Goal: Ask a question

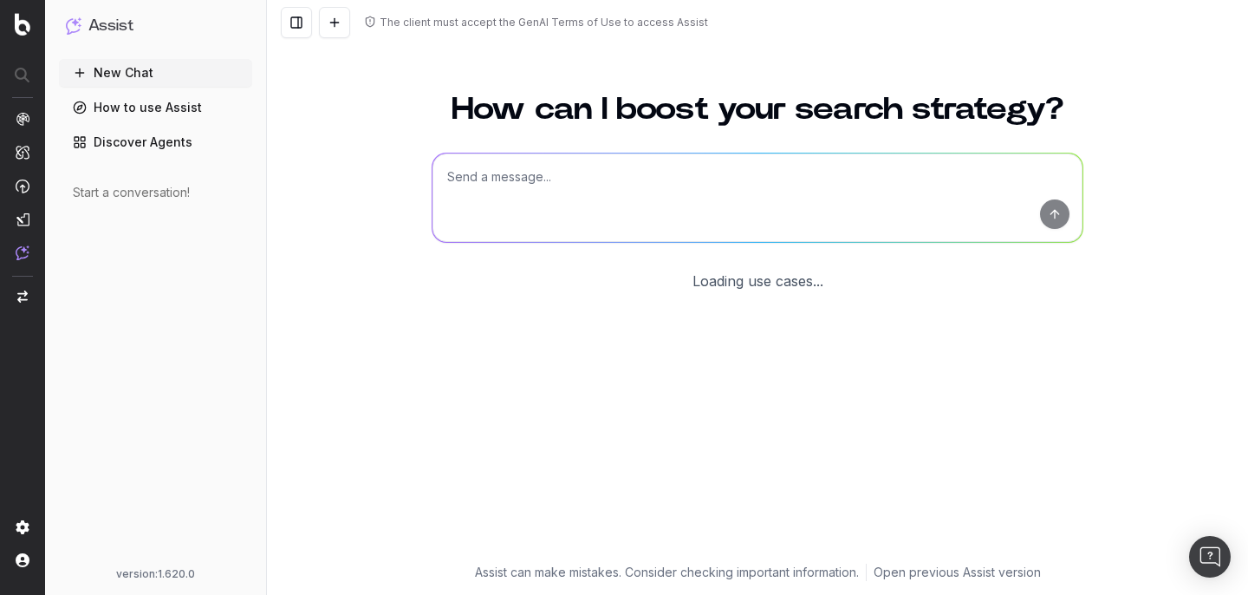
scroll to position [78, 0]
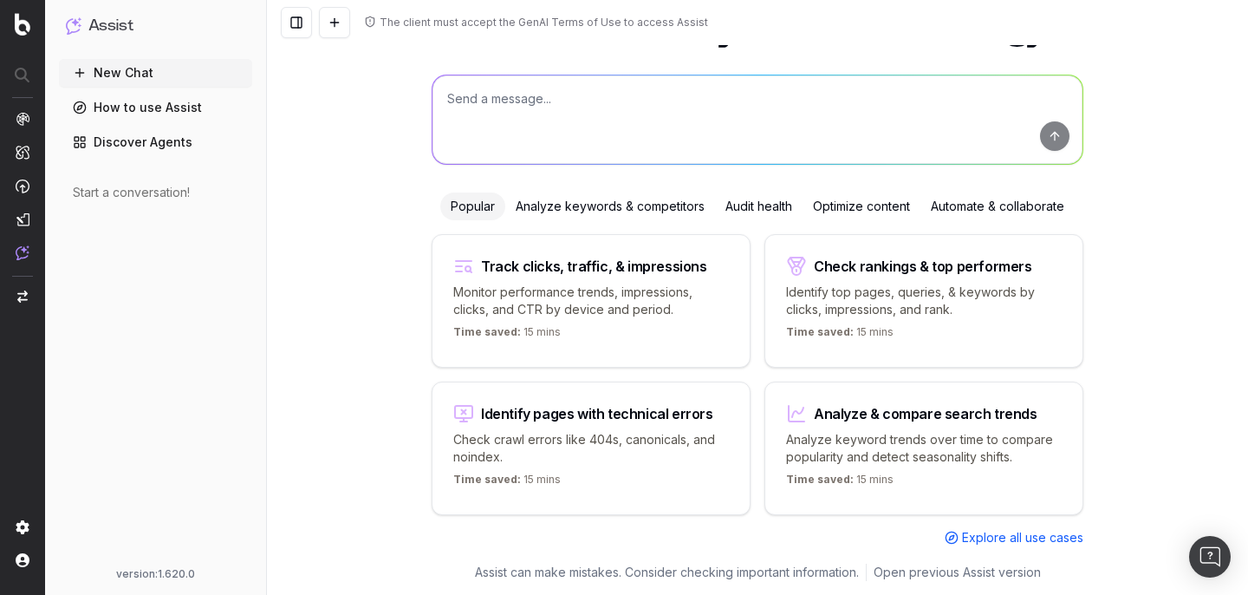
click at [443, 104] on textarea at bounding box center [758, 119] width 650 height 88
type textarea "D"
type textarea "W"
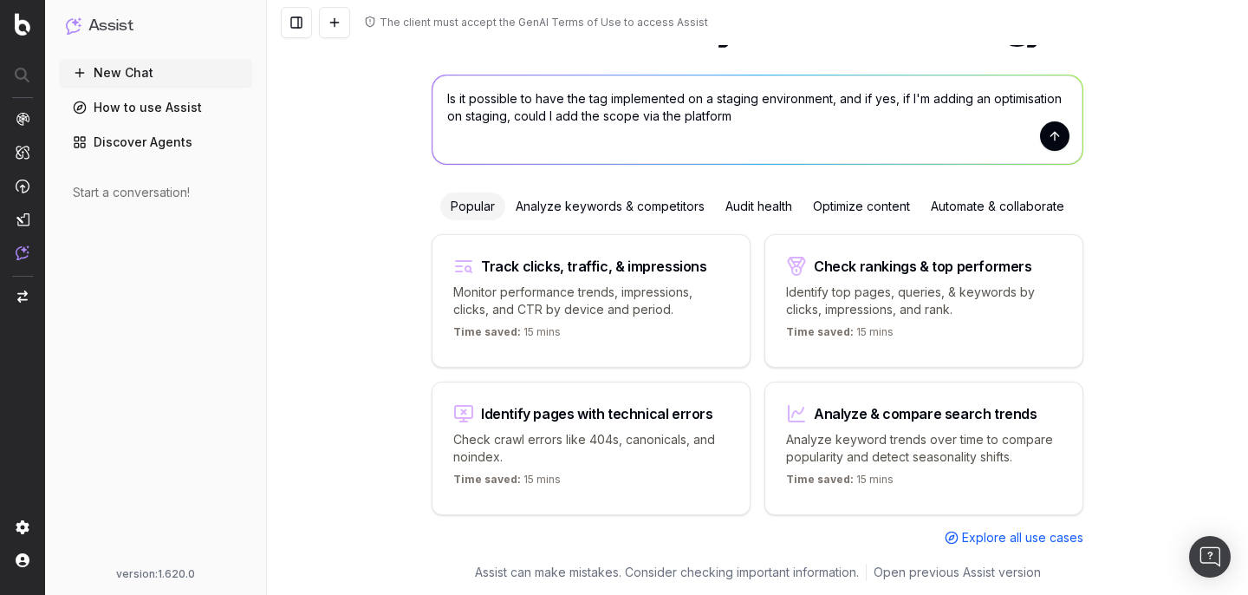
type textarea "Is it possible to have the tag implemented on a staging environment, and if yes…"
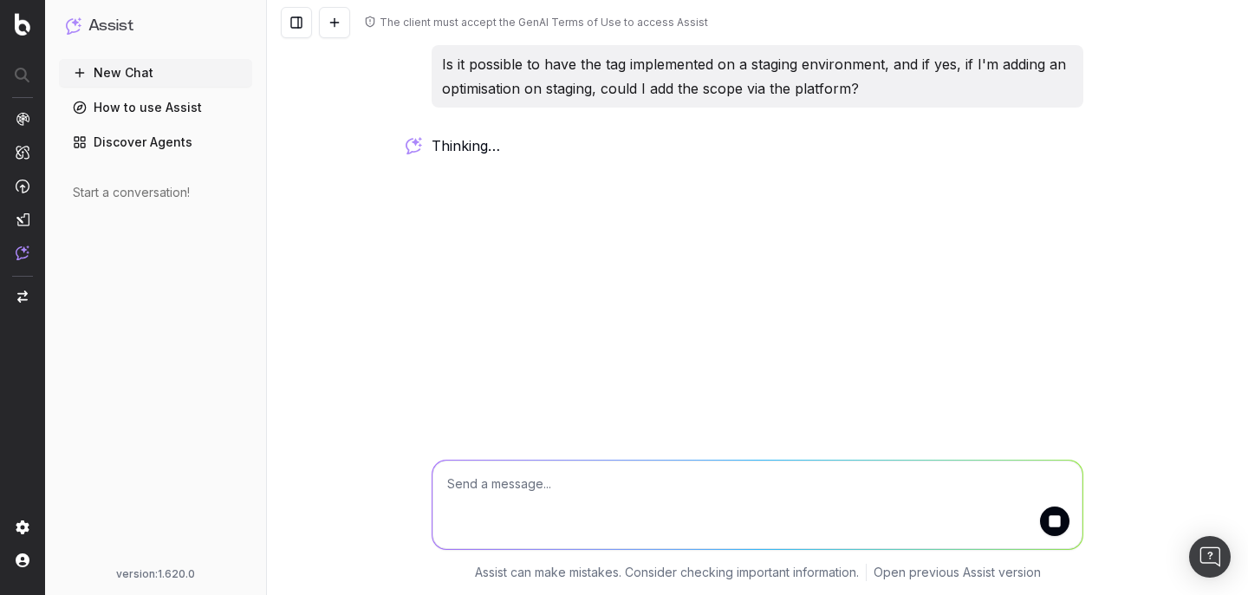
scroll to position [0, 0]
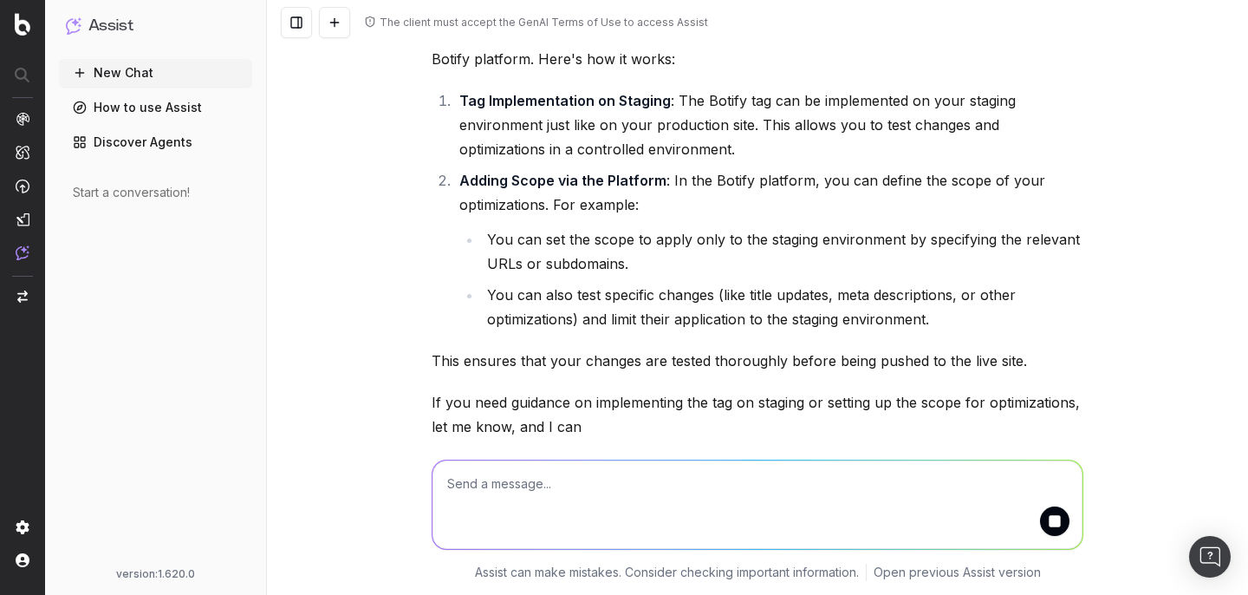
scroll to position [255, 0]
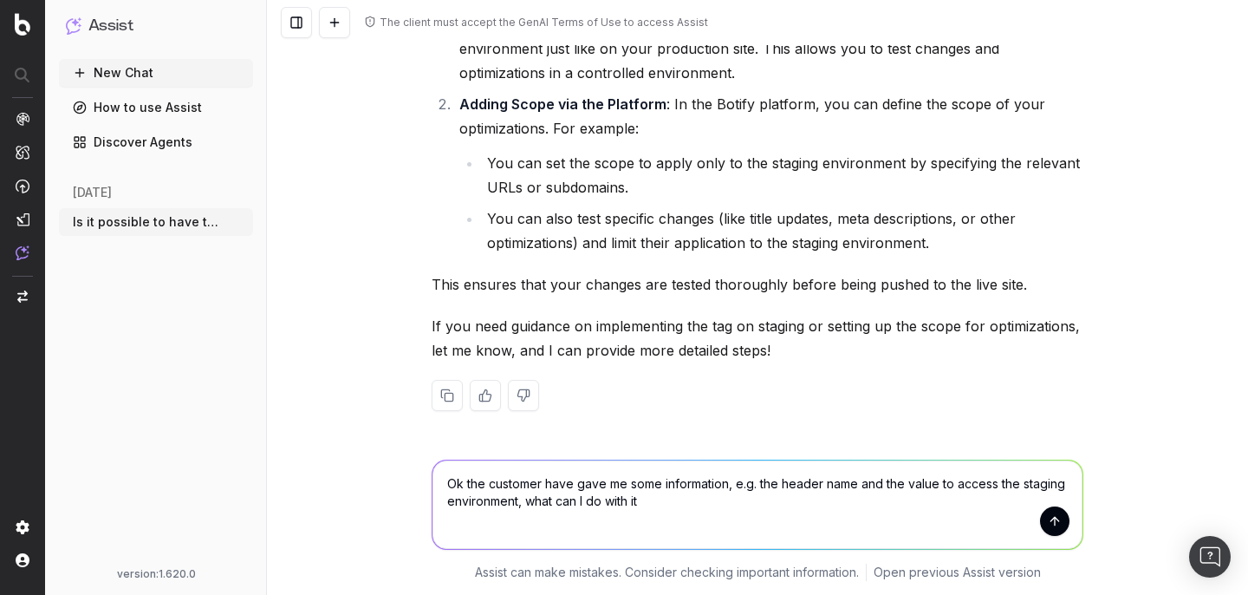
type textarea "Ok the customer have gave me some information, e.g. the header name and the val…"
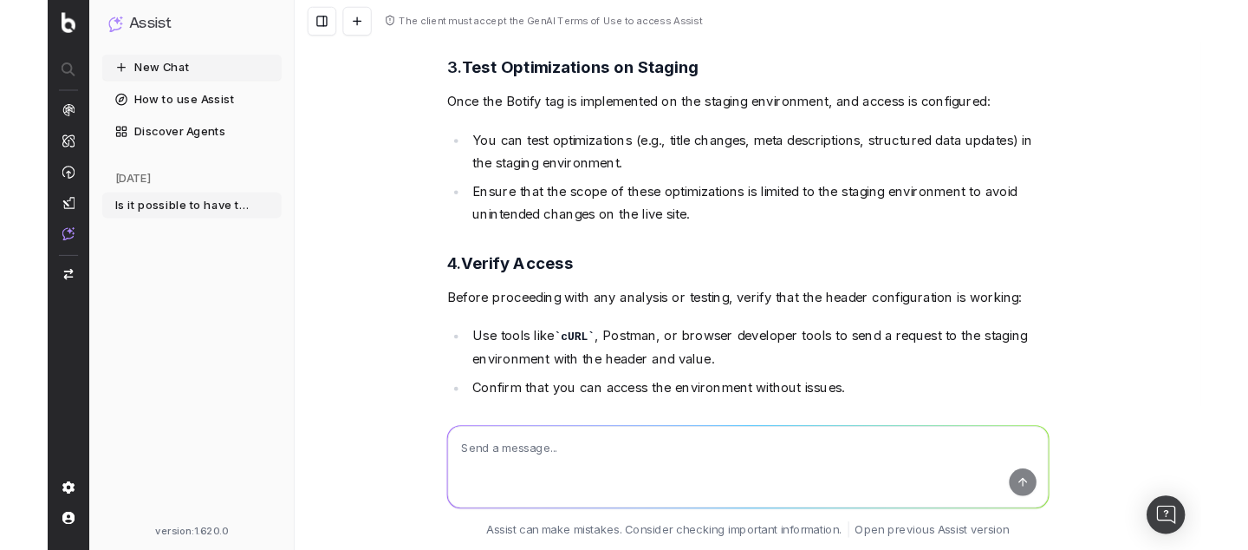
scroll to position [1364, 0]
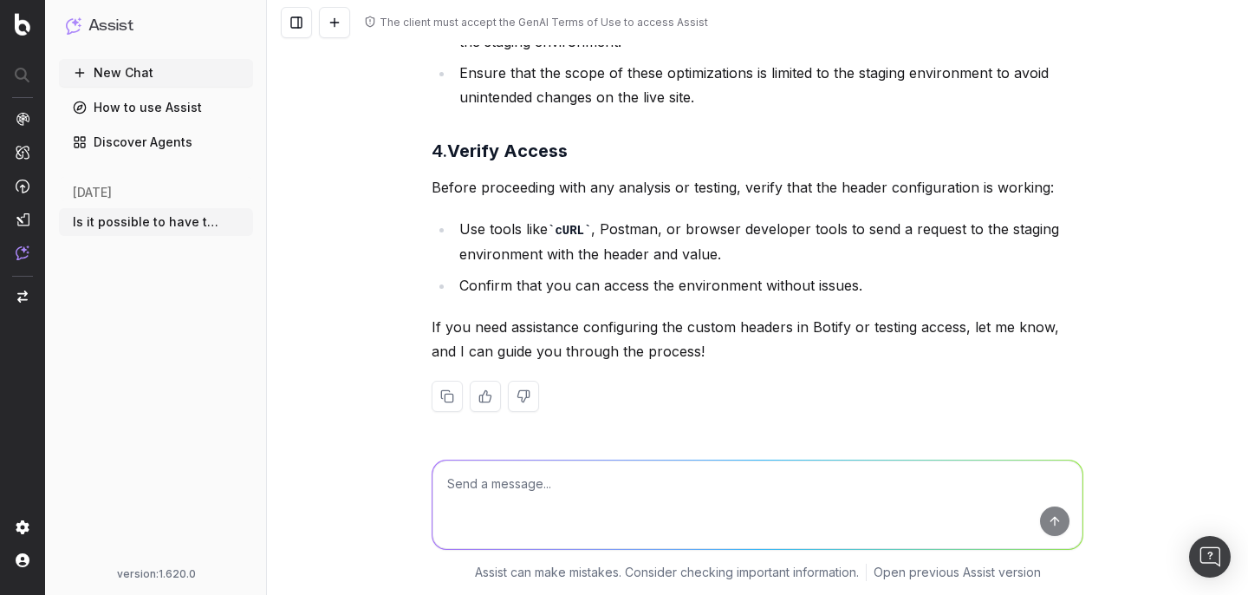
click at [294, 404] on div "The client must accept the GenAI Terms of Use to access Assist Is it possible t…" at bounding box center [757, 297] width 981 height 595
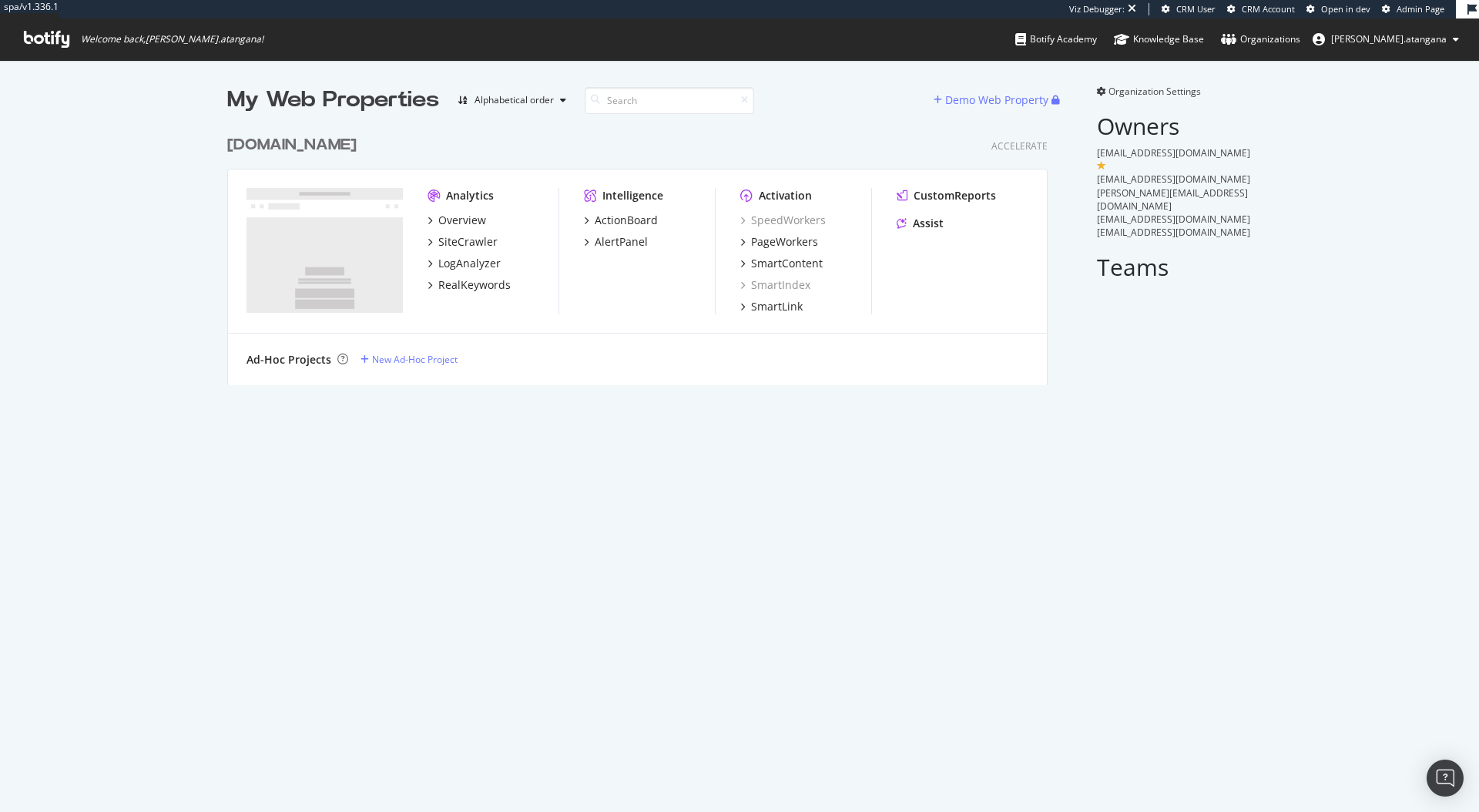
scroll to position [258, 821]
click at [1405, 14] on span "Admin Page" at bounding box center [1421, 8] width 48 height 12
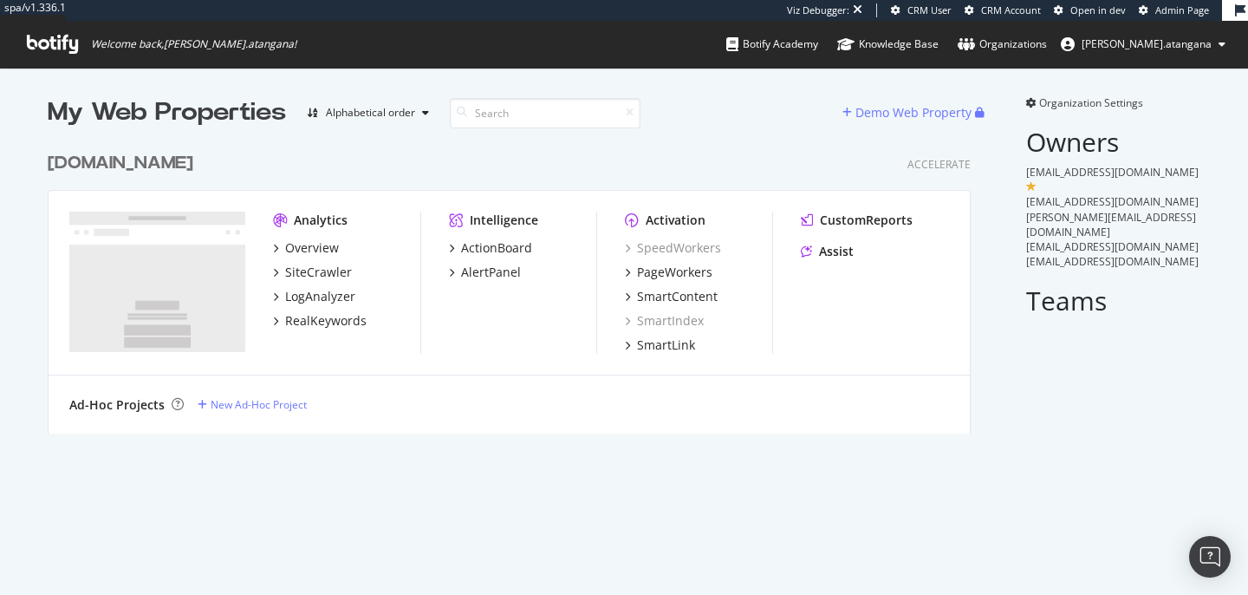
scroll to position [0, 0]
click at [198, 407] on div "New Ad-Hoc Project" at bounding box center [252, 404] width 109 height 15
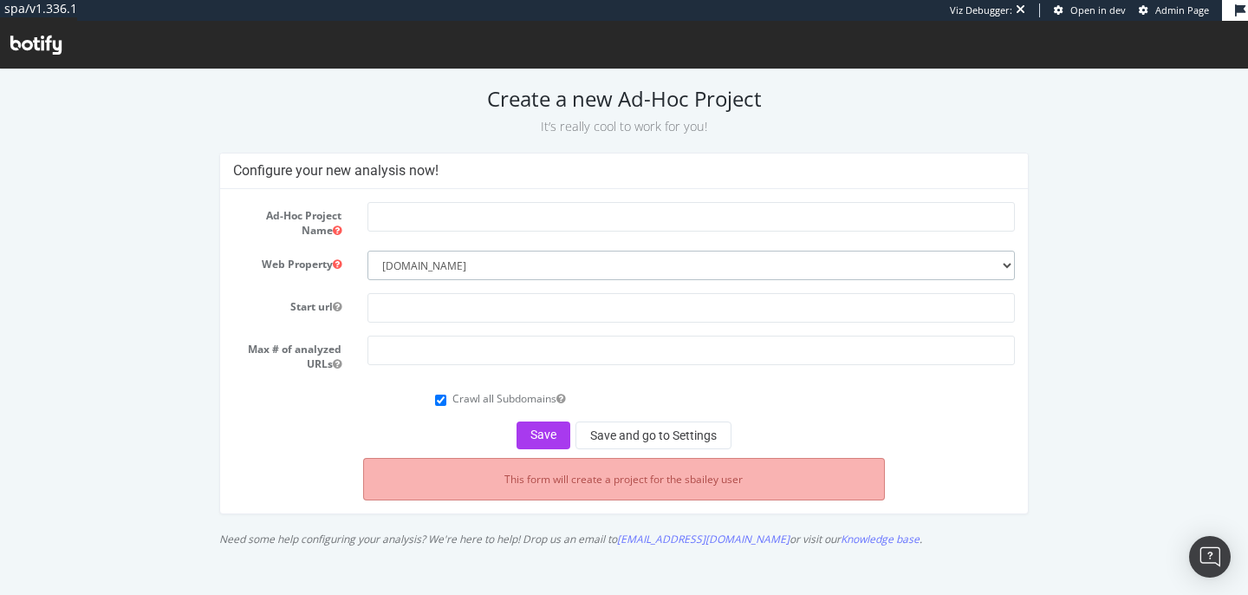
click at [970, 263] on select "--------- www.thewhitecompany.com" at bounding box center [692, 265] width 648 height 29
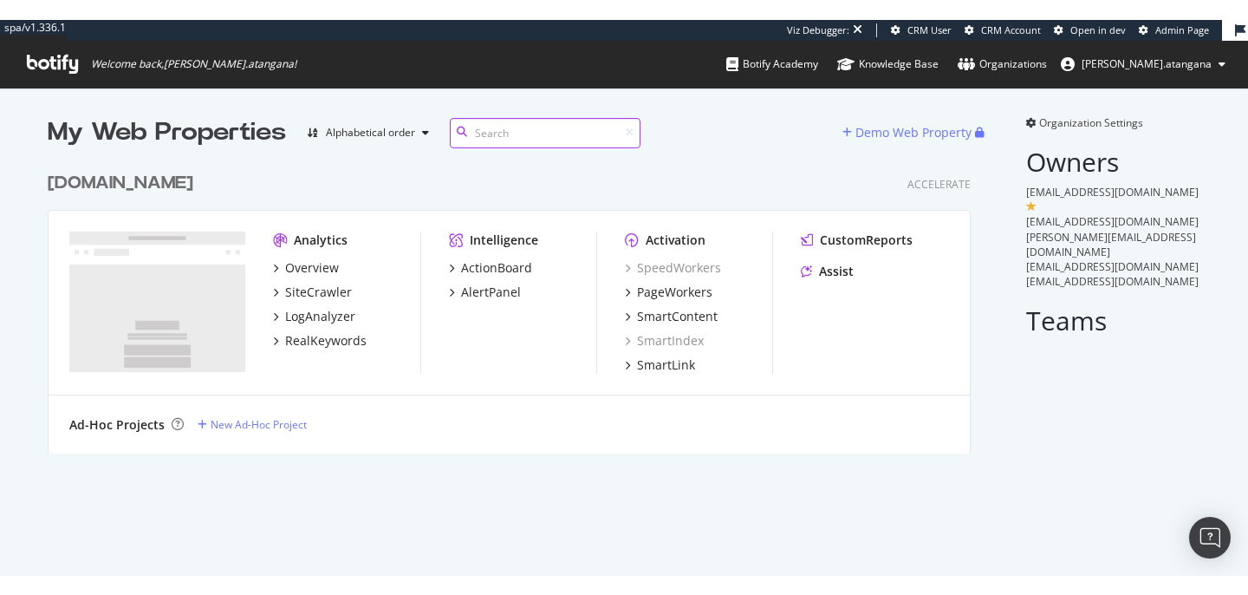
scroll to position [537, 1222]
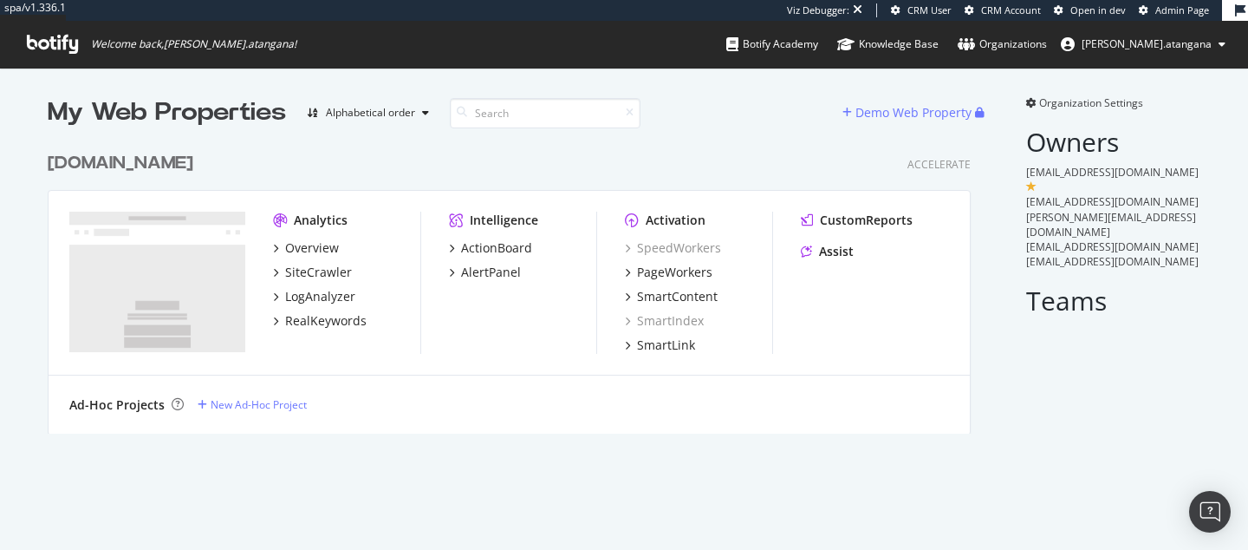
click at [237, 453] on div "My Web Properties Alphabetical order Demo Web Property www.thewhitecompany.com …" at bounding box center [624, 265] width 1248 height 394
click at [1186, 11] on span "Admin Page" at bounding box center [1183, 9] width 54 height 13
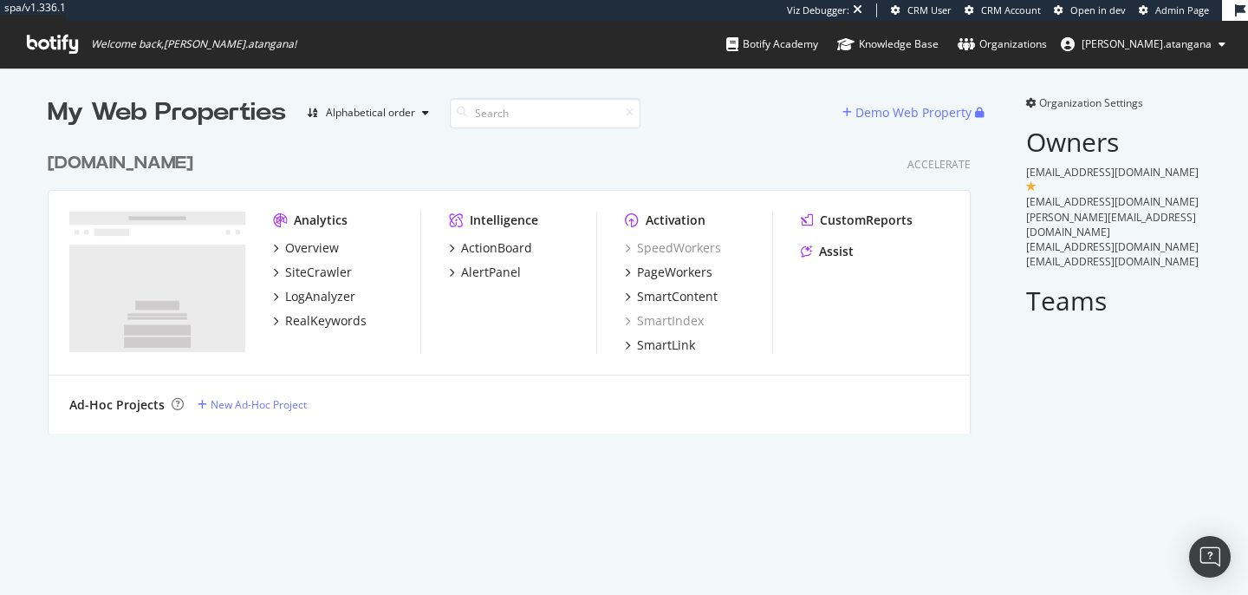
scroll to position [582, 1222]
click at [293, 252] on div "Overview" at bounding box center [312, 247] width 54 height 17
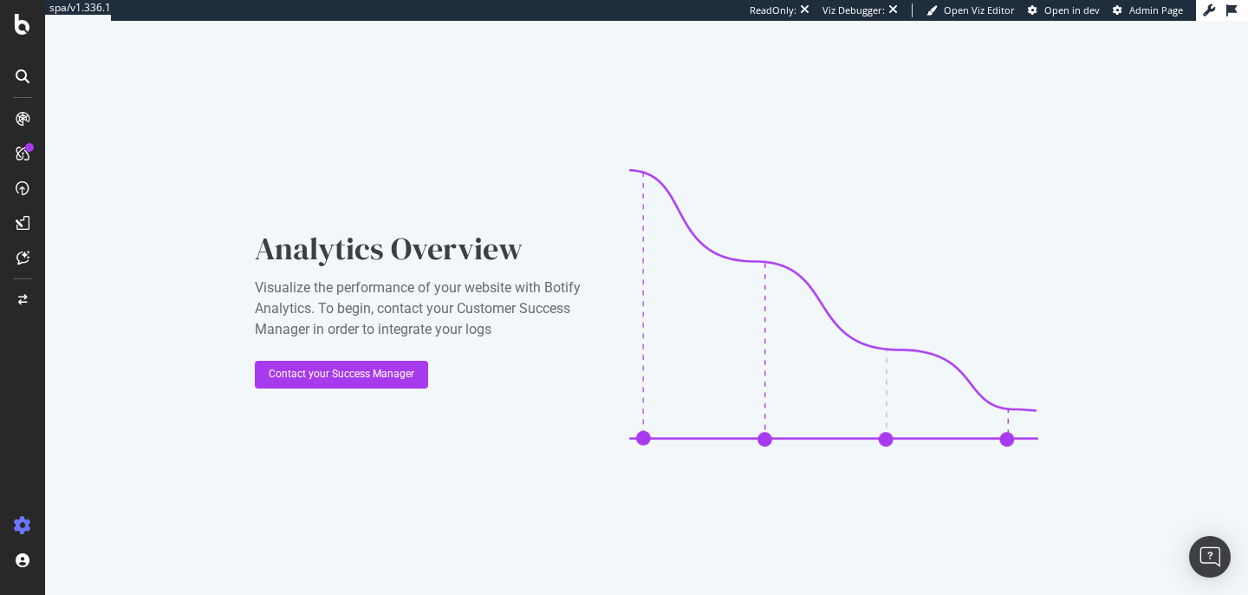
click at [16, 524] on icon at bounding box center [22, 525] width 17 height 17
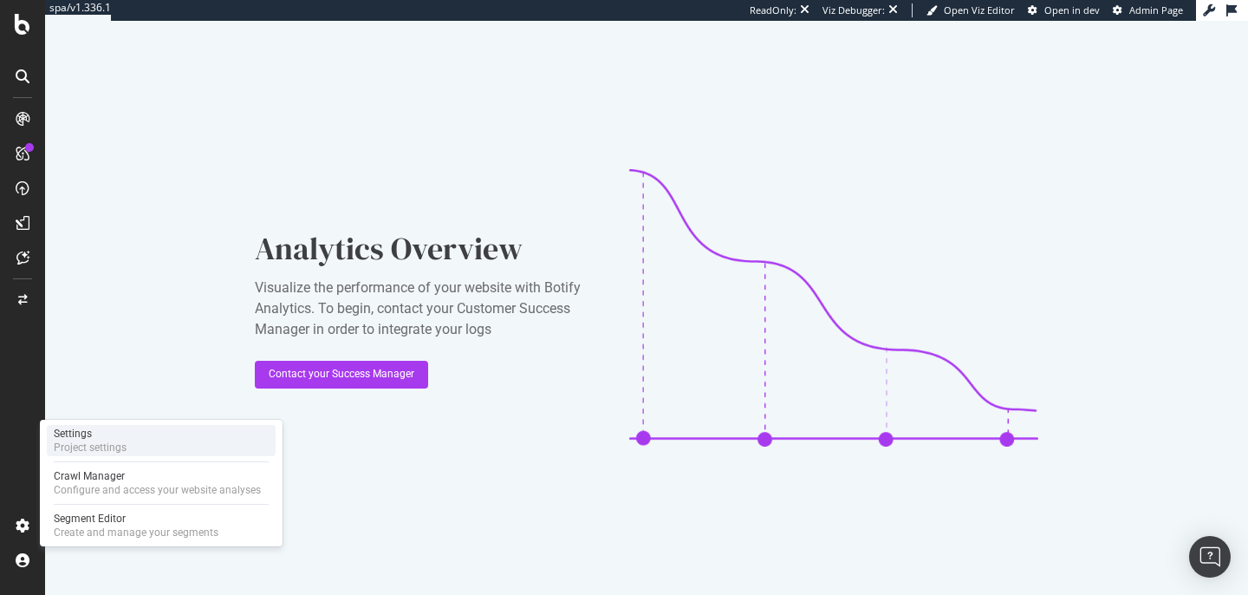
click at [81, 448] on div "Project settings" at bounding box center [90, 447] width 73 height 14
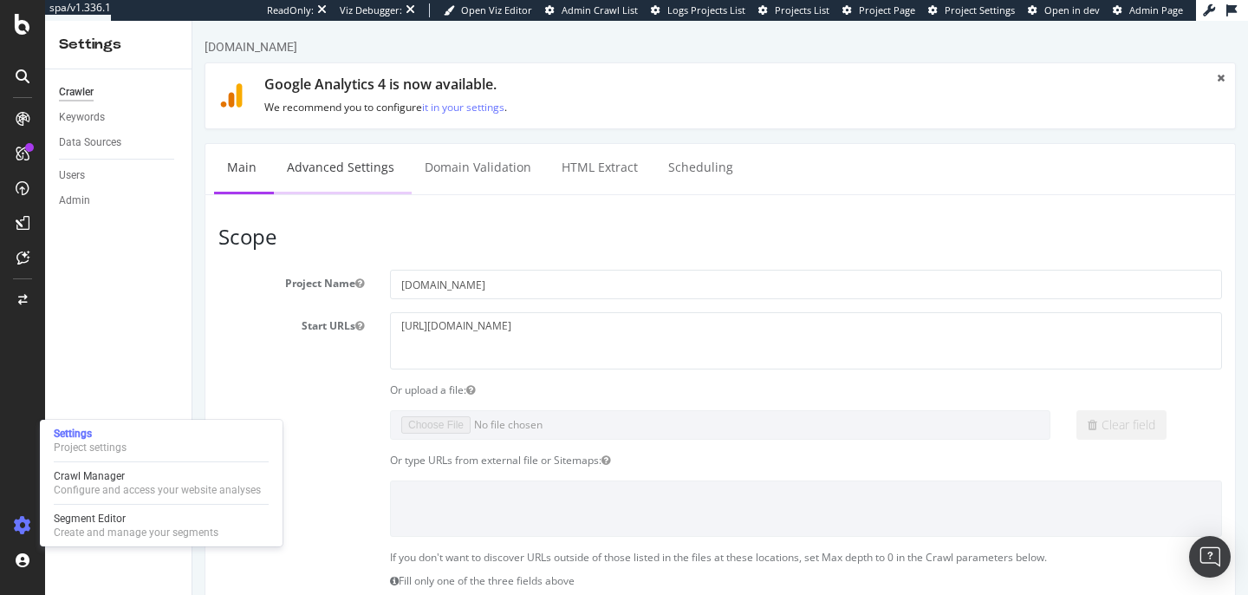
click at [333, 179] on link "Advanced Settings" at bounding box center [341, 168] width 134 height 48
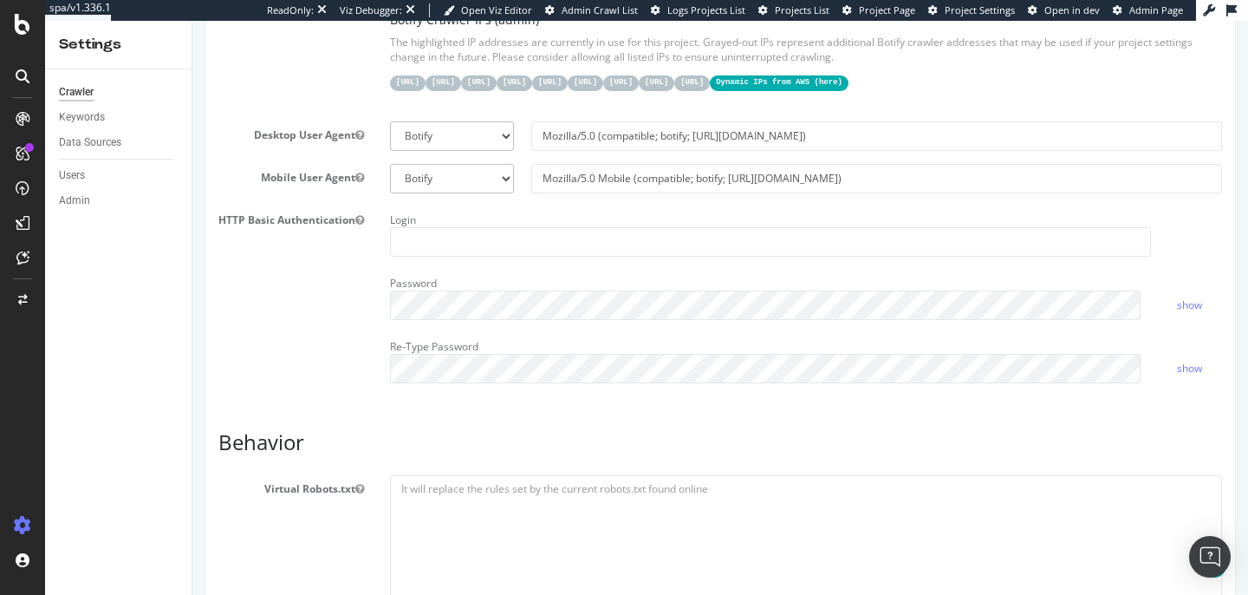
scroll to position [477, 0]
click at [452, 259] on input "text" at bounding box center [770, 244] width 761 height 29
paste input "twc-access"
type input "twc-access"
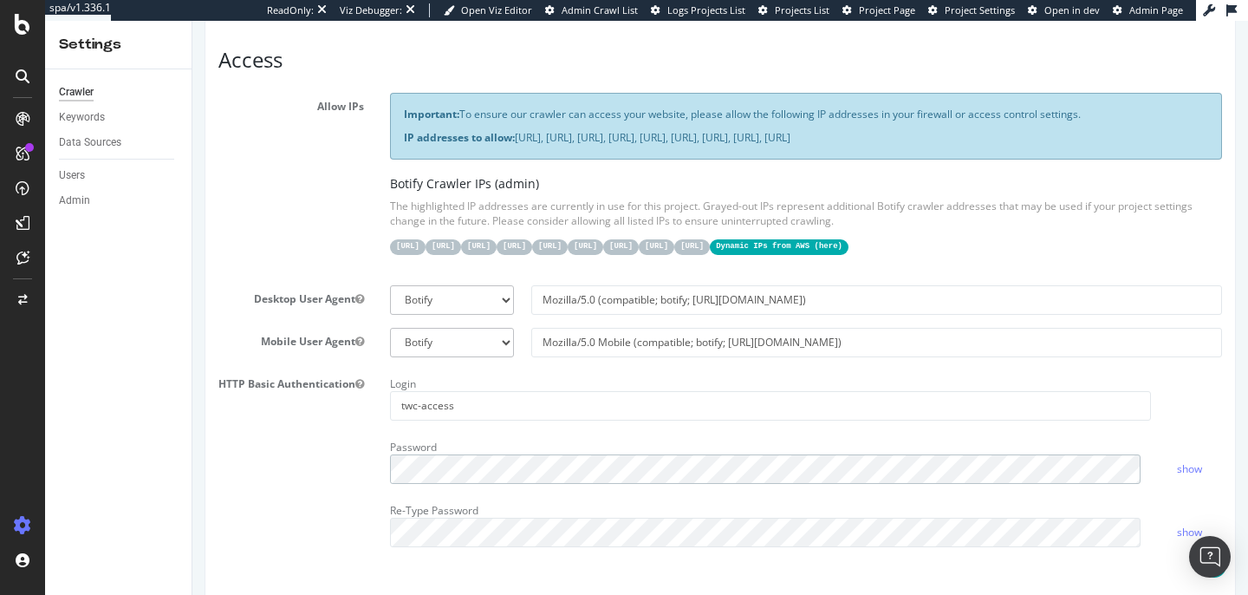
scroll to position [413, 0]
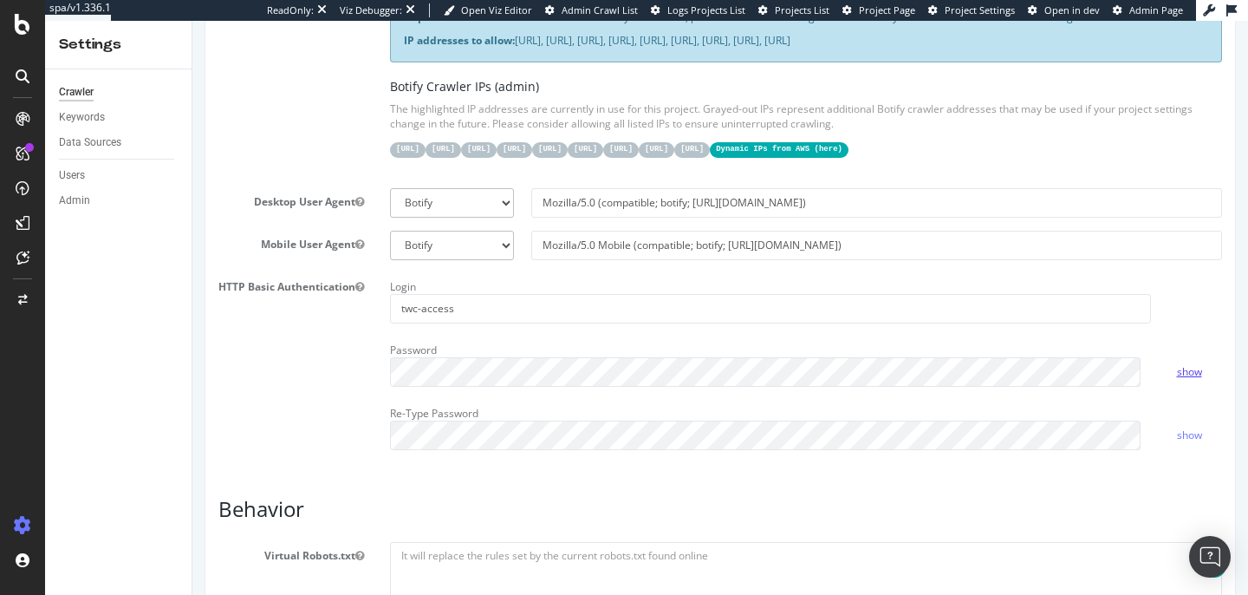
click at [1177, 379] on link "show" at bounding box center [1189, 371] width 25 height 15
click at [1177, 379] on link "hide" at bounding box center [1187, 371] width 21 height 15
click at [701, 323] on input "text" at bounding box center [770, 308] width 761 height 29
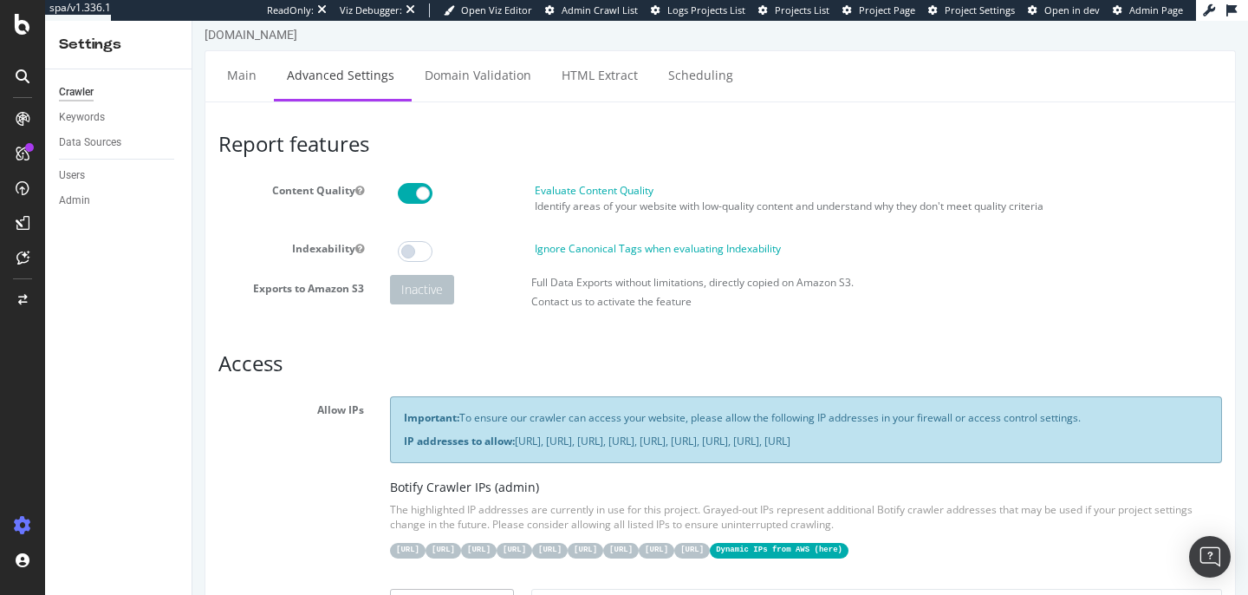
scroll to position [13, 0]
click at [256, 78] on link "Main" at bounding box center [241, 74] width 55 height 48
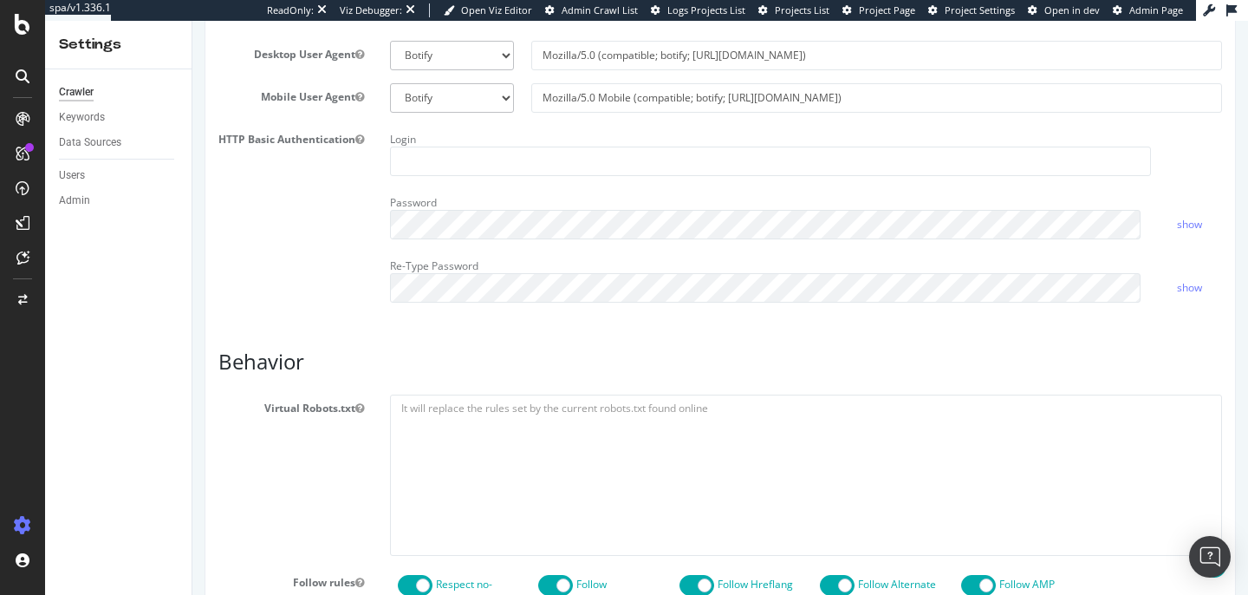
scroll to position [407, 0]
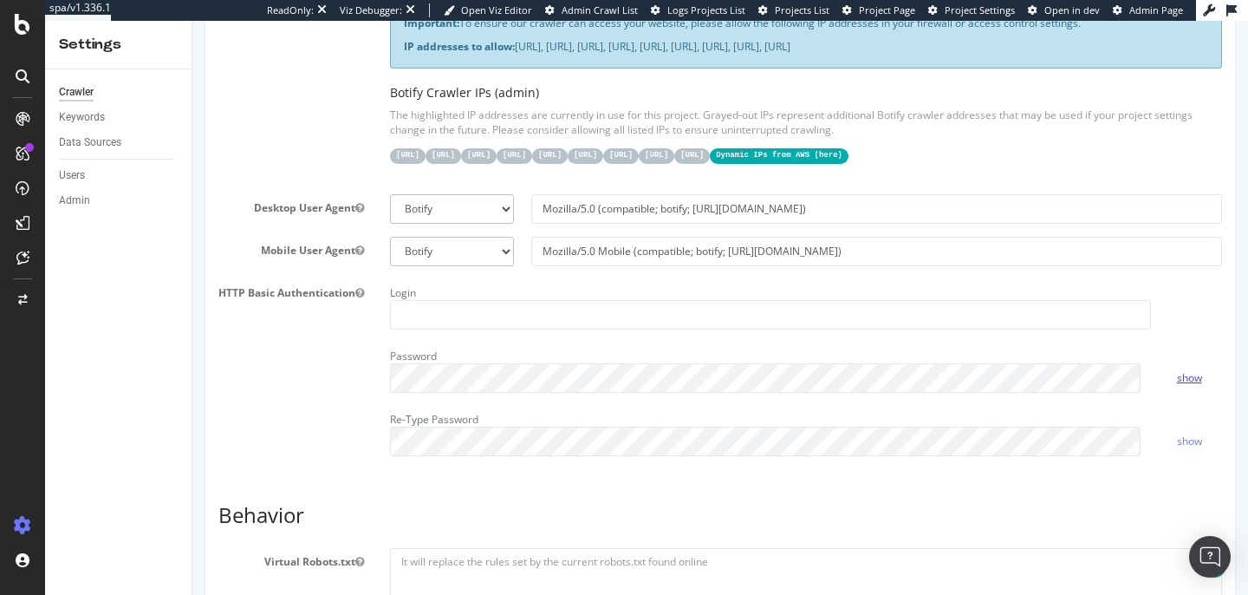
click at [1184, 385] on link "show" at bounding box center [1189, 377] width 25 height 15
click at [1184, 385] on link "hide" at bounding box center [1187, 377] width 21 height 15
click at [467, 329] on input "text" at bounding box center [770, 314] width 761 height 29
paste input "twc-access"
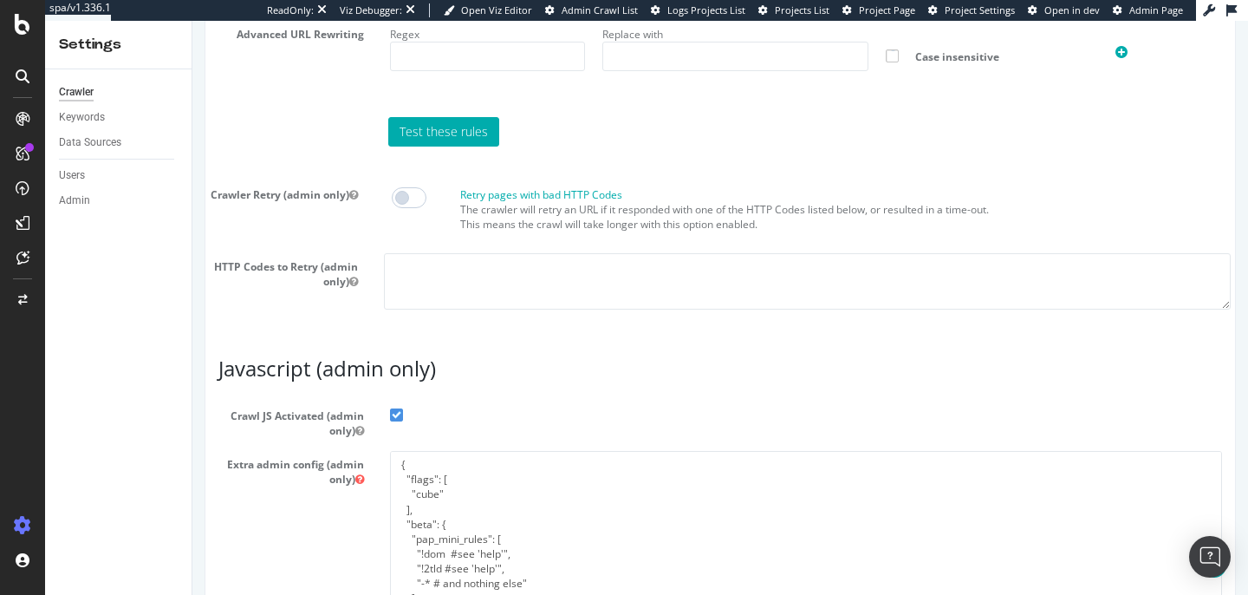
scroll to position [1575, 0]
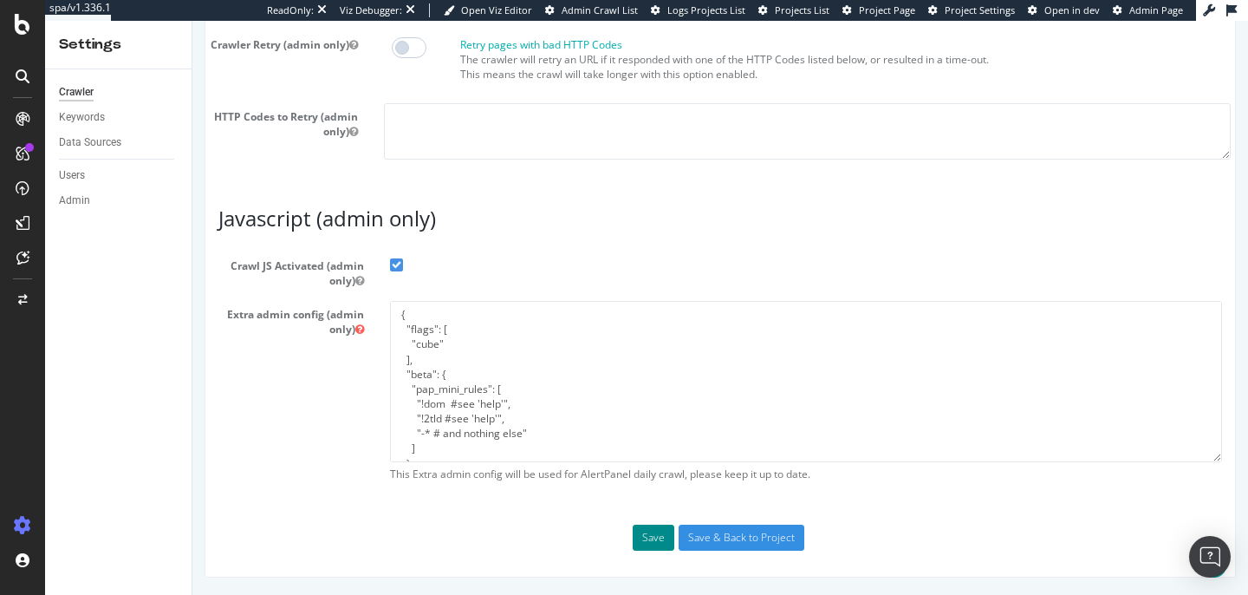
type input "twc-access"
click at [638, 542] on button "Save" at bounding box center [654, 537] width 42 height 26
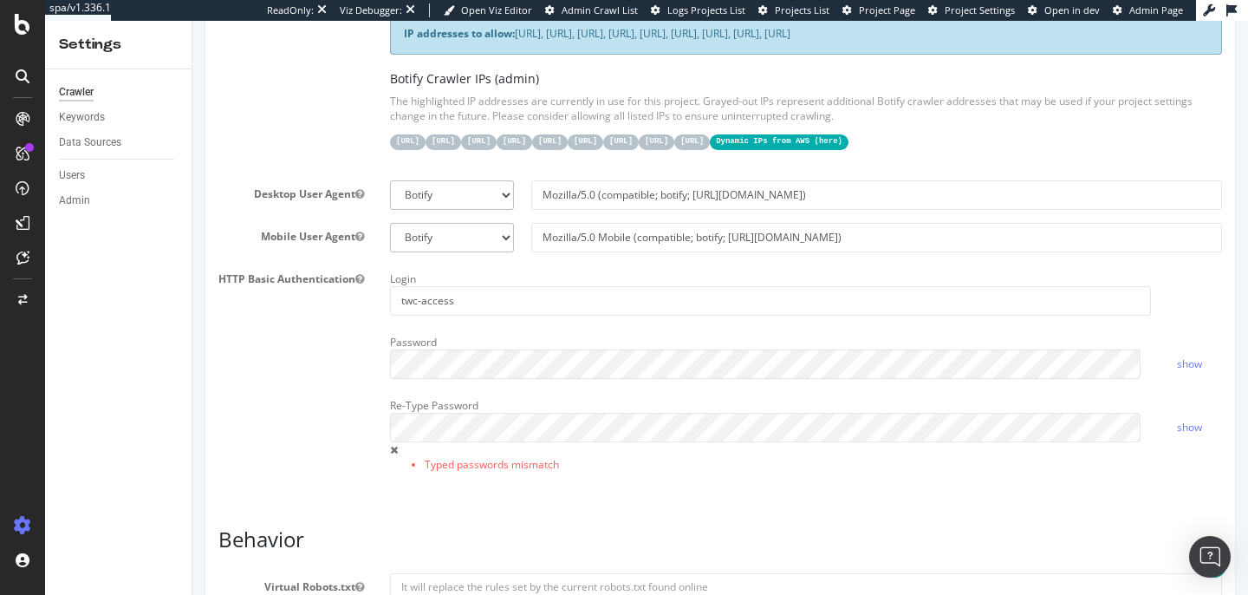
scroll to position [608, 0]
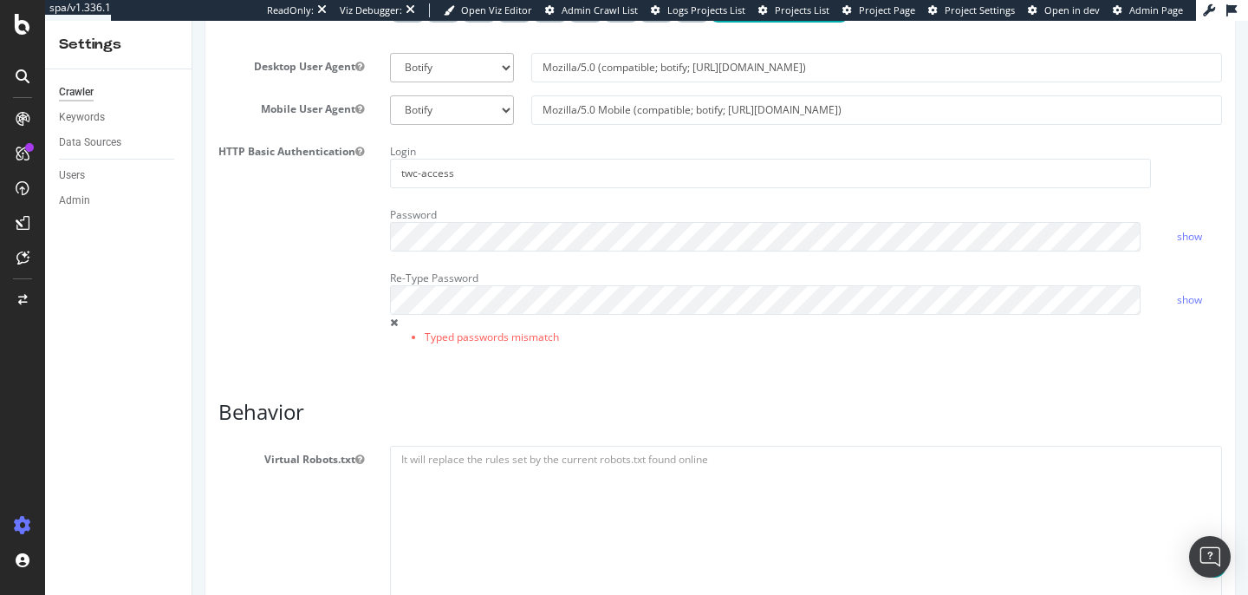
click at [279, 309] on div "HTTP Basic Authentication Login twc-access Password show Re-Type Password Typed…" at bounding box center [720, 252] width 1030 height 229
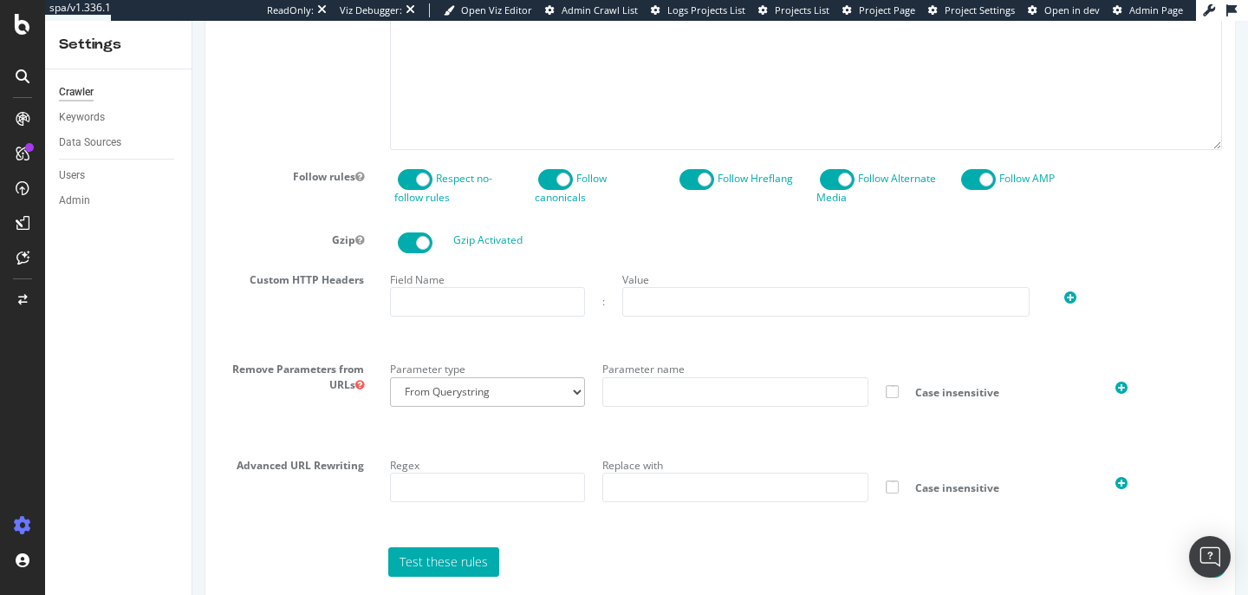
scroll to position [706, 0]
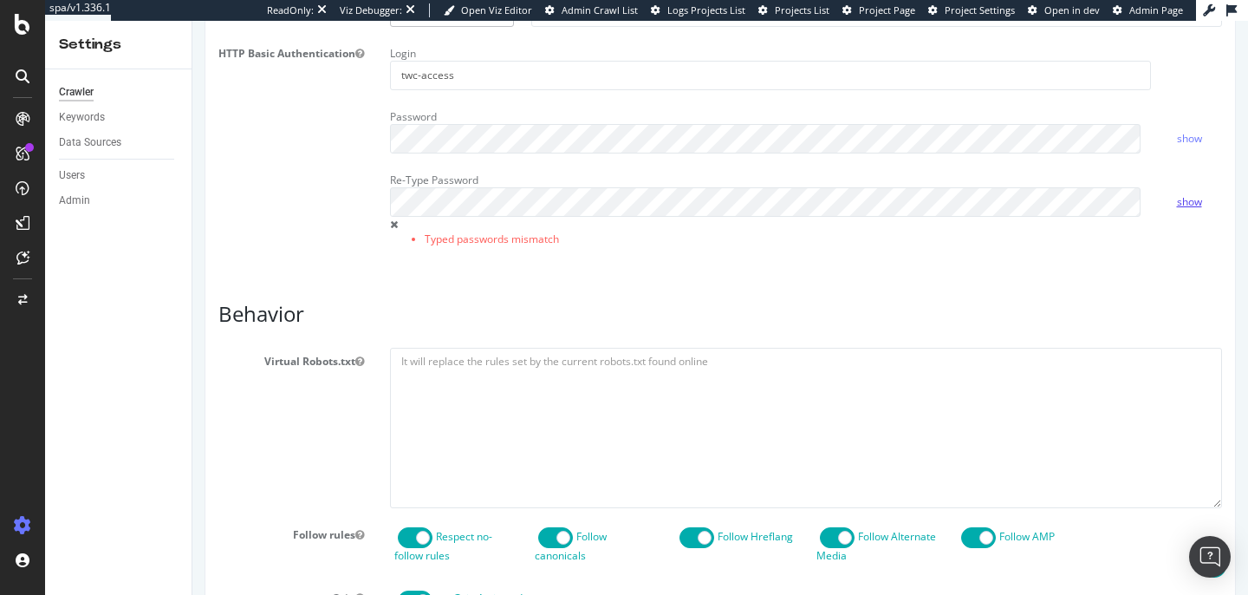
click at [1177, 209] on link "show" at bounding box center [1189, 201] width 25 height 15
click at [1177, 146] on link "show" at bounding box center [1189, 138] width 25 height 15
click at [1177, 146] on link "hide" at bounding box center [1187, 138] width 21 height 15
click at [1178, 209] on link "hide" at bounding box center [1187, 201] width 21 height 15
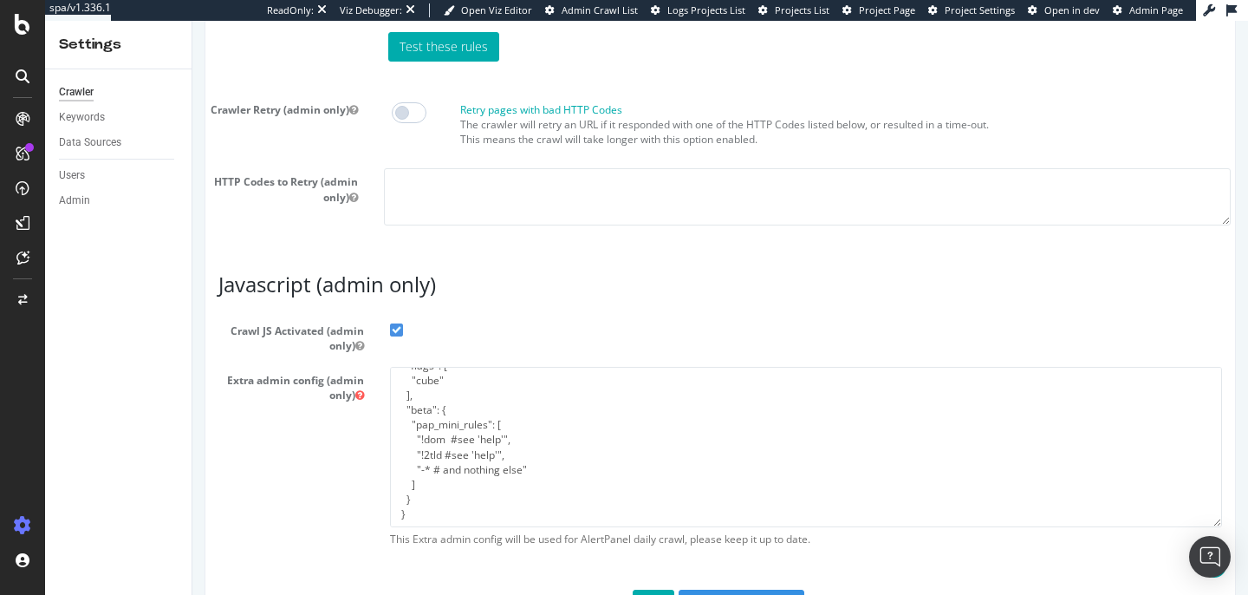
scroll to position [1673, 0]
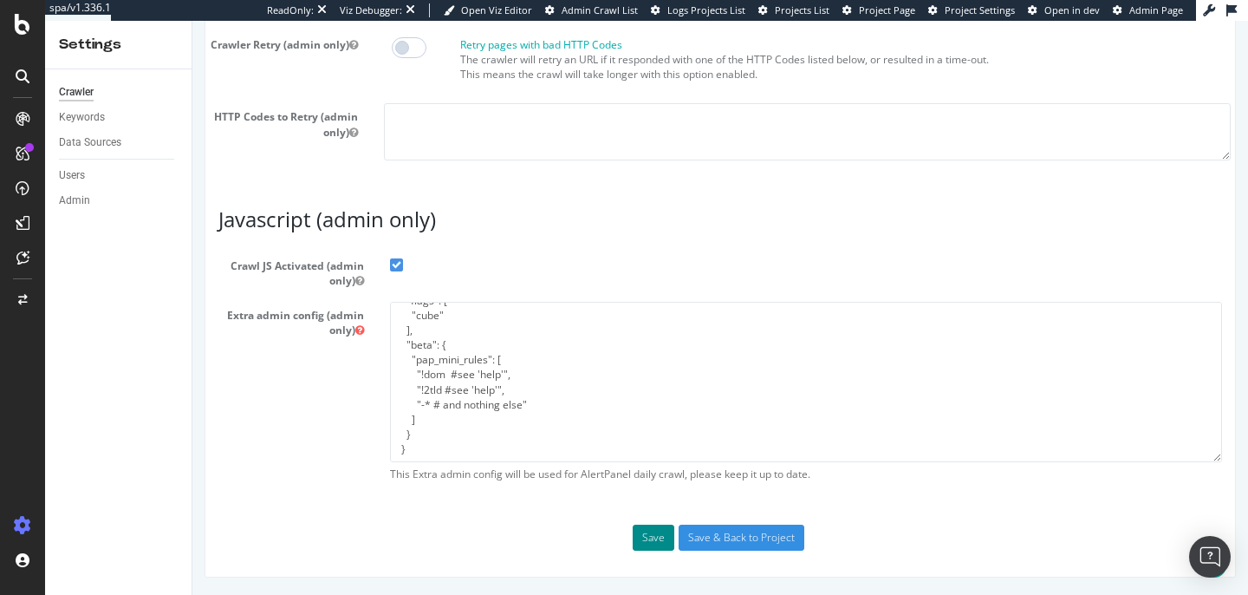
click at [655, 542] on button "Save" at bounding box center [654, 537] width 42 height 26
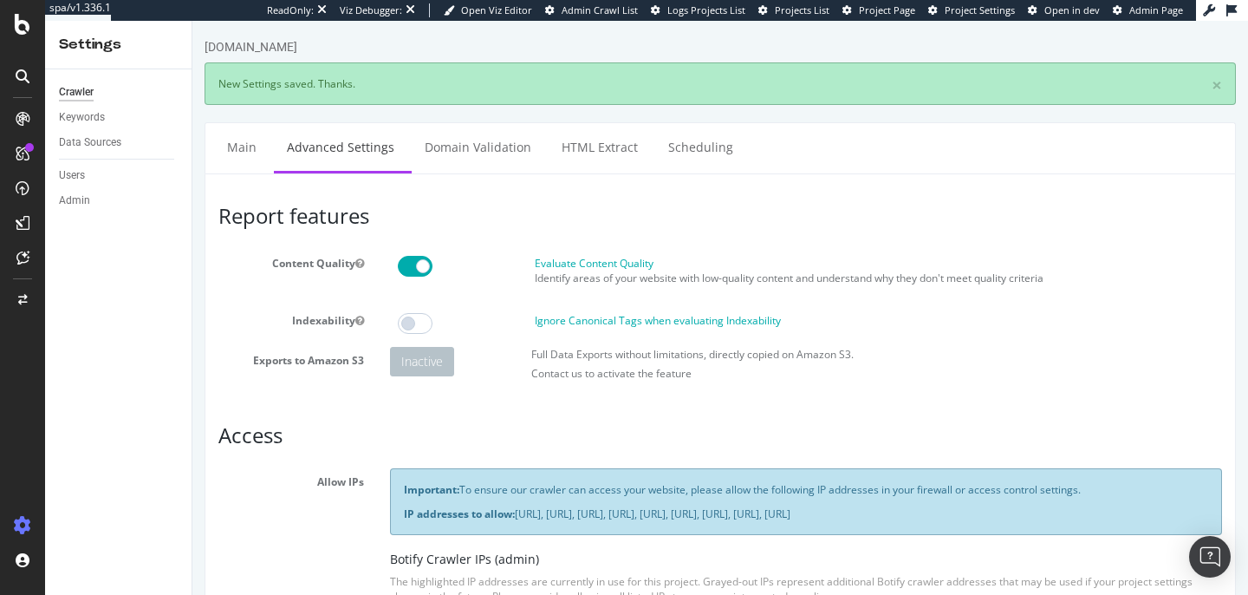
scroll to position [0, 0]
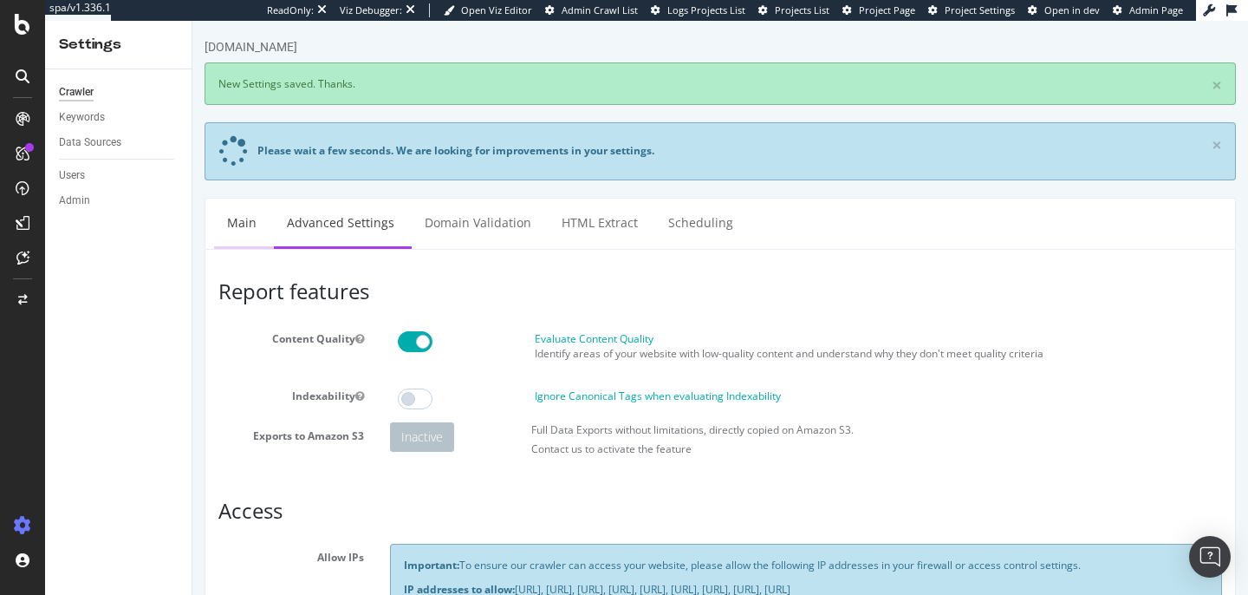
click at [245, 233] on link "Main" at bounding box center [241, 223] width 55 height 48
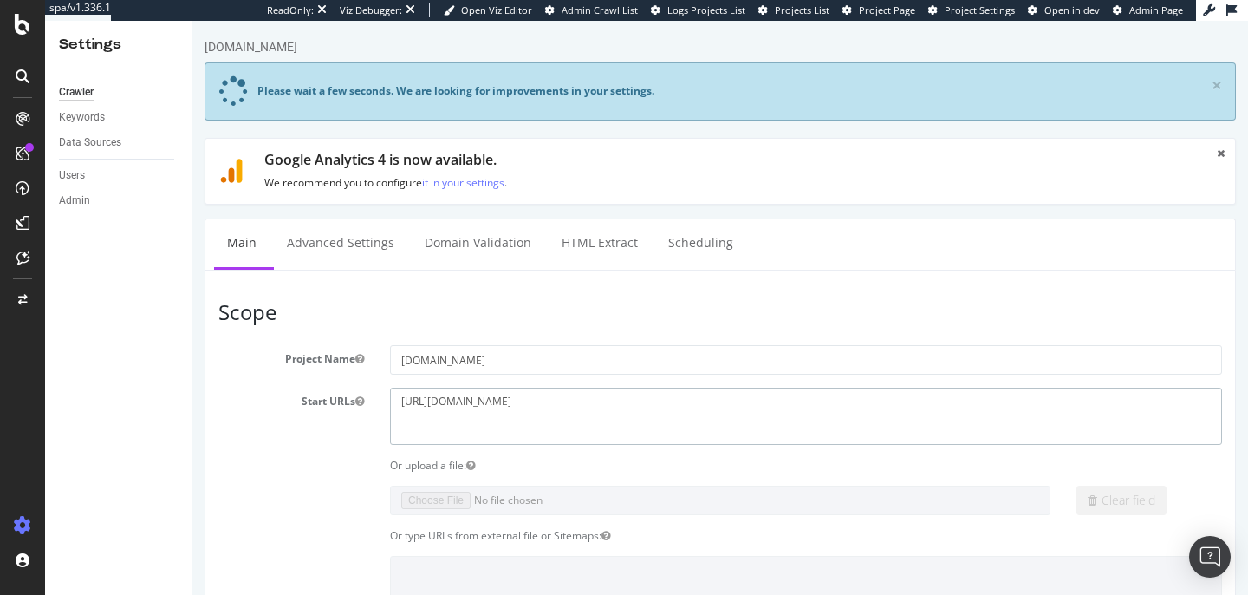
click at [580, 401] on textarea "https://www.thewhitecompany.com" at bounding box center [806, 415] width 832 height 56
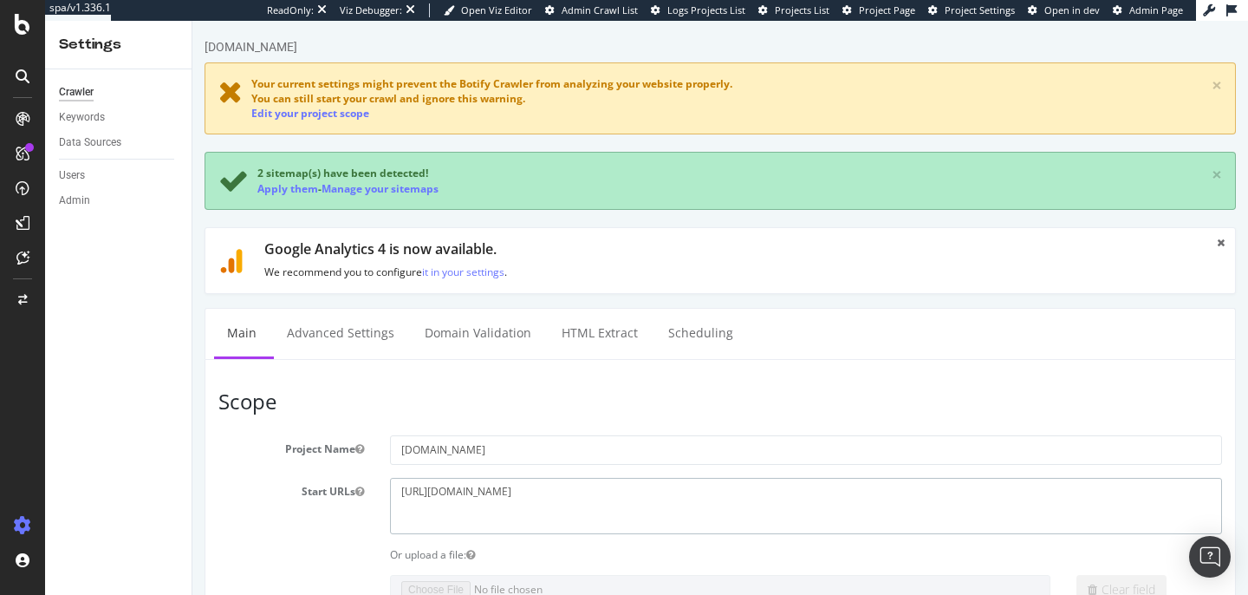
paste textarea "https://www.d1.thewhitecompany.com/uk/"
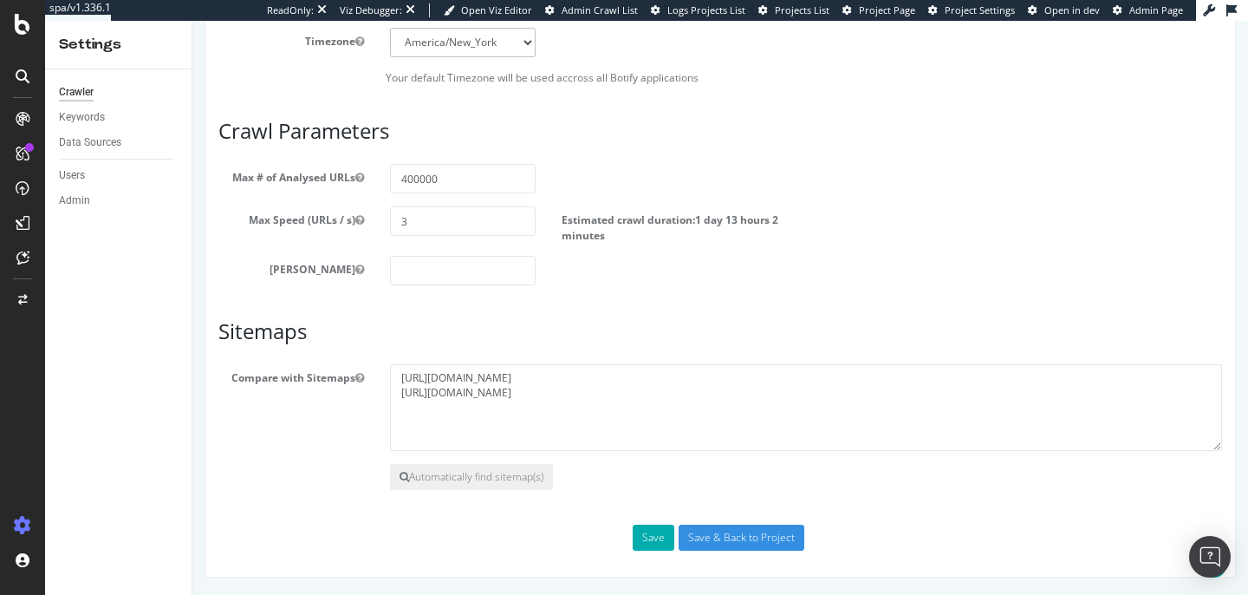
scroll to position [1111, 0]
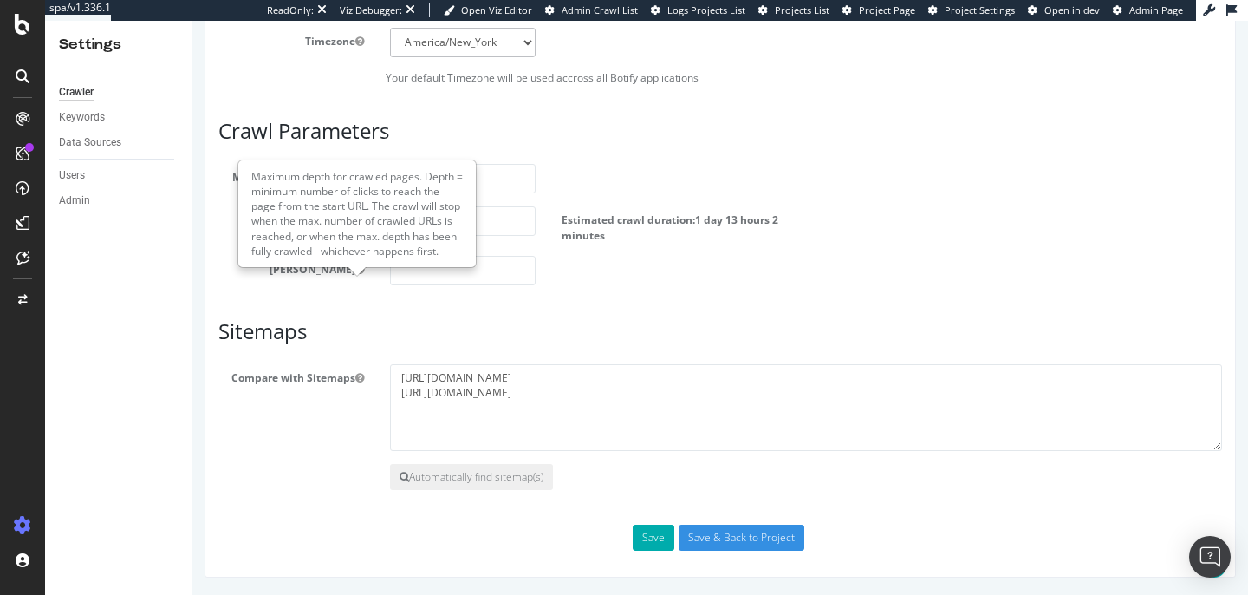
type textarea "https://www.thewhitecompany.com https://www.d1.thewhitecompany.com/uk/"
click at [476, 176] on div "Maximum depth for crawled pages. Depth = minimum number of clicks to reach the …" at bounding box center [357, 214] width 239 height 108
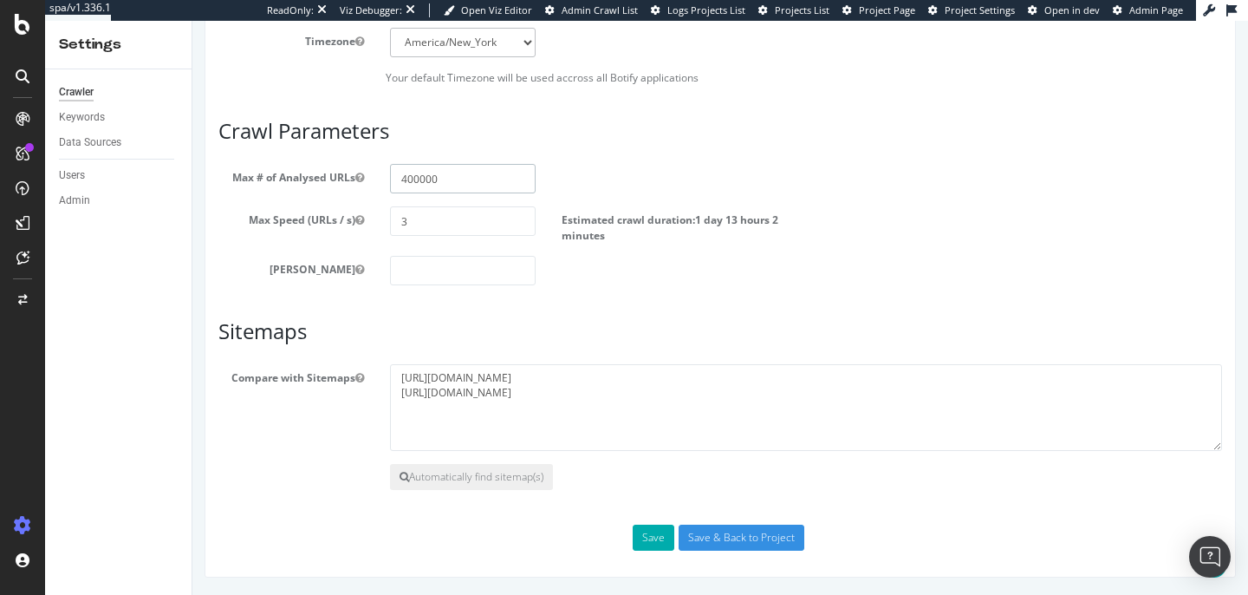
click at [495, 176] on input "400000" at bounding box center [463, 178] width 146 height 29
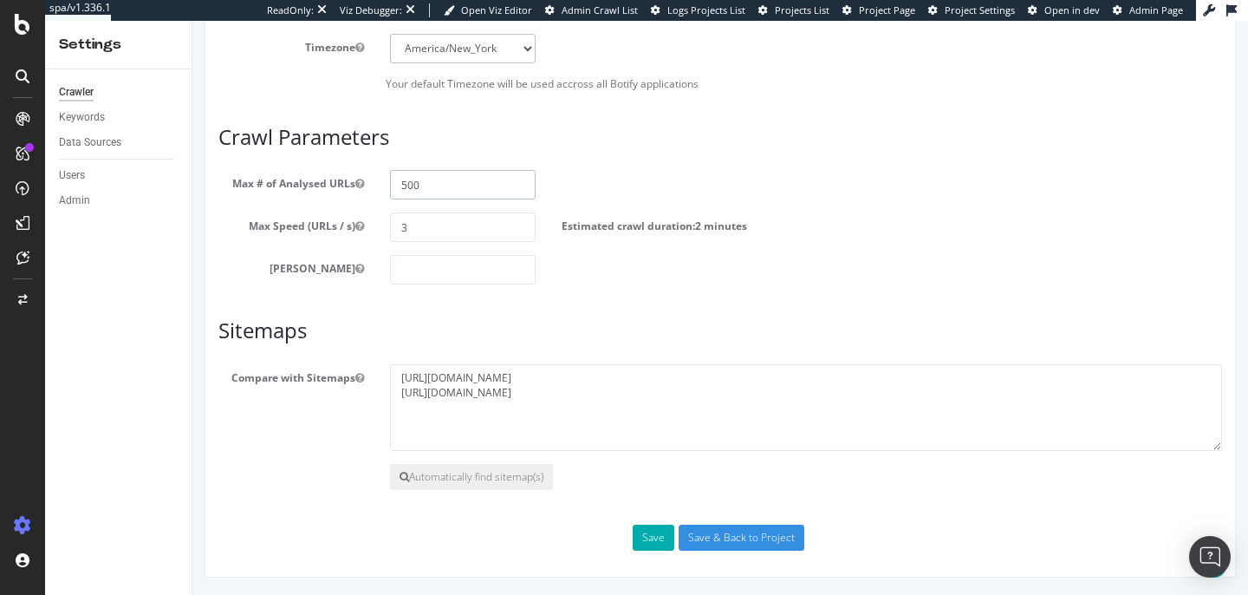
scroll to position [1104, 0]
type input "500"
click at [633, 530] on button "Save" at bounding box center [654, 537] width 42 height 26
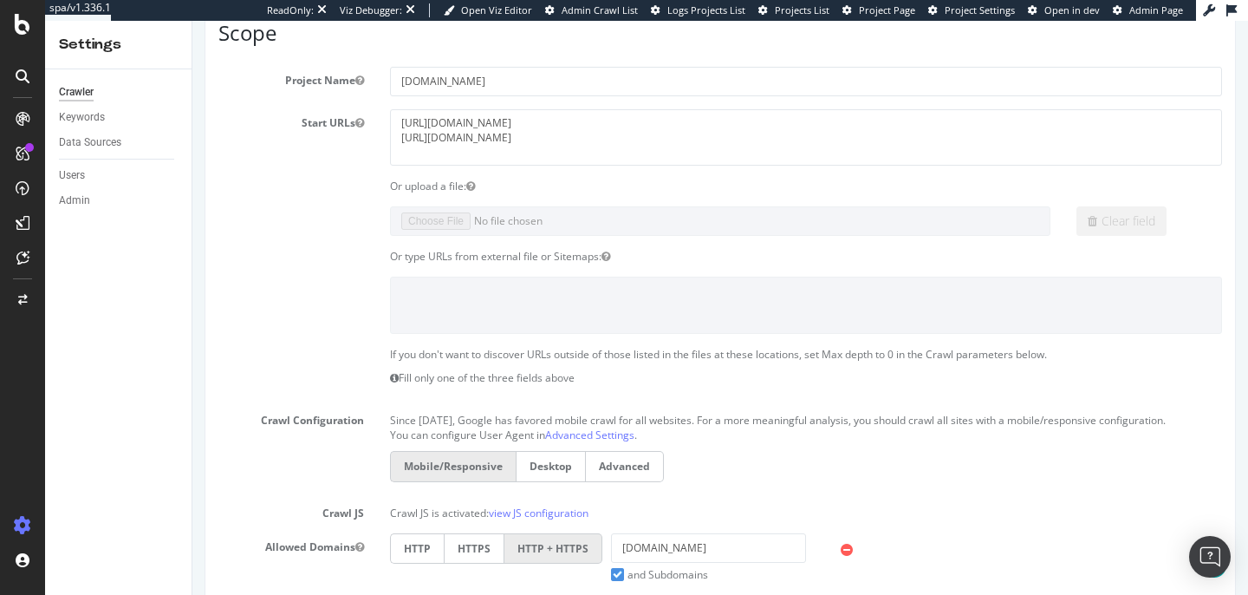
scroll to position [429, 0]
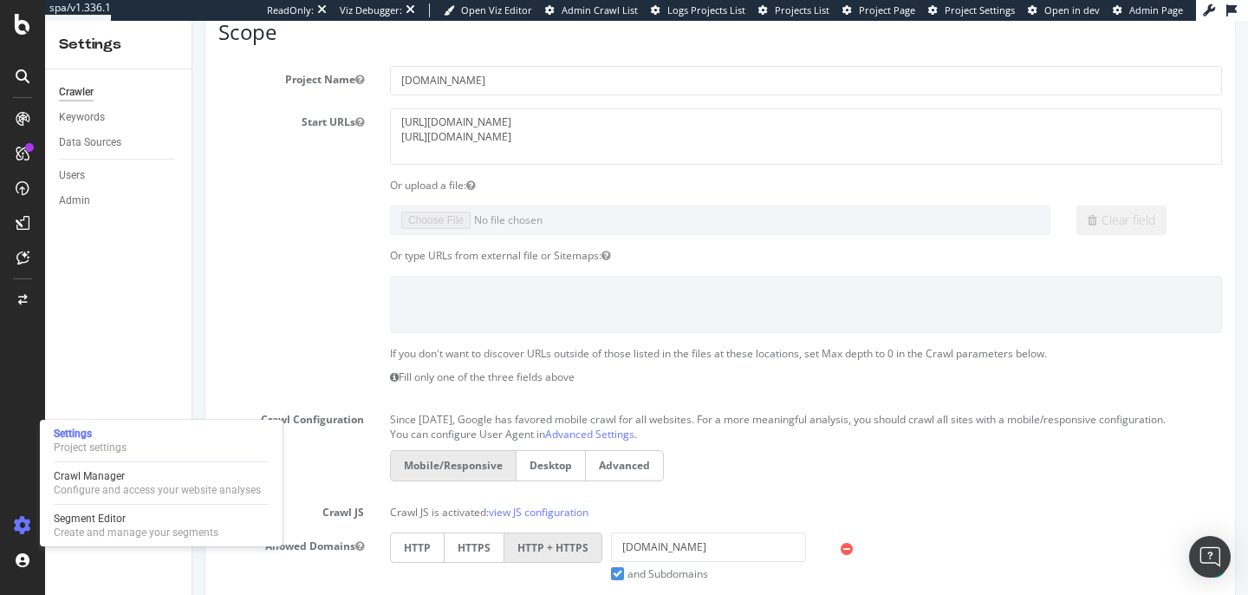
click at [27, 521] on icon at bounding box center [22, 525] width 17 height 17
click at [66, 489] on div "Configure and access your website analyses" at bounding box center [157, 490] width 207 height 14
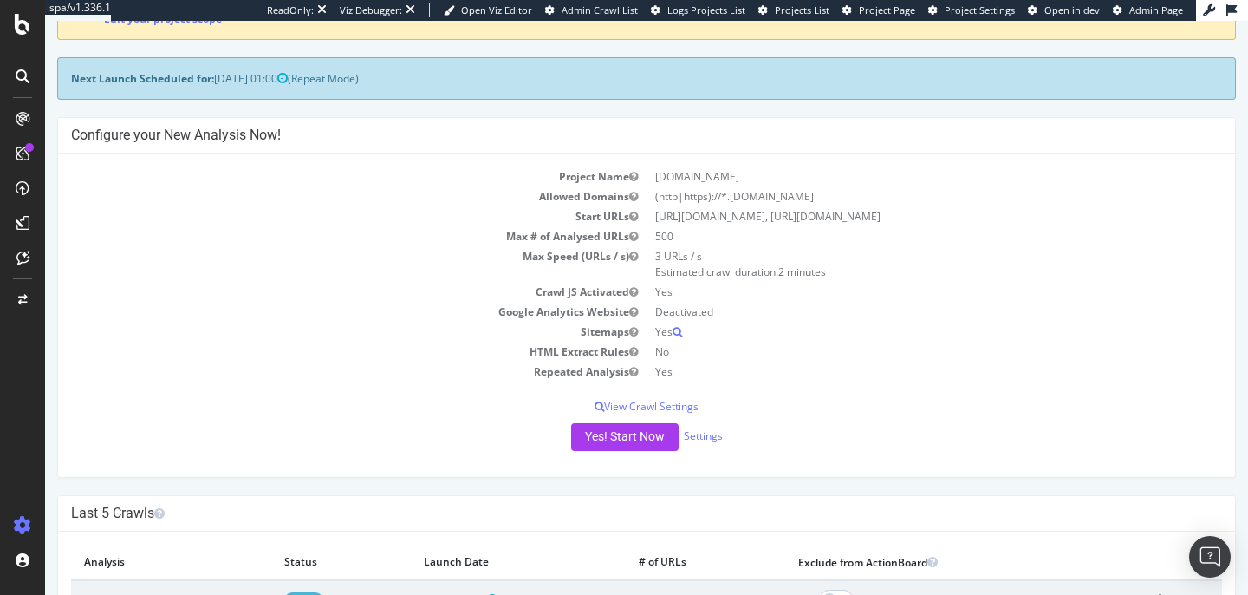
scroll to position [178, 0]
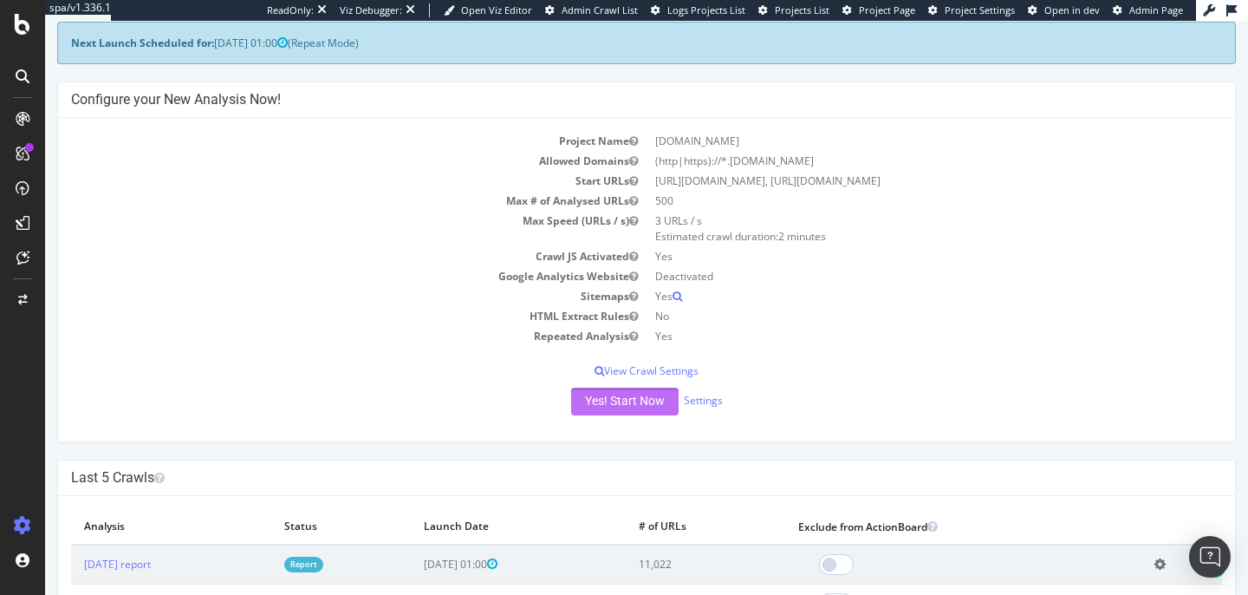
click at [572, 393] on button "Yes! Start Now" at bounding box center [624, 401] width 107 height 28
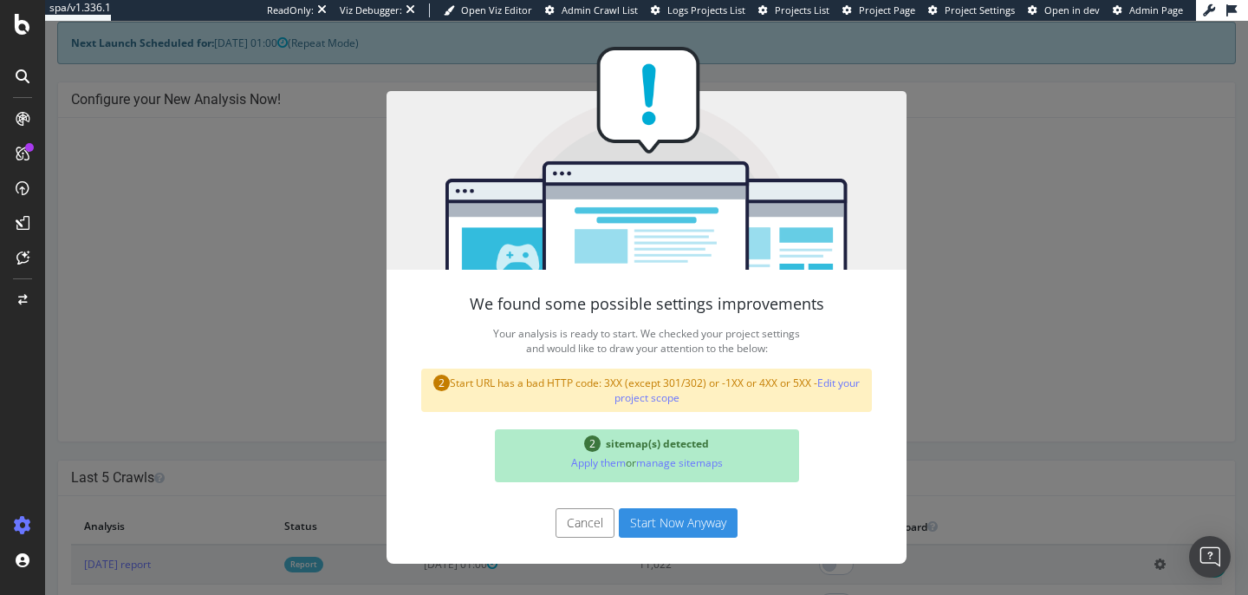
click at [635, 521] on button "Start Now Anyway" at bounding box center [678, 522] width 119 height 29
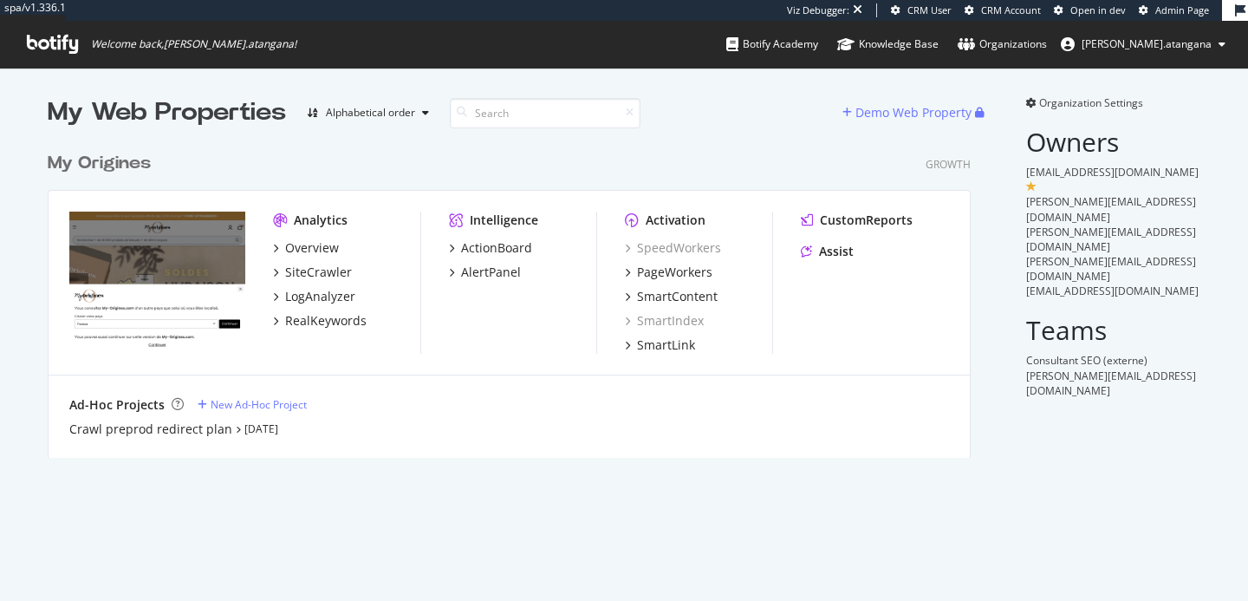
scroll to position [315, 924]
click at [532, 245] on div "ActionBoard" at bounding box center [522, 247] width 147 height 17
click at [521, 246] on div "ActionBoard" at bounding box center [496, 247] width 71 height 17
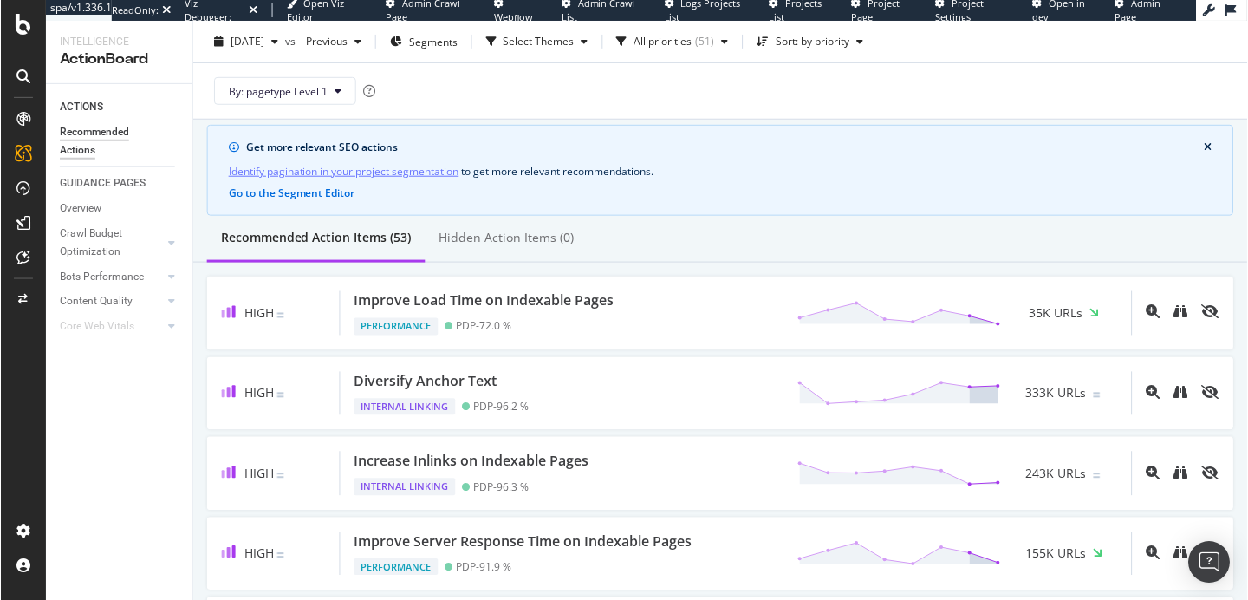
scroll to position [80, 0]
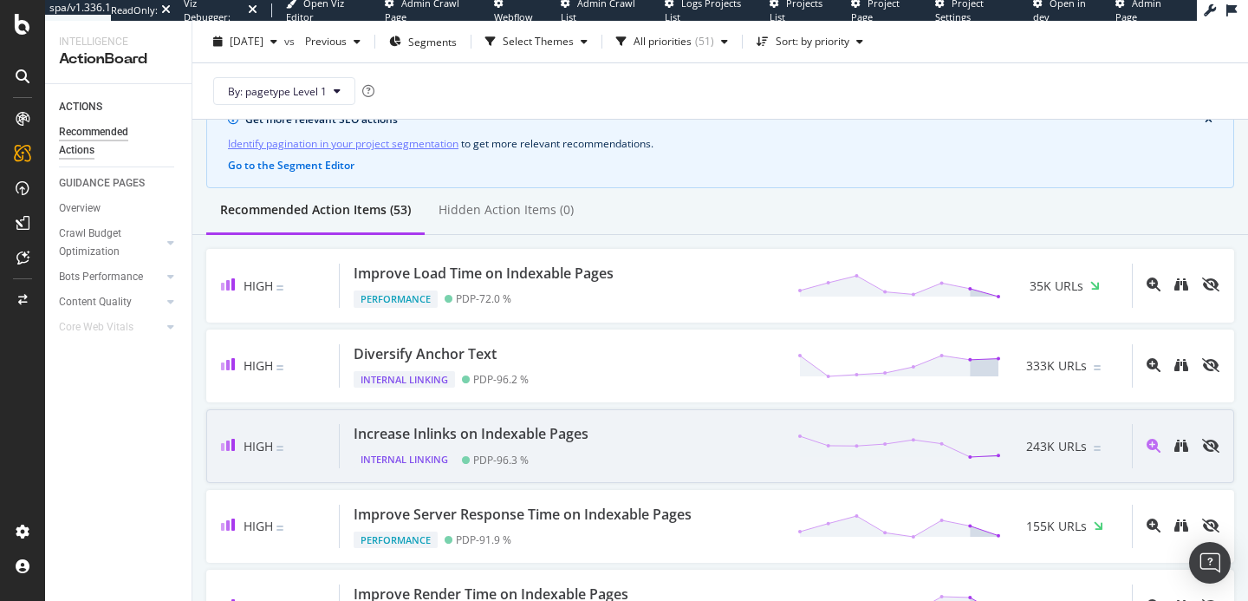
click at [503, 435] on div "Increase Inlinks on Indexable Pages" at bounding box center [471, 434] width 235 height 20
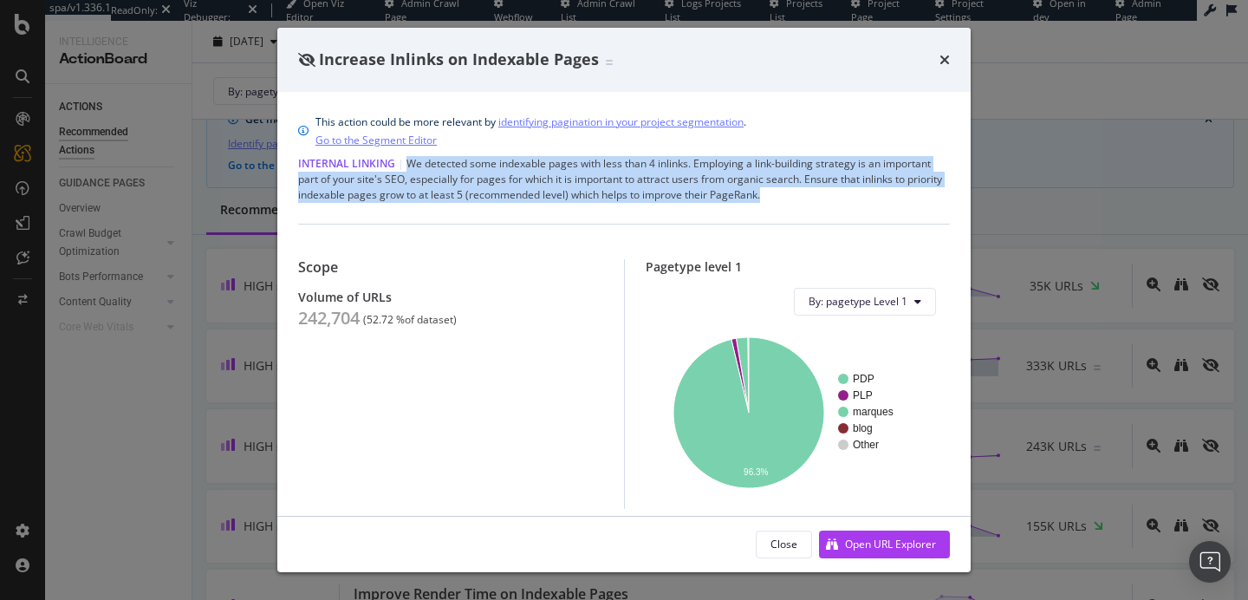
drag, startPoint x: 804, startPoint y: 198, endPoint x: 407, endPoint y: 163, distance: 398.5
click at [407, 163] on div "Internal Linking | We detected some indexable pages with less than 4 inlinks. E…" at bounding box center [624, 179] width 652 height 47
copy div "We detected some indexable pages with less than 4 inlinks. Employing a link-bui…"
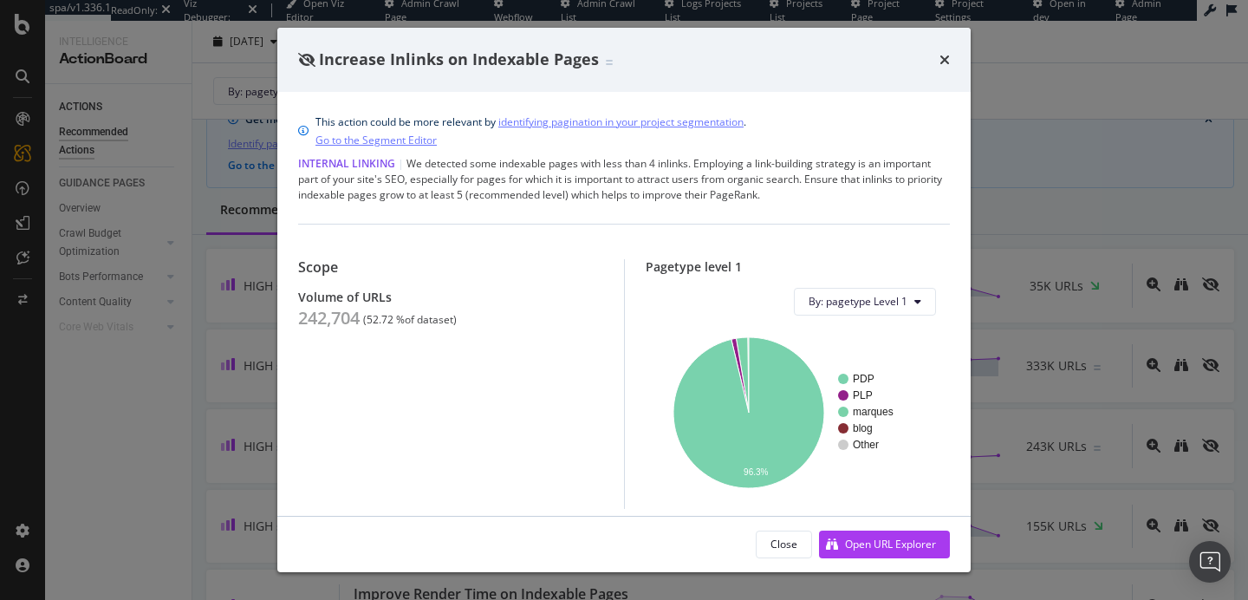
click at [526, 242] on div "Scope Volume of URLs 242,704 ( 52.72 % of dataset ) Pagetype level 1 By: pagety…" at bounding box center [624, 366] width 652 height 285
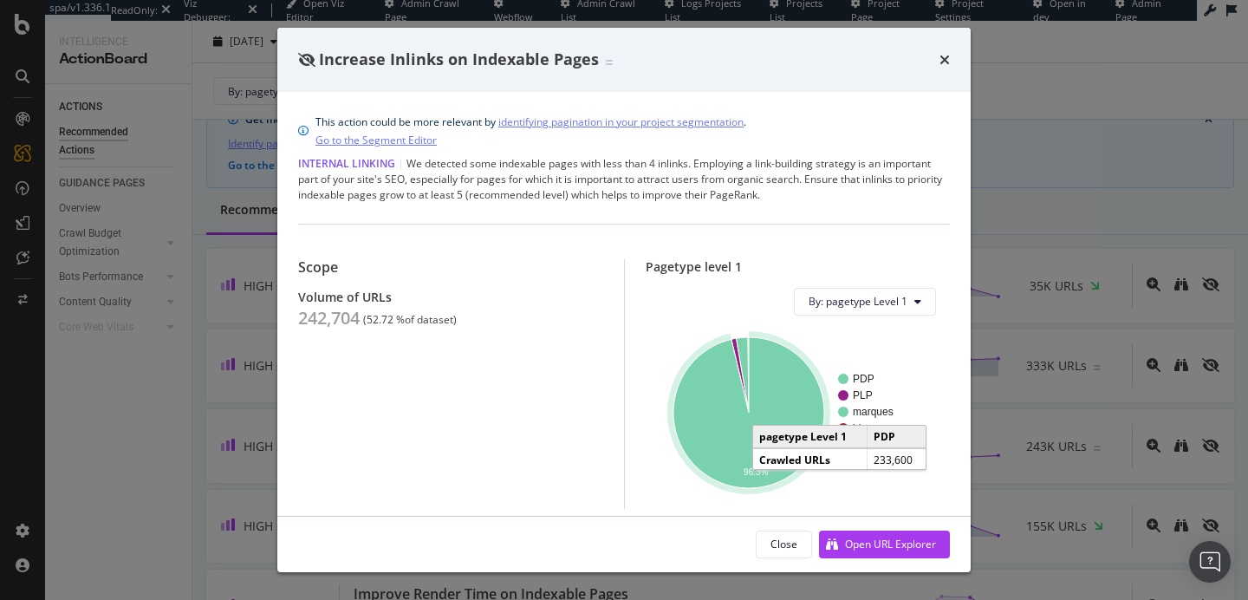
click at [708, 408] on icon "A chart." at bounding box center [749, 412] width 151 height 151
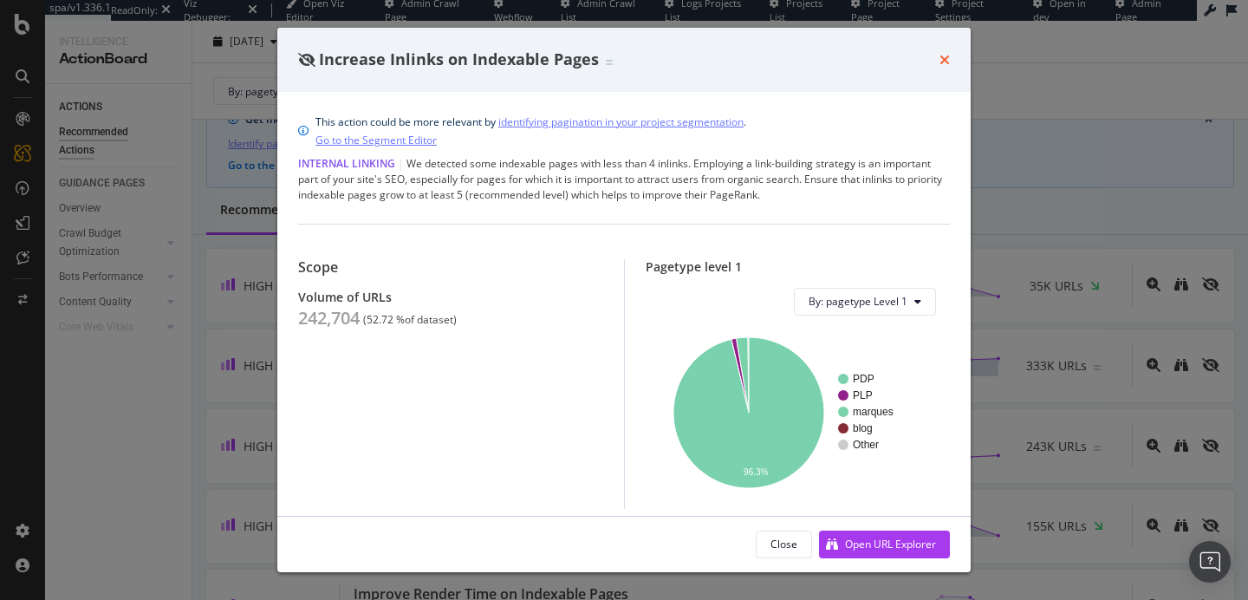
click at [940, 62] on icon "times" at bounding box center [945, 60] width 10 height 14
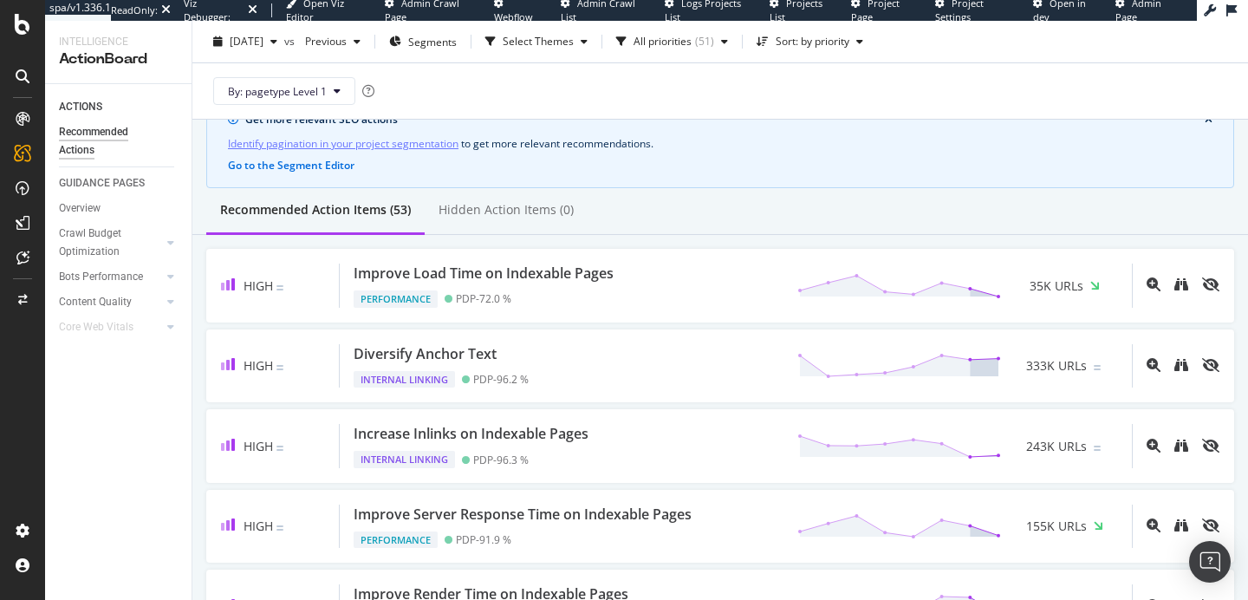
click at [944, 61] on div "2025 Aug. 5th vs Previous Segments Select Themes All priorities ( 51 ) Sort: by…" at bounding box center [720, 45] width 1056 height 35
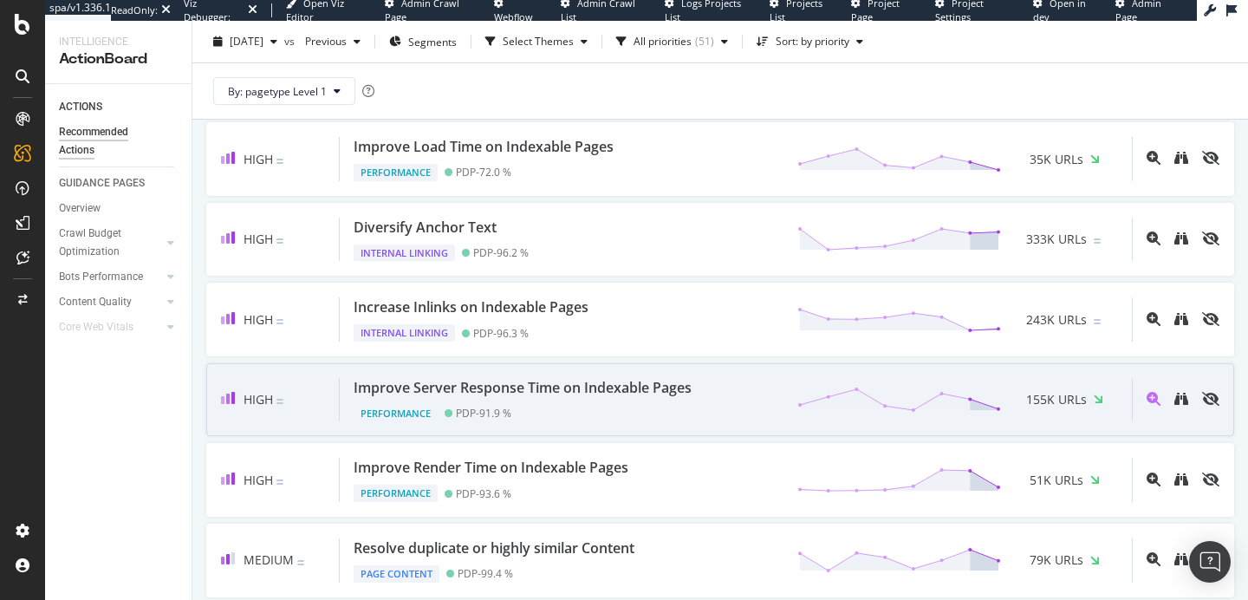
scroll to position [208, 0]
click at [593, 401] on div "Performance PDP - 91.9 %" at bounding box center [526, 408] width 345 height 24
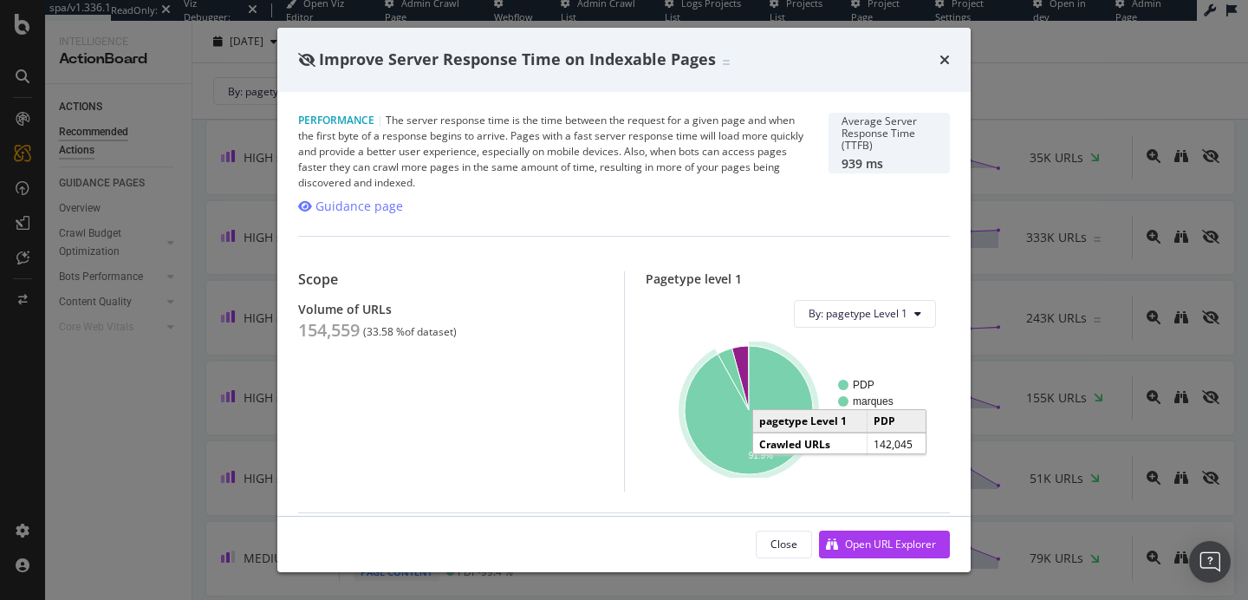
click at [704, 440] on icon "A chart." at bounding box center [749, 410] width 128 height 128
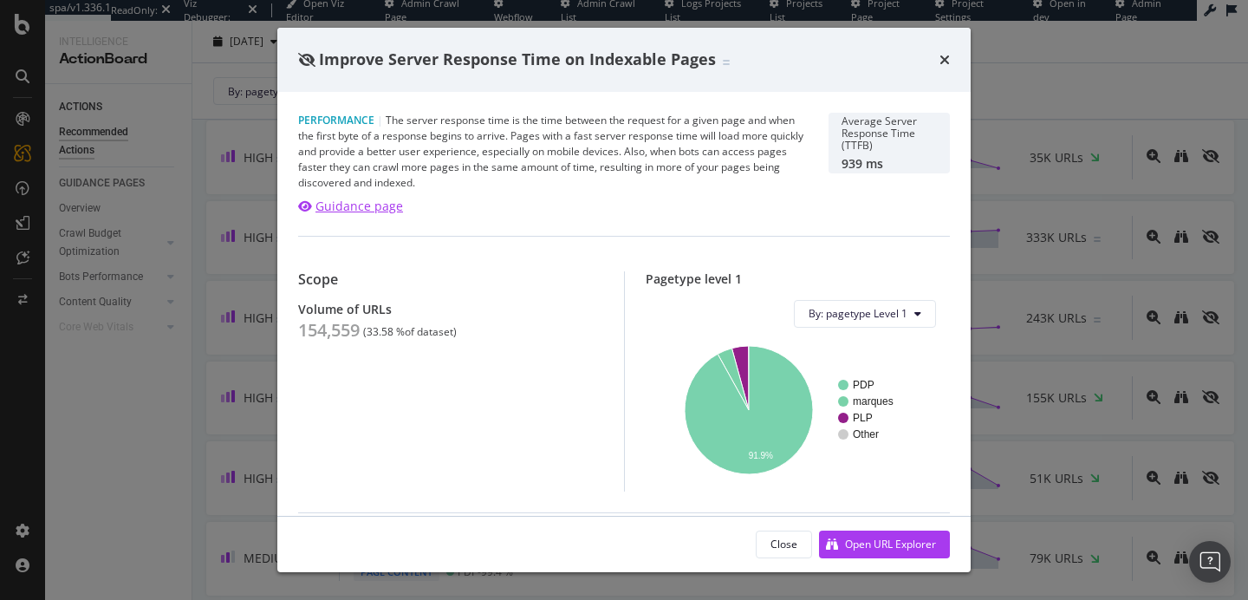
click at [338, 200] on div "Guidance page" at bounding box center [360, 206] width 88 height 17
click at [946, 57] on icon "times" at bounding box center [945, 60] width 10 height 14
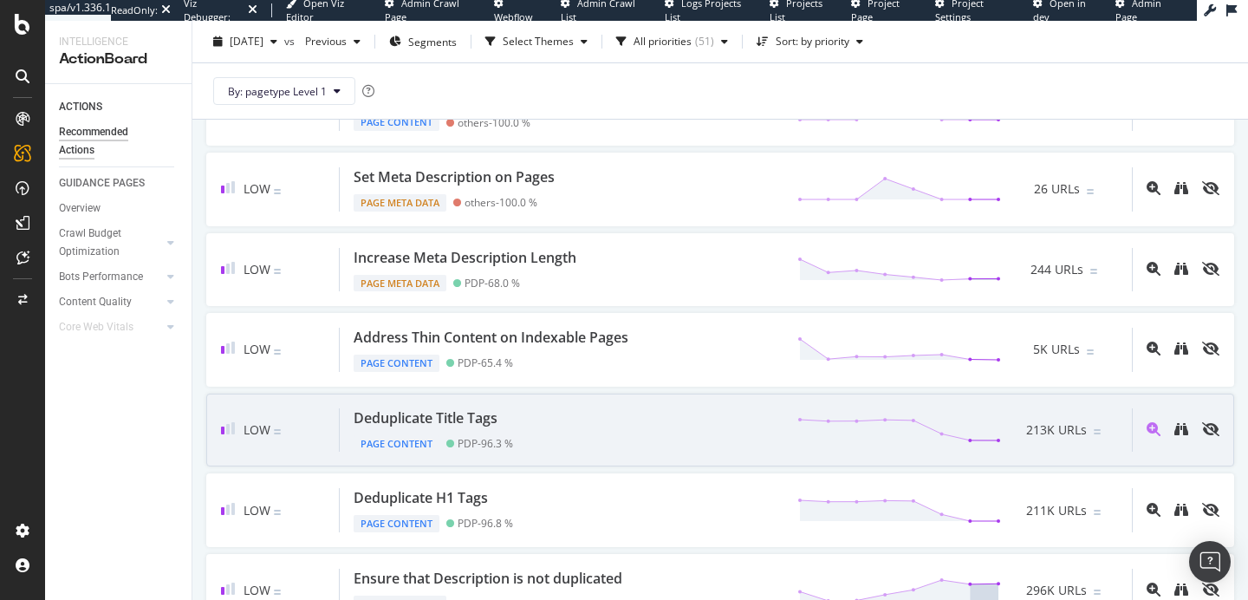
scroll to position [846, 0]
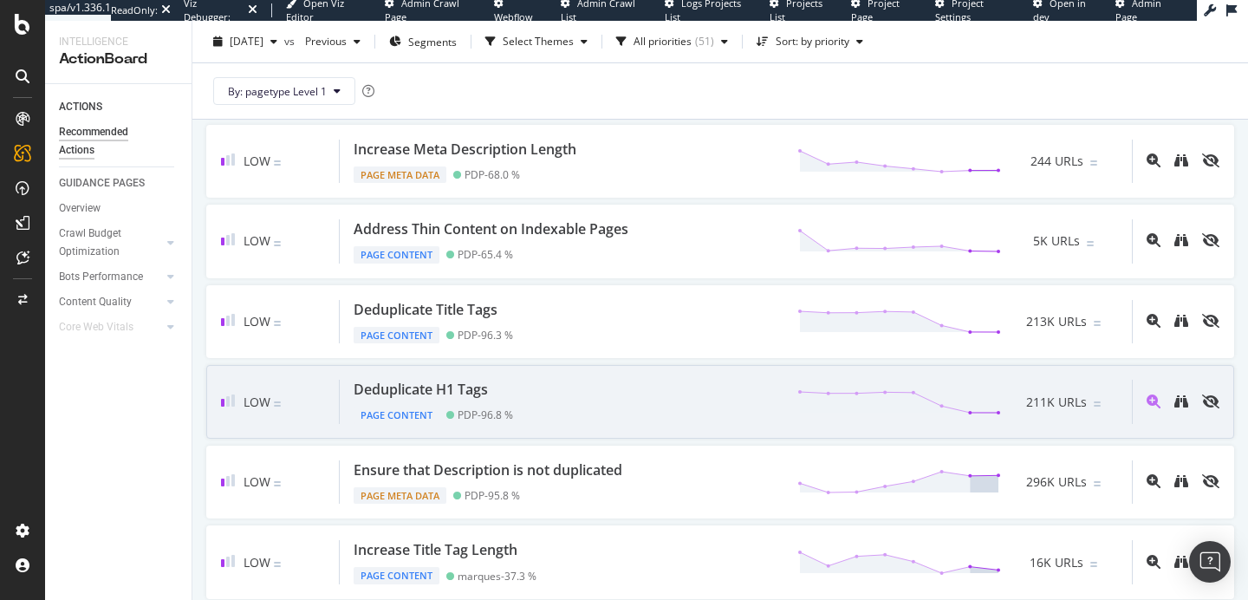
click at [486, 398] on div "Deduplicate H1 Tags" at bounding box center [421, 390] width 134 height 20
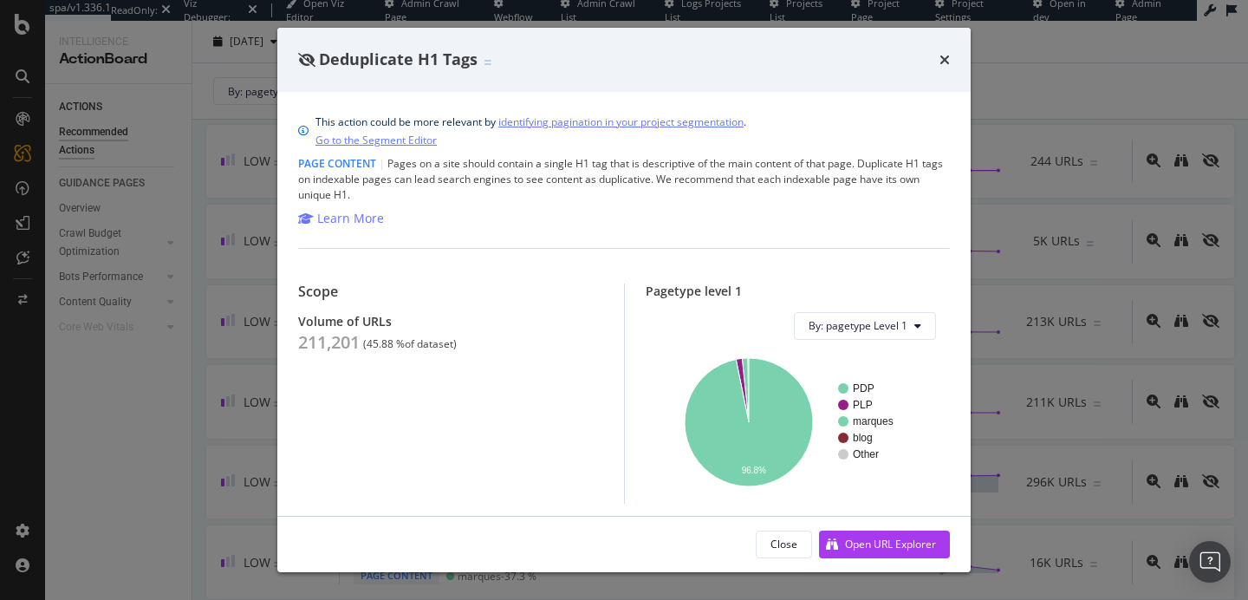
click at [152, 427] on div "Deduplicate H1 Tags This action could be more relevant by identifying paginatio…" at bounding box center [624, 300] width 1248 height 600
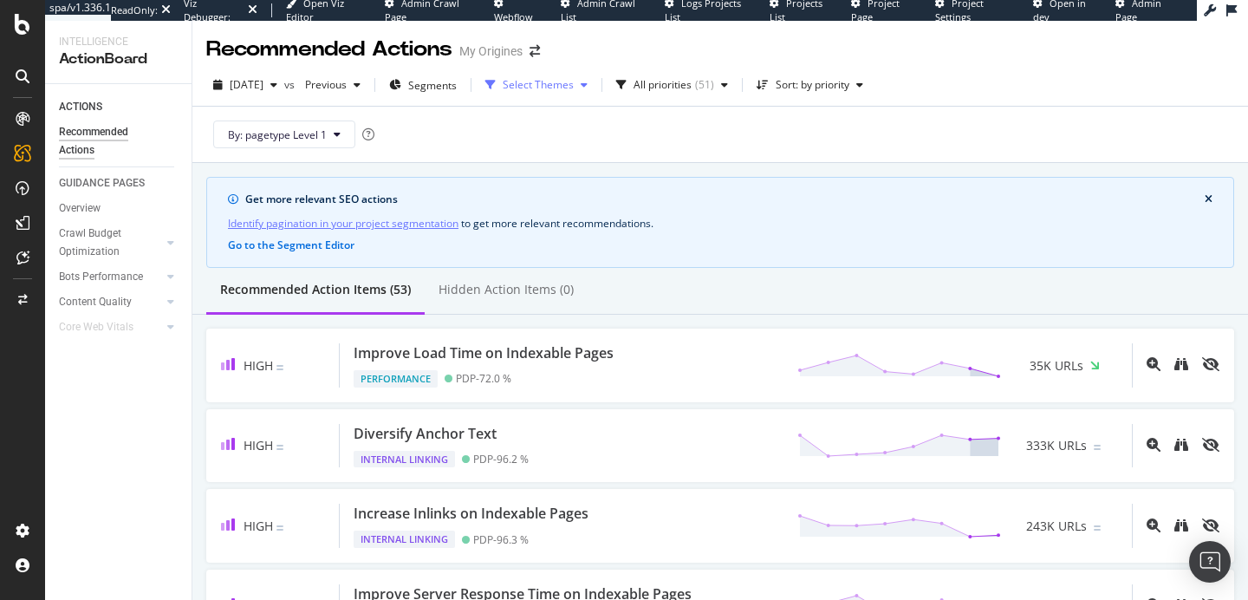
click at [574, 81] on div "Select Themes" at bounding box center [538, 85] width 71 height 10
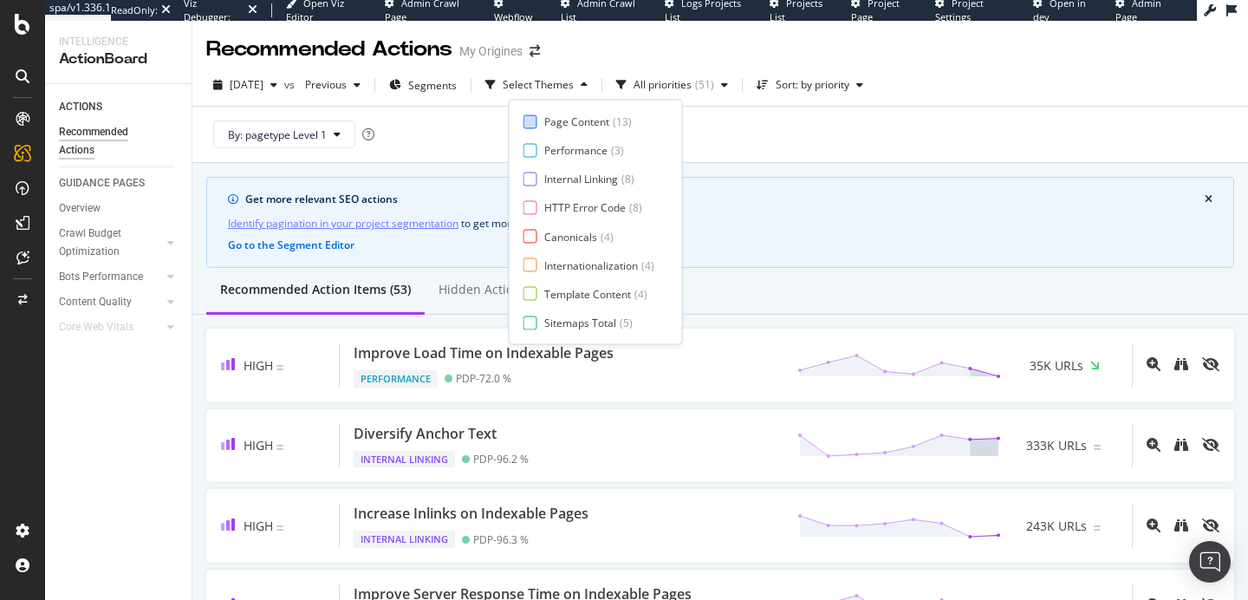
click at [538, 117] on div "Page Content ( 13 )" at bounding box center [589, 121] width 131 height 15
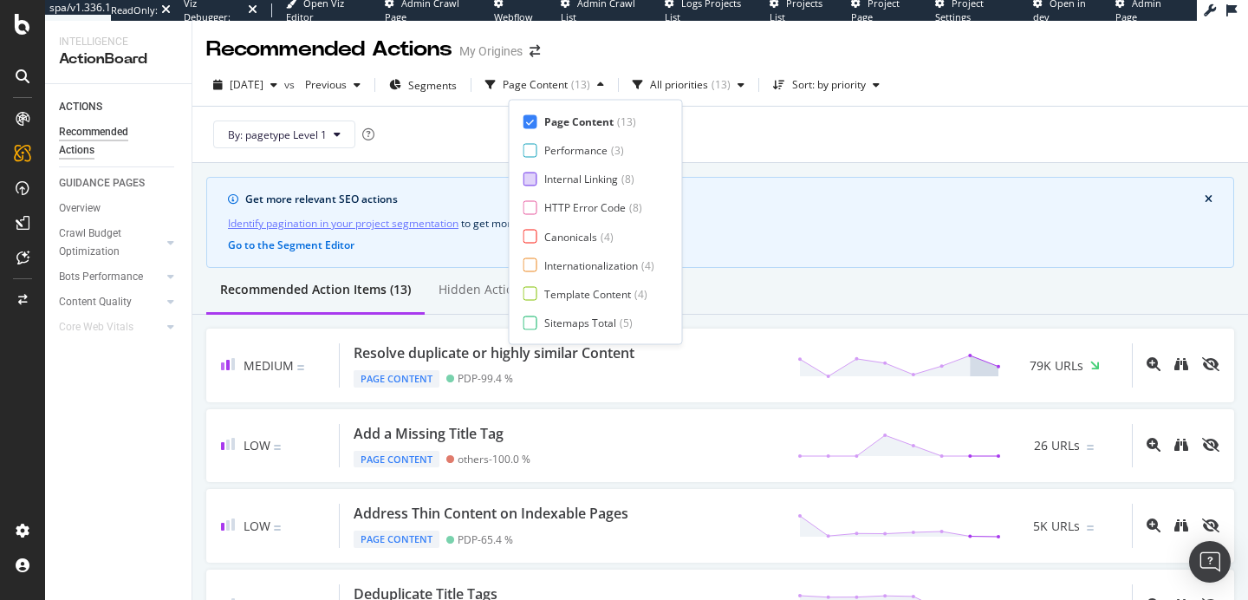
click at [532, 174] on div at bounding box center [531, 179] width 14 height 14
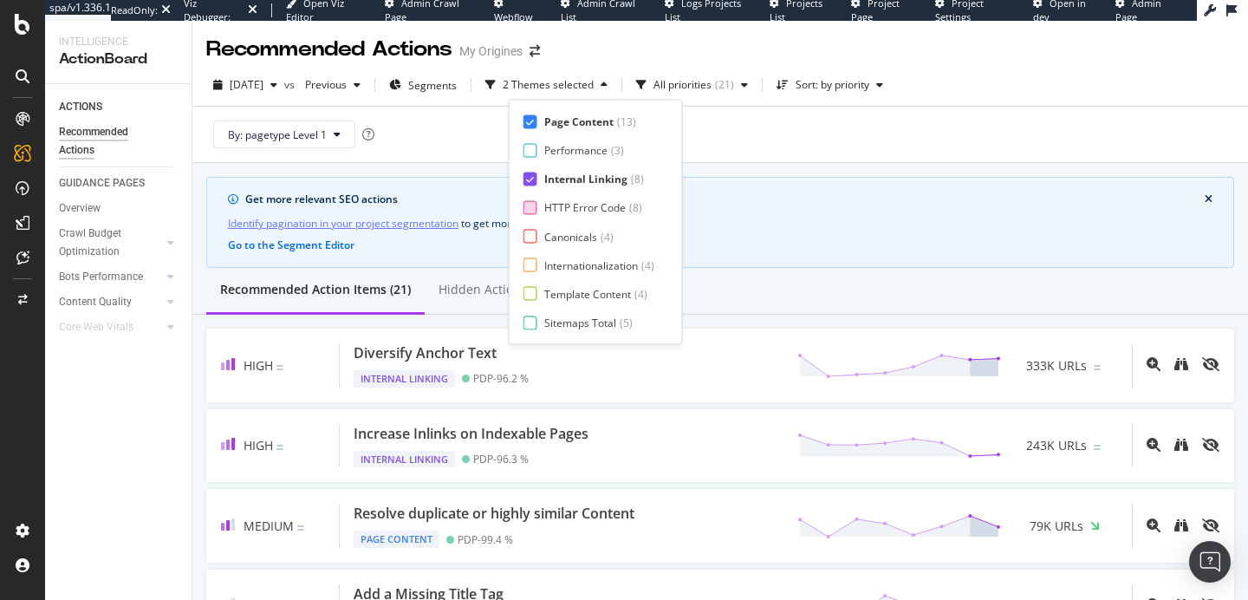
click at [531, 210] on div at bounding box center [531, 207] width 14 height 14
click at [528, 231] on div at bounding box center [531, 237] width 14 height 14
click at [529, 260] on div at bounding box center [531, 265] width 14 height 14
click at [533, 291] on div at bounding box center [531, 294] width 14 height 14
click at [537, 319] on div at bounding box center [531, 323] width 14 height 14
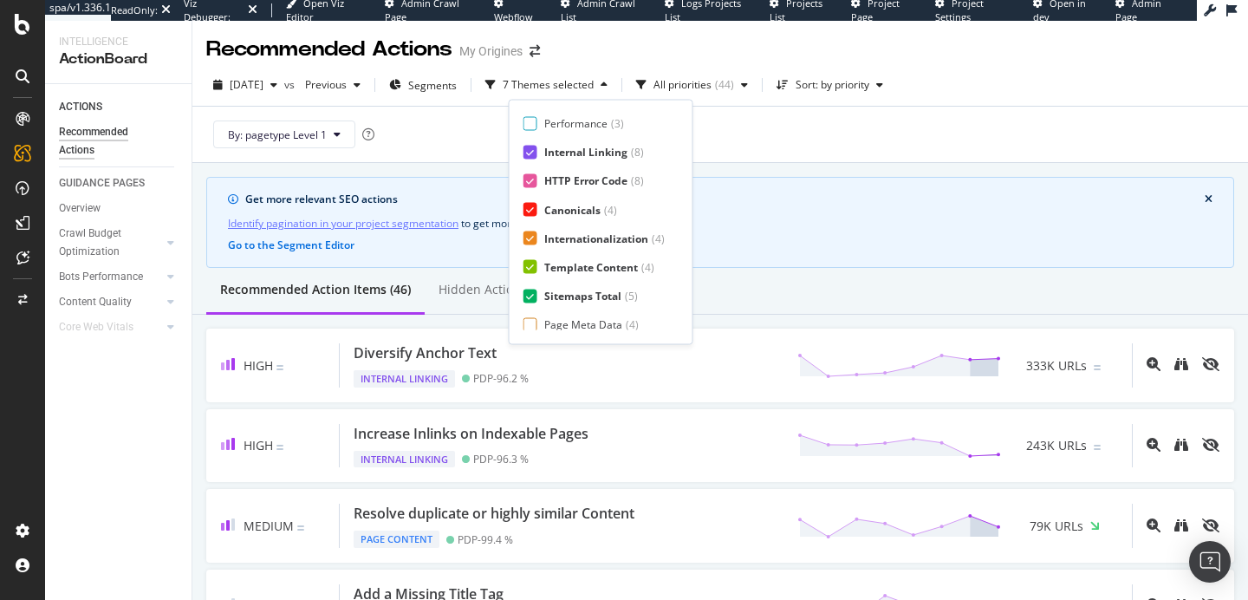
scroll to position [29, 0]
click at [533, 317] on div at bounding box center [531, 323] width 14 height 14
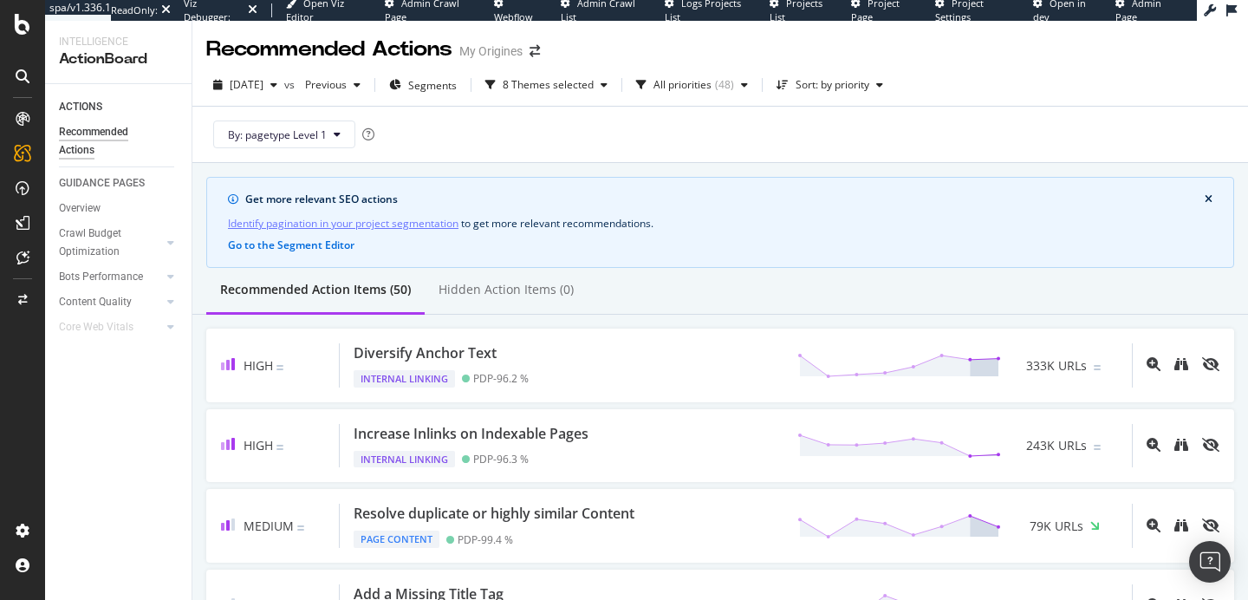
click at [808, 149] on div "By: pagetype Level 1" at bounding box center [720, 134] width 1028 height 55
click at [346, 135] on button "By: pagetype Level 1" at bounding box center [284, 134] width 142 height 28
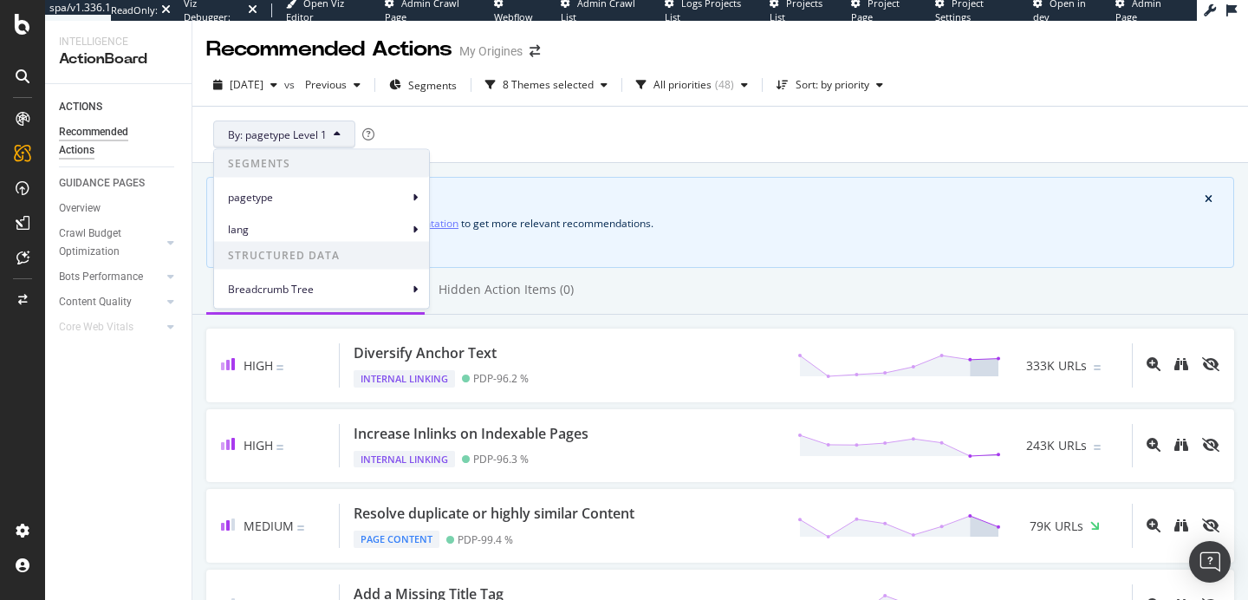
click at [607, 131] on div "By: pagetype Level 1" at bounding box center [720, 134] width 1028 height 55
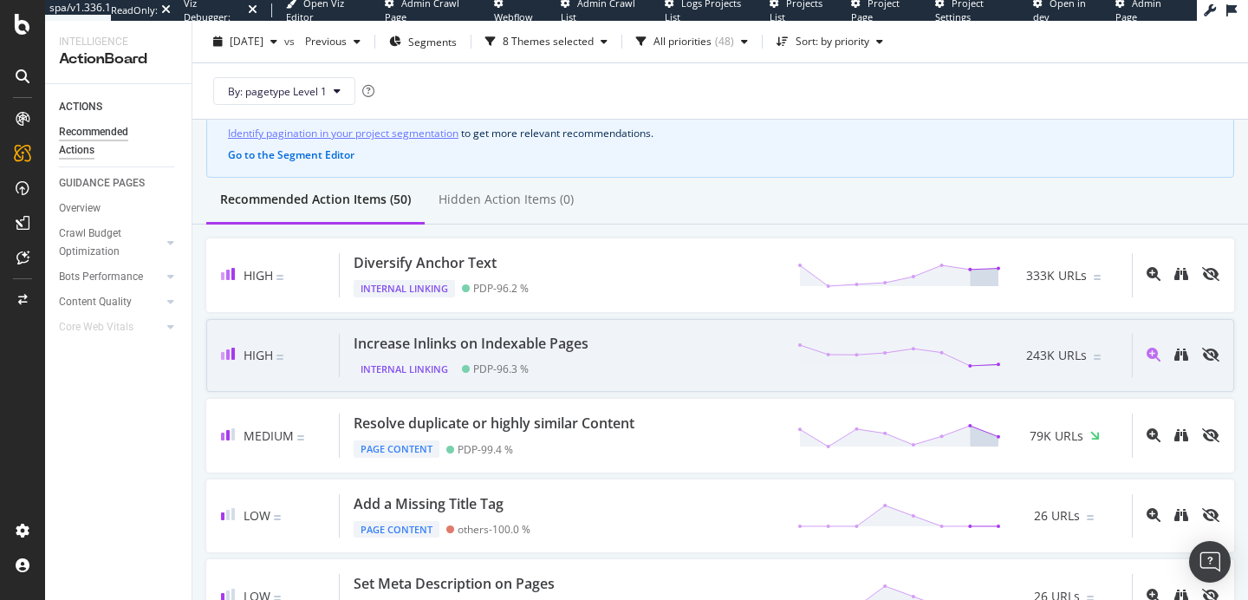
scroll to position [83, 0]
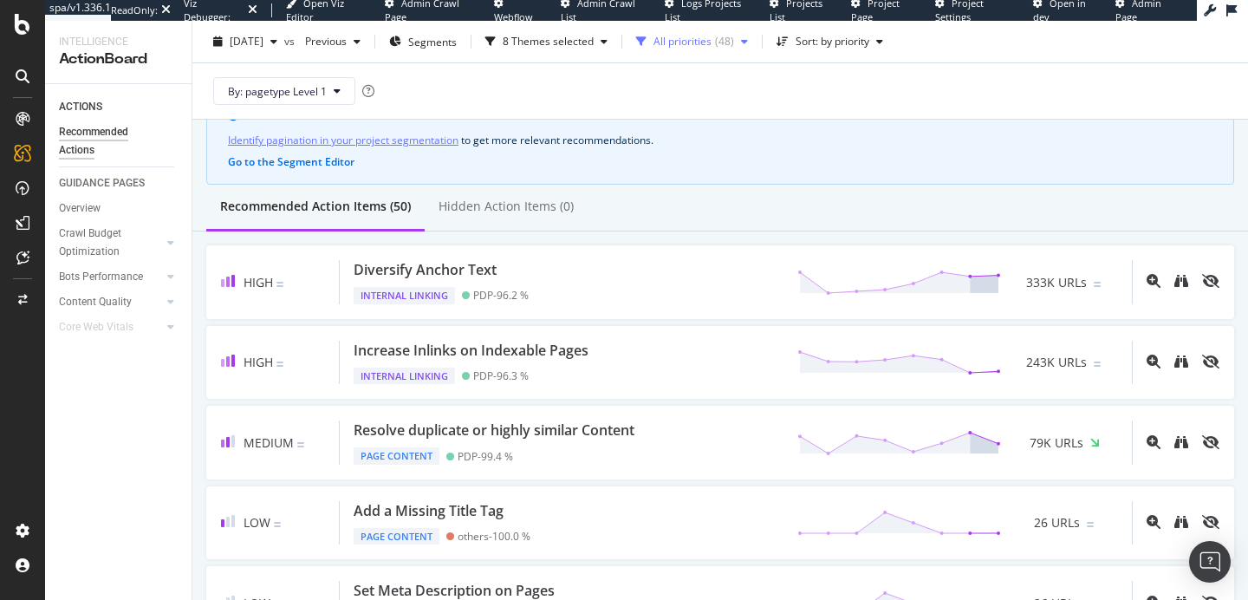
click at [708, 42] on div "All priorities" at bounding box center [683, 41] width 58 height 10
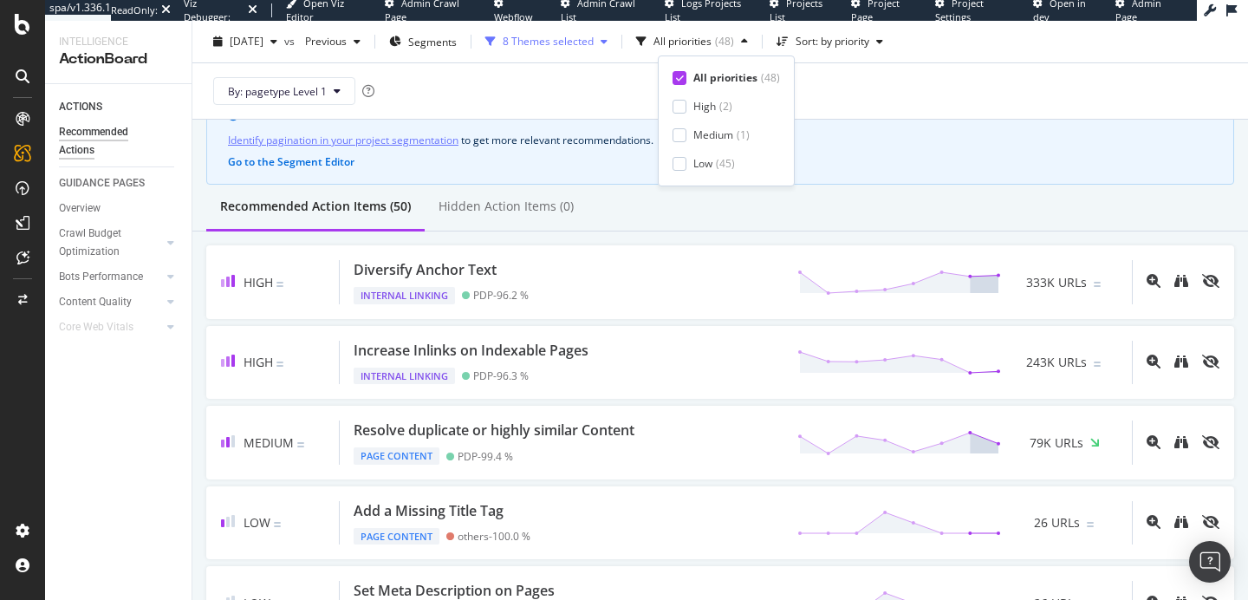
click at [594, 43] on div "8 Themes selected" at bounding box center [548, 41] width 91 height 10
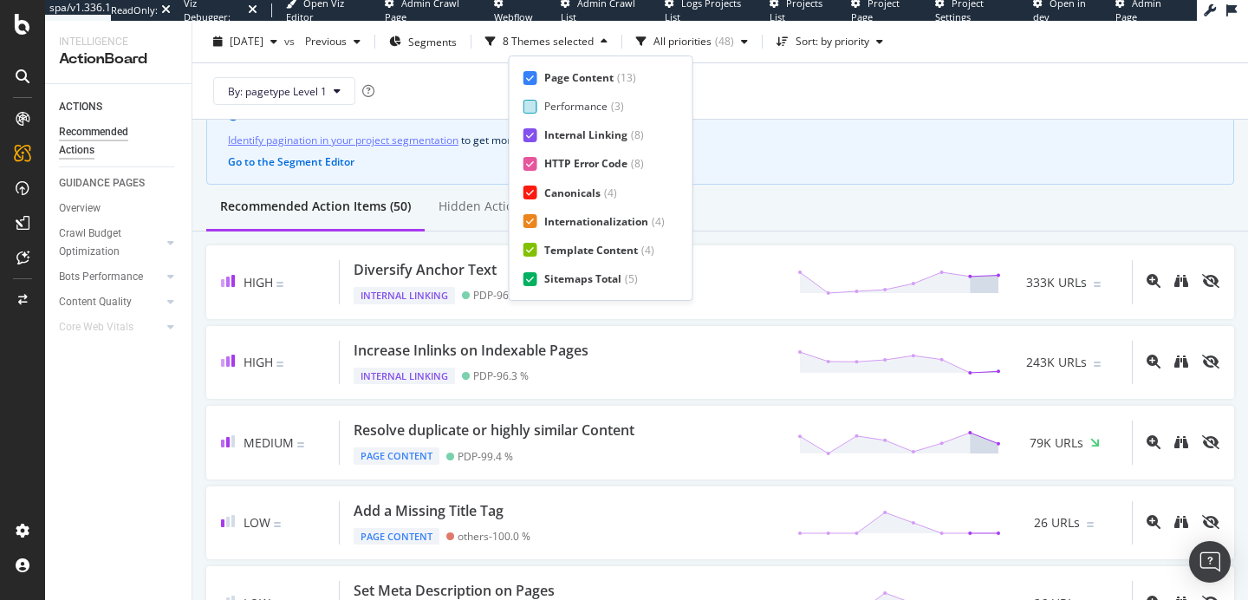
click at [538, 105] on div "Performance ( 3 )" at bounding box center [594, 106] width 141 height 15
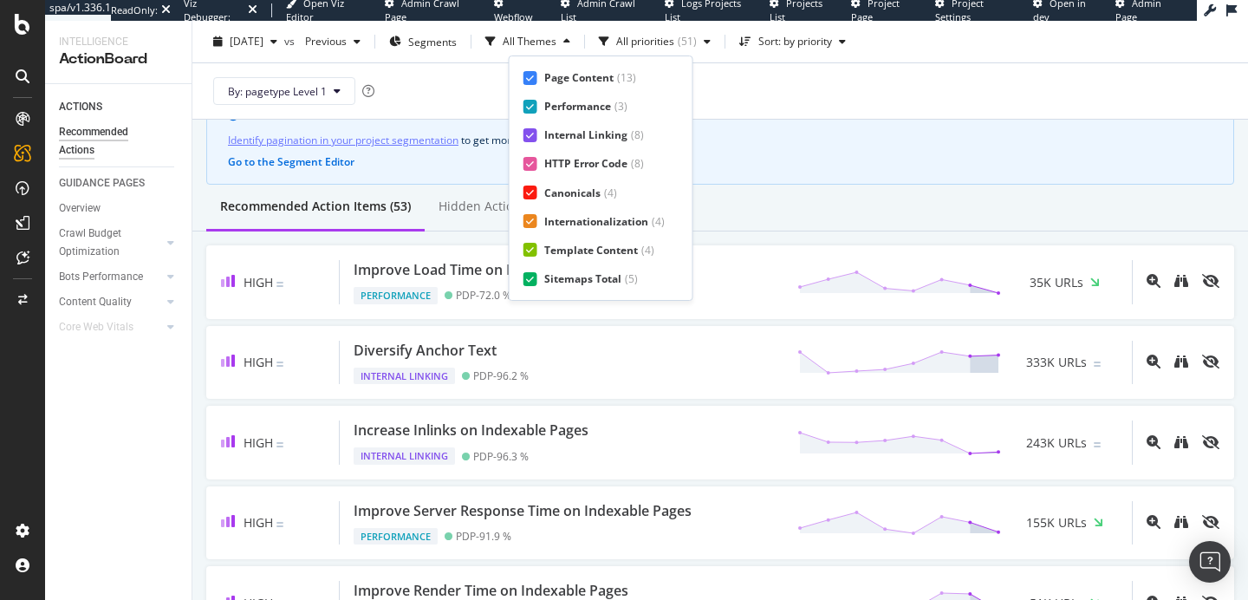
click at [786, 131] on div "Identify pagination in your project segmentation to get more relevant recommend…" at bounding box center [720, 140] width 985 height 18
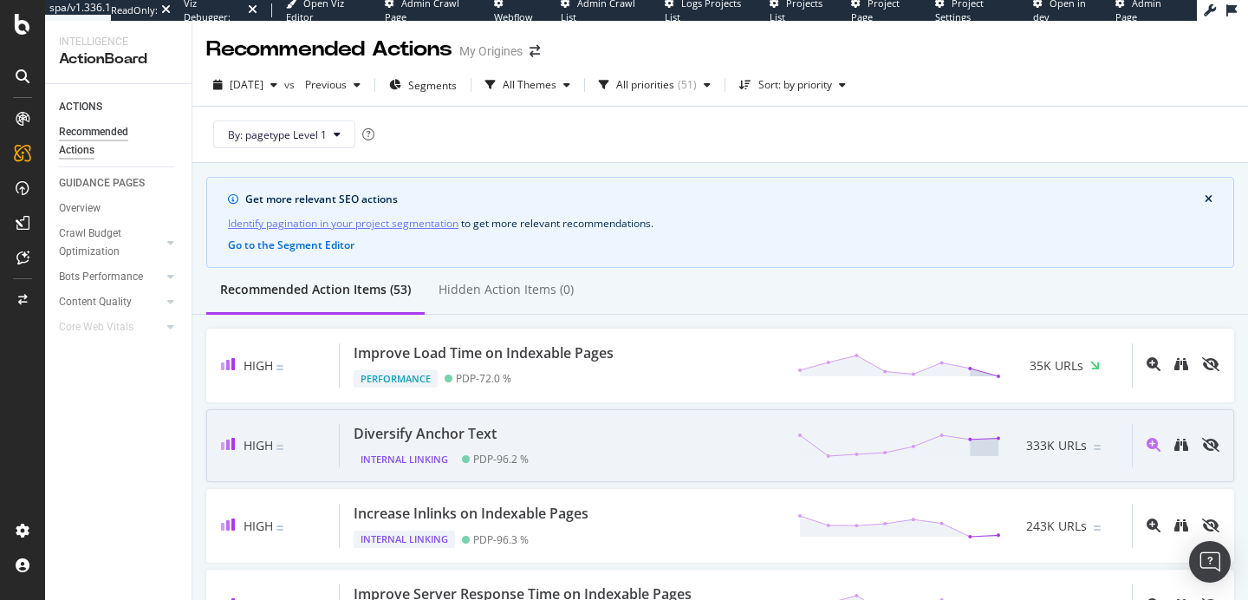
scroll to position [134, 0]
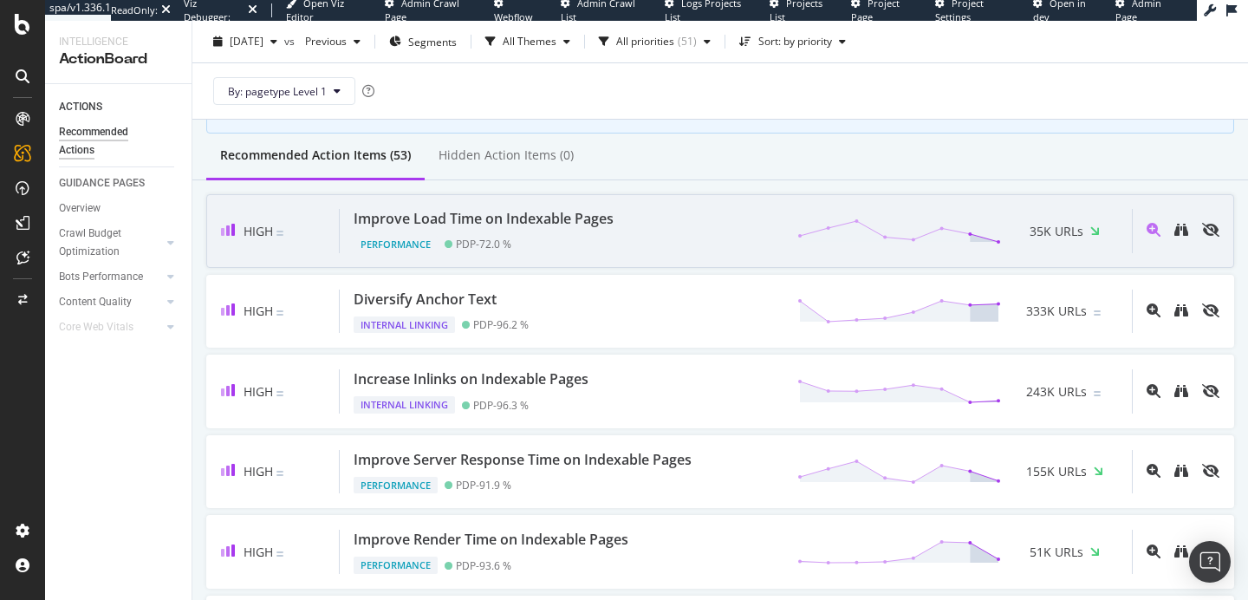
click at [554, 235] on div "Performance PDP - 72.0 %" at bounding box center [487, 241] width 267 height 24
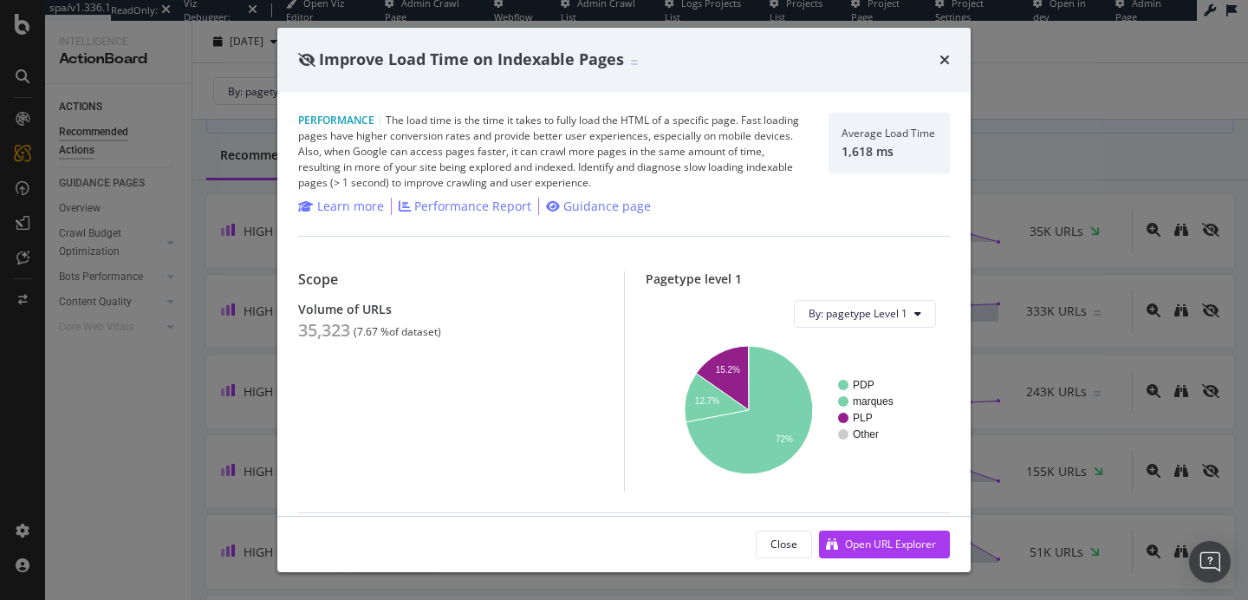
click at [952, 55] on div "Improve Load Time on Indexable Pages" at bounding box center [624, 60] width 694 height 64
click at [948, 57] on icon "times" at bounding box center [945, 60] width 10 height 14
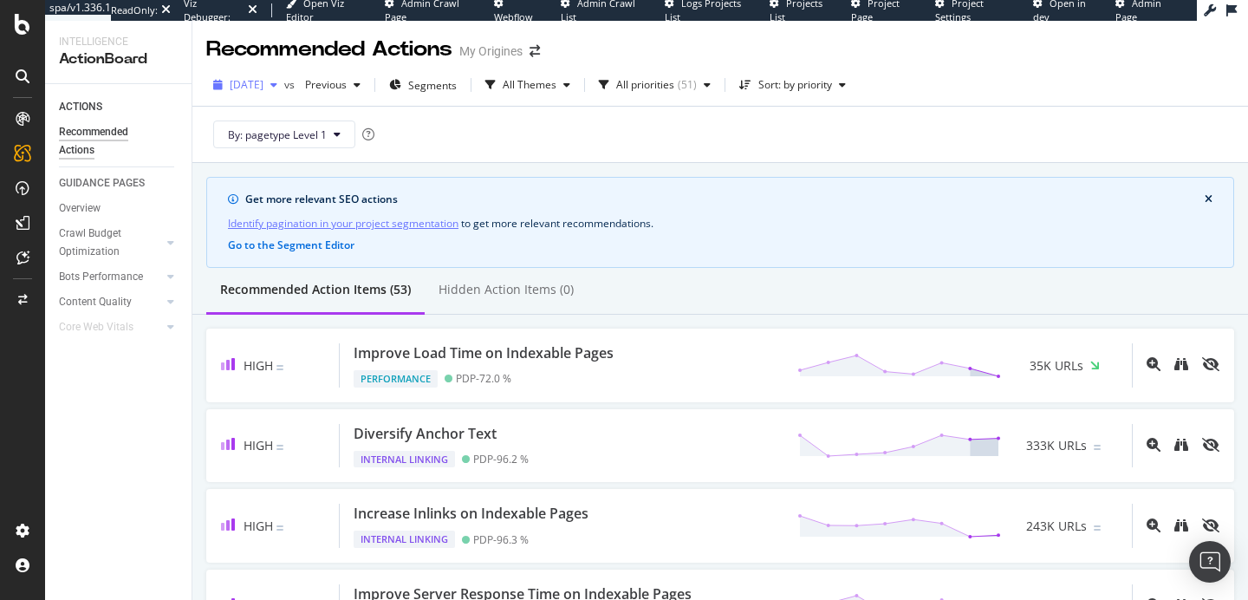
click at [259, 92] on div "2025 Aug. 5th" at bounding box center [245, 85] width 78 height 26
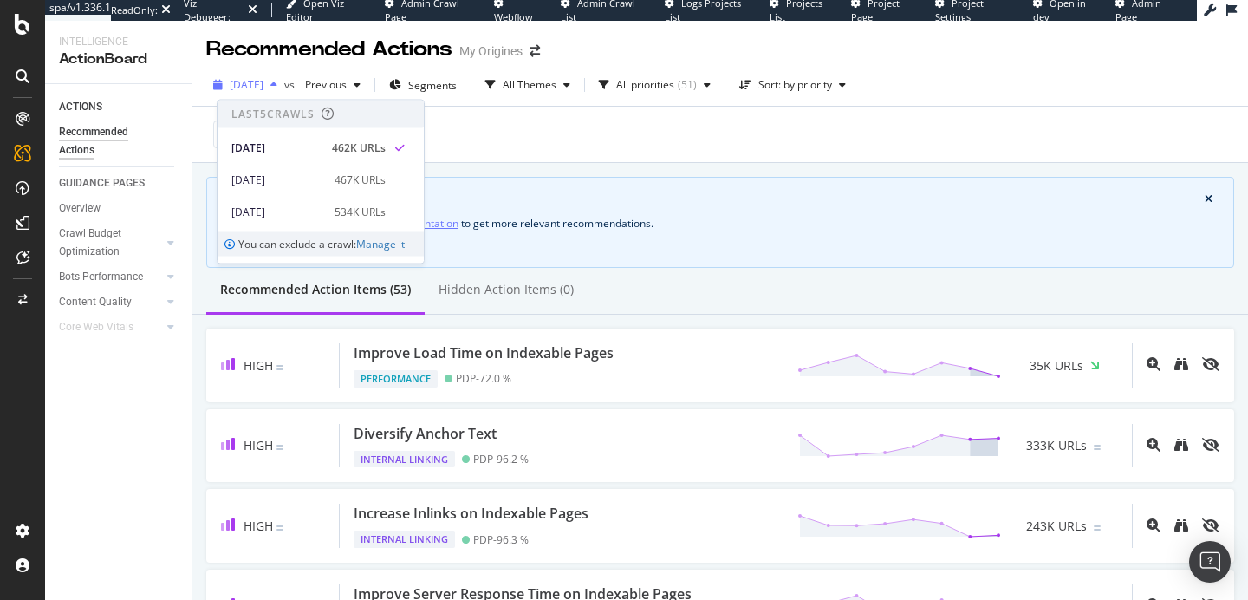
click at [259, 92] on div "2025 Aug. 5th" at bounding box center [245, 85] width 78 height 26
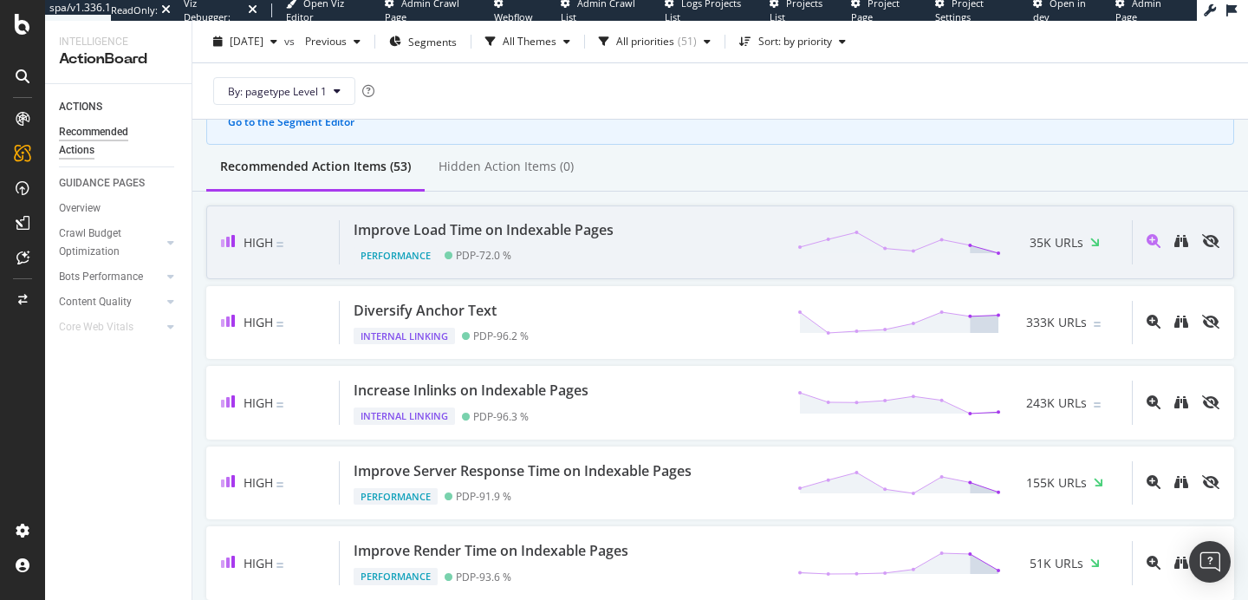
scroll to position [127, 0]
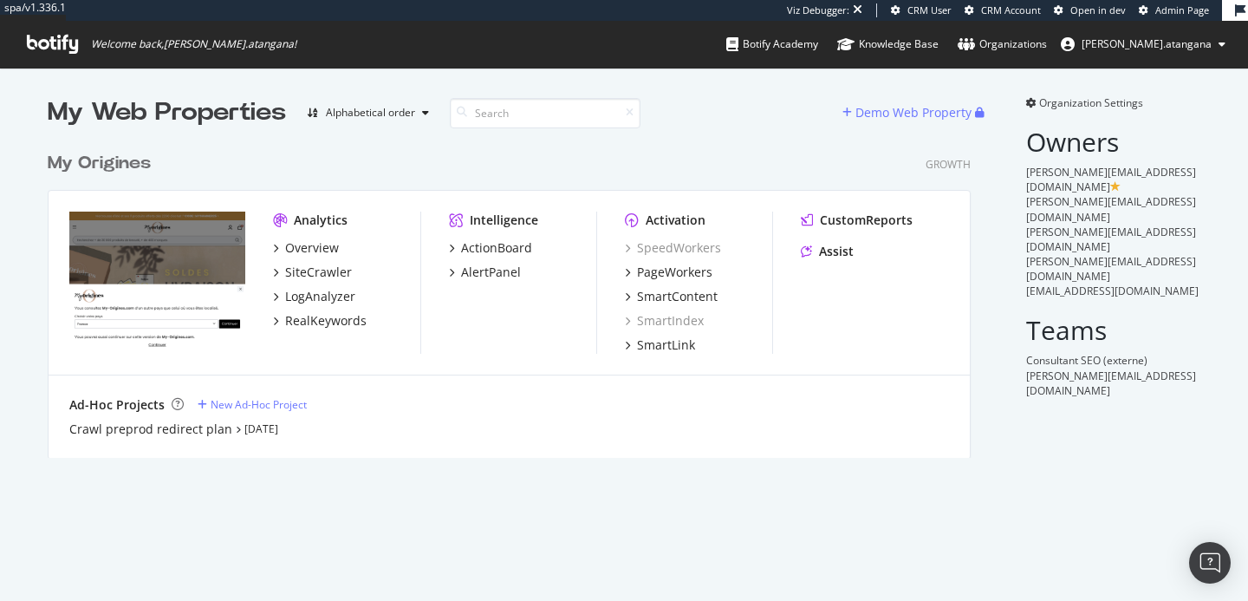
scroll to position [315, 924]
click at [637, 293] on div "SmartContent" at bounding box center [677, 296] width 81 height 17
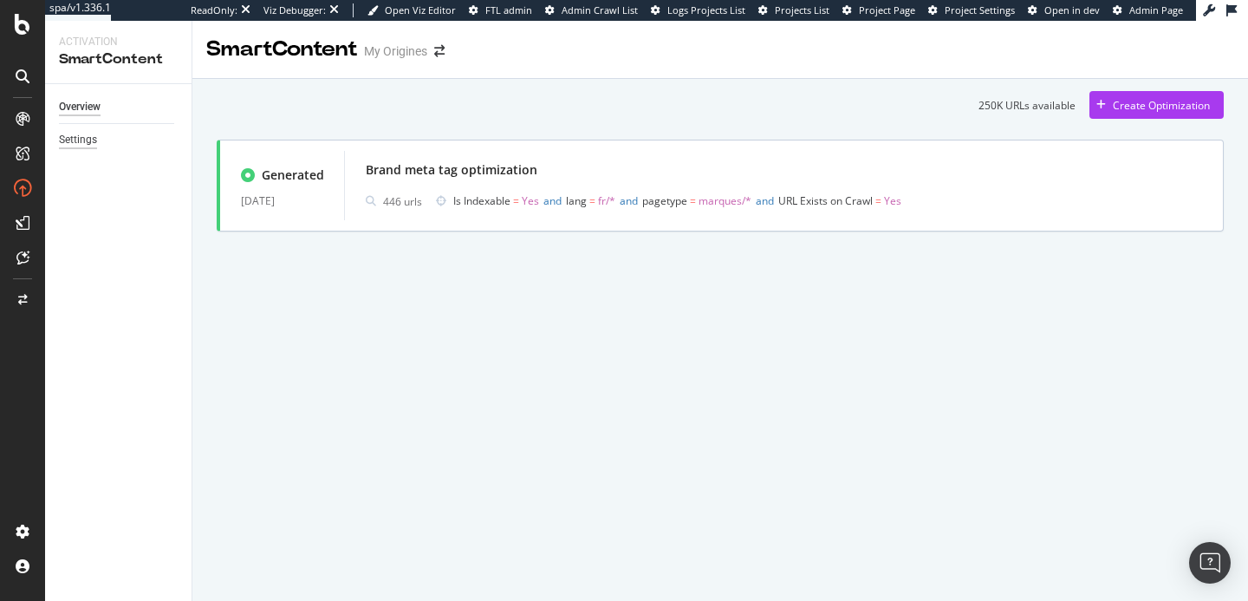
click at [85, 140] on div "Settings" at bounding box center [78, 140] width 38 height 18
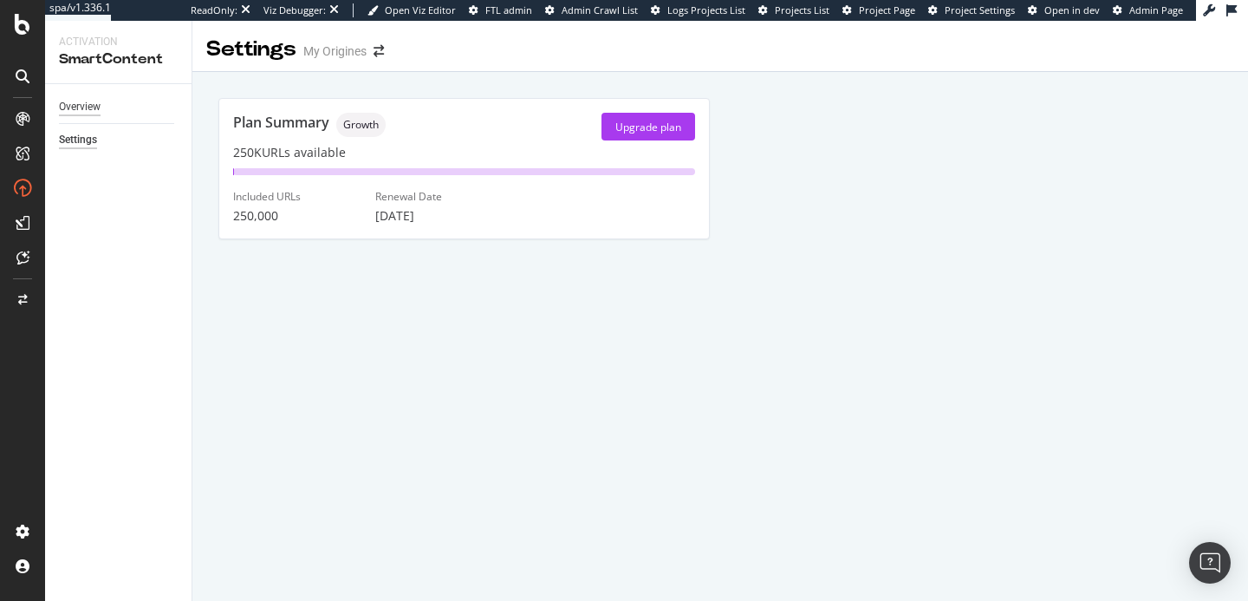
click at [92, 102] on div "Overview" at bounding box center [80, 107] width 42 height 18
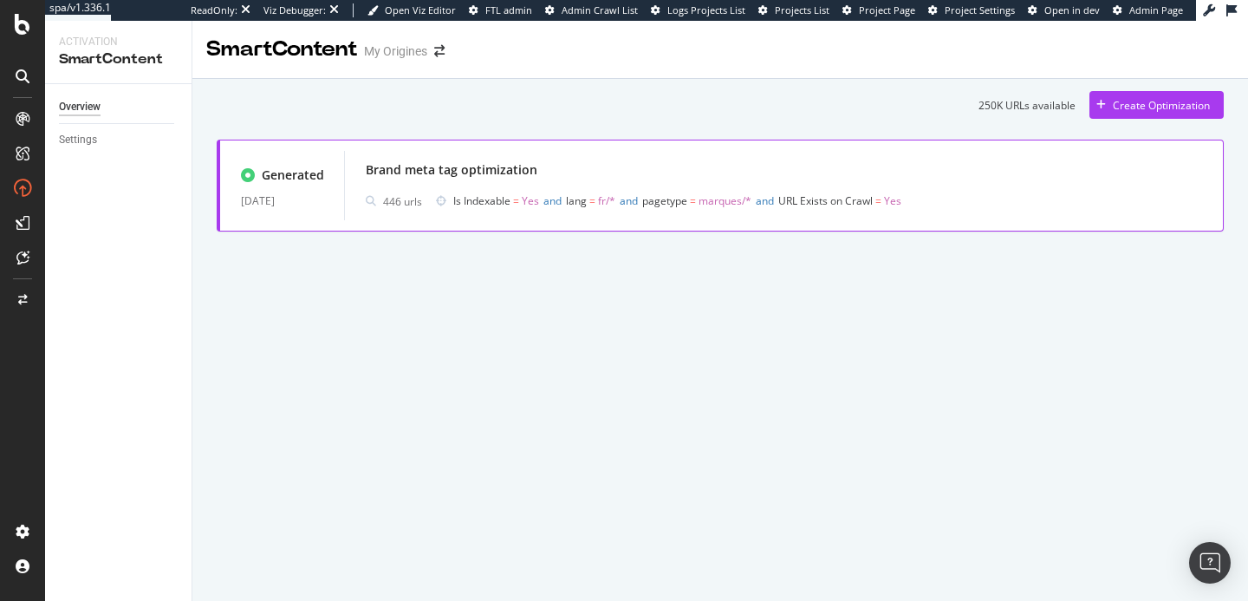
click at [653, 166] on div "Brand meta tag optimization" at bounding box center [784, 170] width 837 height 24
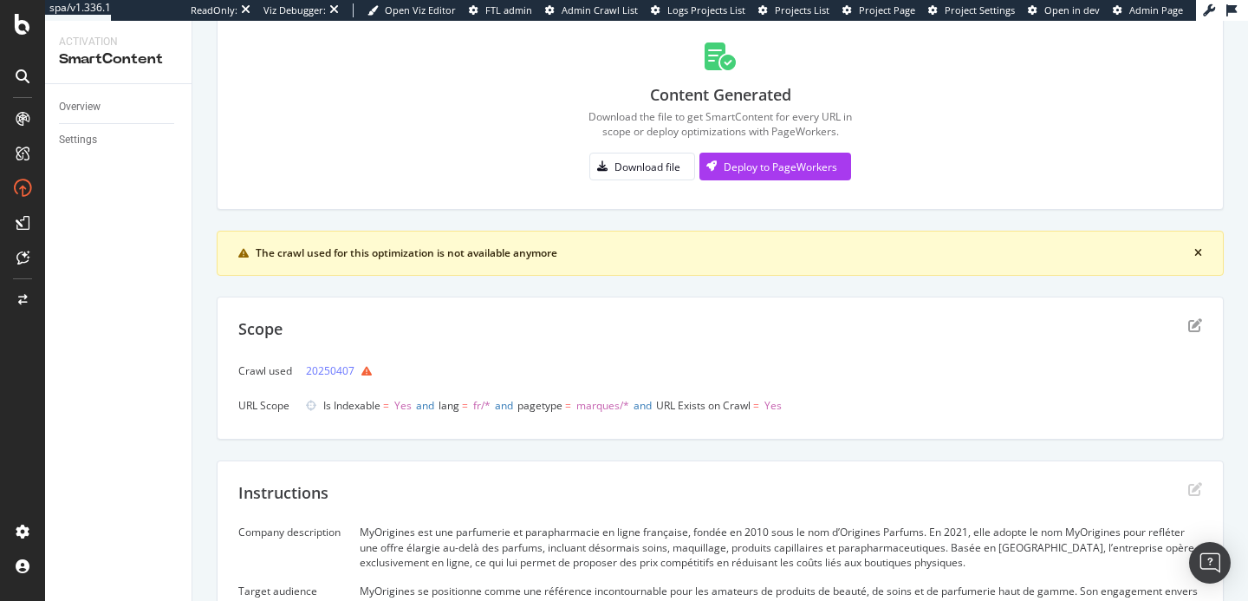
scroll to position [116, 0]
click at [22, 259] on icon at bounding box center [22, 258] width 13 height 14
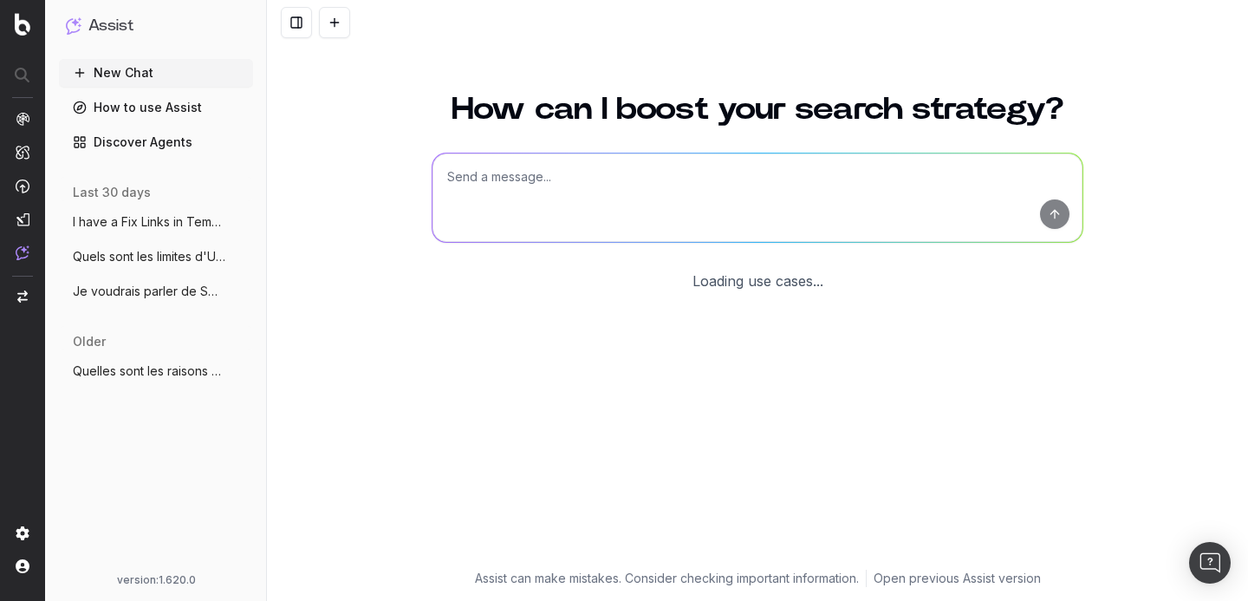
scroll to position [72, 0]
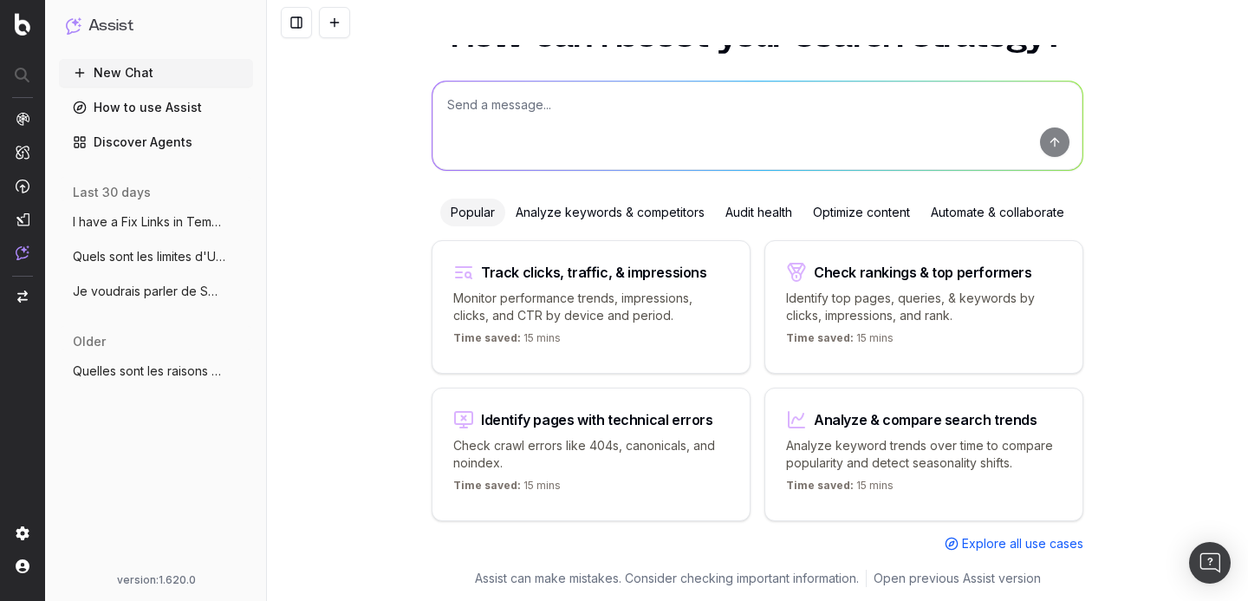
click at [506, 100] on textarea at bounding box center [758, 125] width 650 height 88
type textarea "Peux-tu me donner les fonctions de smart content"
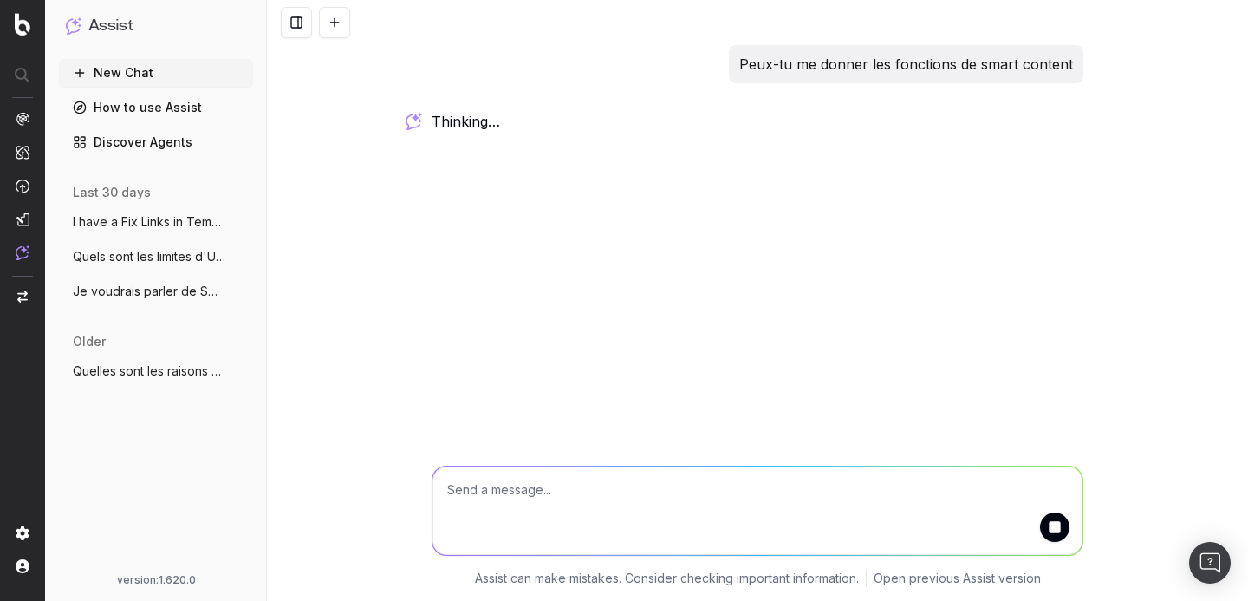
scroll to position [0, 0]
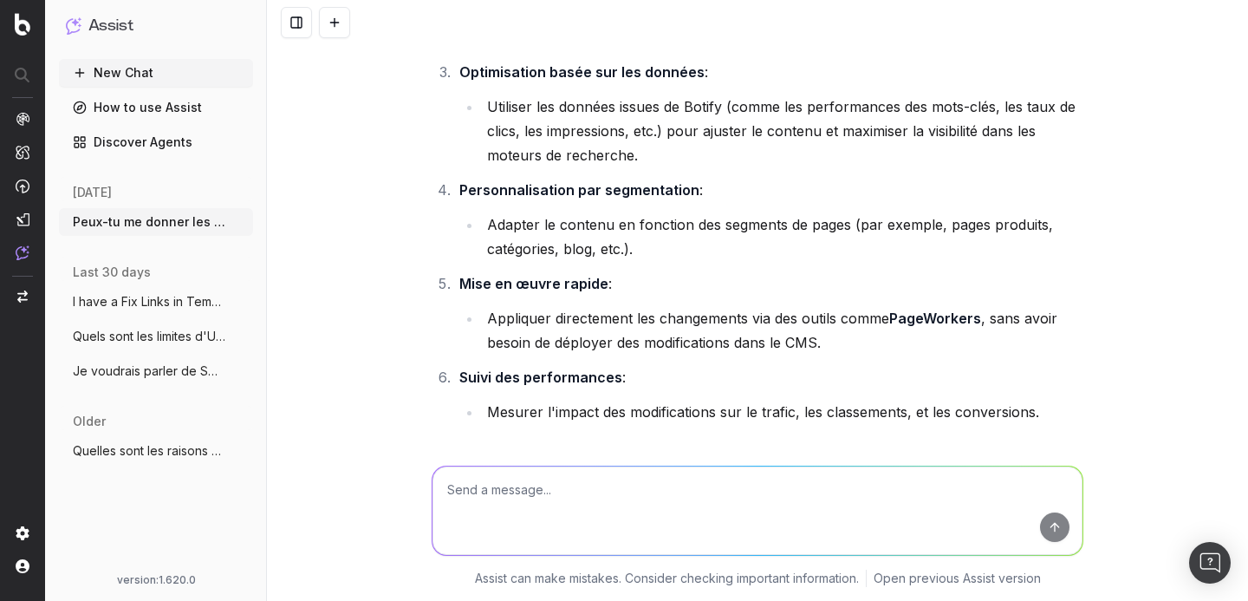
scroll to position [401, 0]
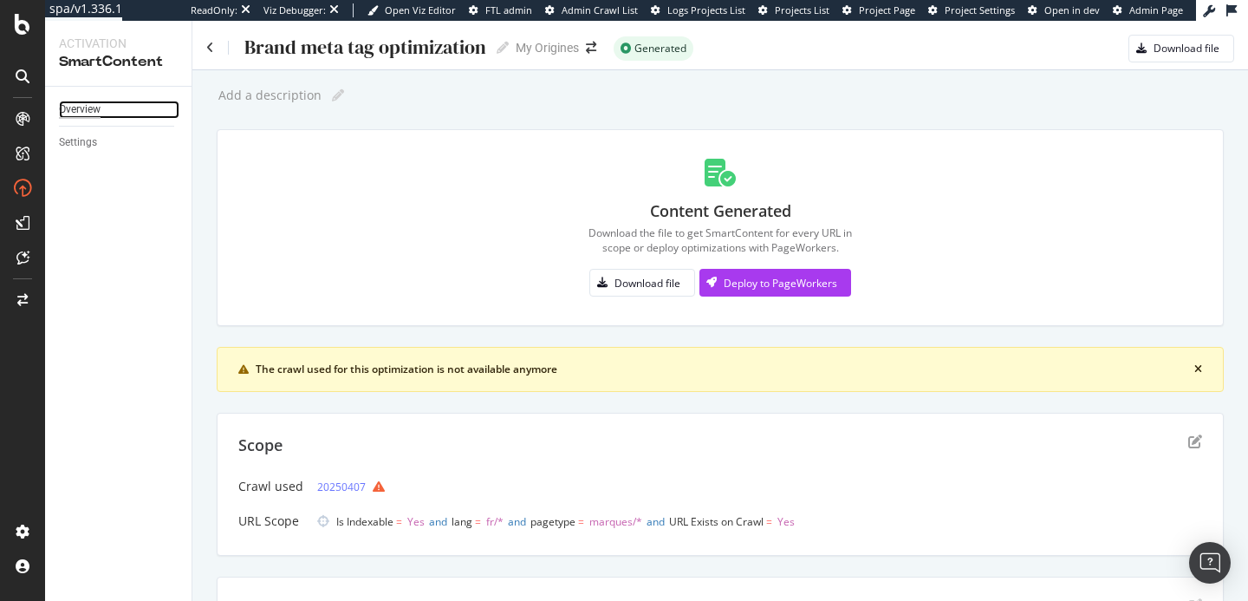
click at [88, 114] on div "Overview" at bounding box center [80, 110] width 42 height 18
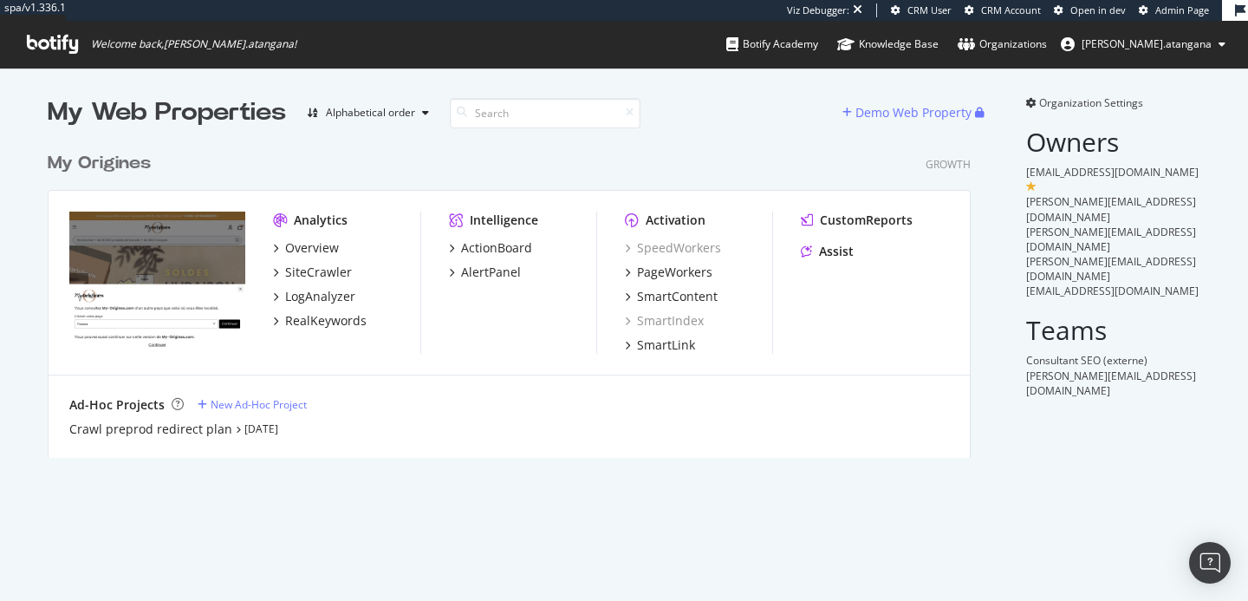
scroll to position [315, 924]
click at [637, 342] on div "SmartLink" at bounding box center [666, 344] width 58 height 17
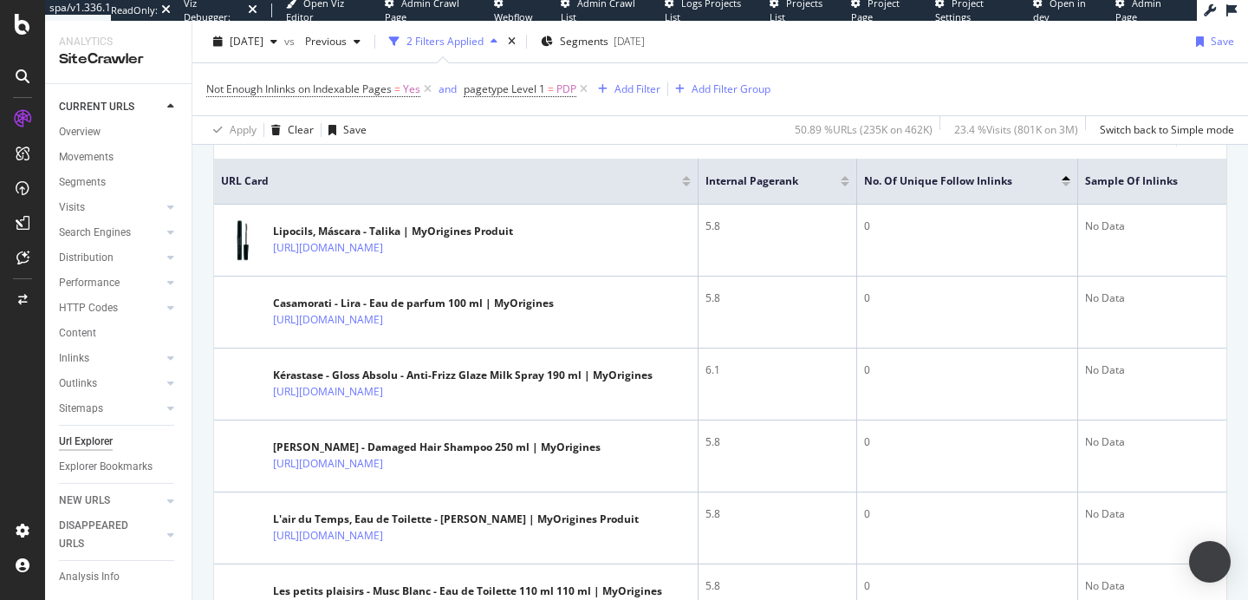
scroll to position [252, 0]
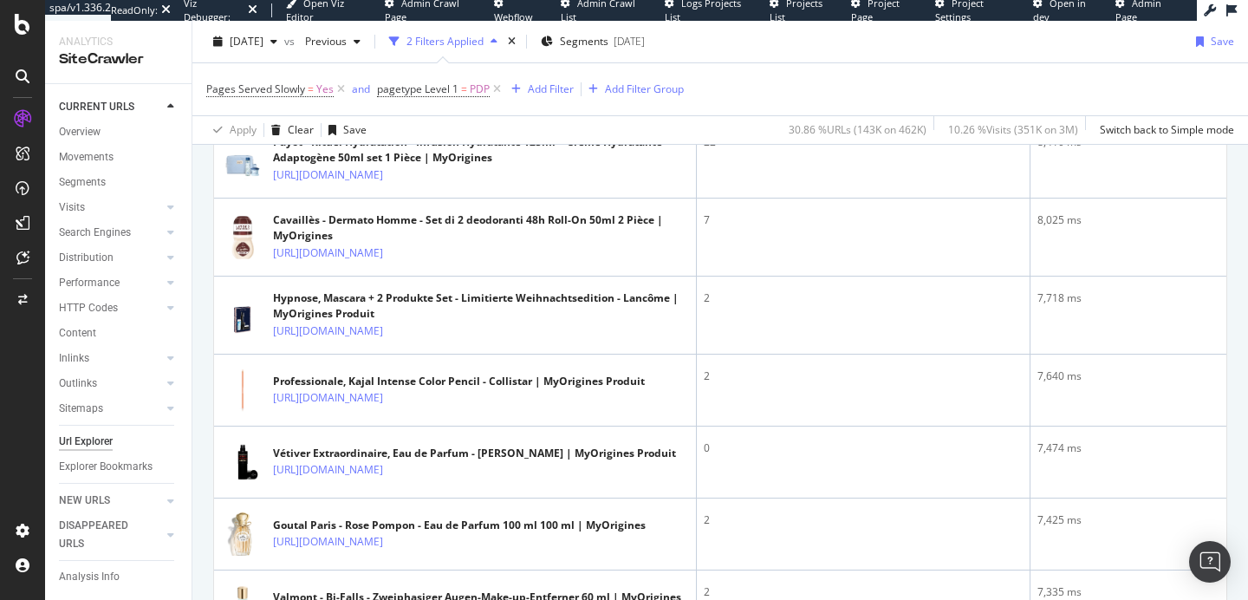
scroll to position [685, 0]
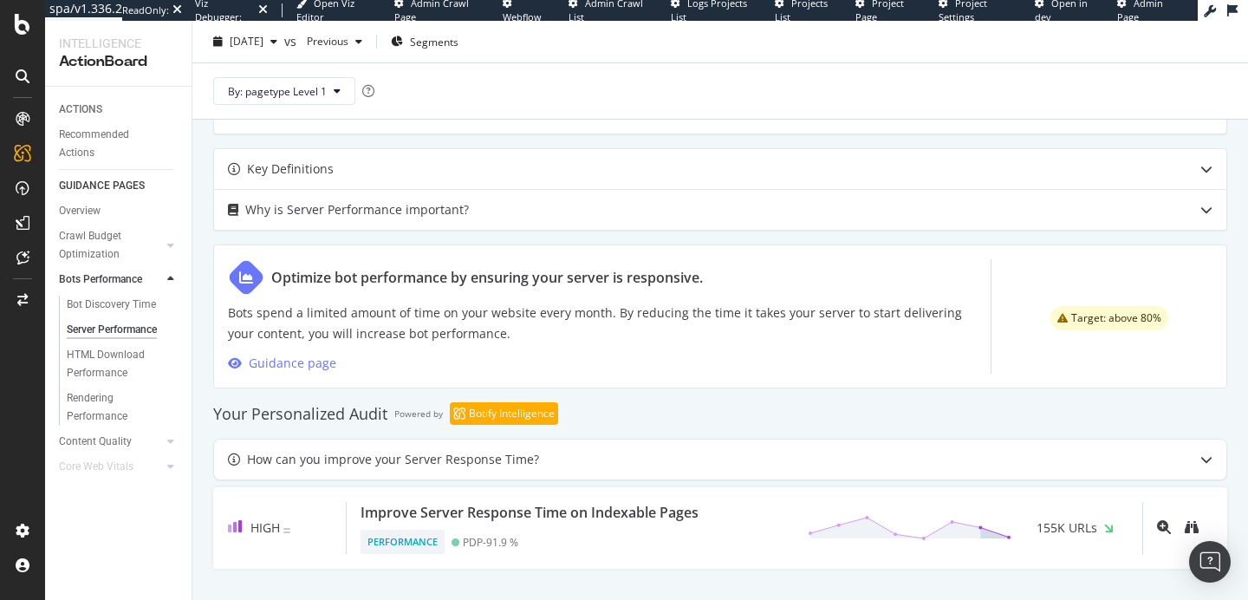
scroll to position [747, 0]
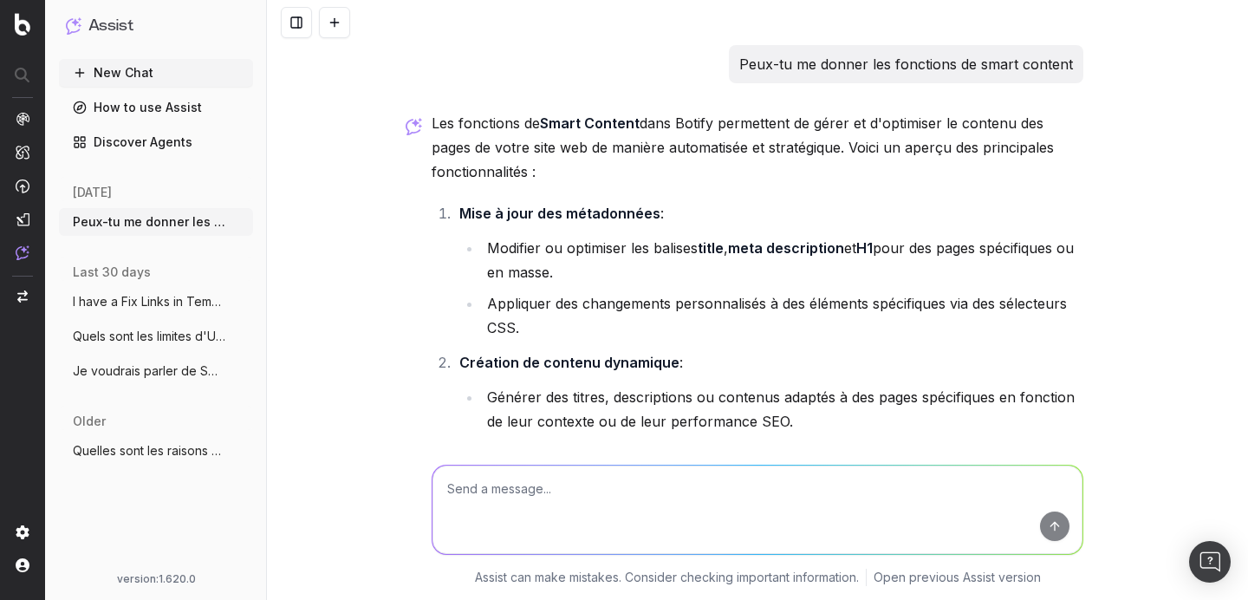
scroll to position [401, 0]
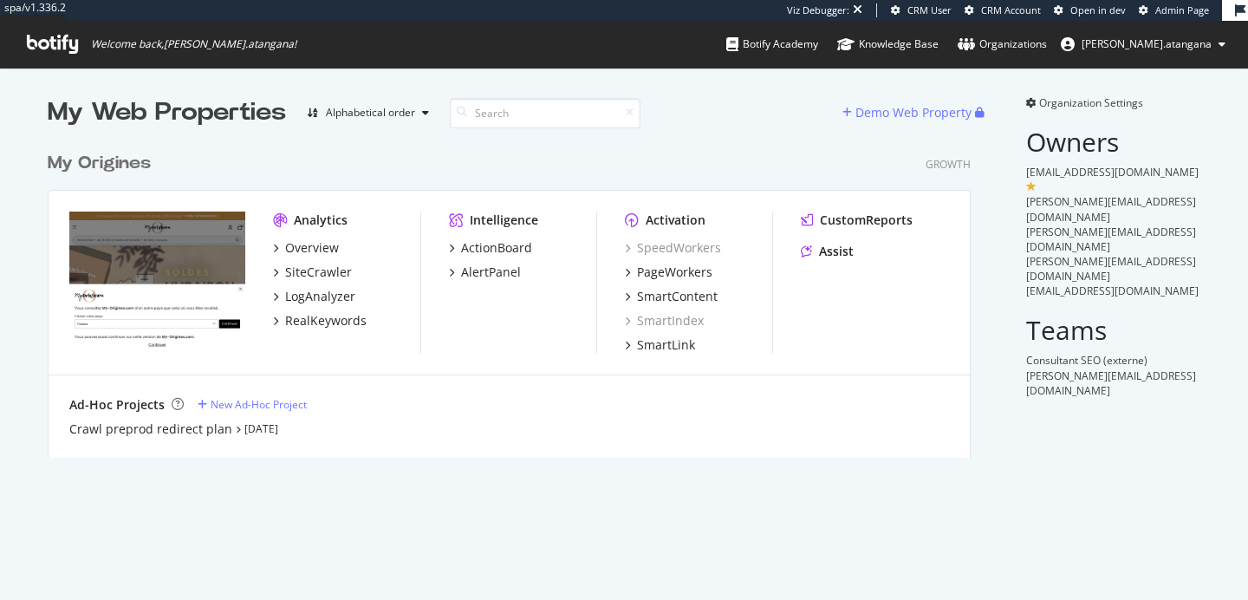
scroll to position [315, 924]
click at [662, 267] on div "PageWorkers" at bounding box center [674, 272] width 75 height 17
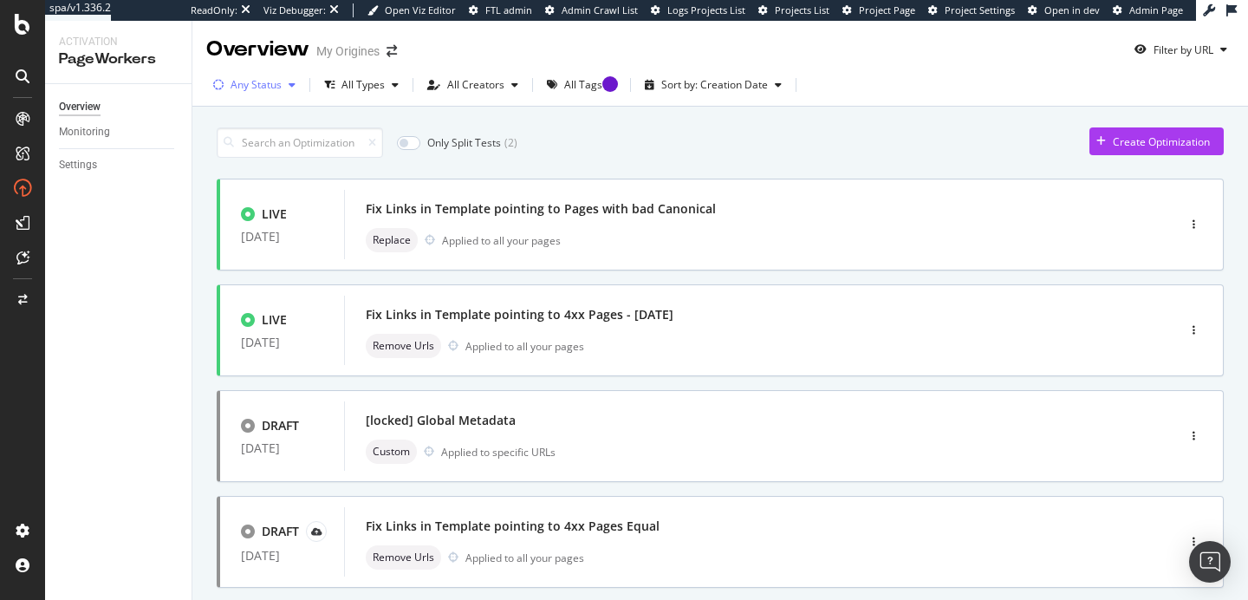
click at [270, 88] on div "Any Status" at bounding box center [256, 85] width 51 height 10
click at [264, 144] on div "( 10 )" at bounding box center [273, 150] width 19 height 15
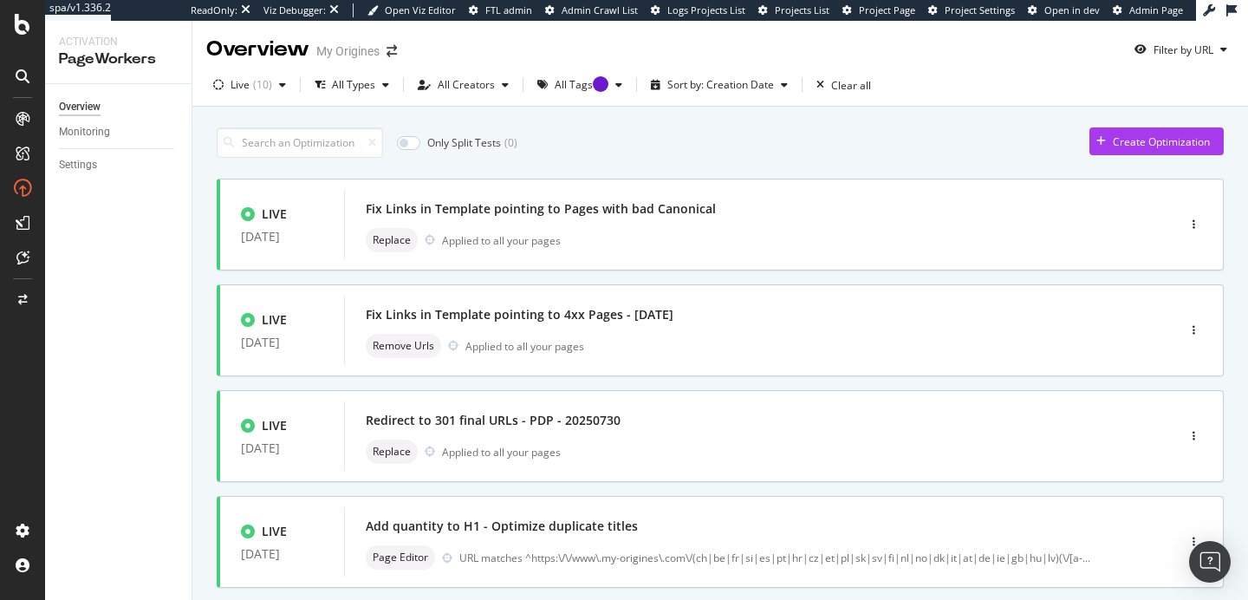
click at [124, 304] on div "Overview Monitoring Settings" at bounding box center [118, 342] width 147 height 516
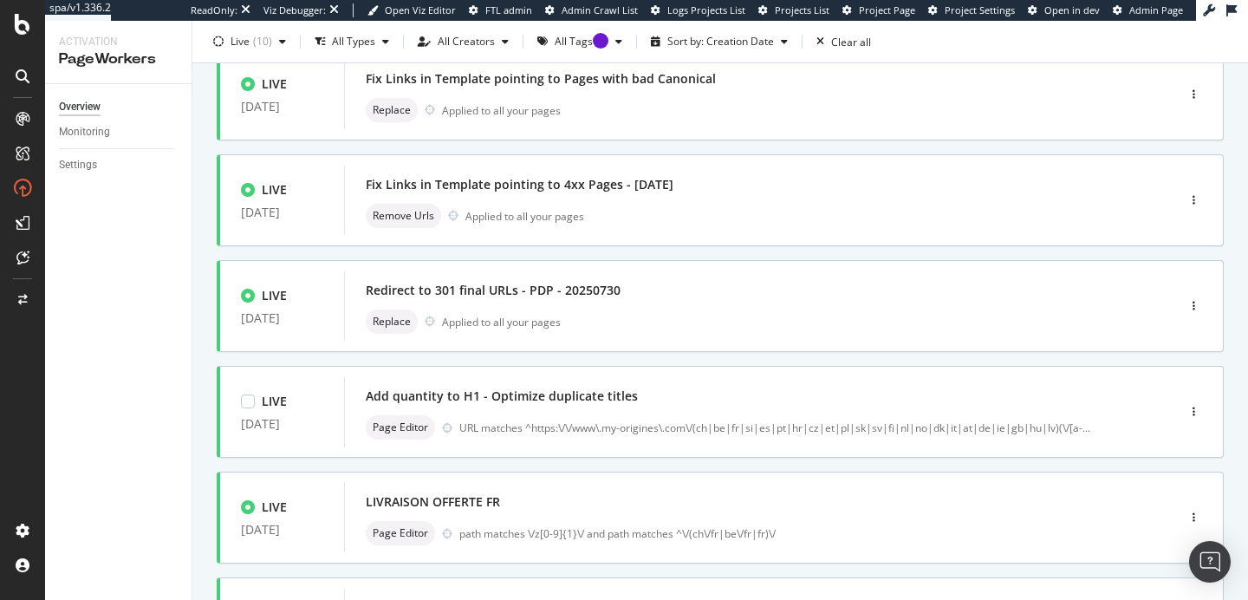
scroll to position [130, 0]
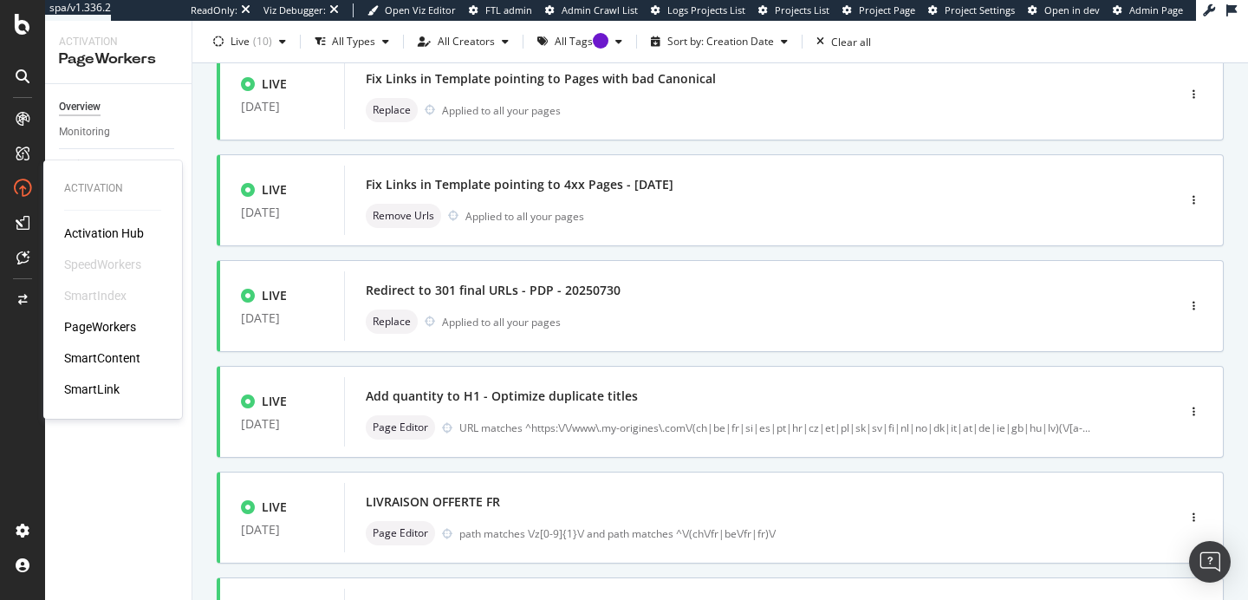
click at [94, 387] on div "SmartLink" at bounding box center [91, 389] width 55 height 17
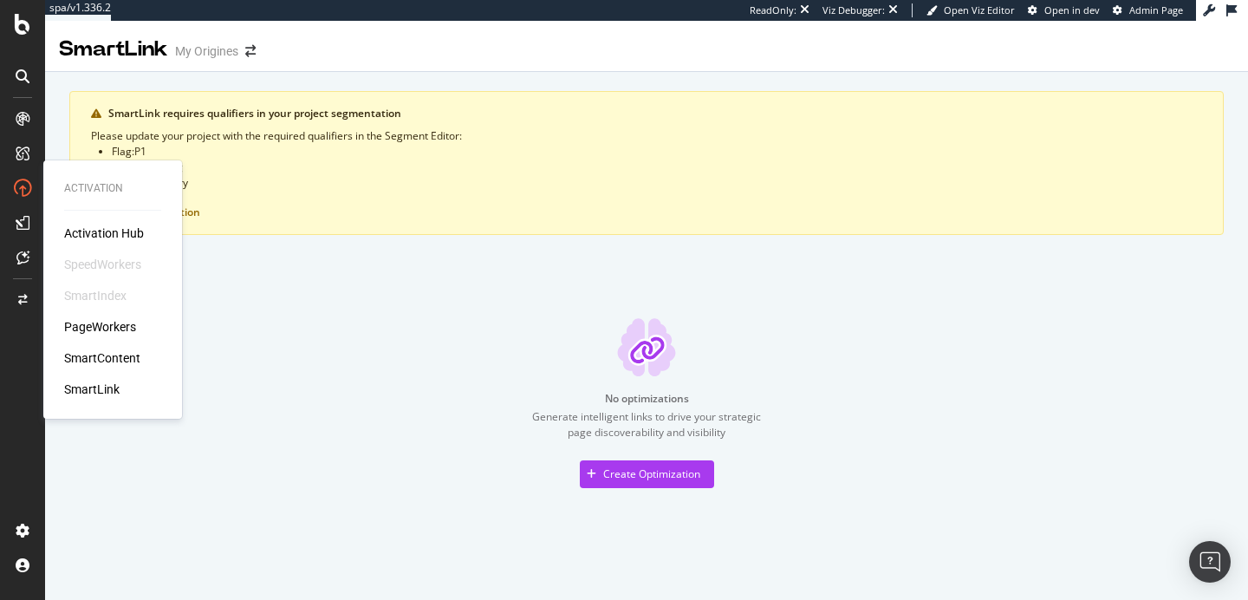
click at [86, 321] on div "PageWorkers" at bounding box center [100, 326] width 72 height 17
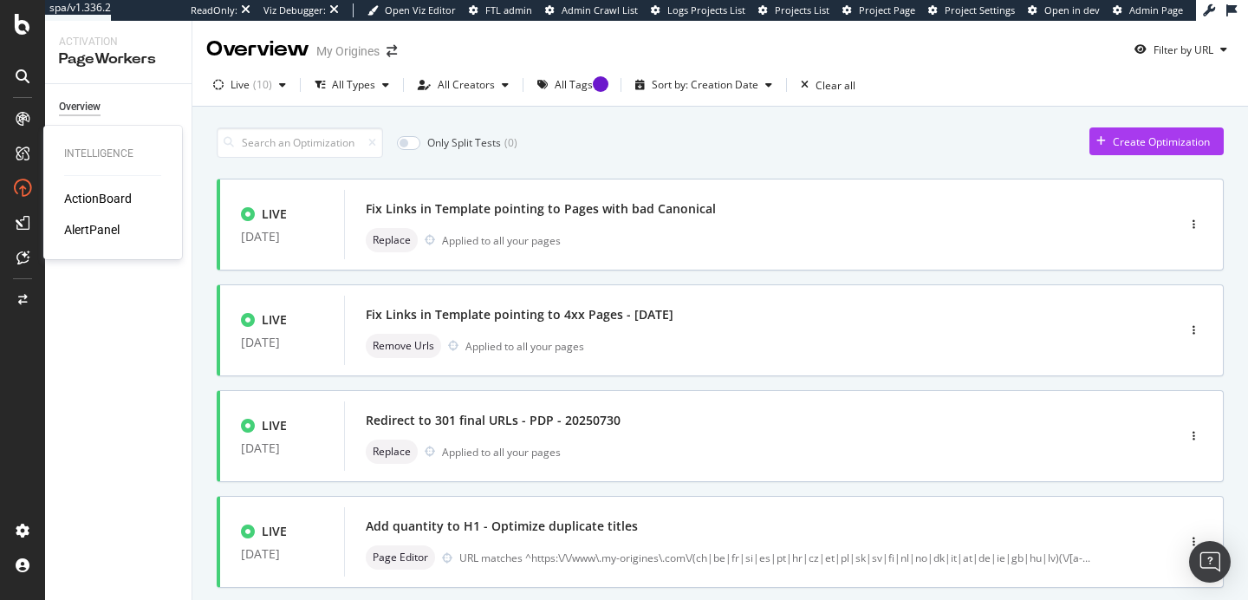
click at [75, 197] on div "ActionBoard" at bounding box center [98, 198] width 68 height 17
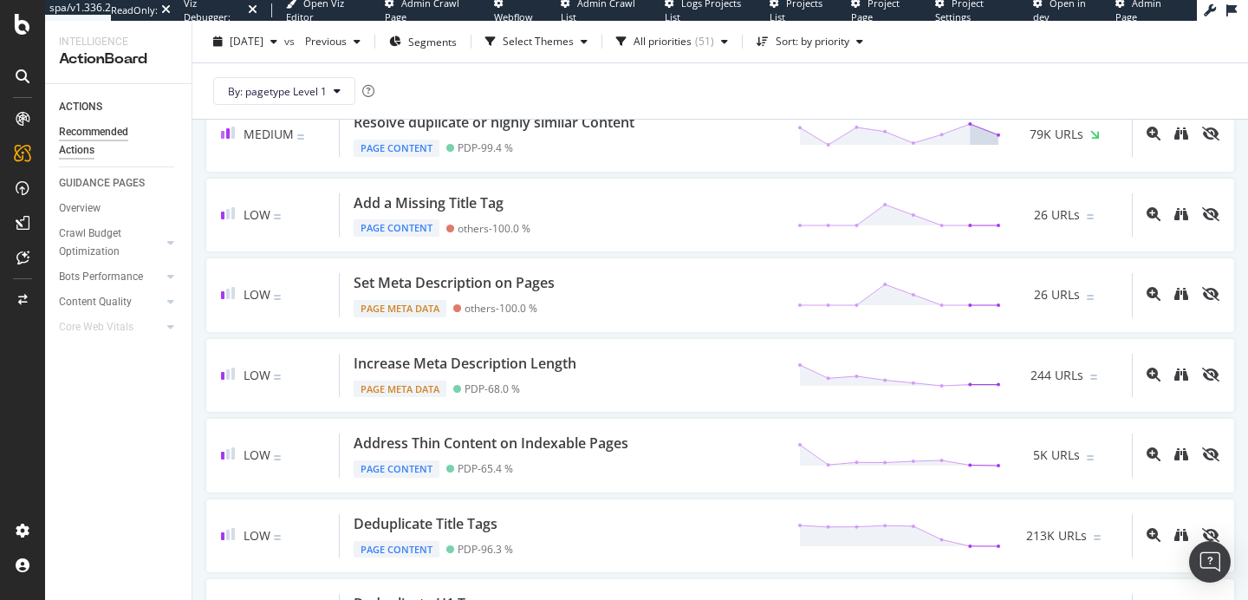
scroll to position [603, 0]
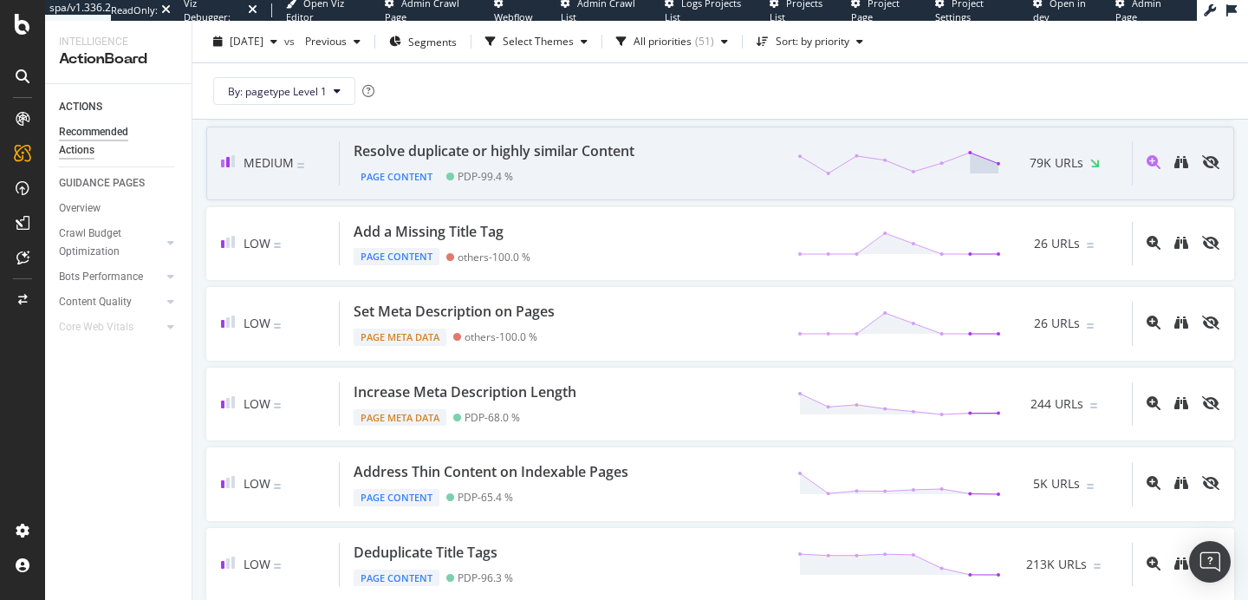
click at [392, 157] on div "Resolve duplicate or highly similar Content" at bounding box center [494, 151] width 281 height 20
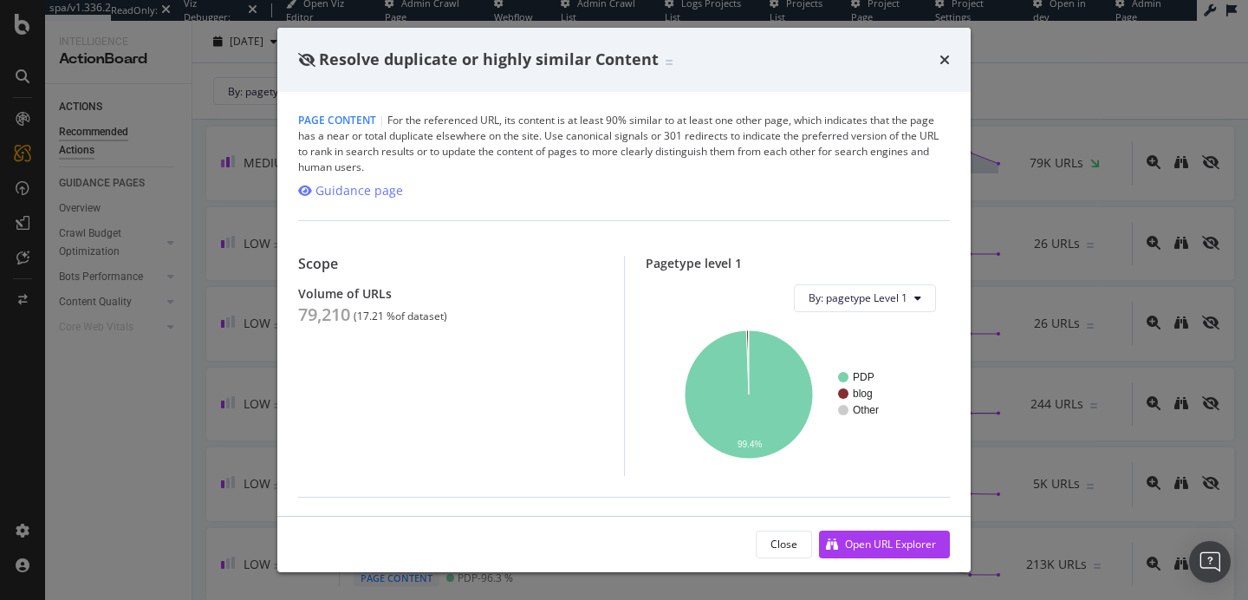
click at [155, 401] on div "Resolve duplicate or highly similar Content Page Content | For the referenced U…" at bounding box center [624, 300] width 1248 height 600
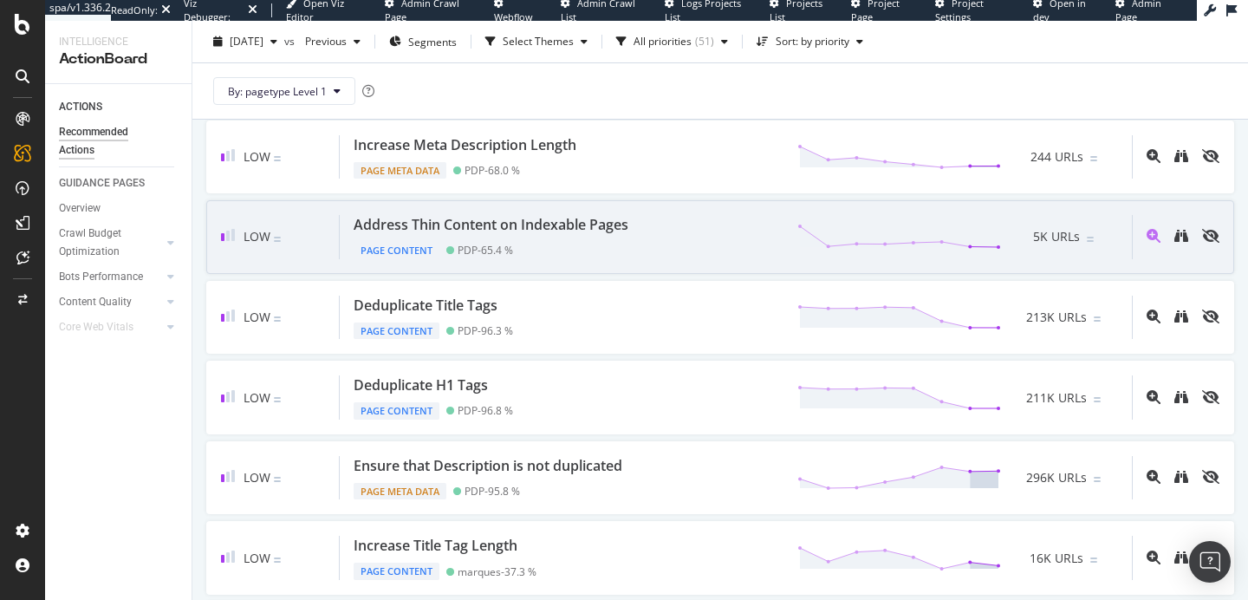
scroll to position [937, 0]
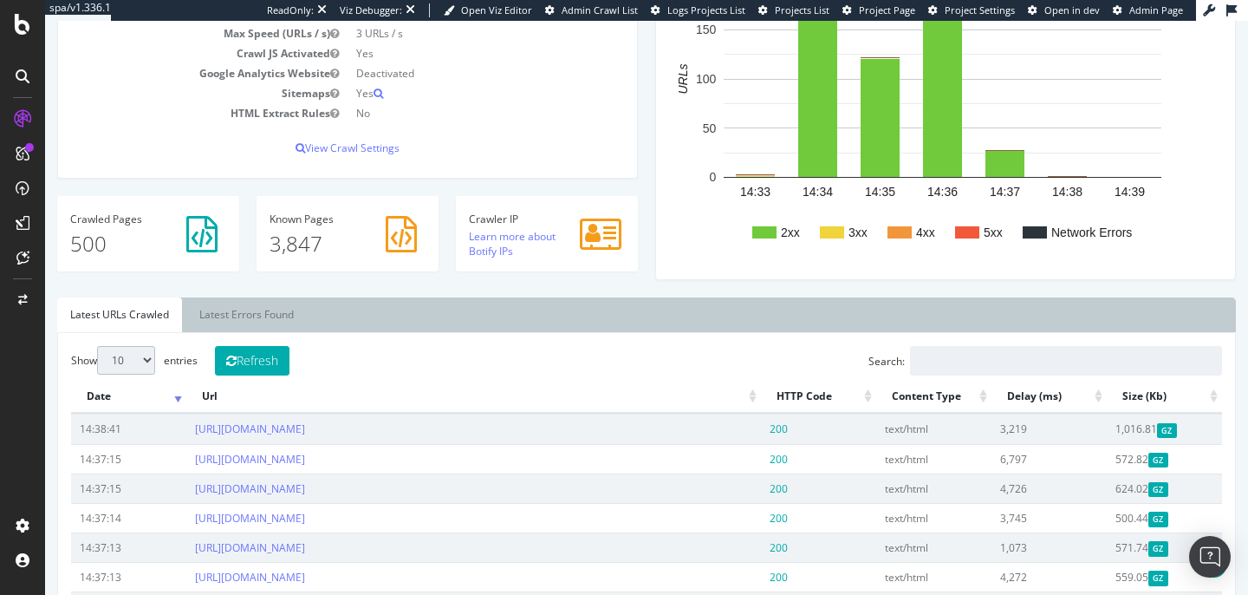
scroll to position [565, 0]
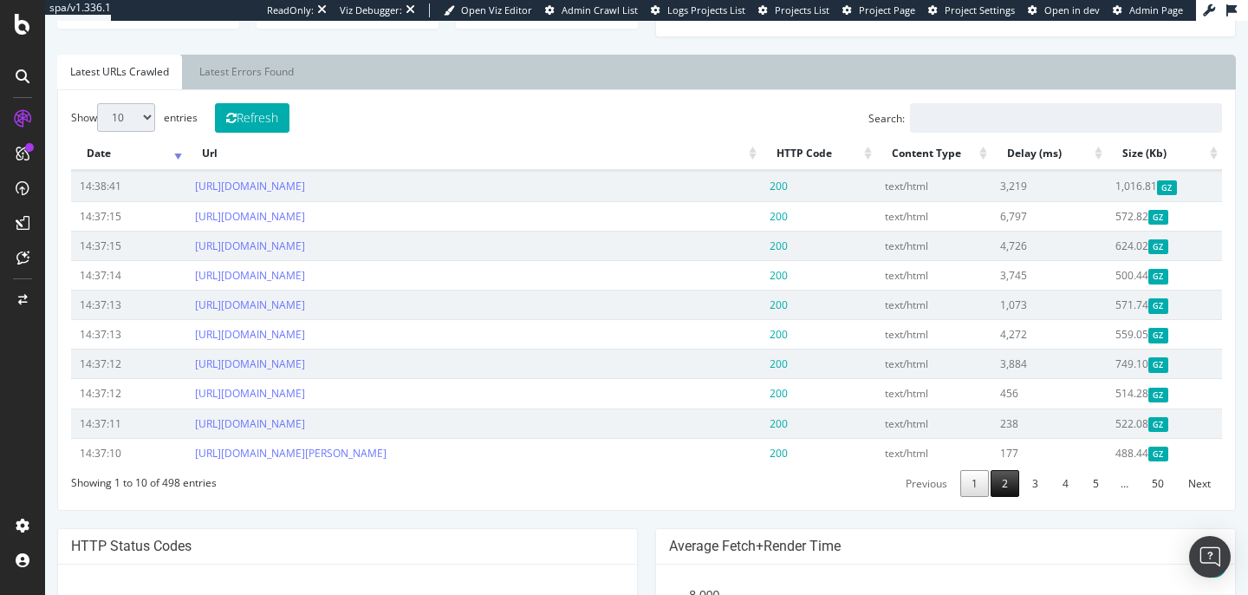
click at [1000, 497] on link "2" at bounding box center [1005, 483] width 29 height 27
click at [1022, 497] on link "3" at bounding box center [1035, 483] width 29 height 27
click at [1052, 497] on link "4" at bounding box center [1066, 483] width 29 height 27
click at [1073, 467] on td "196" at bounding box center [1049, 452] width 115 height 29
click at [1082, 497] on link "5" at bounding box center [1096, 483] width 29 height 27
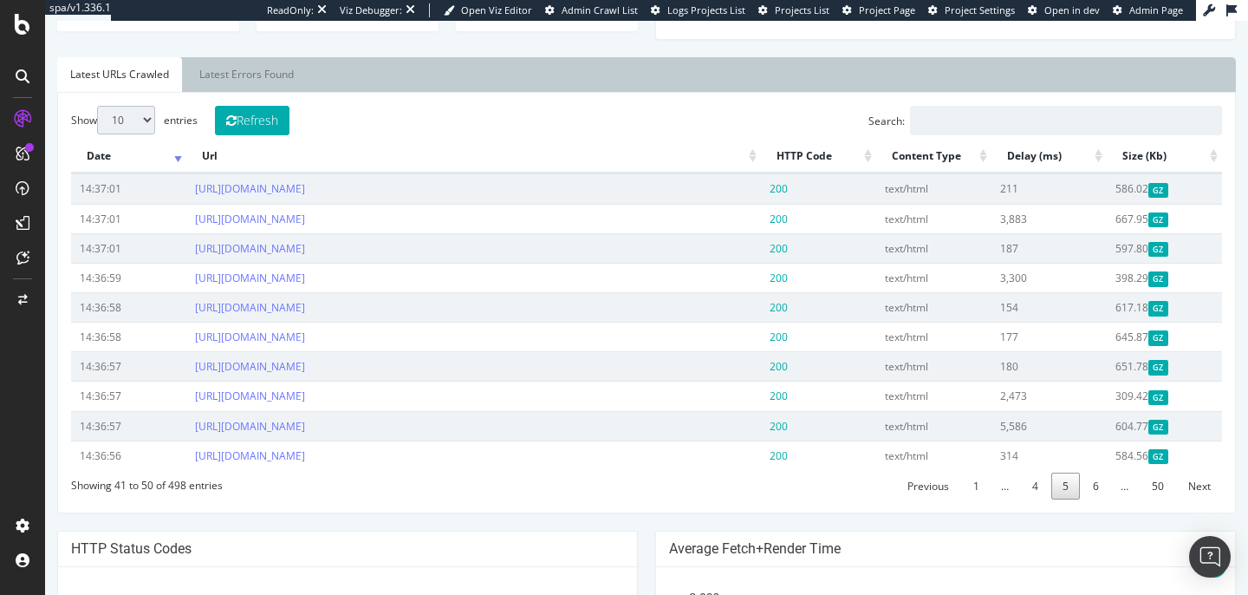
scroll to position [532, 0]
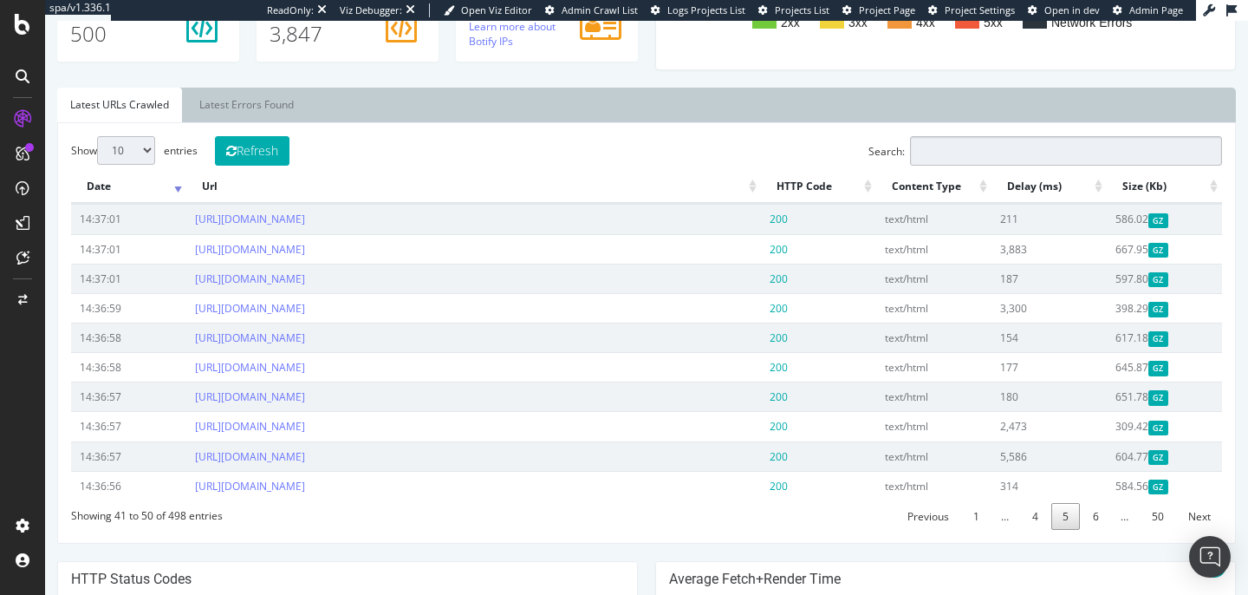
click at [951, 166] on input "Search:" at bounding box center [1066, 150] width 312 height 29
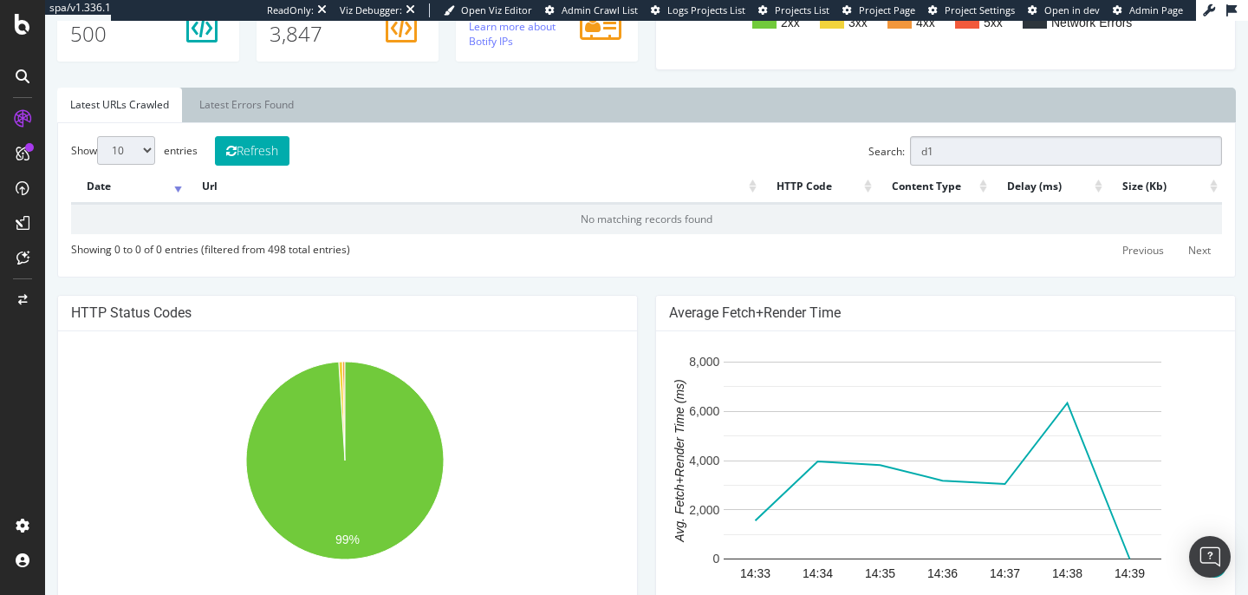
type input "d"
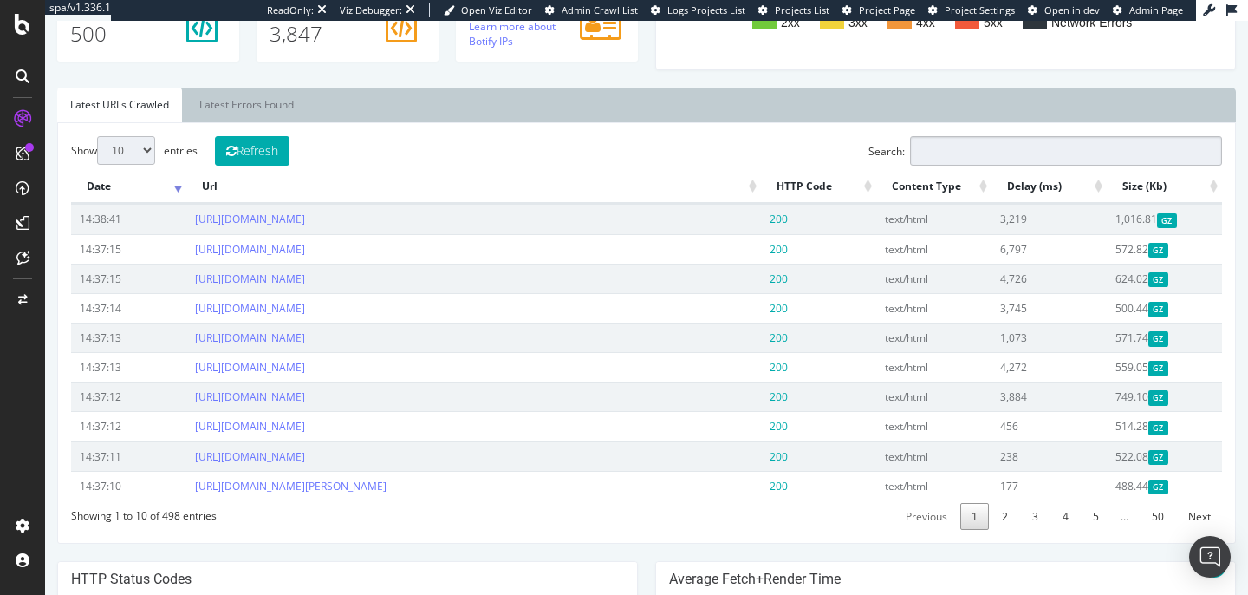
paste input "https://www.d1.thewhitecompany.com/uk/"
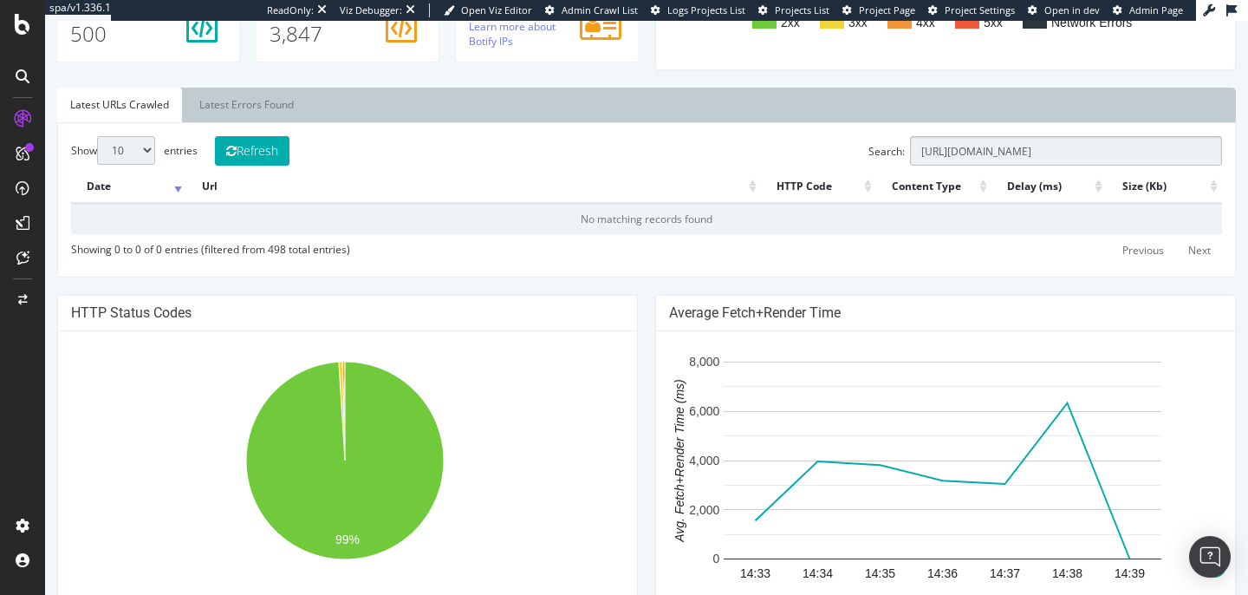
drag, startPoint x: 987, startPoint y: 154, endPoint x: 1234, endPoint y: 165, distance: 248.1
click at [1234, 165] on div "www.thewhitecompany.com thewhitecompany.com Last step: Botify report generation…" at bounding box center [646, 284] width 1203 height 1557
type input "https://www.d1.thewhitecompany.com/uk/"
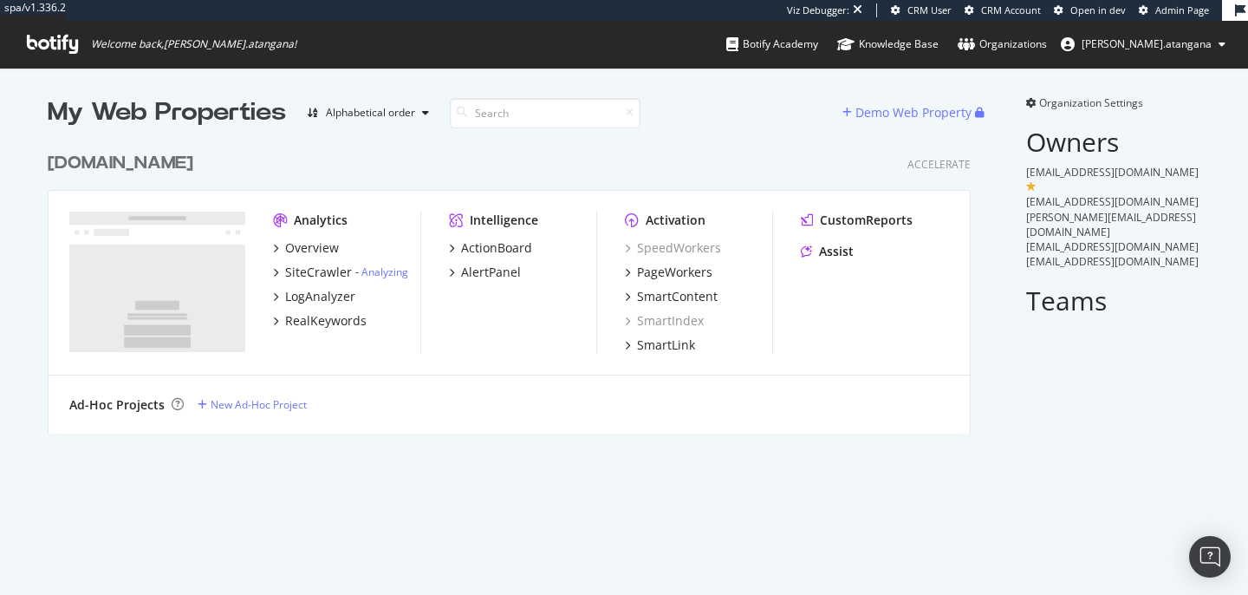
scroll to position [290, 924]
click at [312, 269] on div "SiteCrawler" at bounding box center [318, 272] width 67 height 17
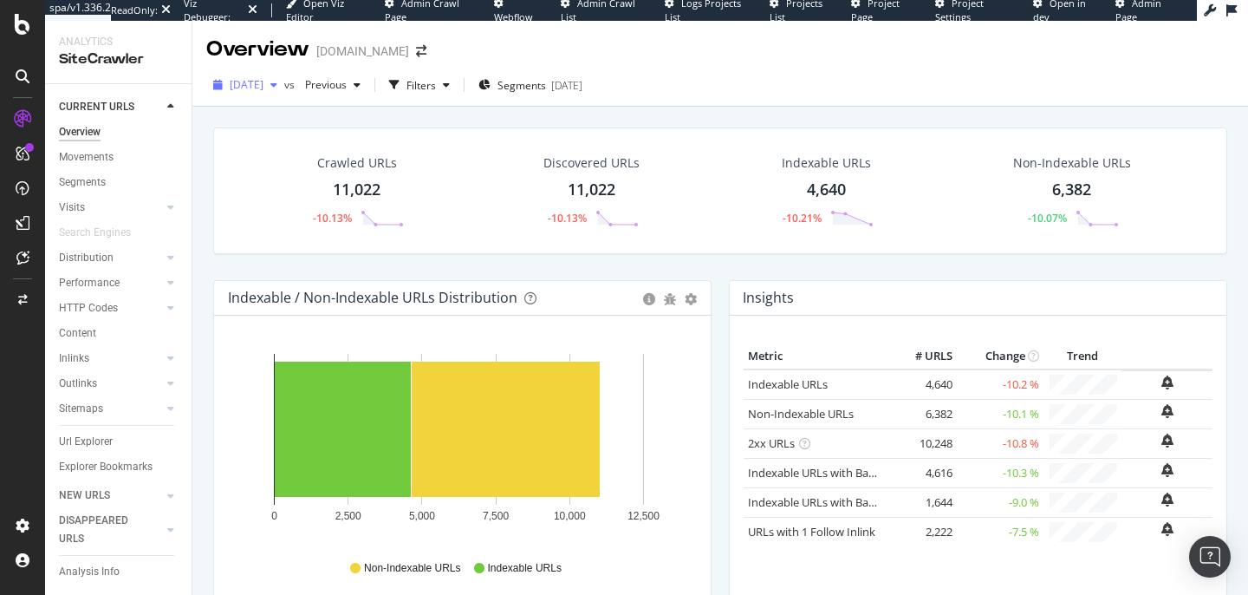
click at [264, 87] on span "[DATE]" at bounding box center [247, 84] width 34 height 15
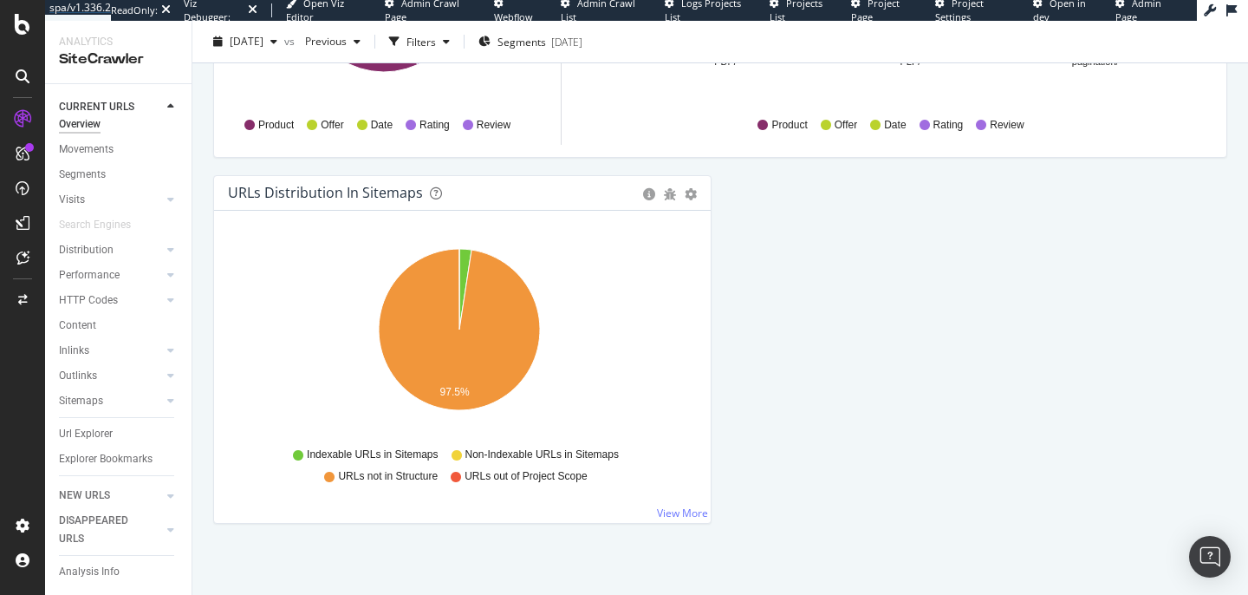
scroll to position [26, 0]
click at [93, 425] on div "Url Explorer" at bounding box center [86, 434] width 54 height 18
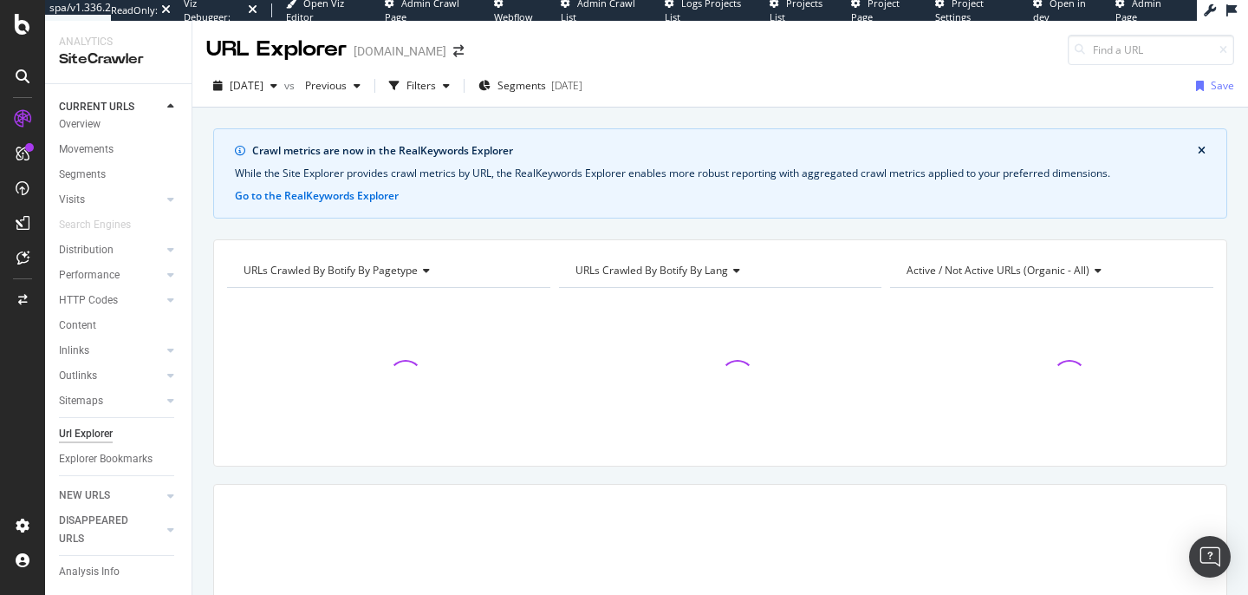
click at [1079, 65] on div "2025 Aug. 18th vs Previous Filters Segments 2025-08-01 Save" at bounding box center [720, 86] width 1056 height 42
click at [1082, 55] on input at bounding box center [1151, 50] width 166 height 30
paste input "https://www.d1.thewhitecompany.com/uk/"
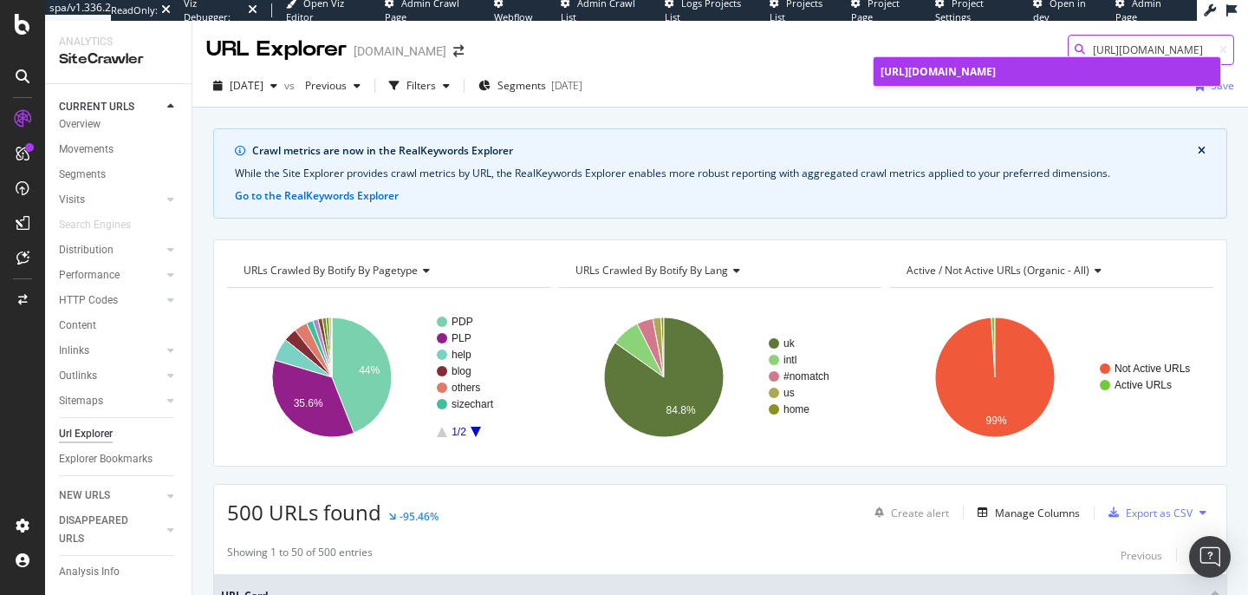
type input "https://www.d1.thewhitecompany.com/uk/"
click at [996, 74] on span "https://www.d1.thewhitecompany.com/uk/" at bounding box center [938, 71] width 115 height 15
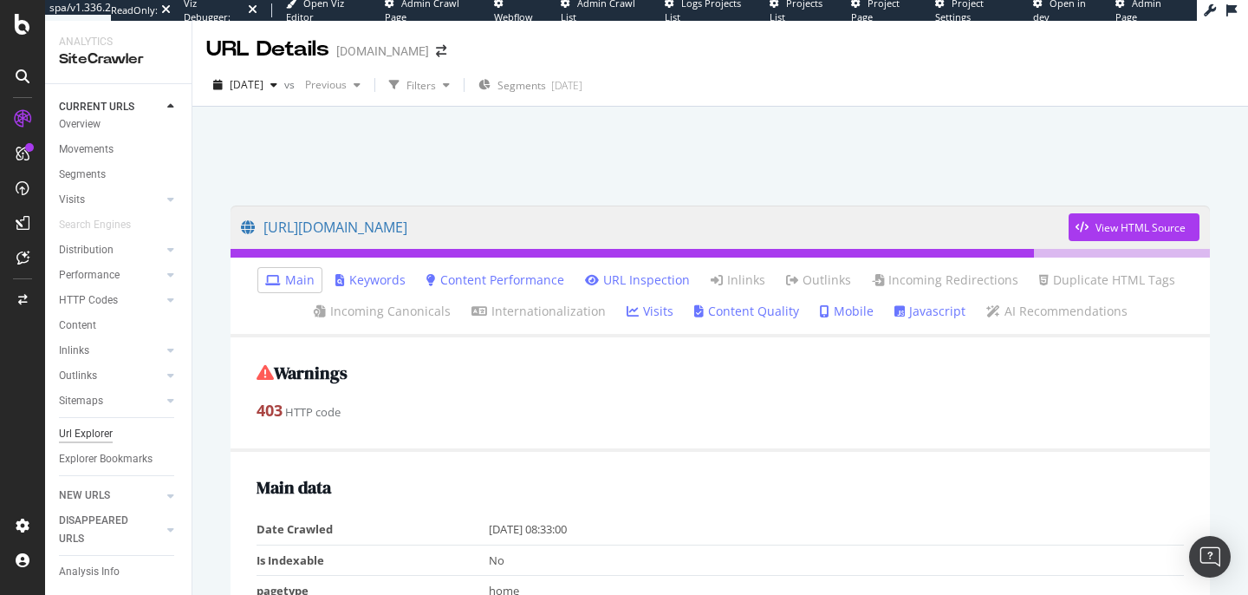
click at [90, 425] on div "Url Explorer" at bounding box center [86, 434] width 54 height 18
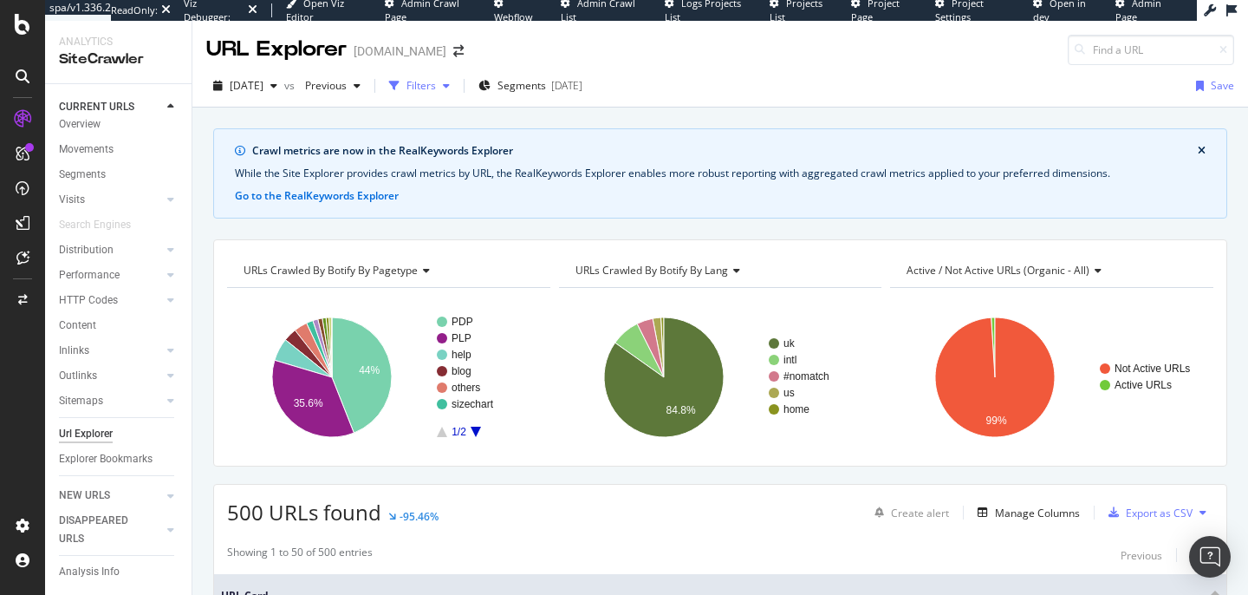
click at [436, 88] on div "Filters" at bounding box center [421, 85] width 29 height 15
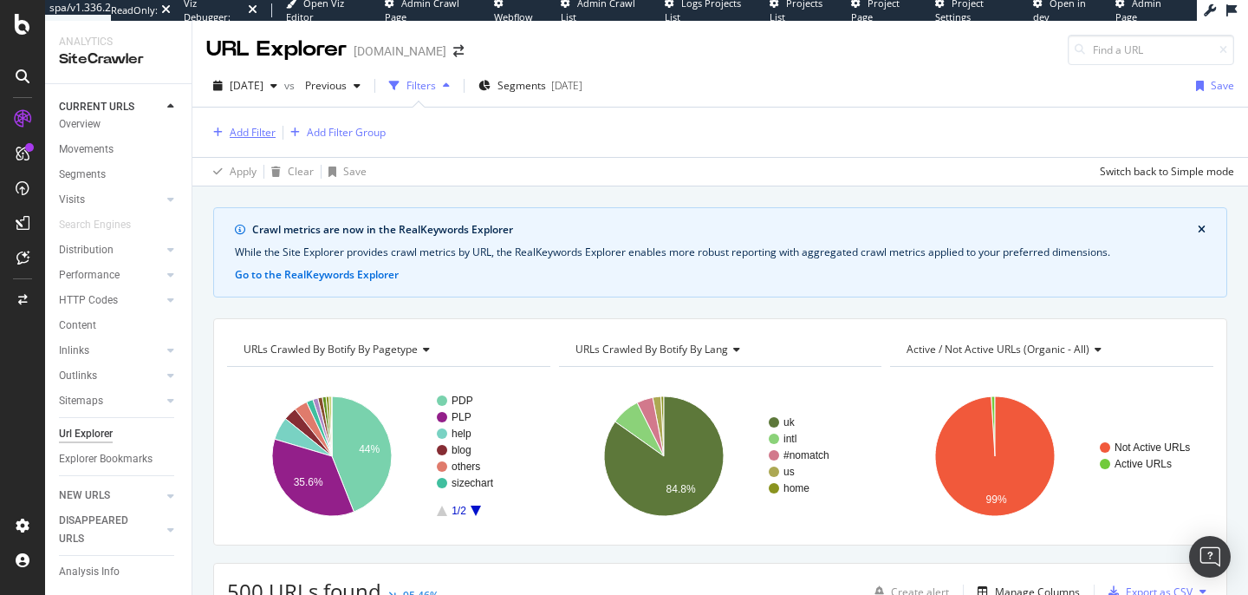
click at [266, 135] on div "Add Filter" at bounding box center [253, 132] width 46 height 15
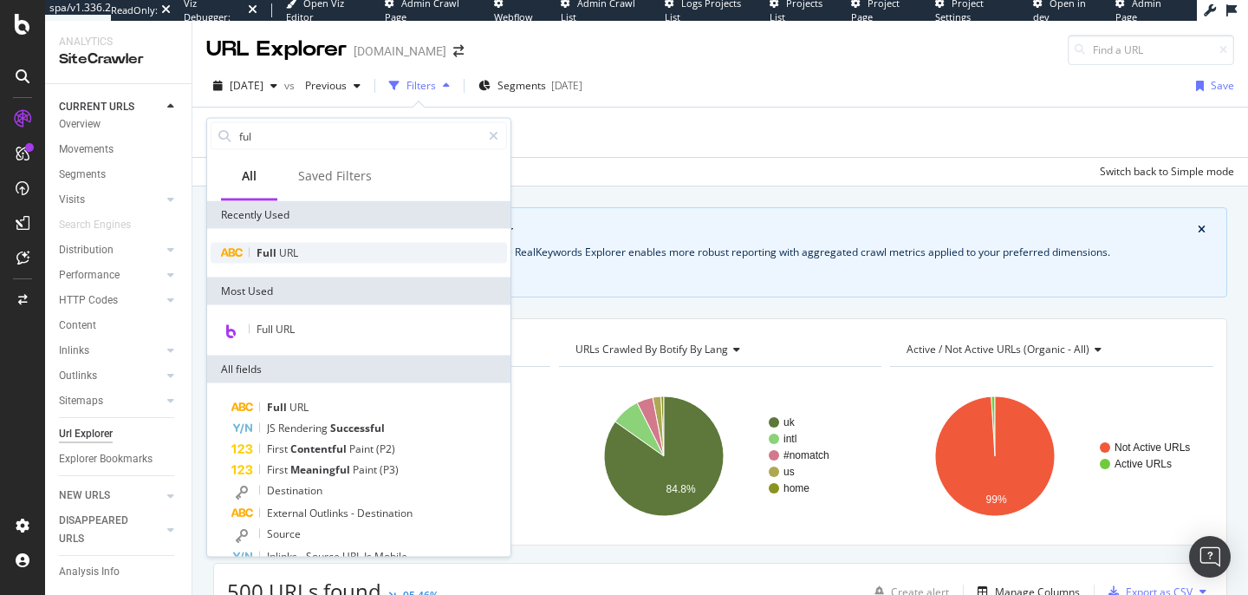
type input "ful"
click at [245, 250] on div "Full URL" at bounding box center [359, 253] width 296 height 21
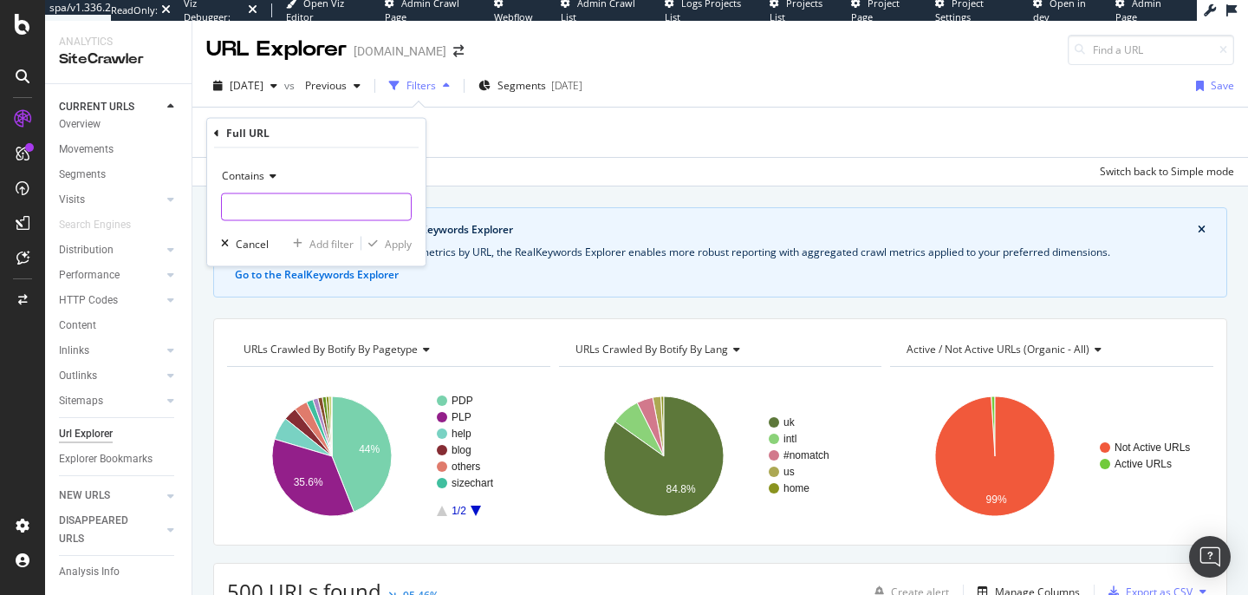
click at [267, 204] on input "text" at bounding box center [316, 207] width 189 height 28
paste input "[URL][DOMAIN_NAME]"
drag, startPoint x: 251, startPoint y: 207, endPoint x: 621, endPoint y: 249, distance: 372.5
click at [621, 249] on body "spa/v1.336.2 ReadOnly: Viz Debugger: Open Viz Editor Admin Crawl Page Webflow A…" at bounding box center [624, 297] width 1248 height 595
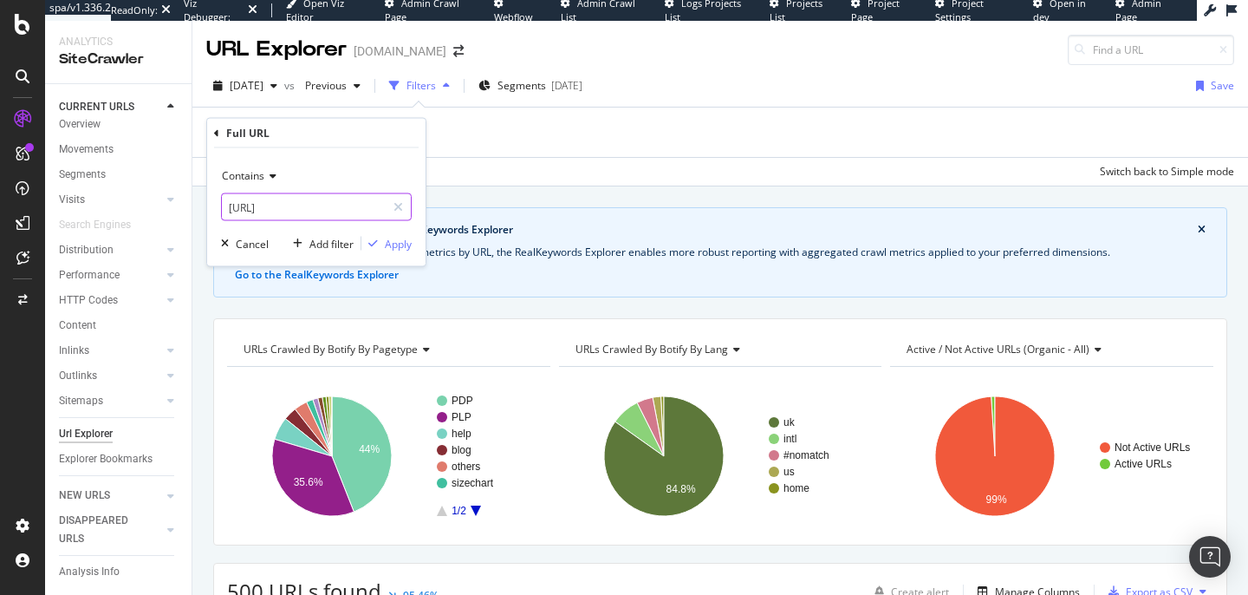
scroll to position [0, 0]
type input "https://www.d1."
click at [403, 250] on div "Apply" at bounding box center [398, 243] width 27 height 15
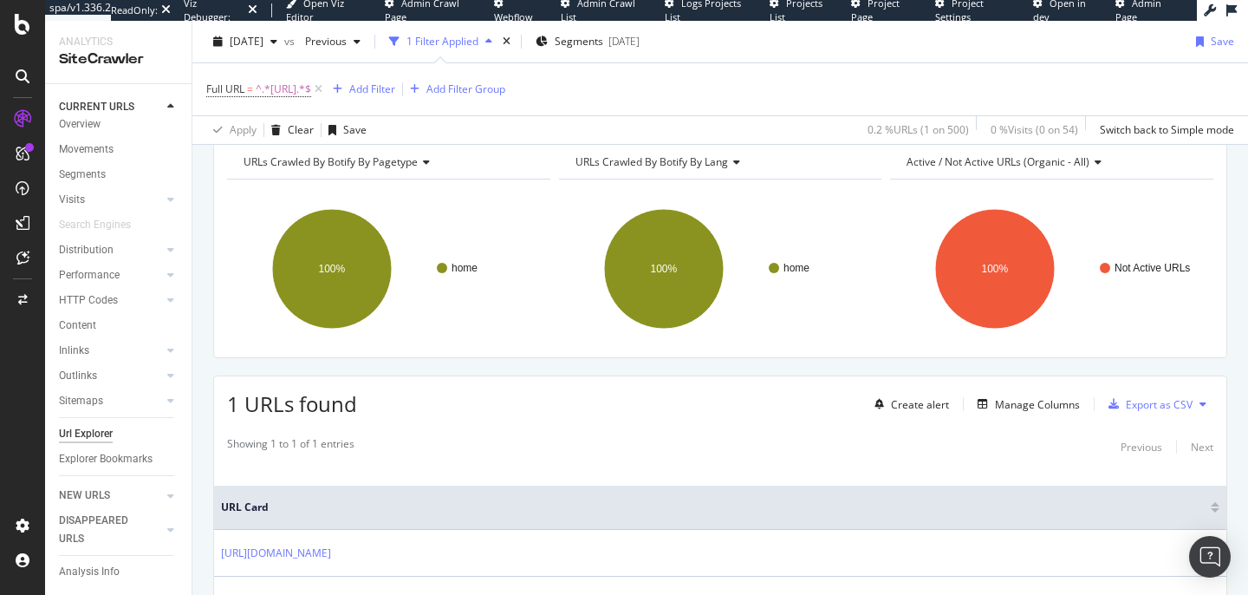
scroll to position [291, 0]
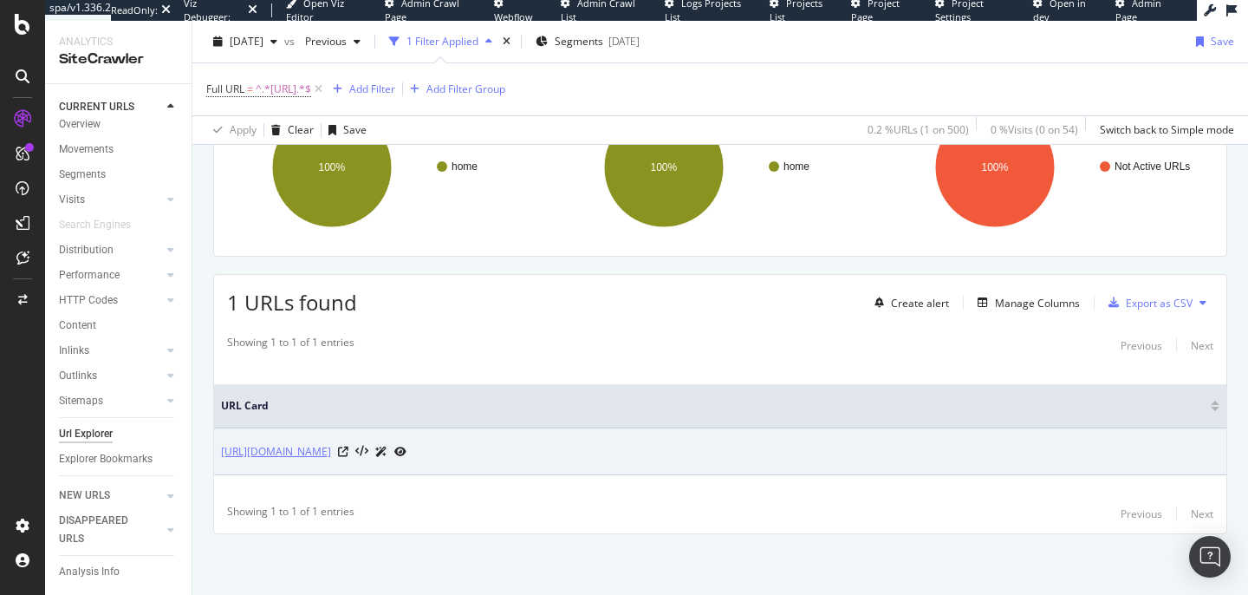
click at [331, 453] on link "https://www.d1.thewhitecompany.com/uk/" at bounding box center [276, 451] width 110 height 17
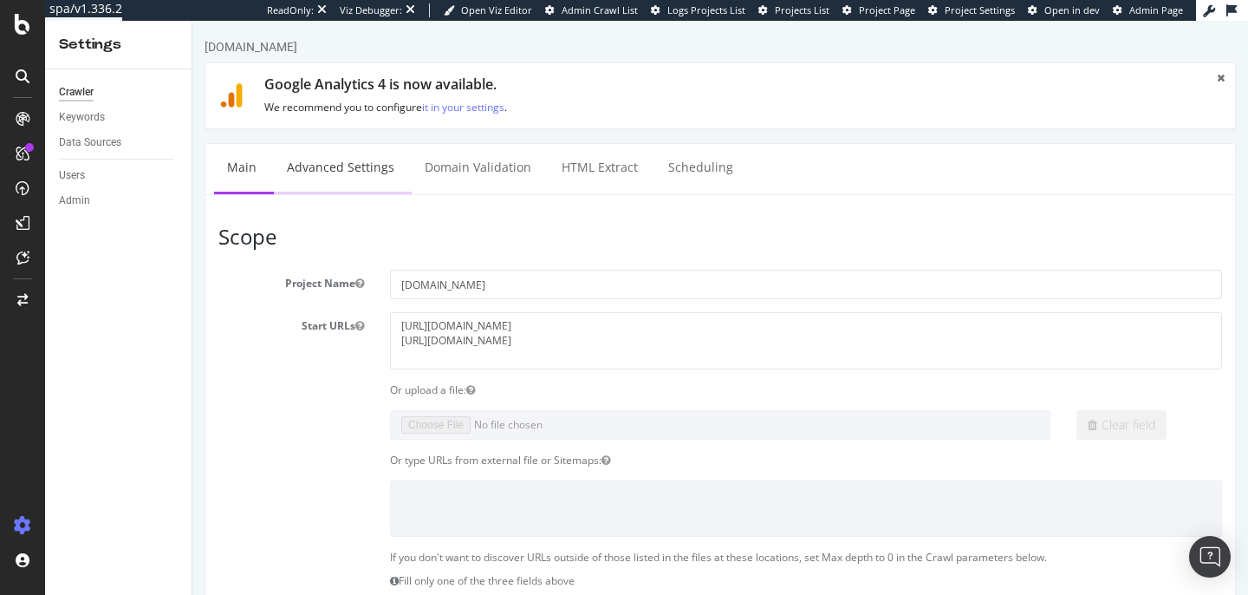
click at [329, 162] on link "Advanced Settings" at bounding box center [341, 168] width 134 height 48
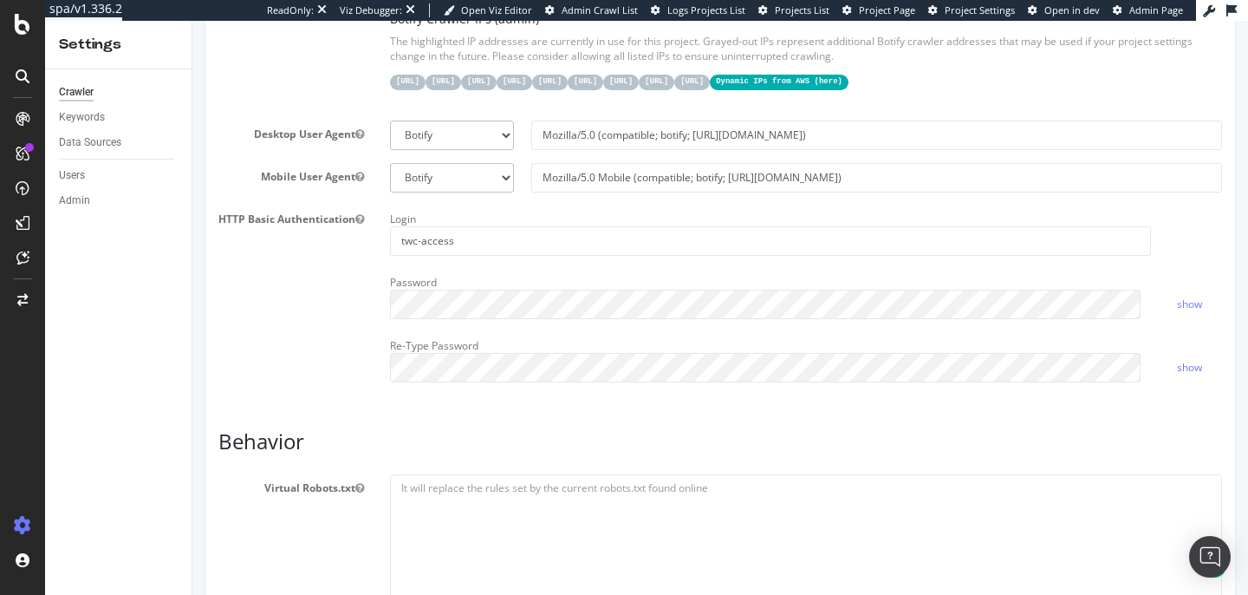
scroll to position [481, 0]
click at [1177, 310] on link "show" at bounding box center [1189, 303] width 25 height 15
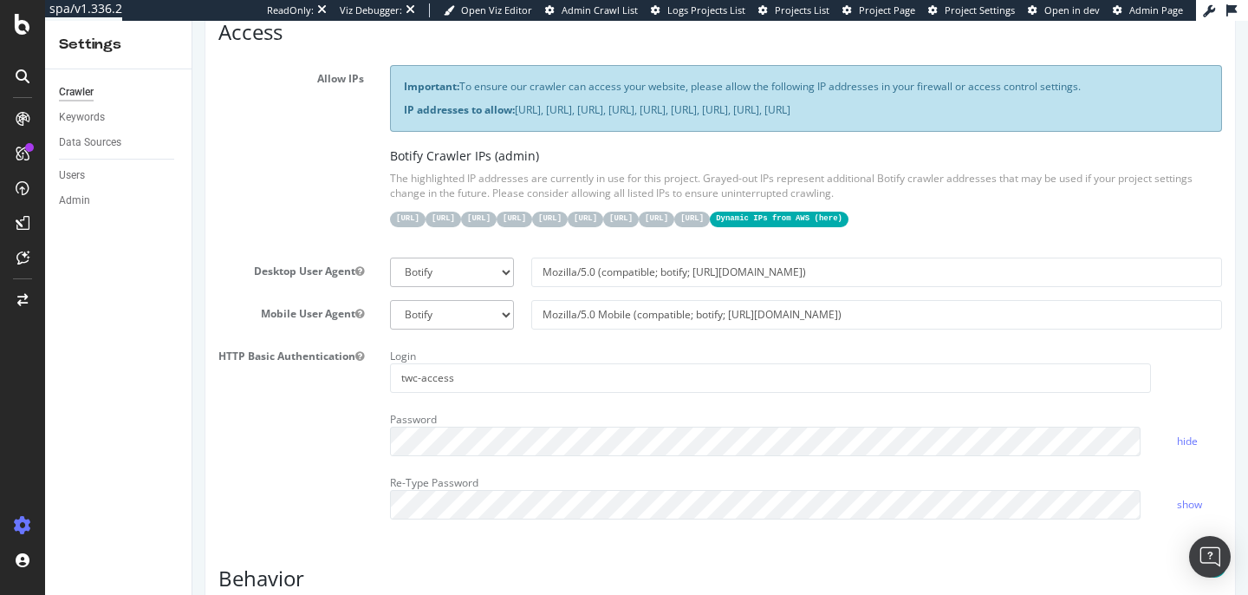
scroll to position [460, 0]
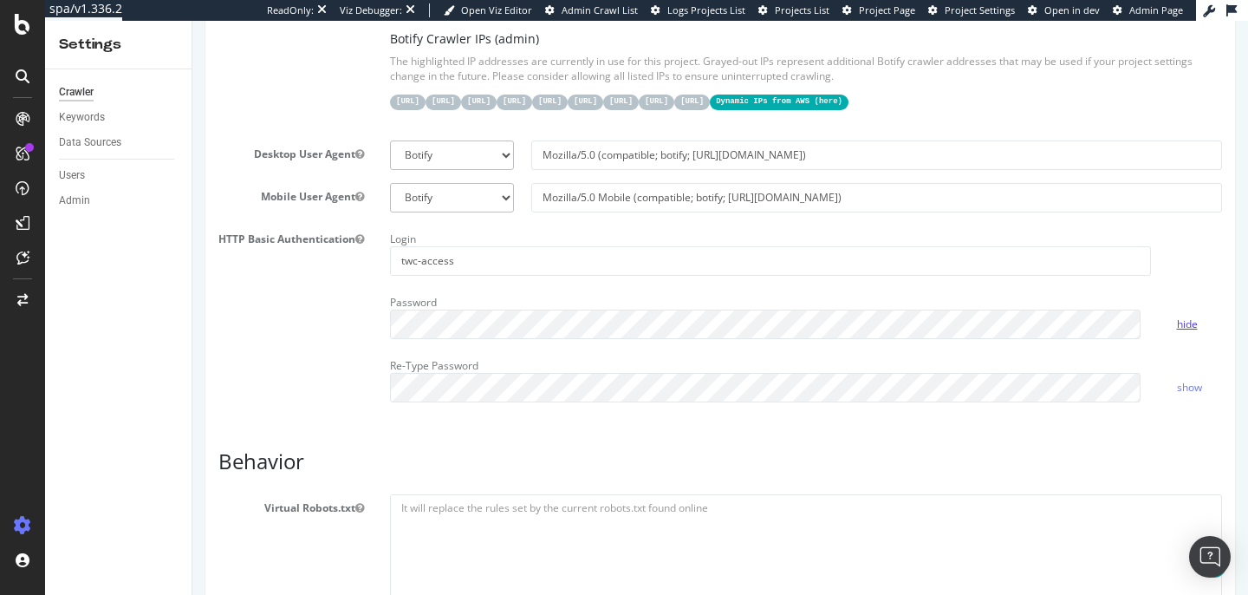
click at [1177, 331] on link "hide" at bounding box center [1187, 323] width 21 height 15
click at [1177, 331] on link "show" at bounding box center [1189, 323] width 25 height 15
click at [1177, 331] on link "hide" at bounding box center [1187, 323] width 21 height 15
click at [1177, 331] on link "show" at bounding box center [1189, 323] width 25 height 15
click at [1177, 394] on link "show" at bounding box center [1189, 387] width 25 height 15
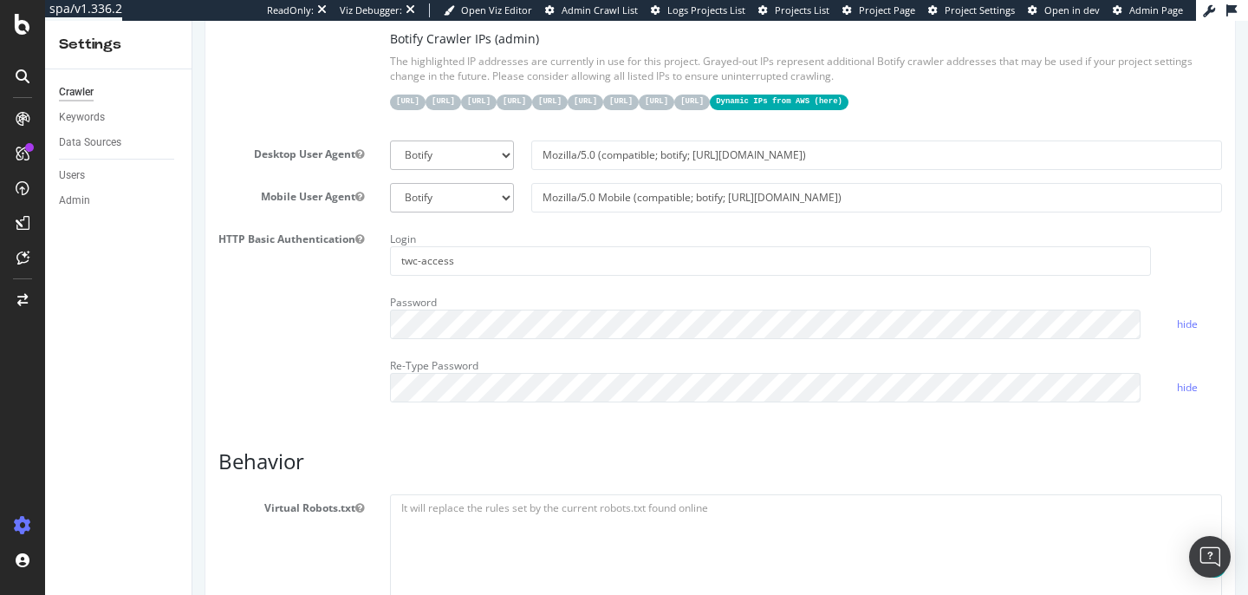
click at [269, 415] on div "HTTP Basic Authentication Login twc-access Password hide Re-Type Password hide" at bounding box center [720, 320] width 1030 height 190
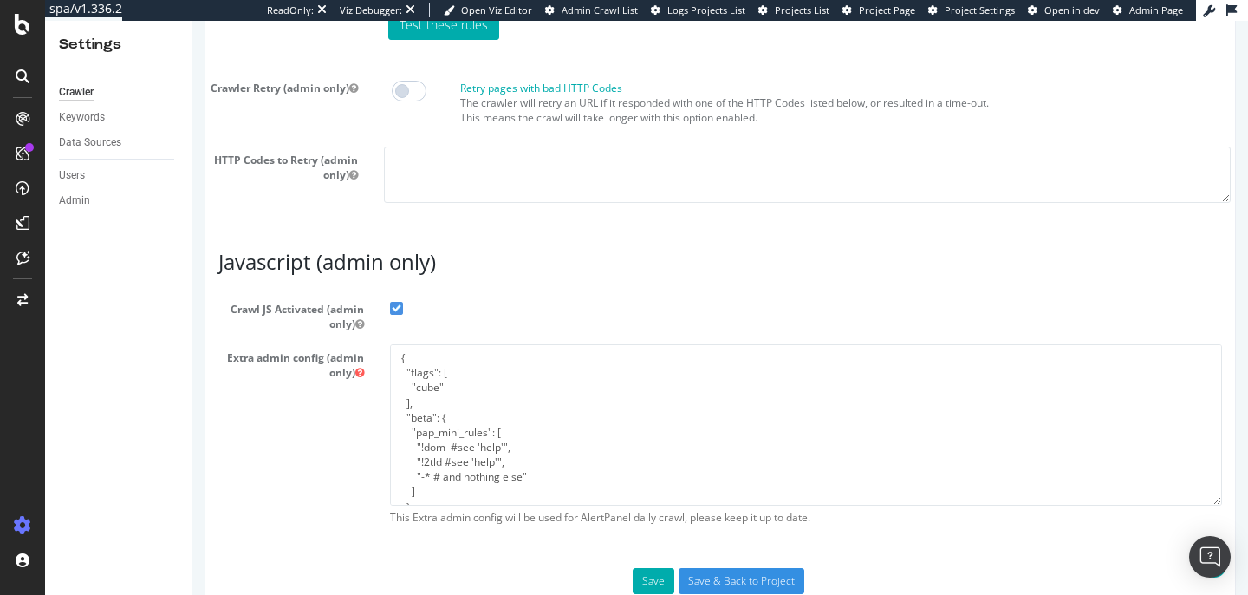
scroll to position [1575, 0]
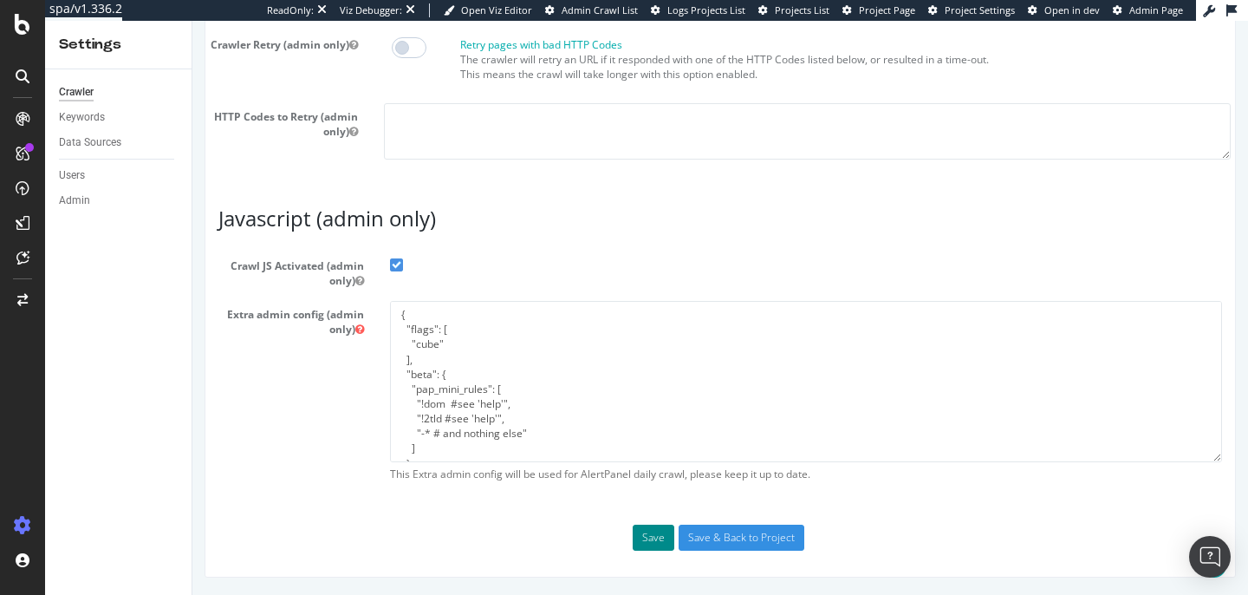
click at [640, 531] on button "Save" at bounding box center [654, 537] width 42 height 26
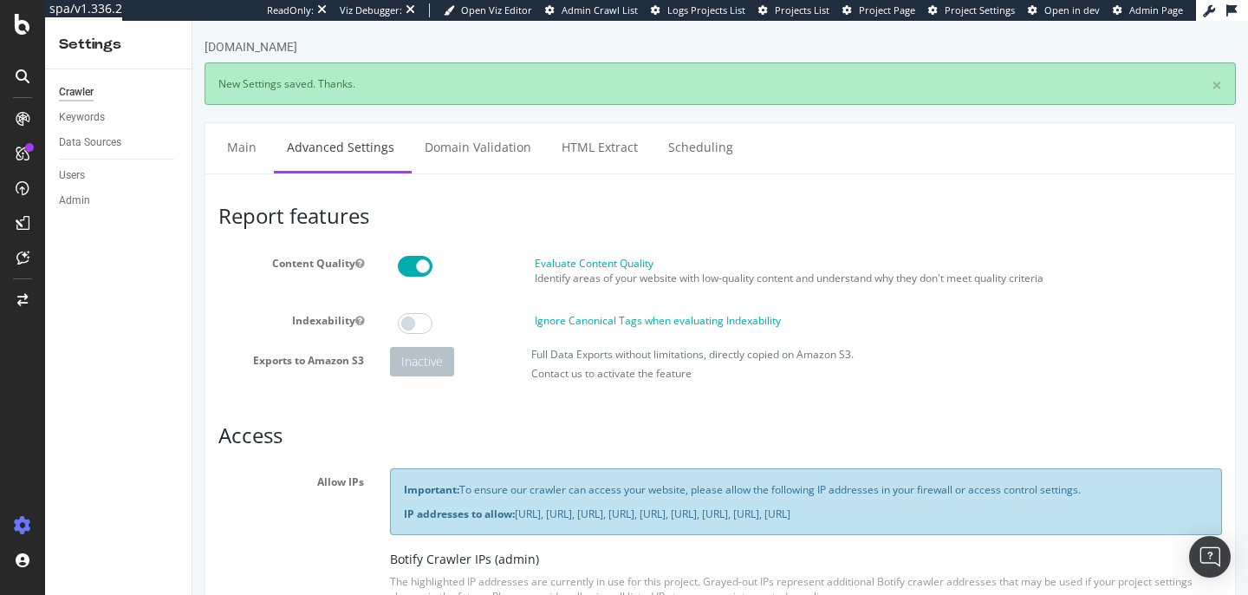
scroll to position [552, 0]
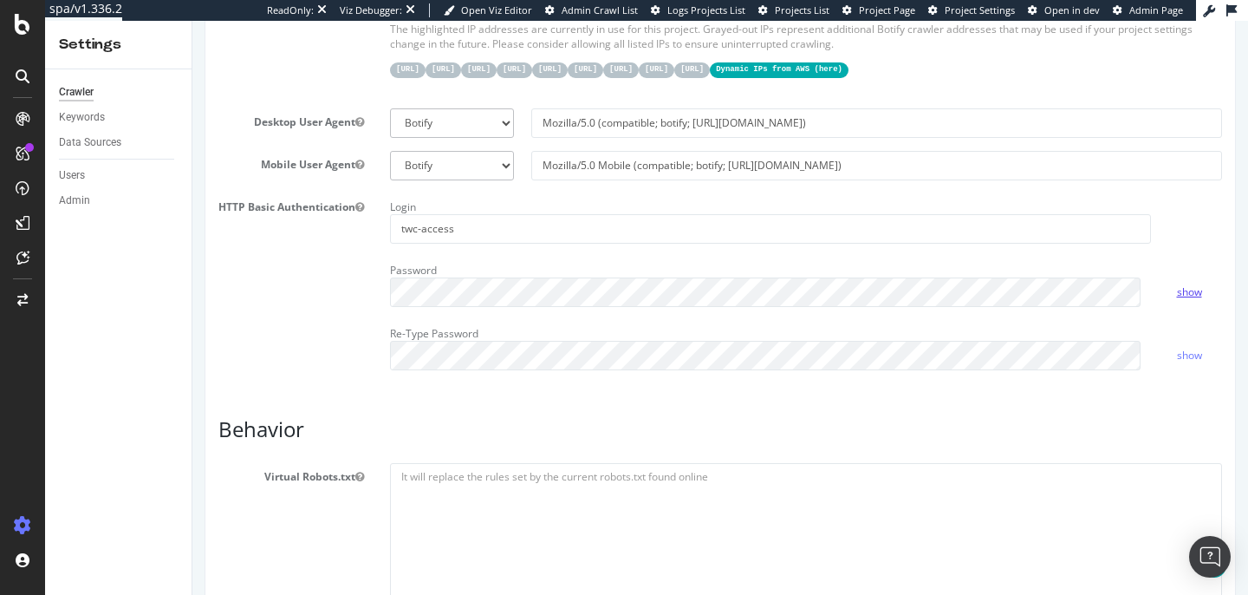
click at [1177, 299] on link "show" at bounding box center [1189, 291] width 25 height 15
click at [1177, 299] on link "hide" at bounding box center [1187, 291] width 21 height 15
click at [264, 339] on div "HTTP Basic Authentication Login twc-access Password show Re-Type Password show" at bounding box center [720, 288] width 1030 height 190
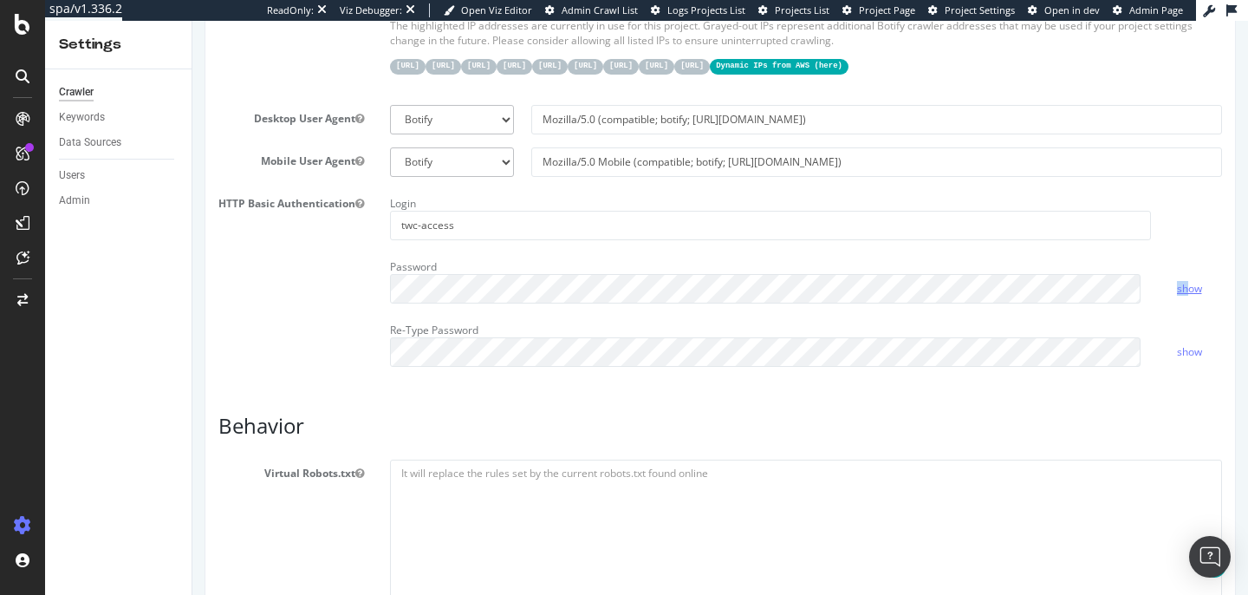
drag, startPoint x: 1176, startPoint y: 291, endPoint x: 1176, endPoint y: 321, distance: 29.5
click at [1176, 303] on div "Password show" at bounding box center [806, 278] width 858 height 50
click at [1177, 296] on link "show" at bounding box center [1189, 288] width 25 height 15
click at [338, 380] on div "HTTP Basic Authentication Login twc-access Password hide Re-Type Password show" at bounding box center [720, 285] width 1030 height 190
click at [336, 380] on div "HTTP Basic Authentication Login twc-access Password hide Re-Type Password show" at bounding box center [720, 285] width 1030 height 190
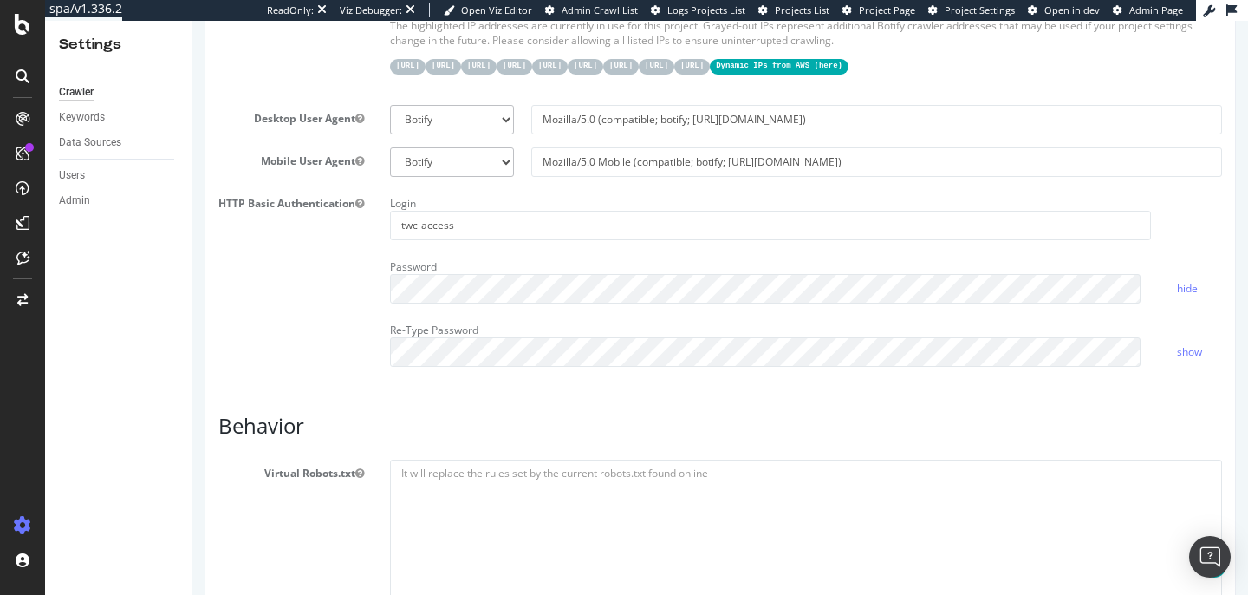
click at [1180, 296] on link "hide" at bounding box center [1187, 288] width 21 height 15
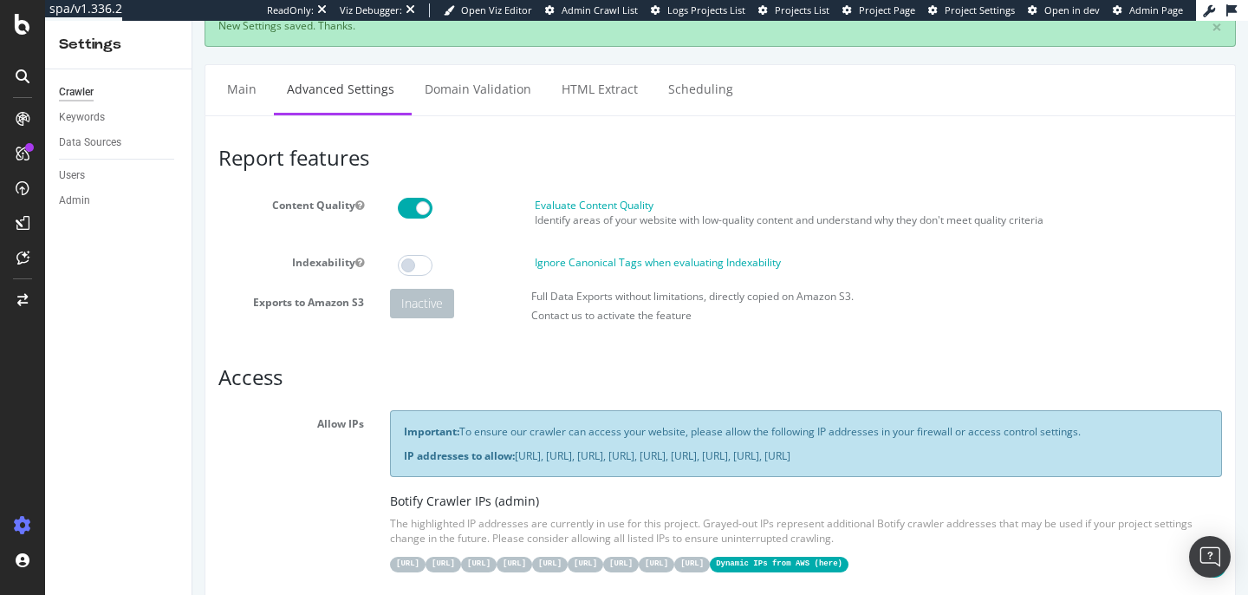
scroll to position [0, 0]
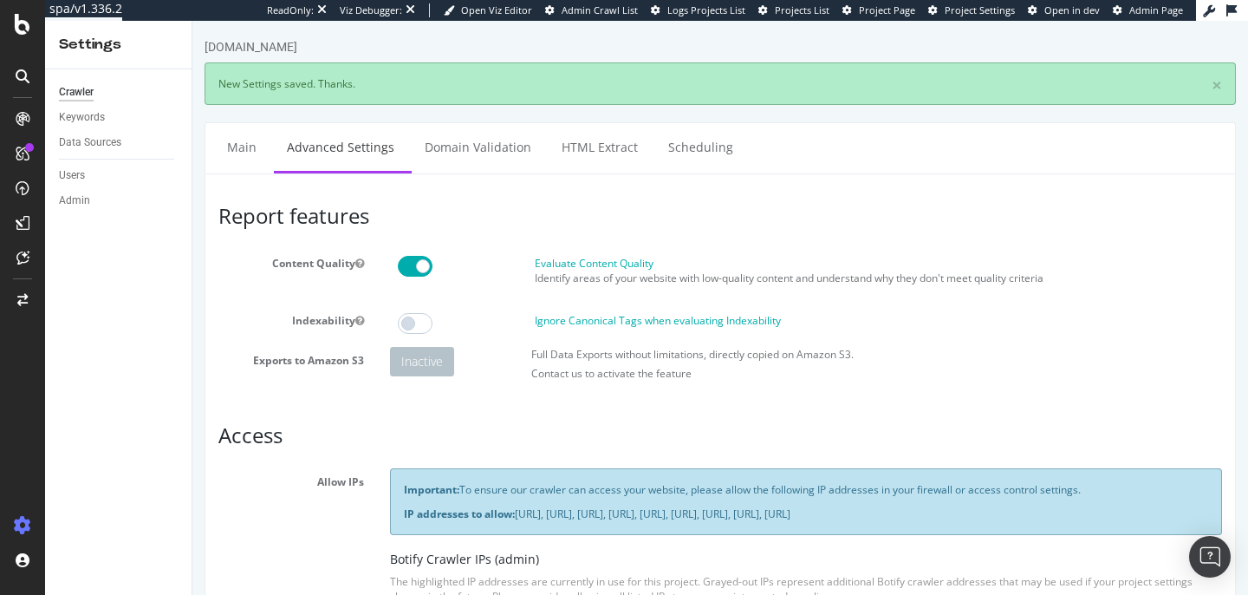
click at [159, 401] on div "Crawler Keywords Data Sources Users Admin" at bounding box center [118, 331] width 147 height 525
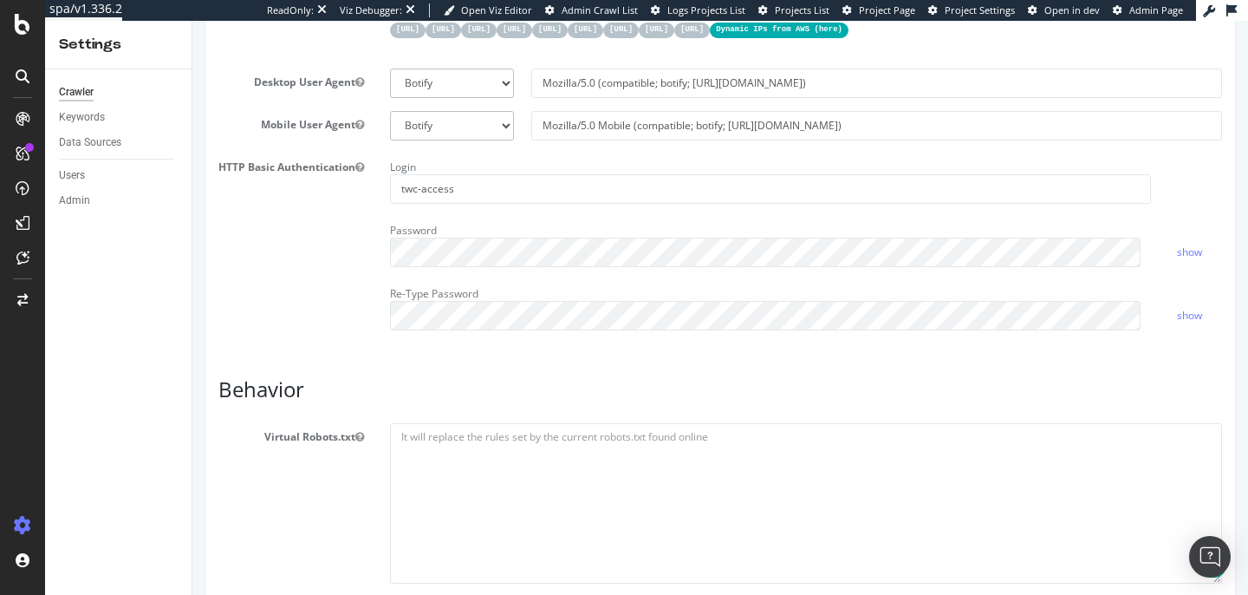
scroll to position [593, 0]
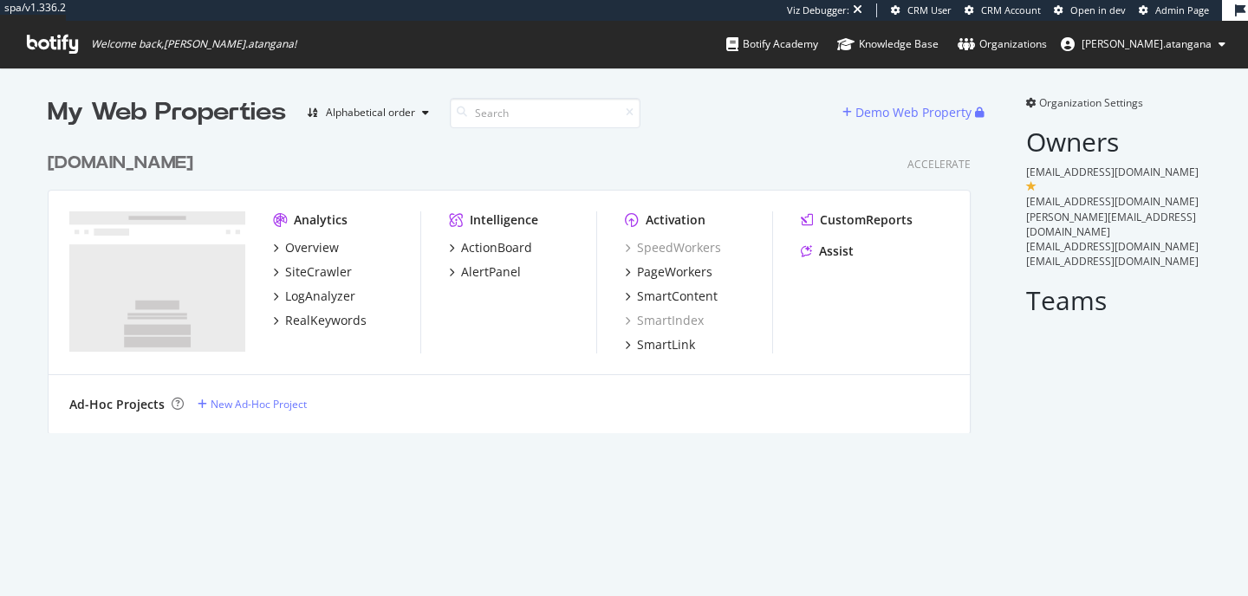
scroll to position [290, 924]
click at [302, 276] on div "SiteCrawler" at bounding box center [318, 272] width 67 height 17
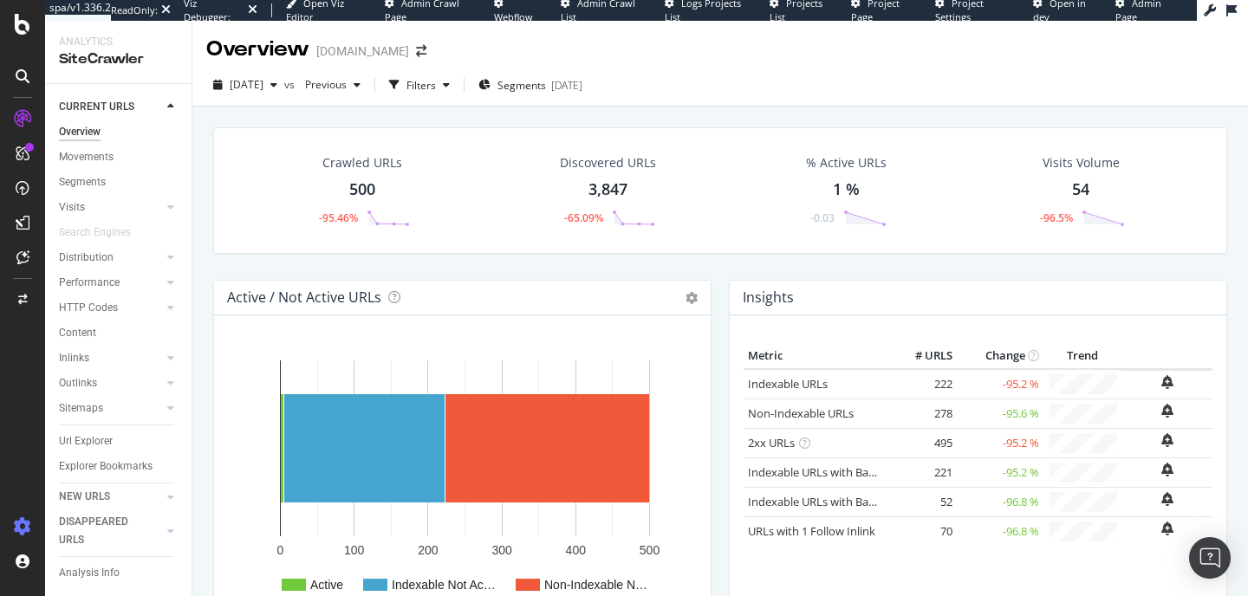
click at [30, 527] on icon at bounding box center [22, 526] width 17 height 17
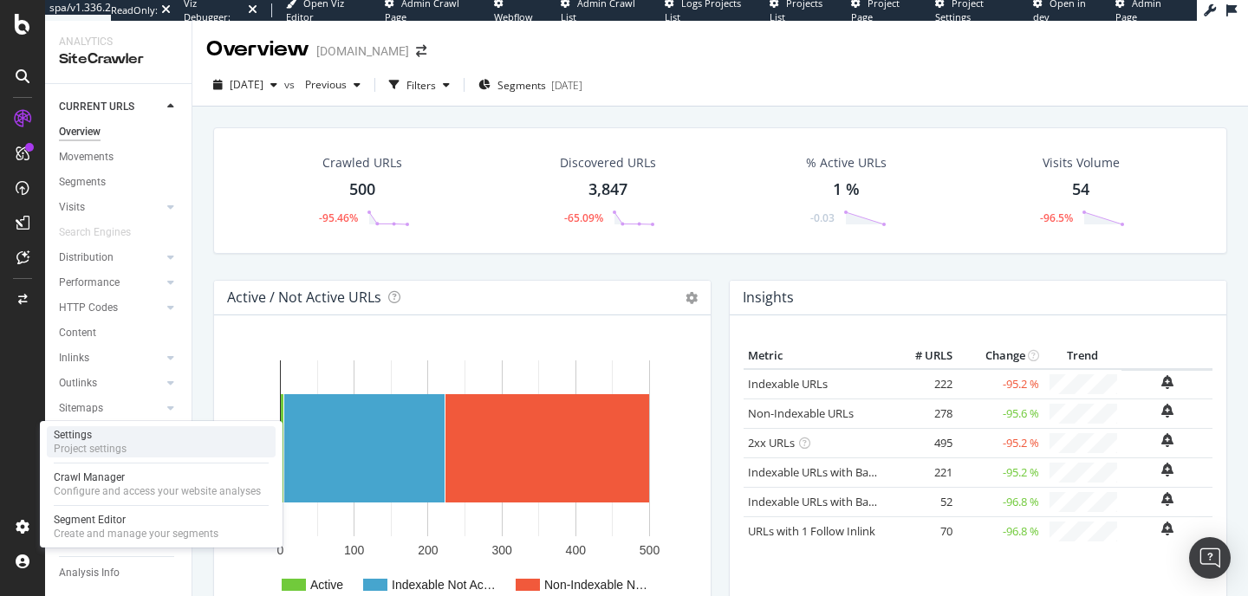
click at [73, 451] on div "Project settings" at bounding box center [90, 449] width 73 height 14
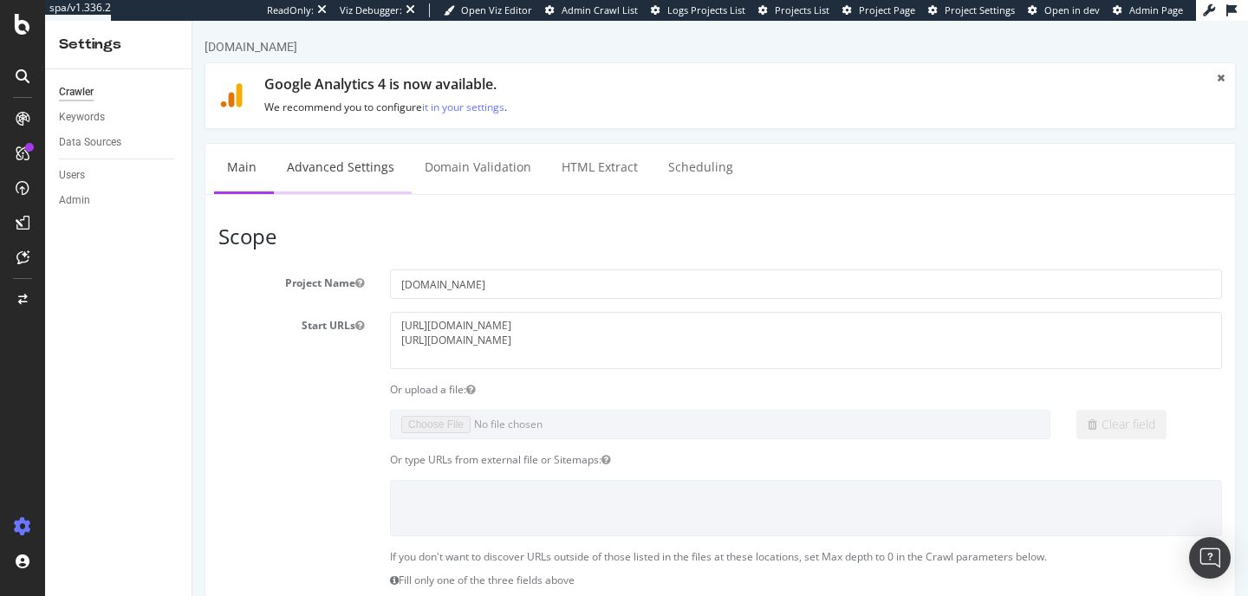
click at [353, 173] on link "Advanced Settings" at bounding box center [341, 168] width 134 height 48
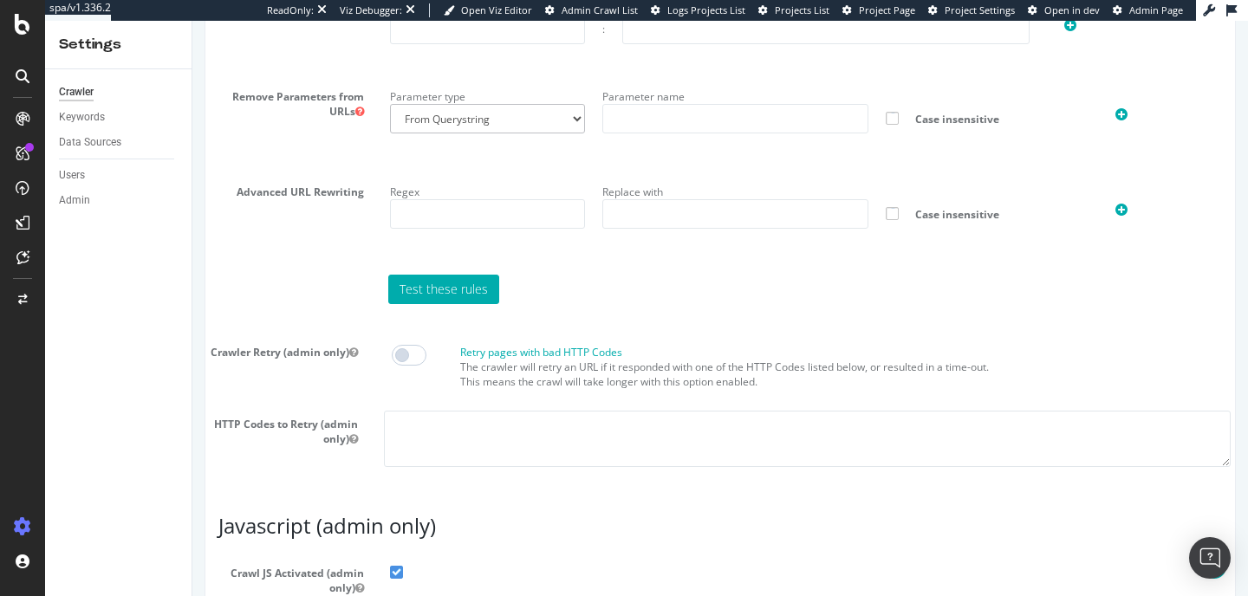
scroll to position [1573, 0]
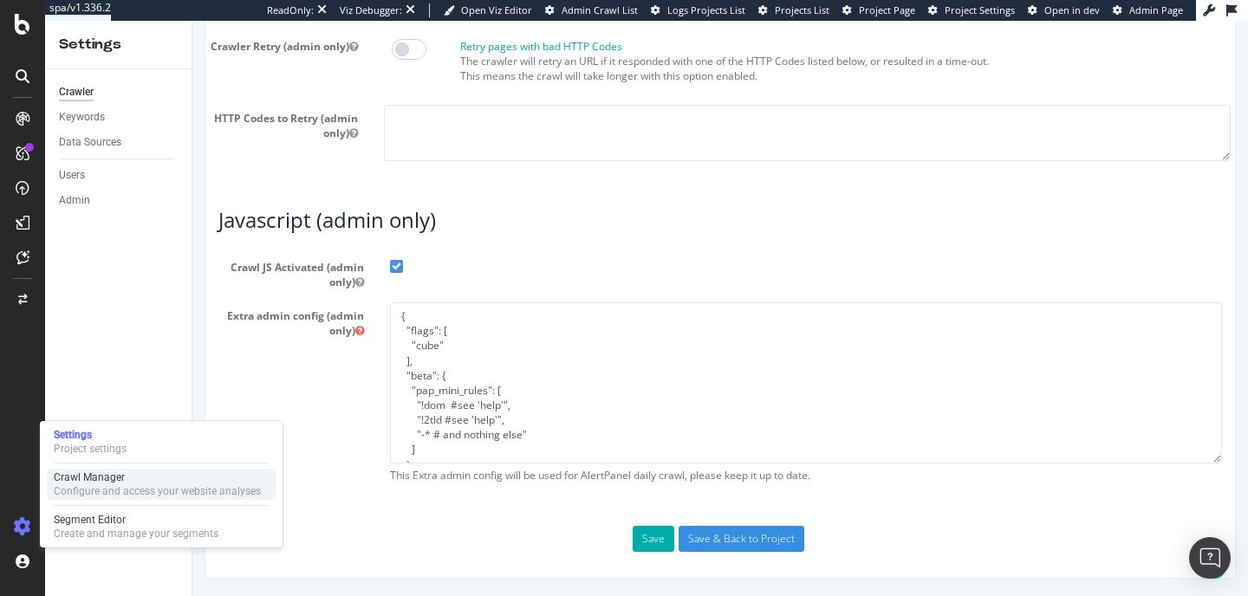
click at [87, 481] on div "Crawl Manager" at bounding box center [157, 478] width 207 height 14
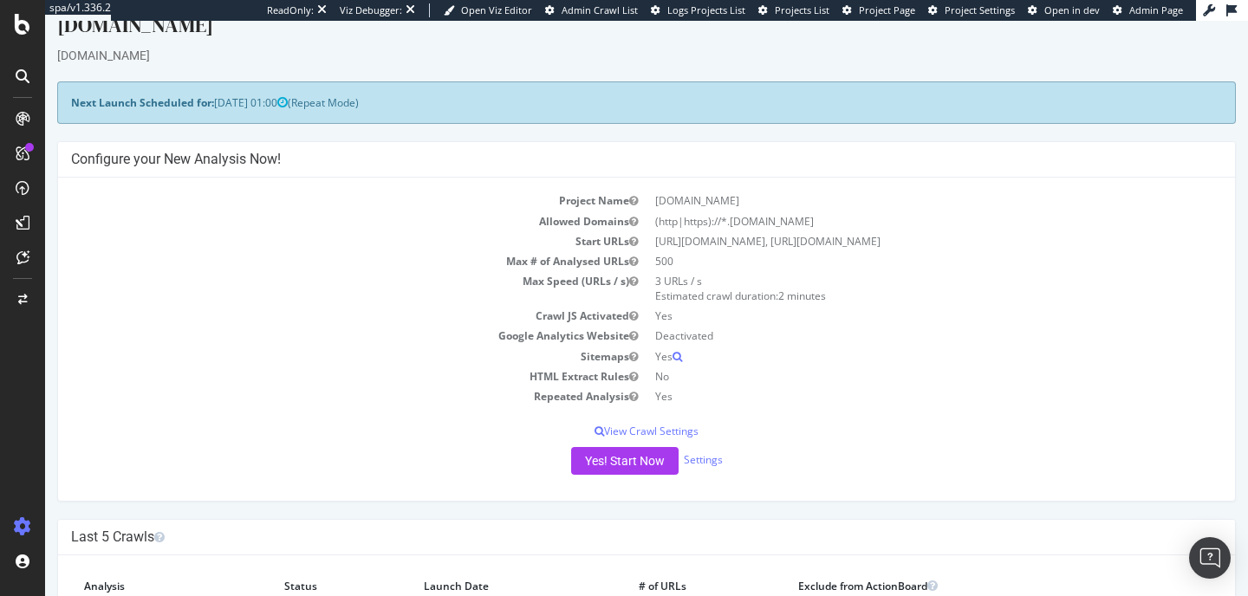
scroll to position [29, 0]
click at [598, 459] on button "Yes! Start Now" at bounding box center [624, 460] width 107 height 28
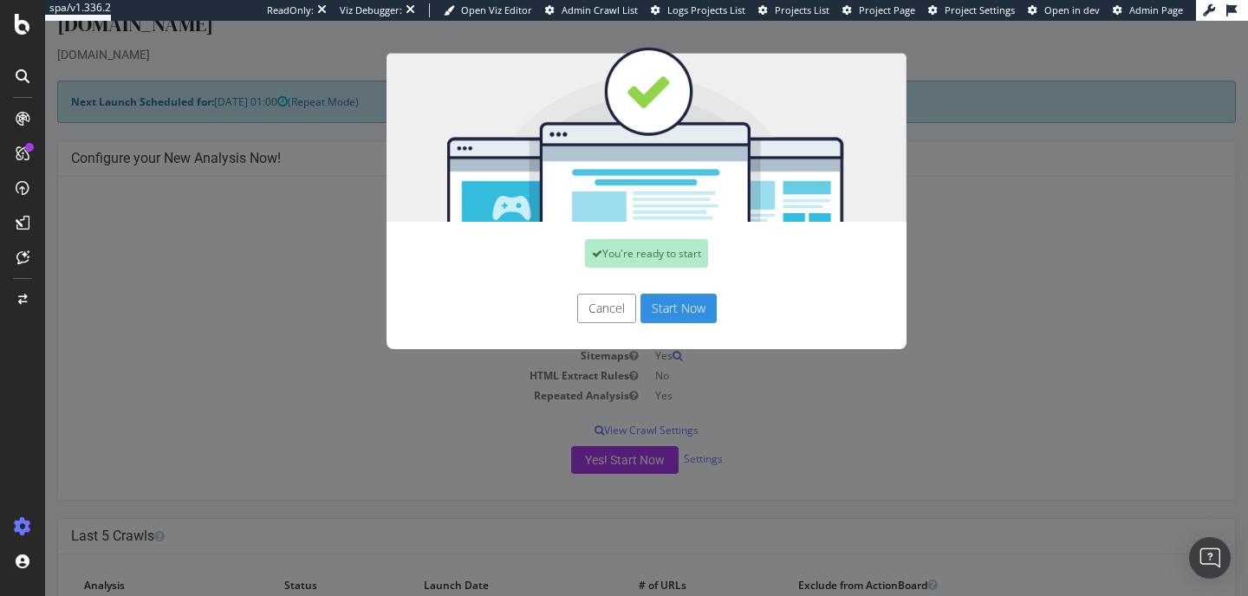
click at [655, 318] on button "Start Now" at bounding box center [679, 308] width 76 height 29
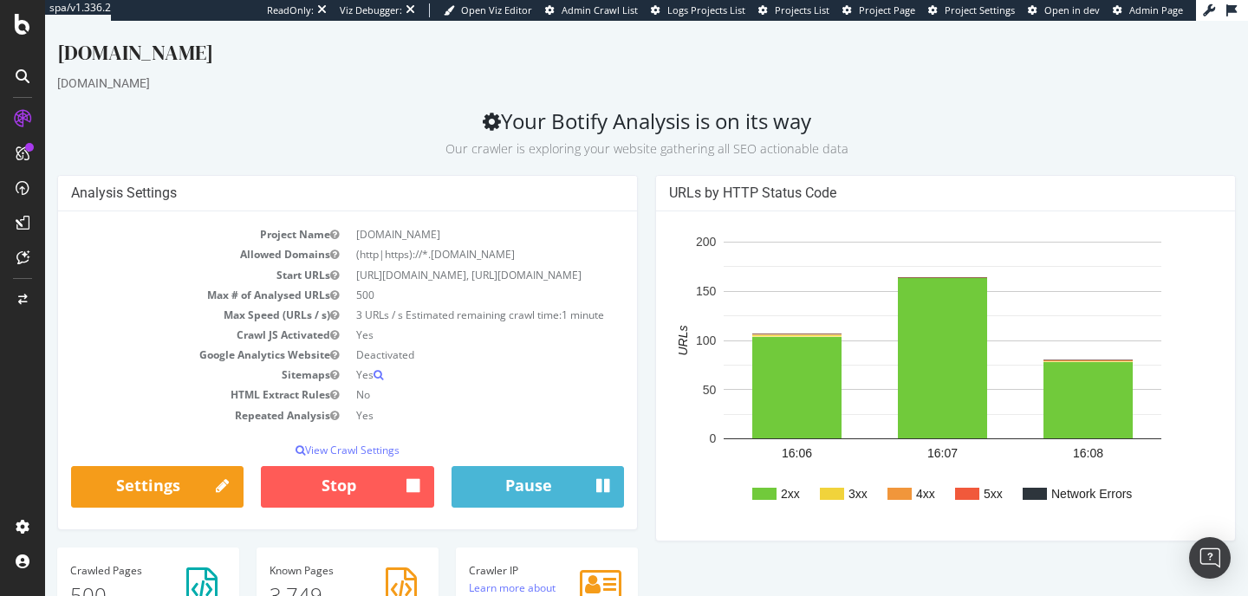
click at [797, 48] on div "www.thewhitecompany.com" at bounding box center [646, 56] width 1179 height 36
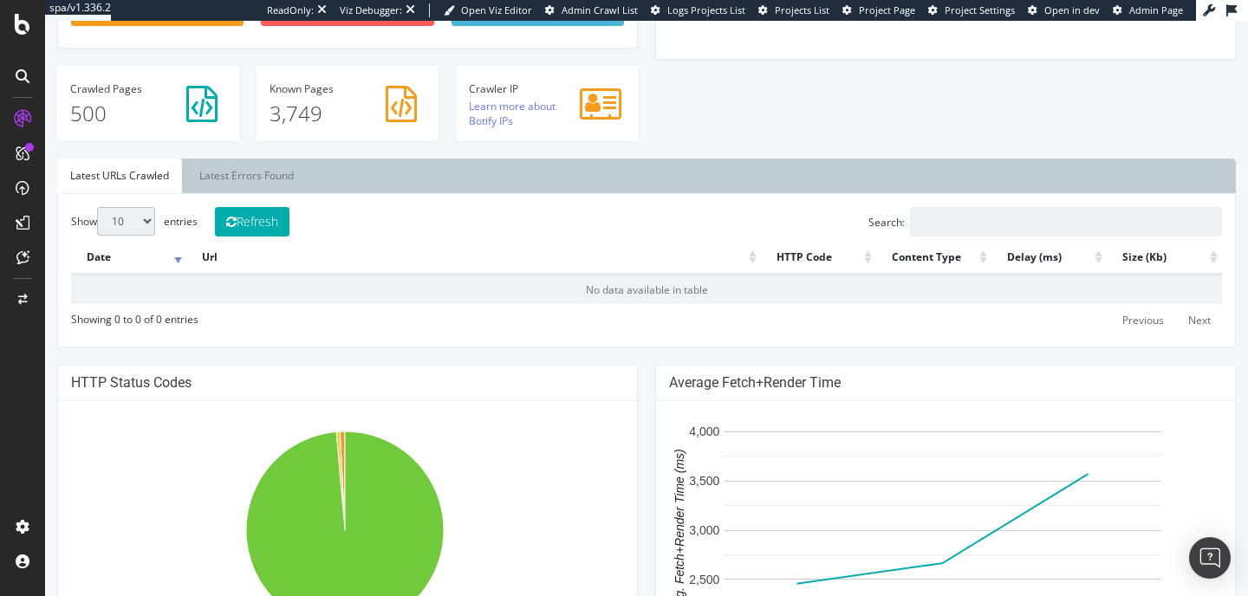
scroll to position [506, 0]
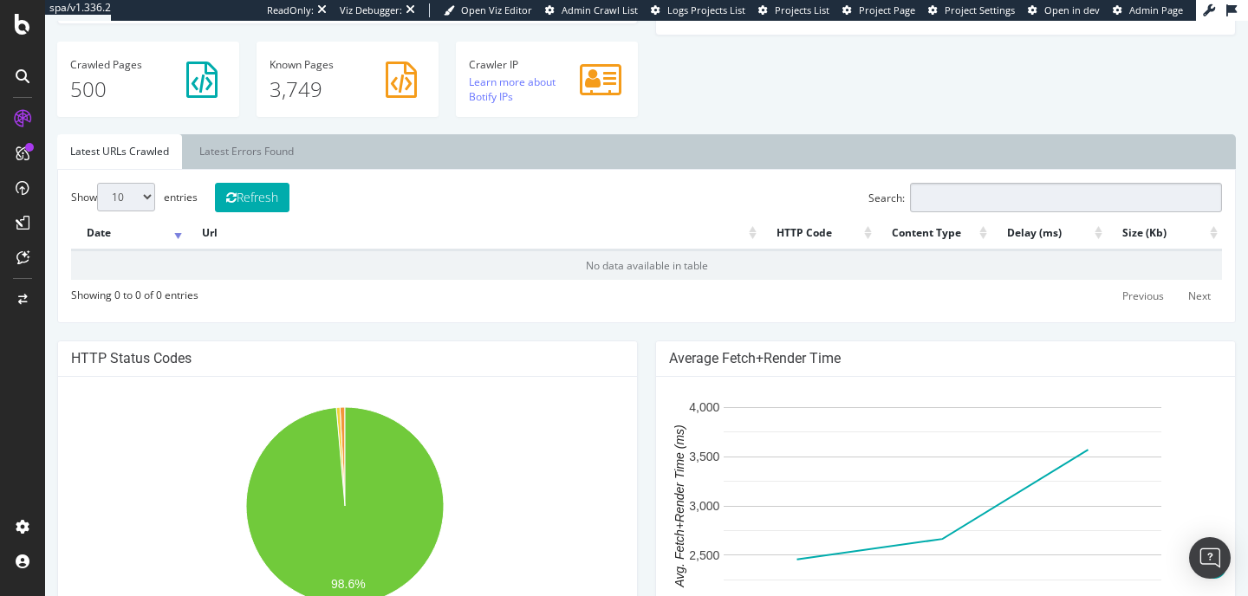
click at [927, 212] on input "Search:" at bounding box center [1066, 197] width 312 height 29
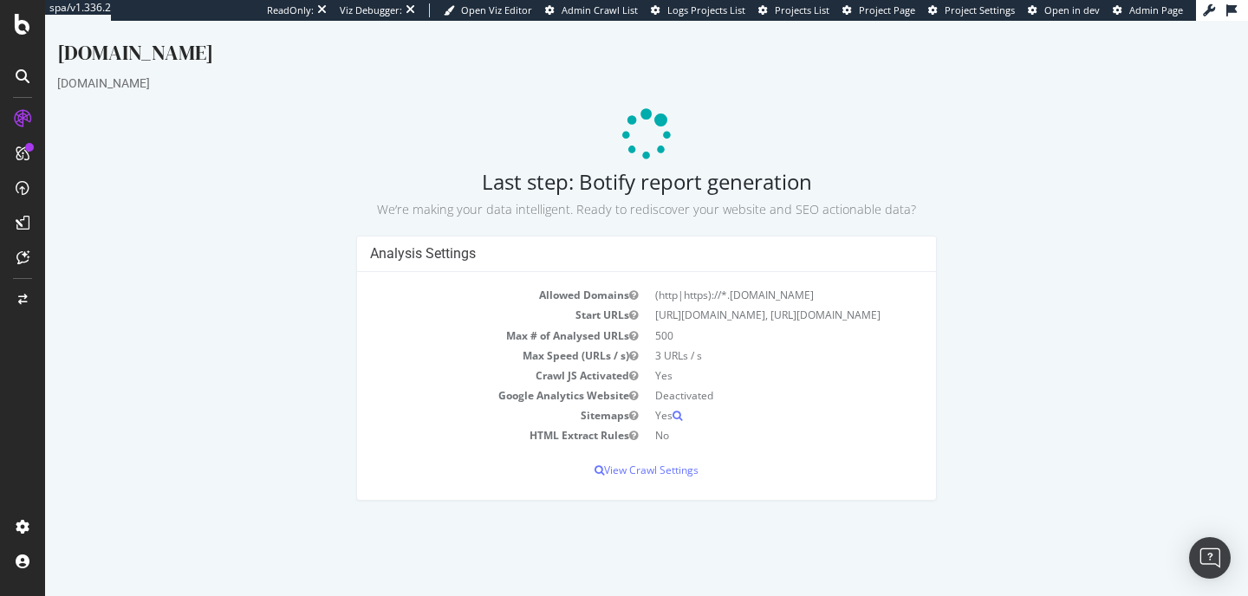
scroll to position [0, 0]
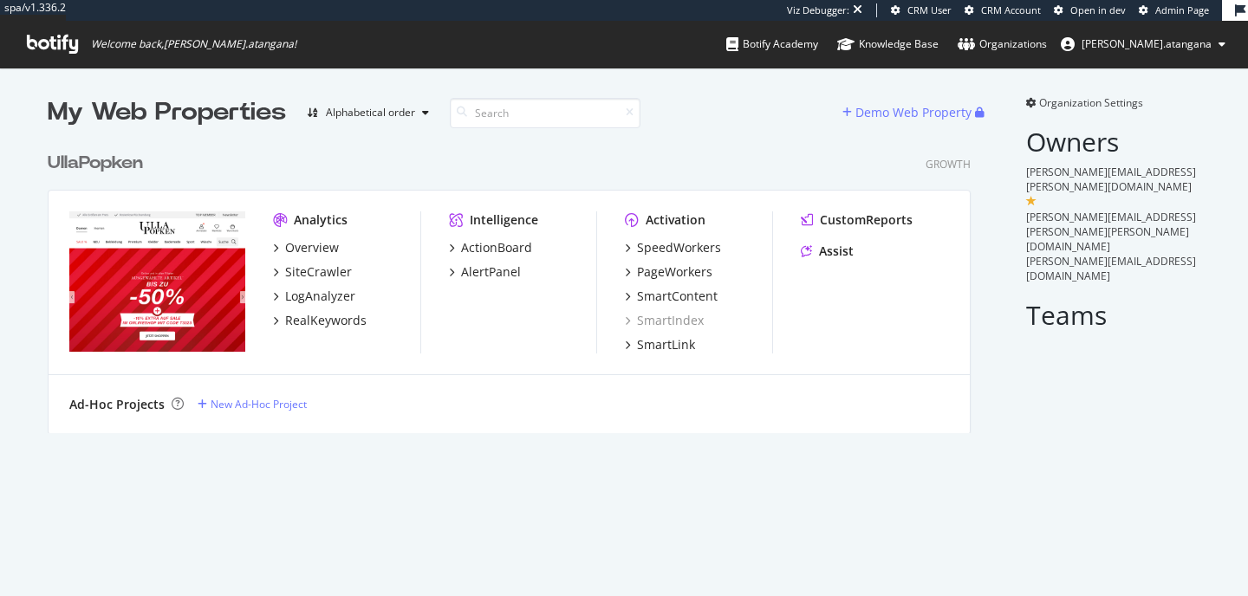
scroll to position [290, 924]
click at [302, 290] on div "LogAnalyzer" at bounding box center [320, 296] width 70 height 17
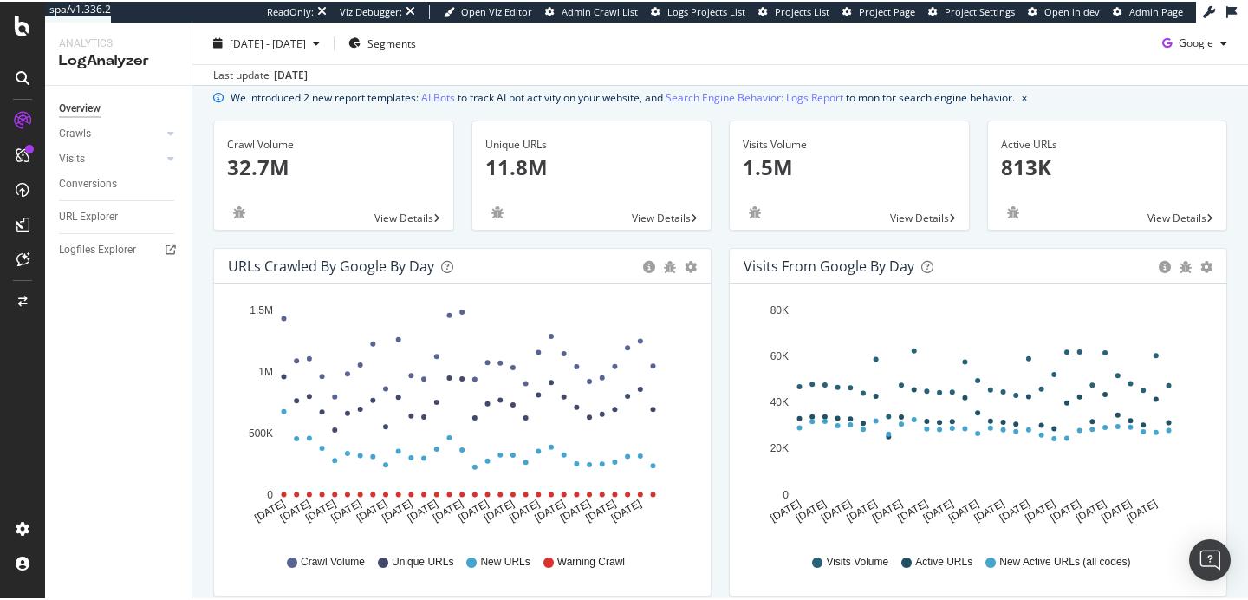
scroll to position [36, 0]
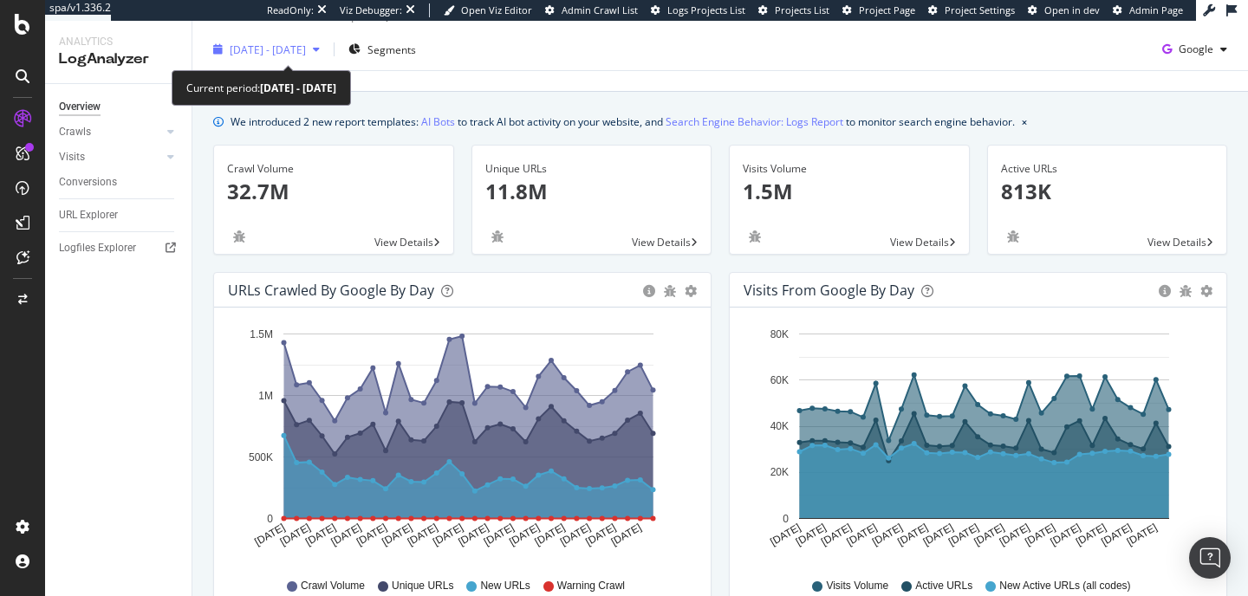
click at [320, 49] on icon "button" at bounding box center [316, 49] width 7 height 10
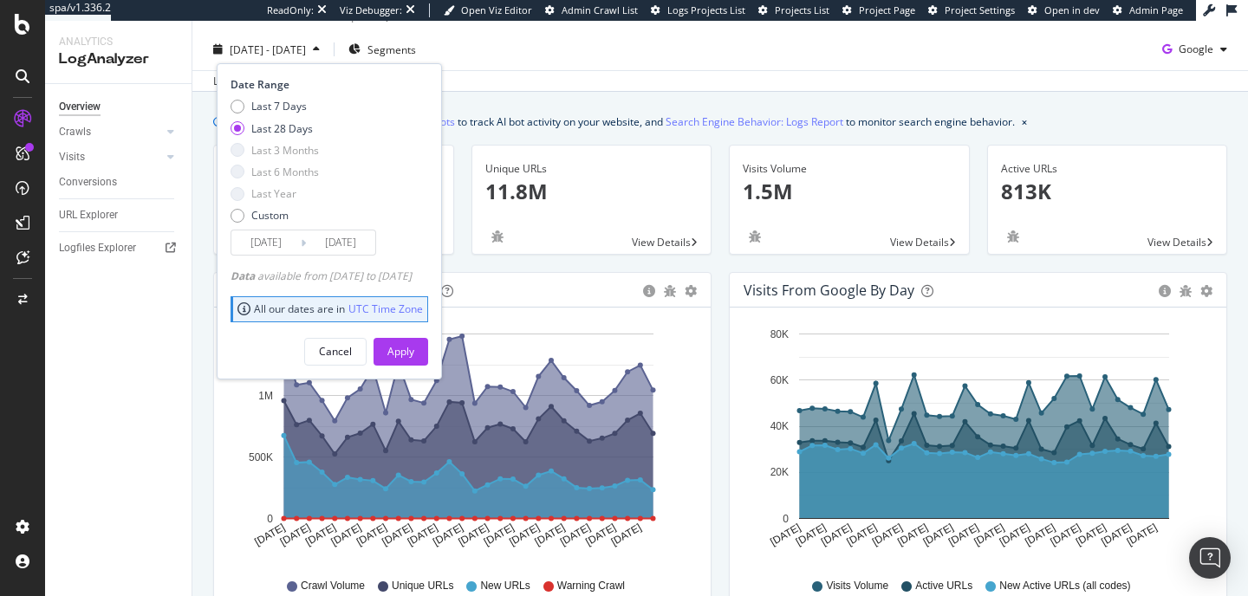
click at [320, 49] on icon "button" at bounding box center [316, 49] width 7 height 10
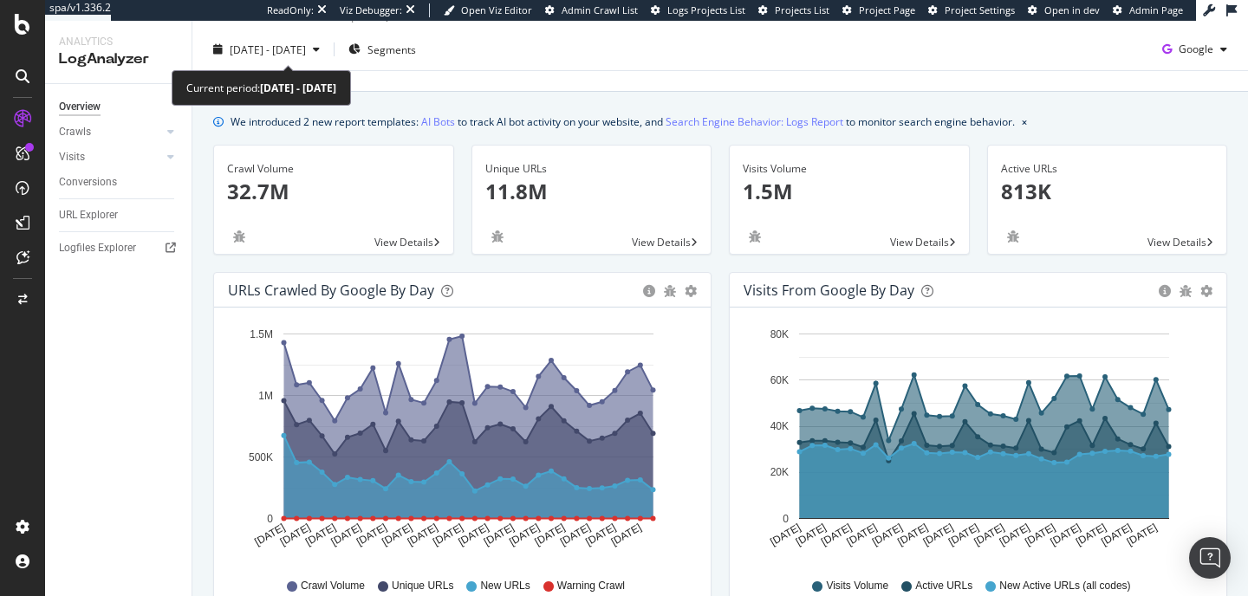
click at [320, 49] on icon "button" at bounding box center [316, 49] width 7 height 10
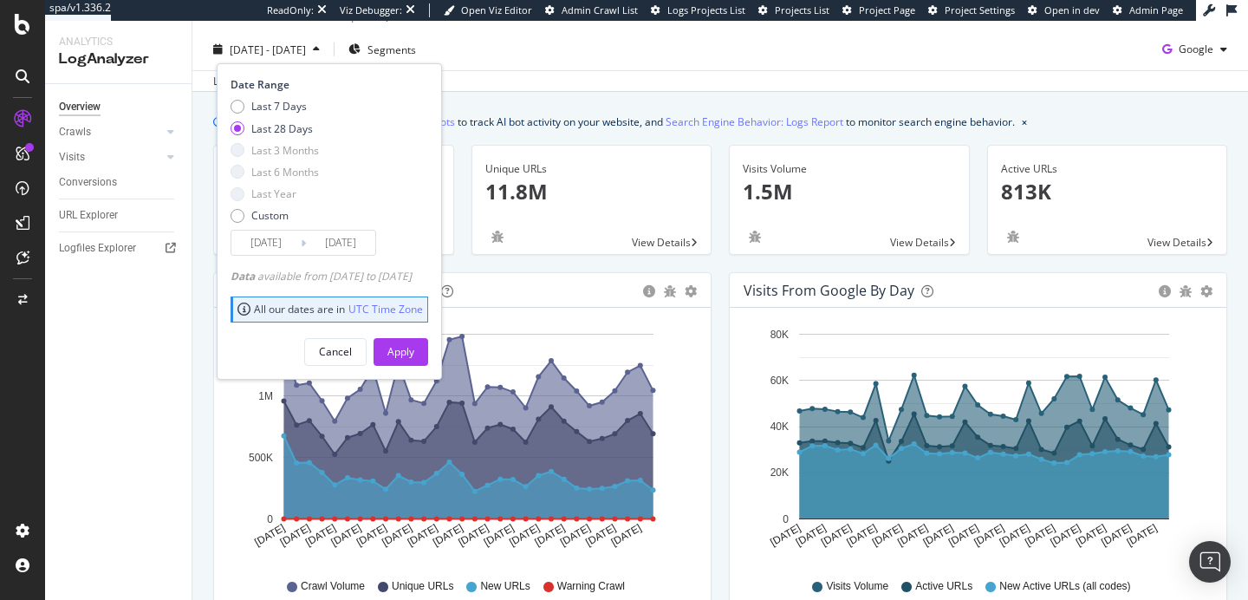
click at [114, 361] on div "Overview Crawls Daily Distribution Segments Distribution HTTP Codes Resources V…" at bounding box center [118, 342] width 147 height 516
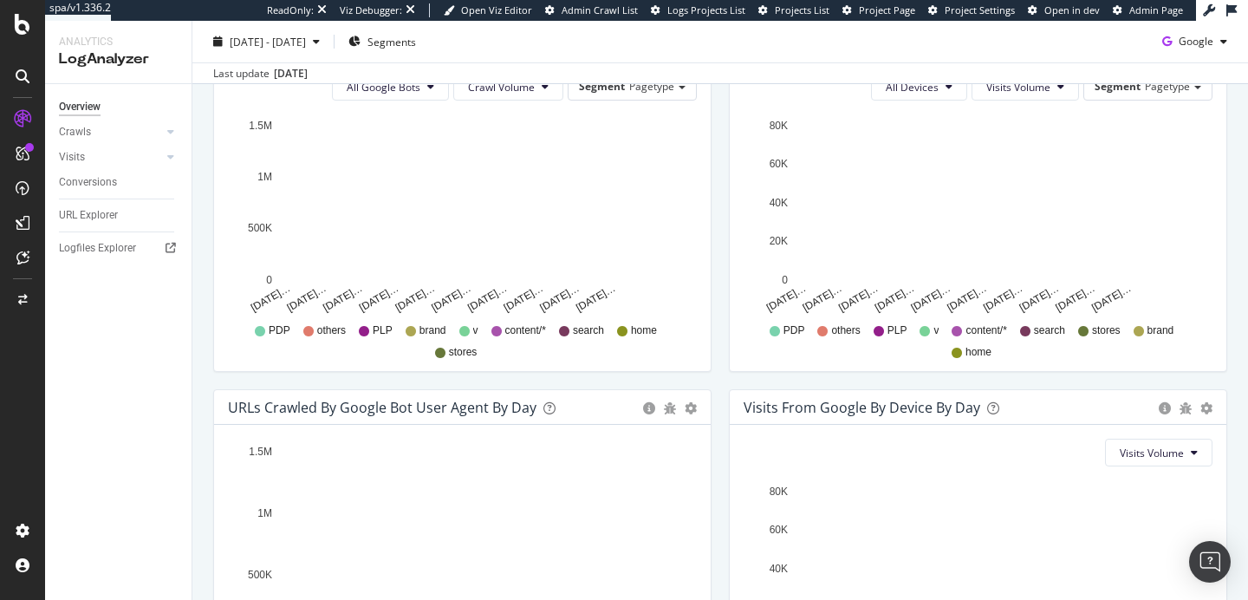
scroll to position [653, 0]
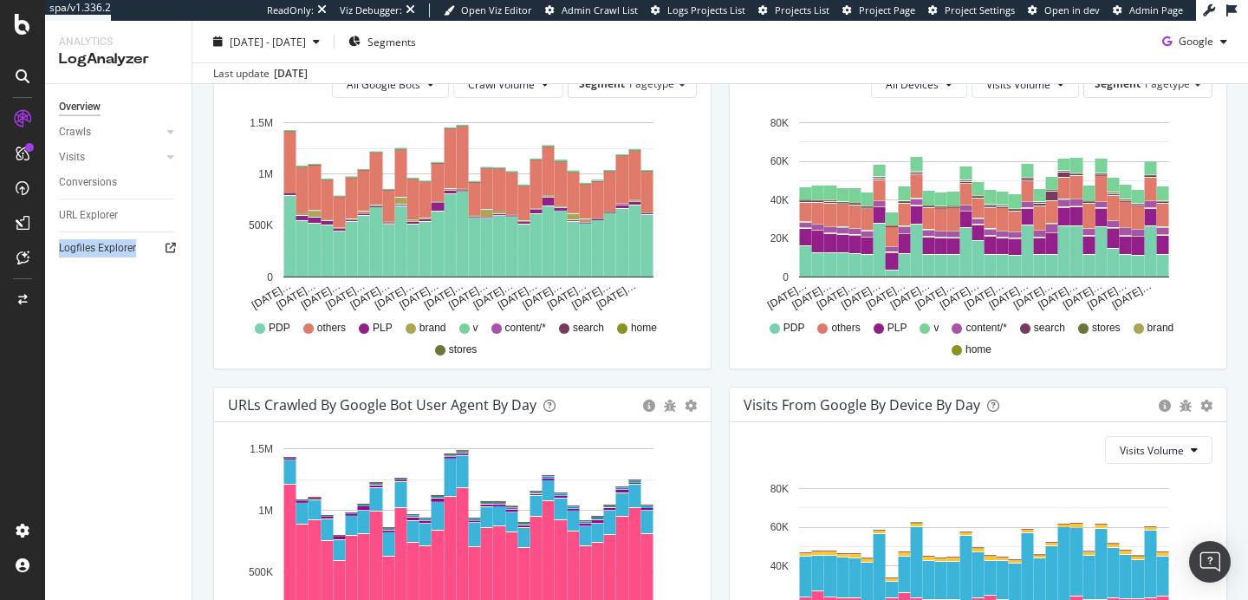
click at [168, 249] on icon at bounding box center [171, 248] width 10 height 10
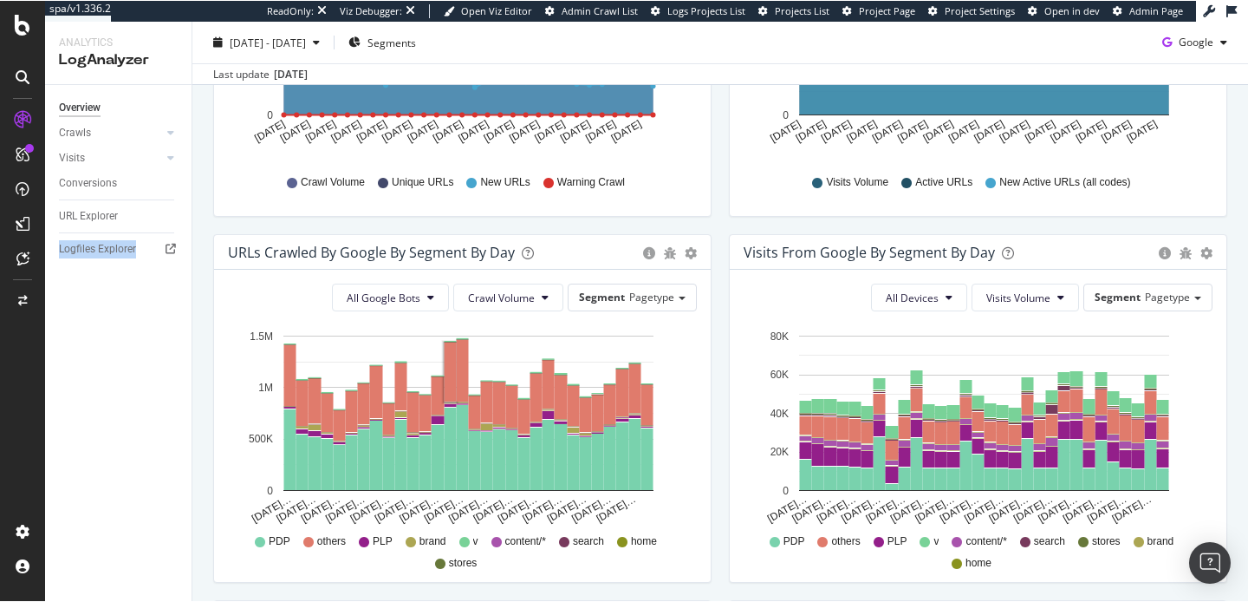
scroll to position [0, 0]
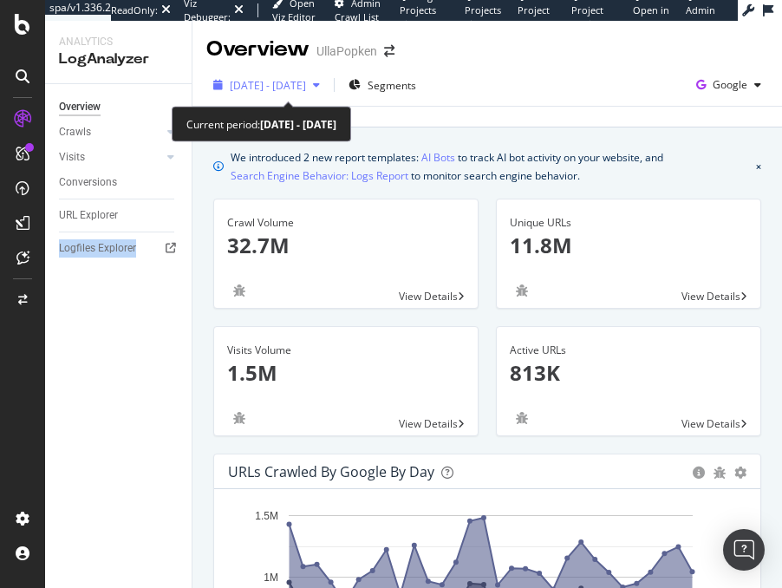
click at [320, 85] on icon "button" at bounding box center [316, 85] width 7 height 10
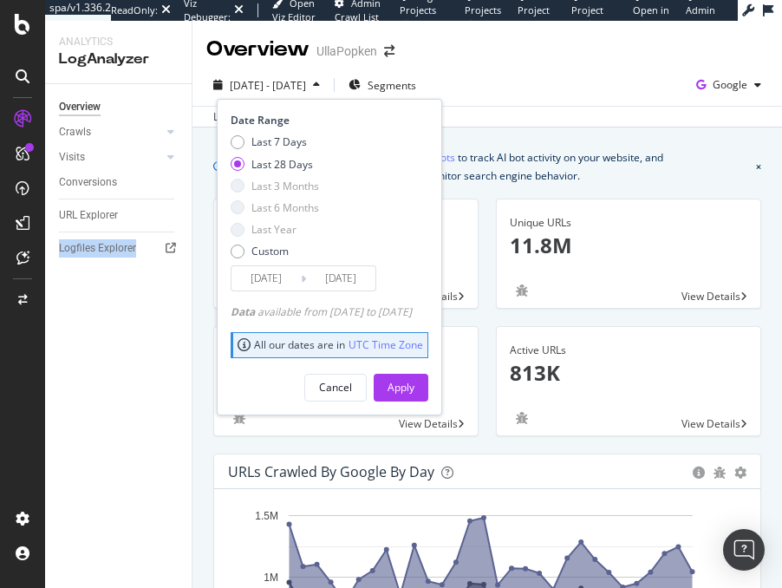
drag, startPoint x: 235, startPoint y: 315, endPoint x: 460, endPoint y: 315, distance: 225.4
click at [442, 315] on div "Date Range Last 7 Days Last 28 Days Last 3 Months Last 6 Months Last Year Custo…" at bounding box center [329, 257] width 225 height 316
click at [412, 315] on div "Data available from 2025/07/11 to 2025/08/17" at bounding box center [321, 311] width 181 height 15
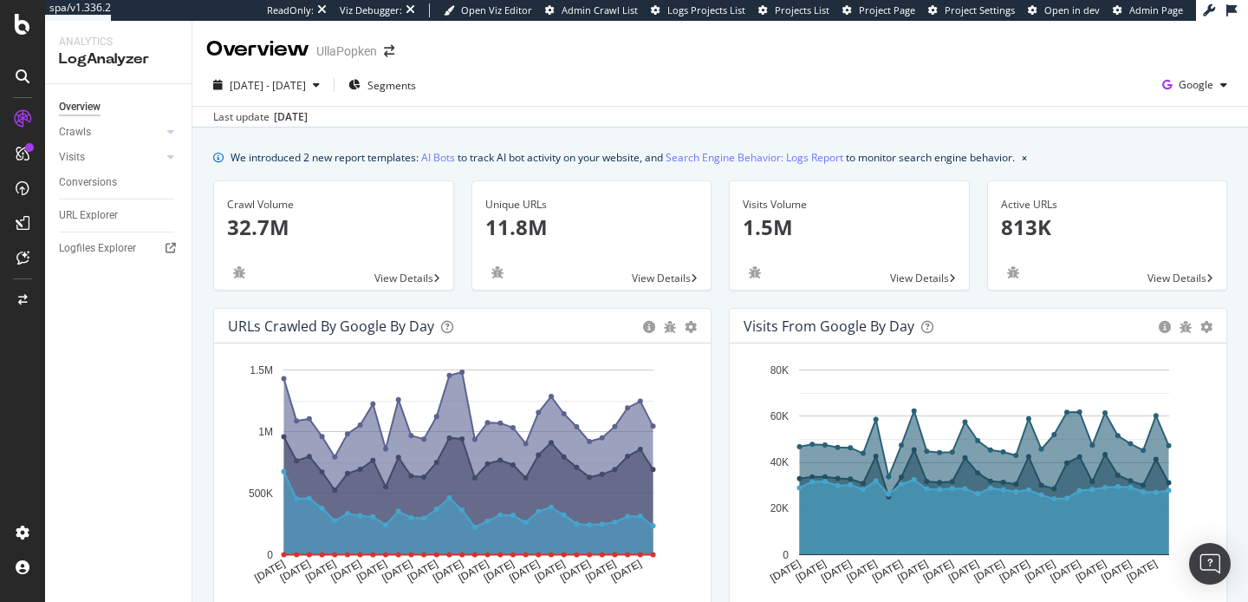
click at [609, 70] on div "2025 Jul. 19th - Aug. 17th Segments Google Last update Aug. 18, 2025" at bounding box center [720, 95] width 1056 height 63
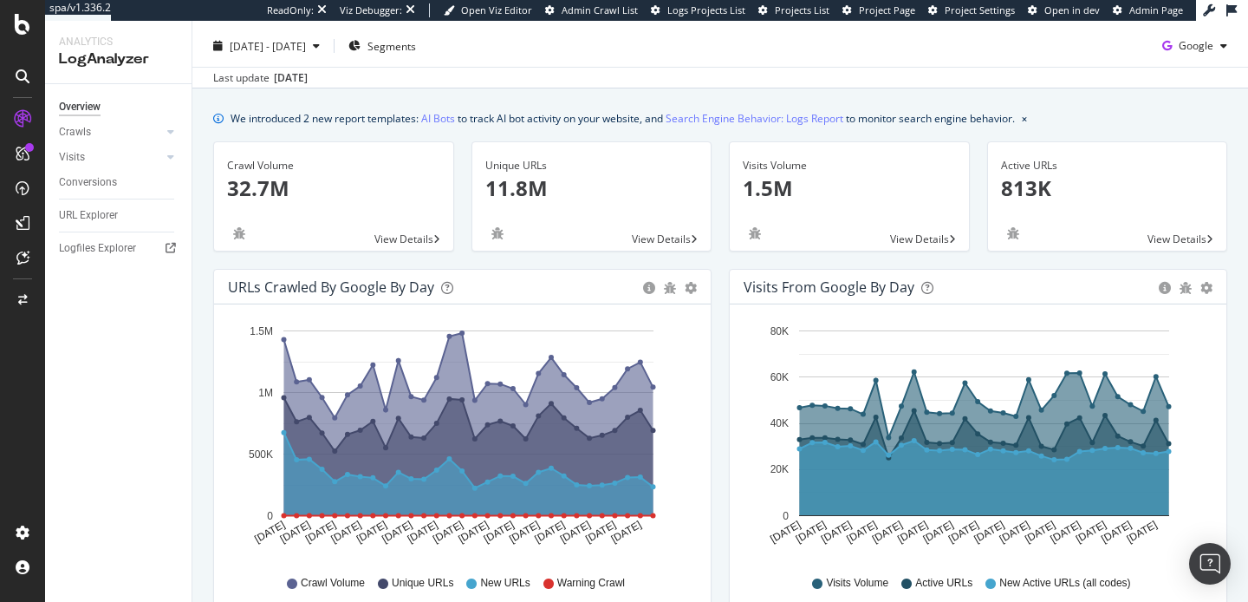
scroll to position [71, 0]
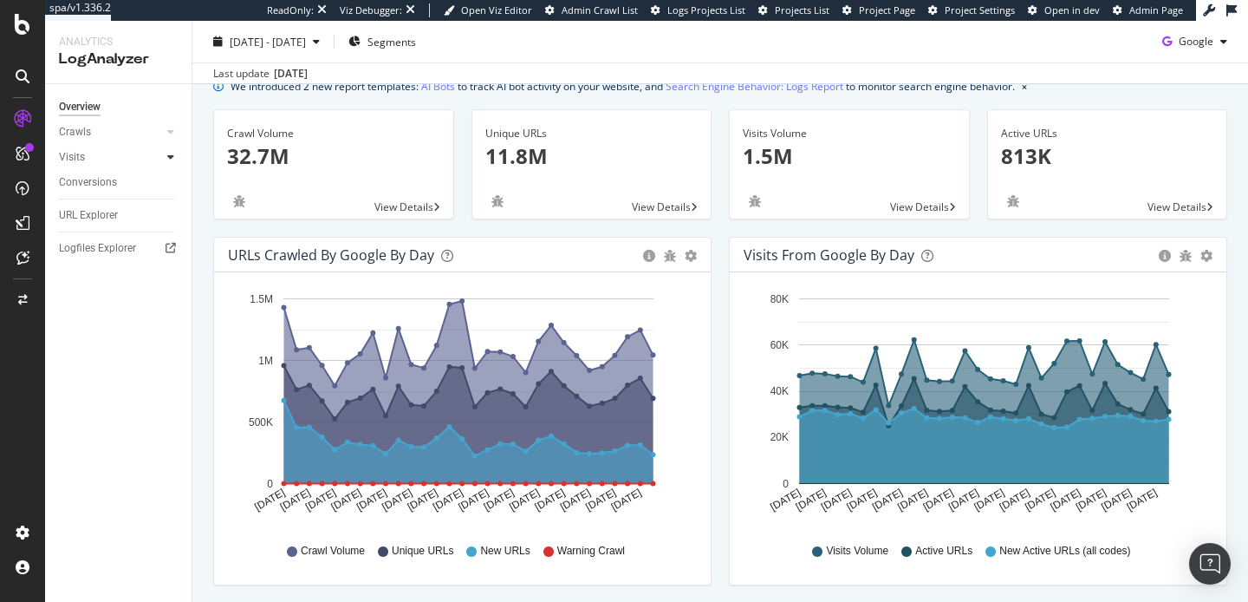
click at [166, 156] on div at bounding box center [170, 156] width 17 height 17
click at [87, 160] on link "Visits" at bounding box center [110, 157] width 103 height 18
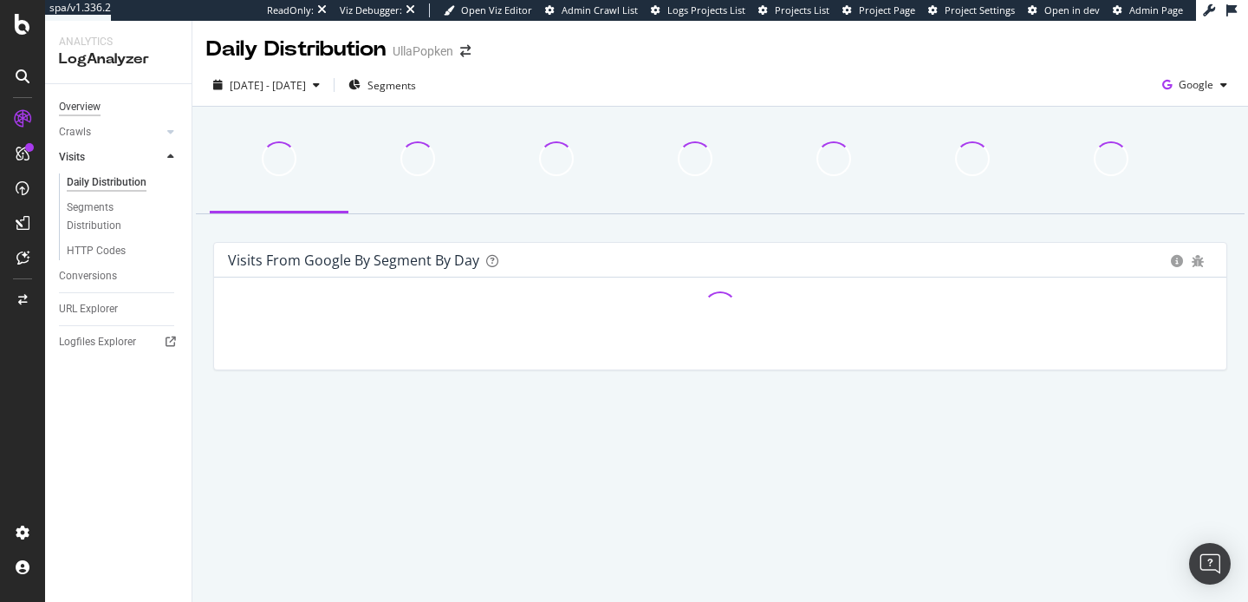
click at [86, 111] on div "Overview" at bounding box center [80, 107] width 42 height 18
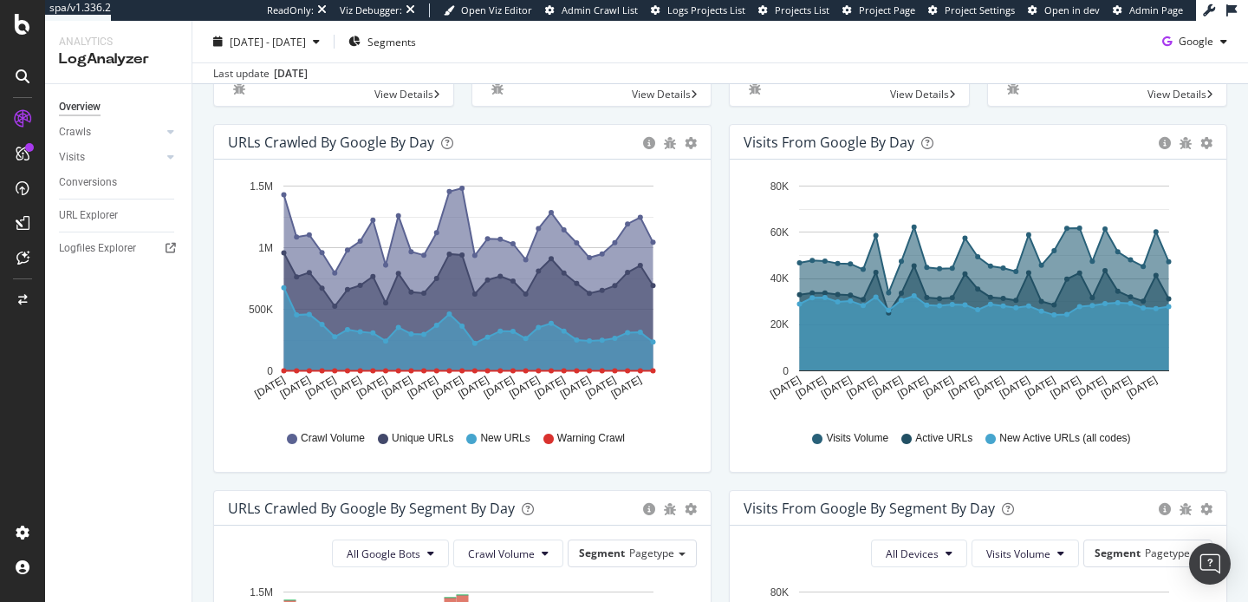
scroll to position [23, 0]
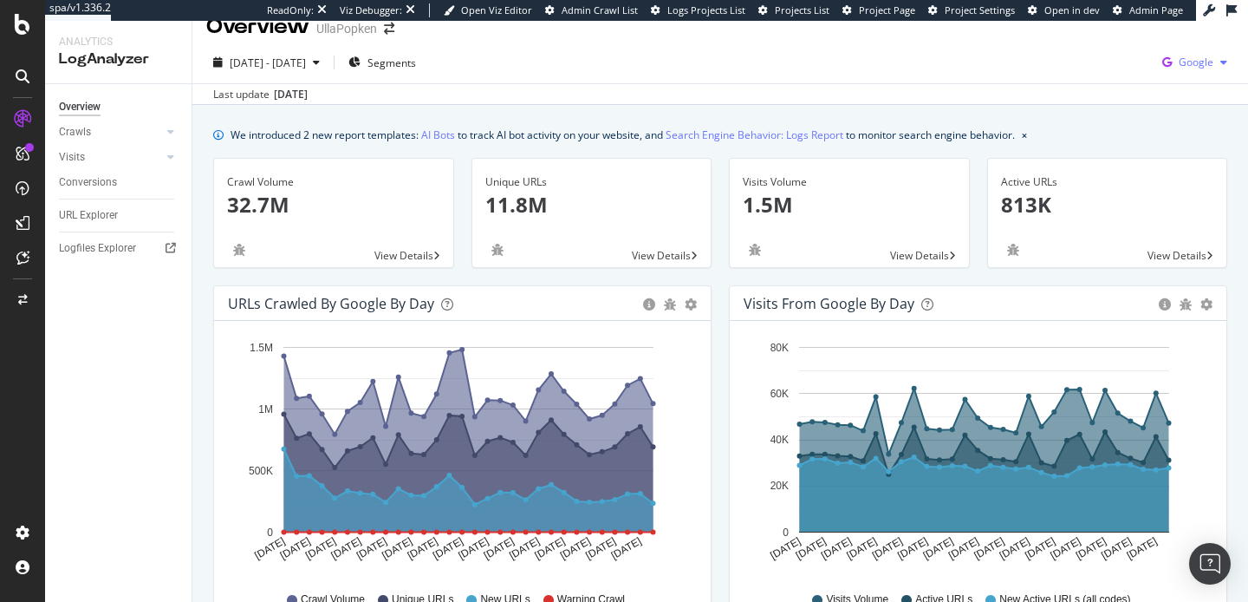
click at [1179, 65] on span "Google" at bounding box center [1196, 62] width 35 height 15
click at [1071, 58] on div "2025 Jul. 19th - Aug. 17th Segments Google" at bounding box center [720, 66] width 1056 height 35
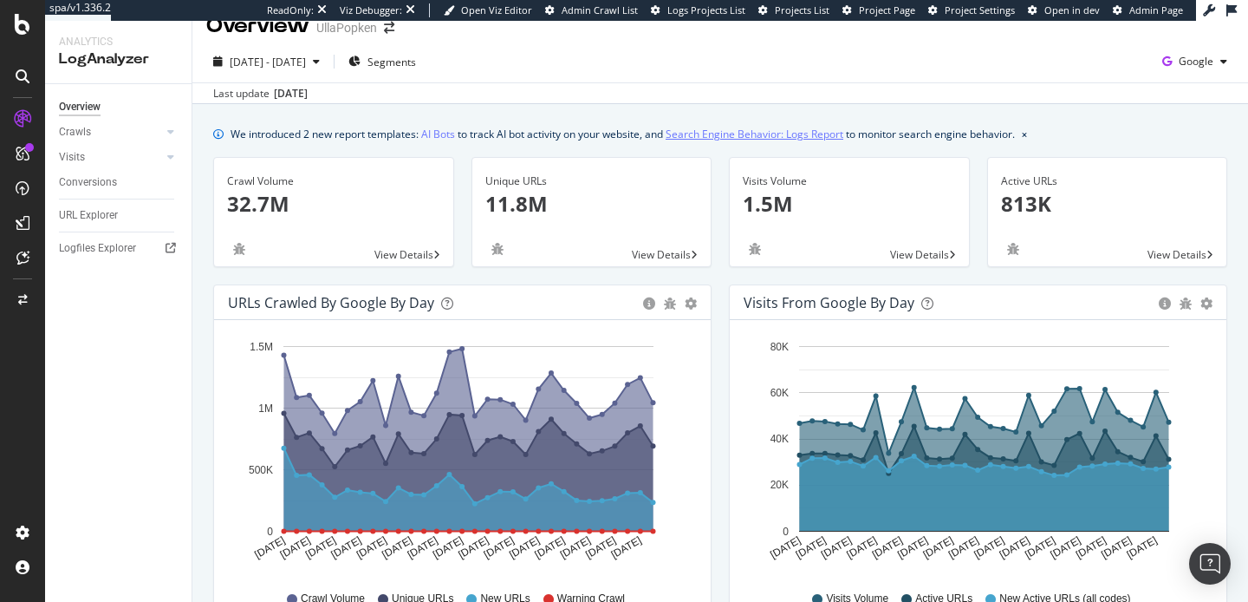
scroll to position [0, 0]
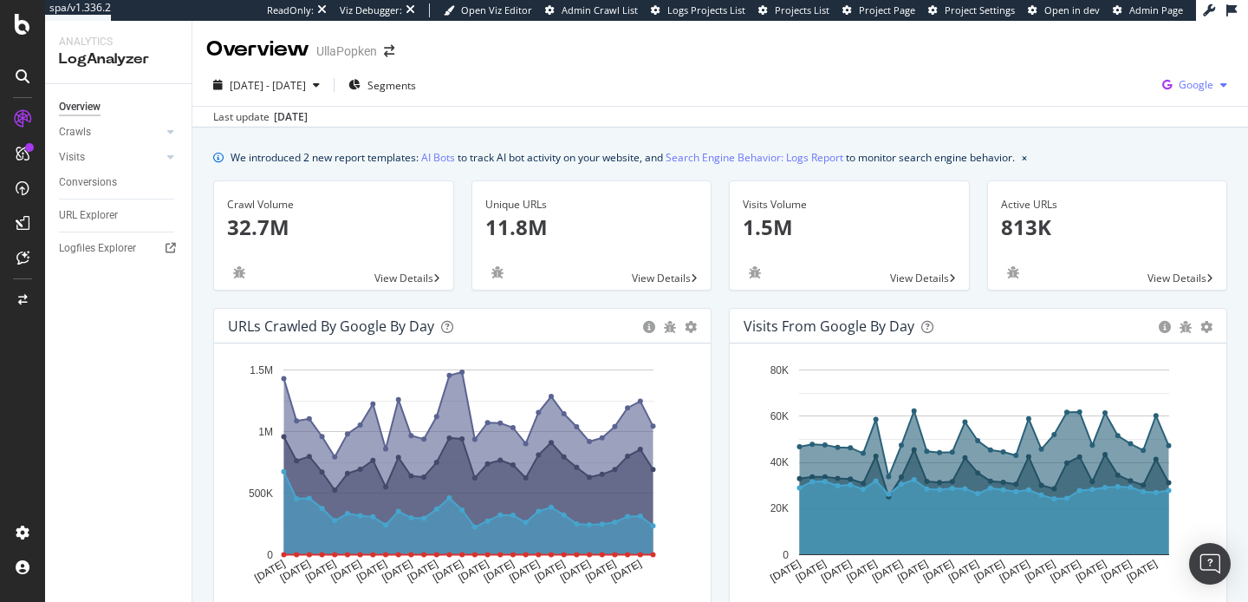
click at [1182, 86] on span "Google" at bounding box center [1196, 84] width 35 height 15
click at [846, 71] on div "2025 Jul. 19th - Aug. 17th Segments Google" at bounding box center [720, 88] width 1056 height 35
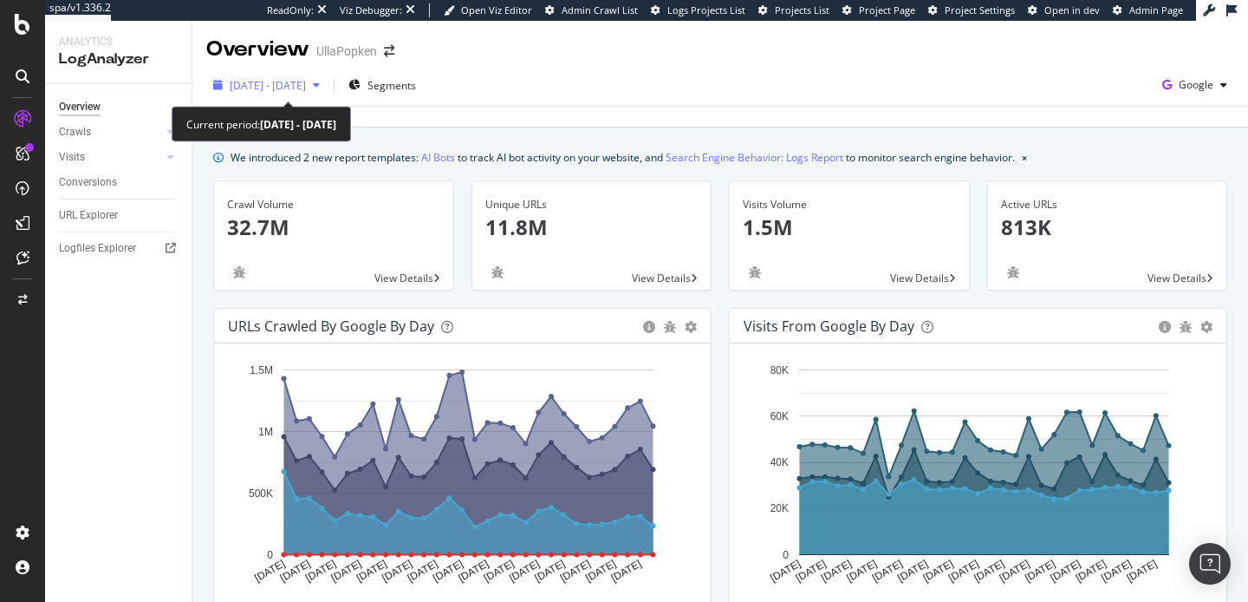
click at [327, 90] on div "button" at bounding box center [316, 85] width 21 height 10
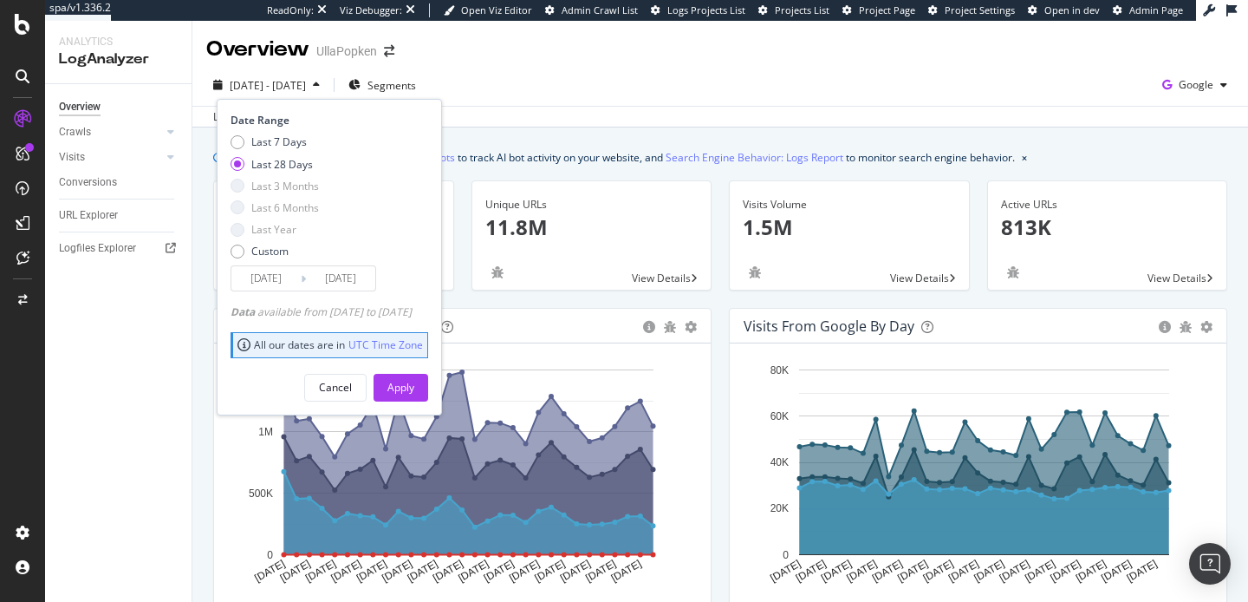
drag, startPoint x: 234, startPoint y: 316, endPoint x: 455, endPoint y: 316, distance: 221.1
click at [412, 316] on div "Data available from 2025/07/11 to 2025/08/17" at bounding box center [321, 311] width 181 height 15
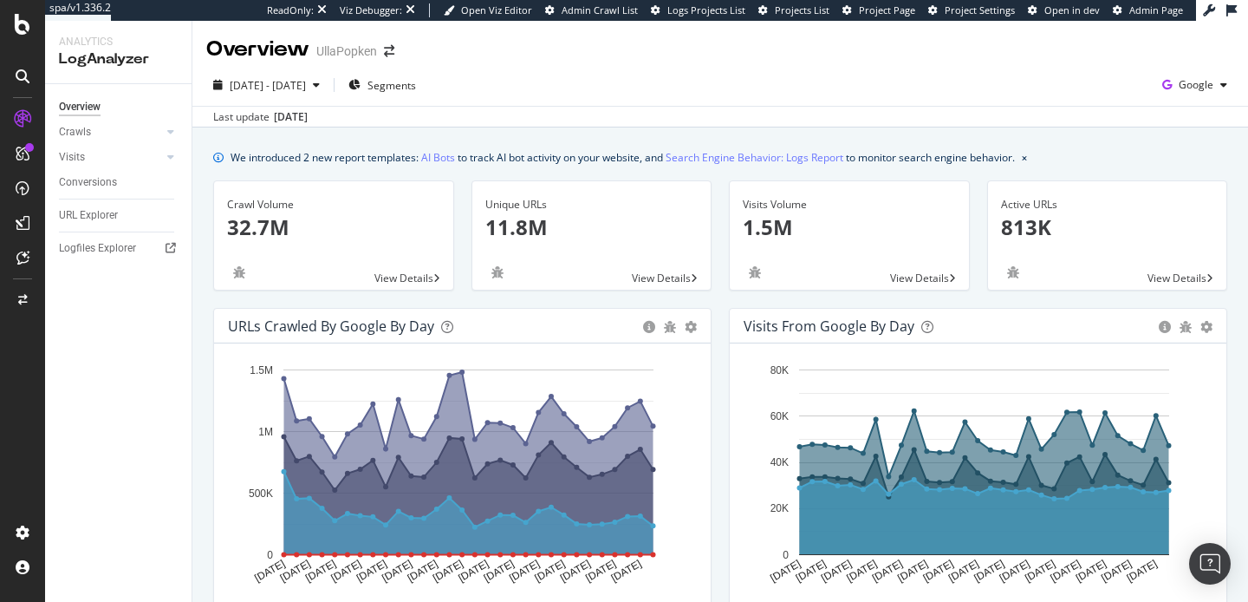
click at [600, 101] on div "2025 Jul. 19th - Aug. 17th Segments Google" at bounding box center [720, 88] width 1056 height 35
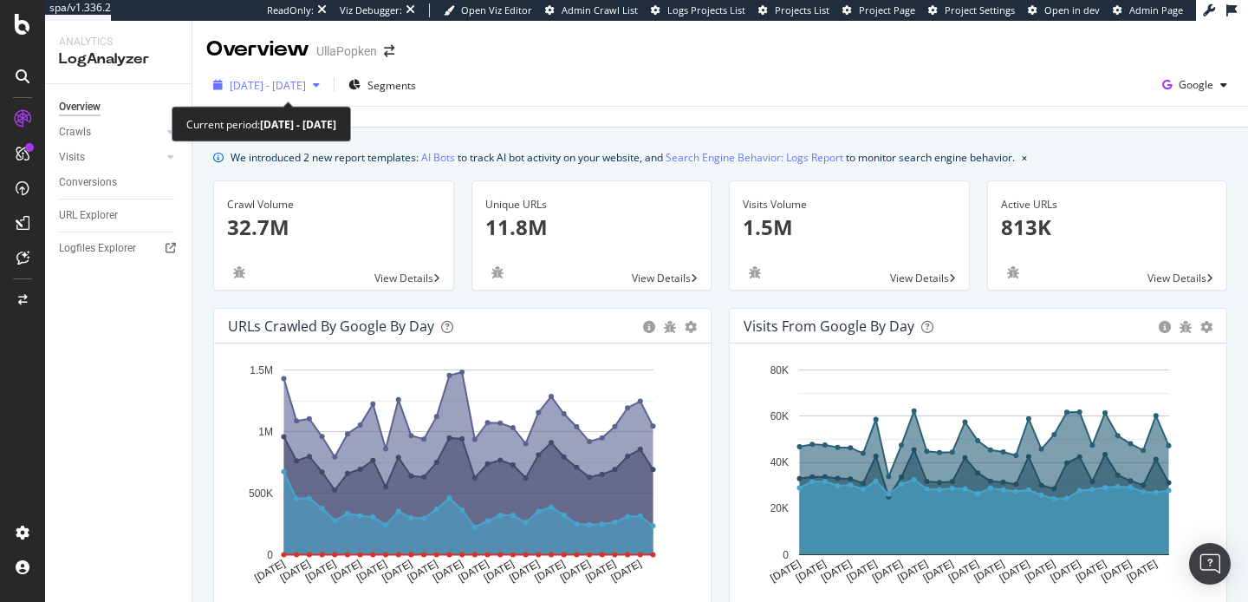
click at [306, 88] on span "2025 Jul. 19th - Aug. 17th" at bounding box center [268, 85] width 76 height 15
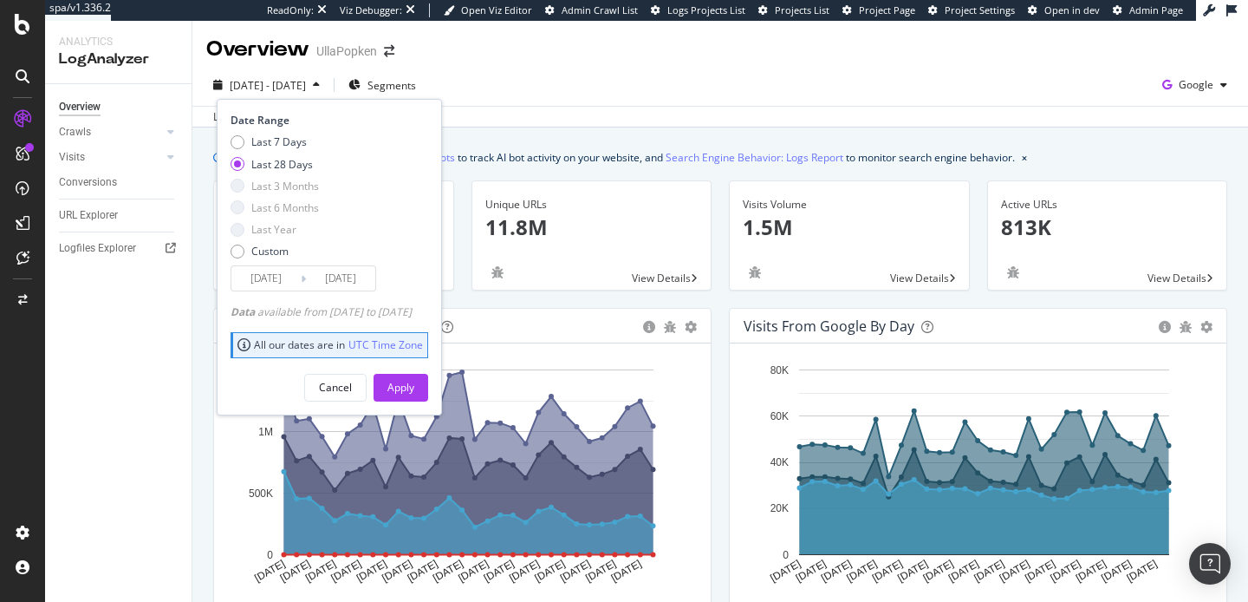
click at [609, 60] on div "Overview UllaPopken" at bounding box center [720, 42] width 1056 height 43
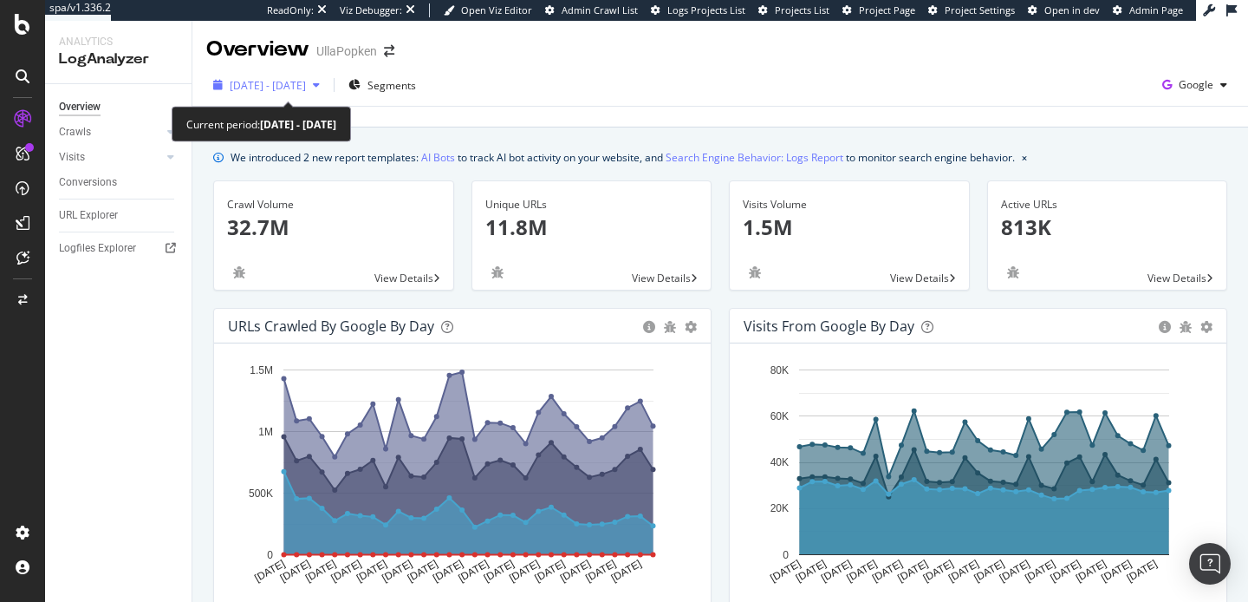
click at [327, 88] on div "button" at bounding box center [316, 85] width 21 height 10
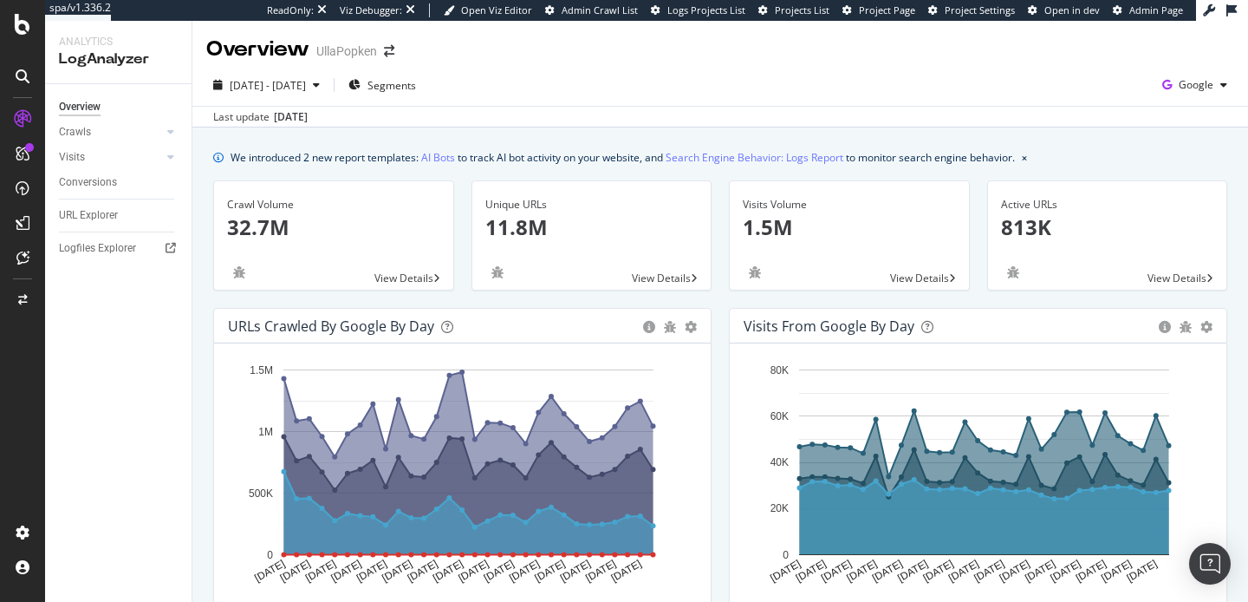
click at [553, 97] on div "2025 Jul. 19th - Aug. 17th Segments Google" at bounding box center [720, 88] width 1056 height 35
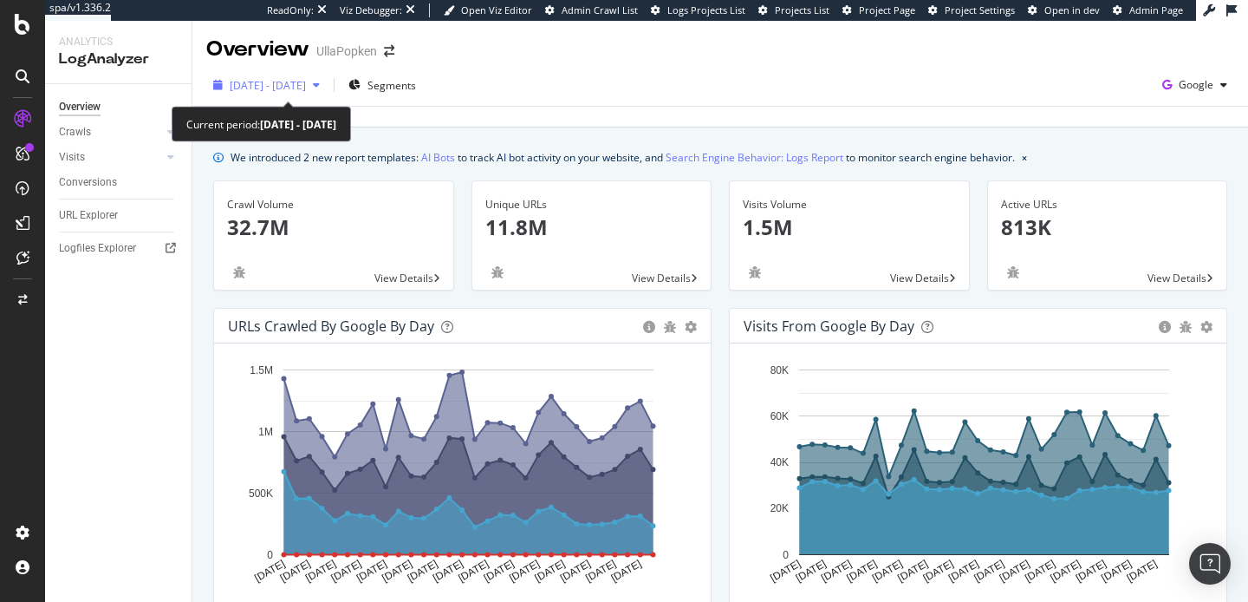
click at [327, 87] on div "button" at bounding box center [316, 85] width 21 height 10
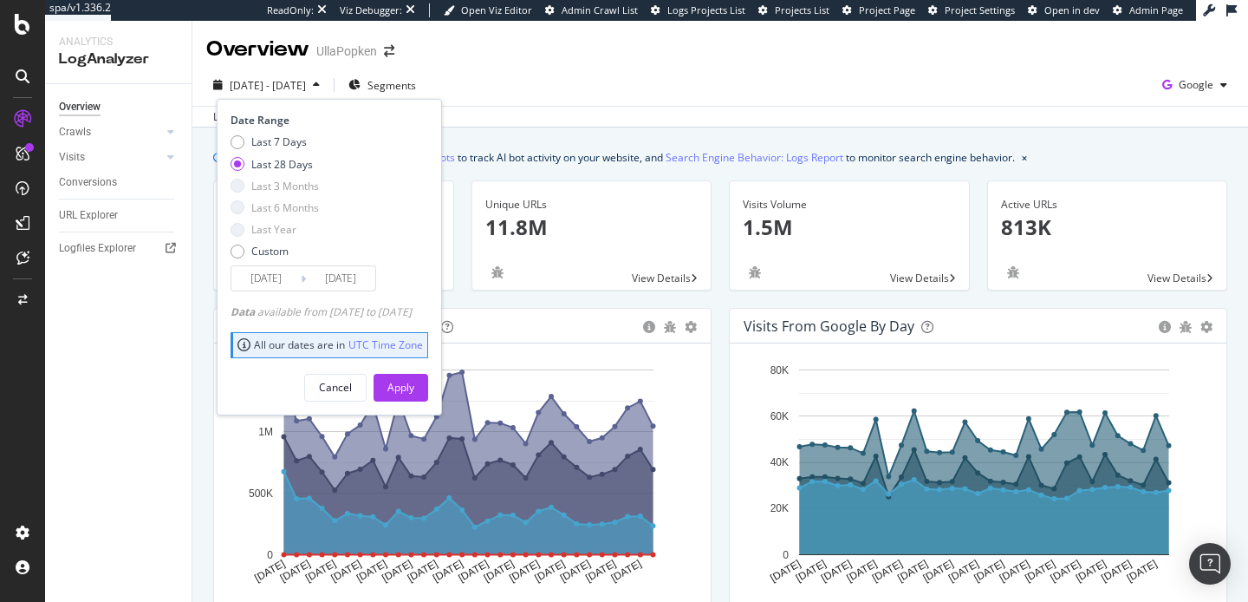
click at [327, 87] on div "button" at bounding box center [316, 85] width 21 height 10
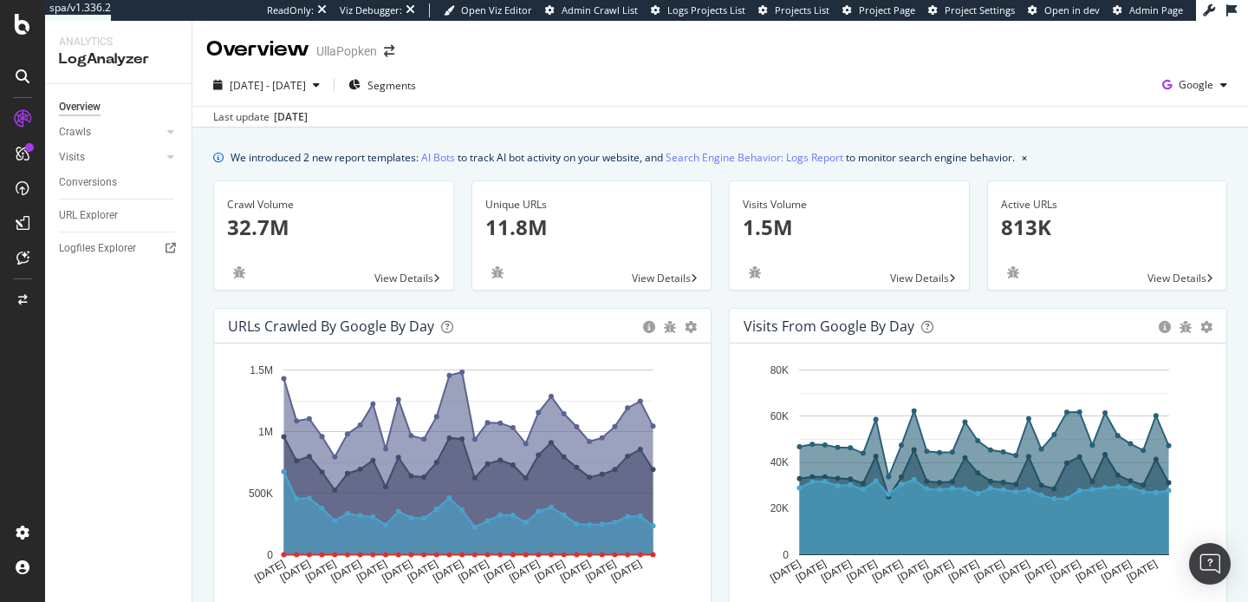
click at [531, 84] on div "2025 Jul. 19th - Aug. 17th Segments Google" at bounding box center [720, 88] width 1056 height 35
click at [416, 85] on span "Segments" at bounding box center [392, 85] width 49 height 15
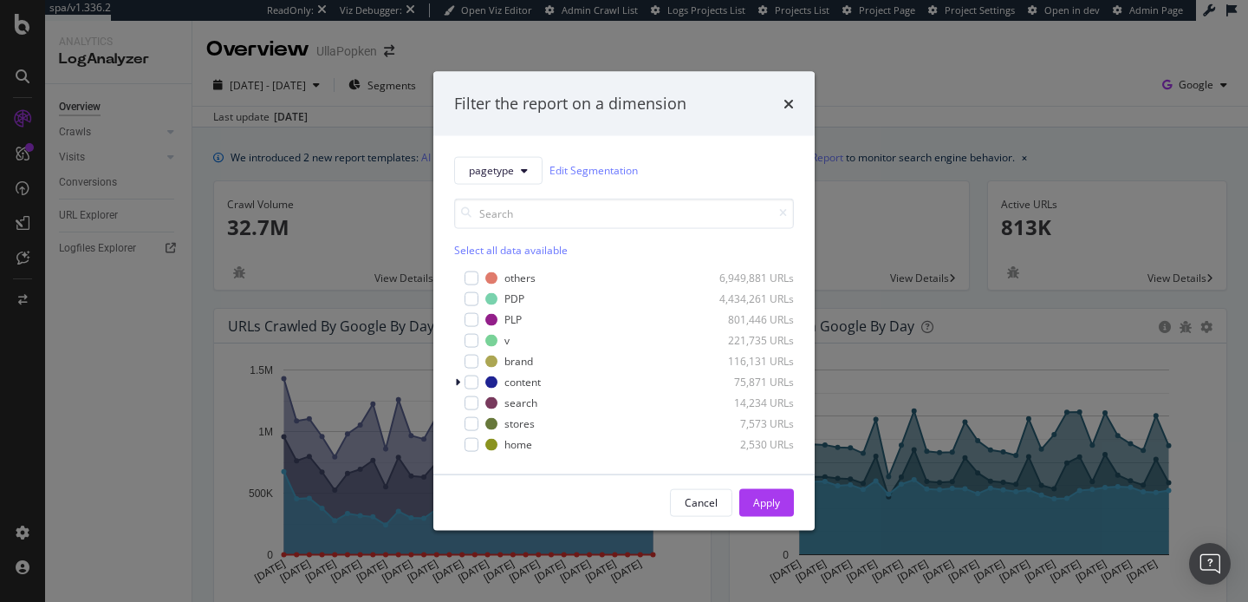
click at [535, 56] on div "Filter the report on a dimension pagetype Edit Segmentation Select all data ava…" at bounding box center [624, 301] width 1248 height 602
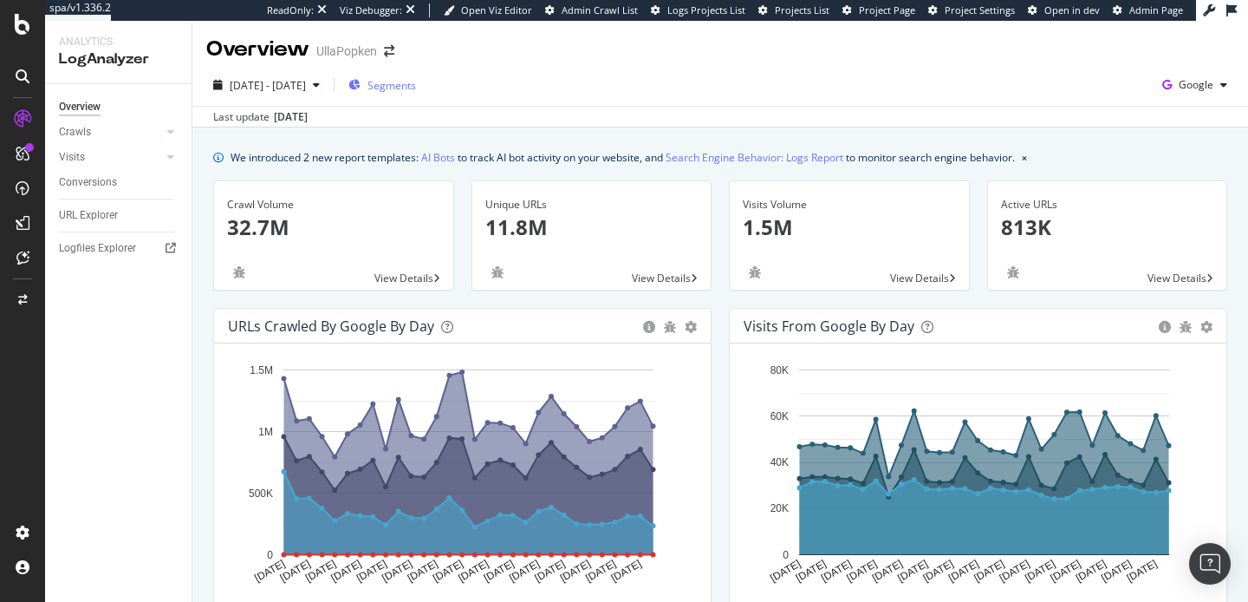
click at [416, 80] on span "Segments" at bounding box center [392, 85] width 49 height 15
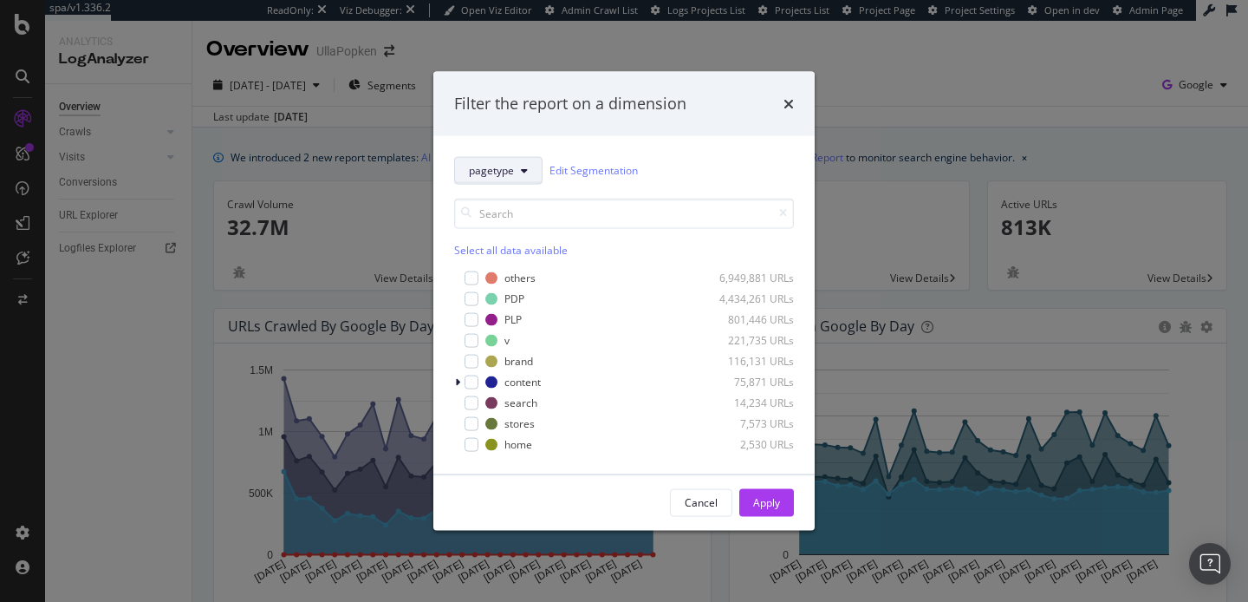
click at [513, 173] on span "pagetype" at bounding box center [491, 170] width 45 height 15
click at [523, 59] on div "Filter the report on a dimension pagetype Edit Segmentation Select all data ava…" at bounding box center [624, 301] width 1248 height 602
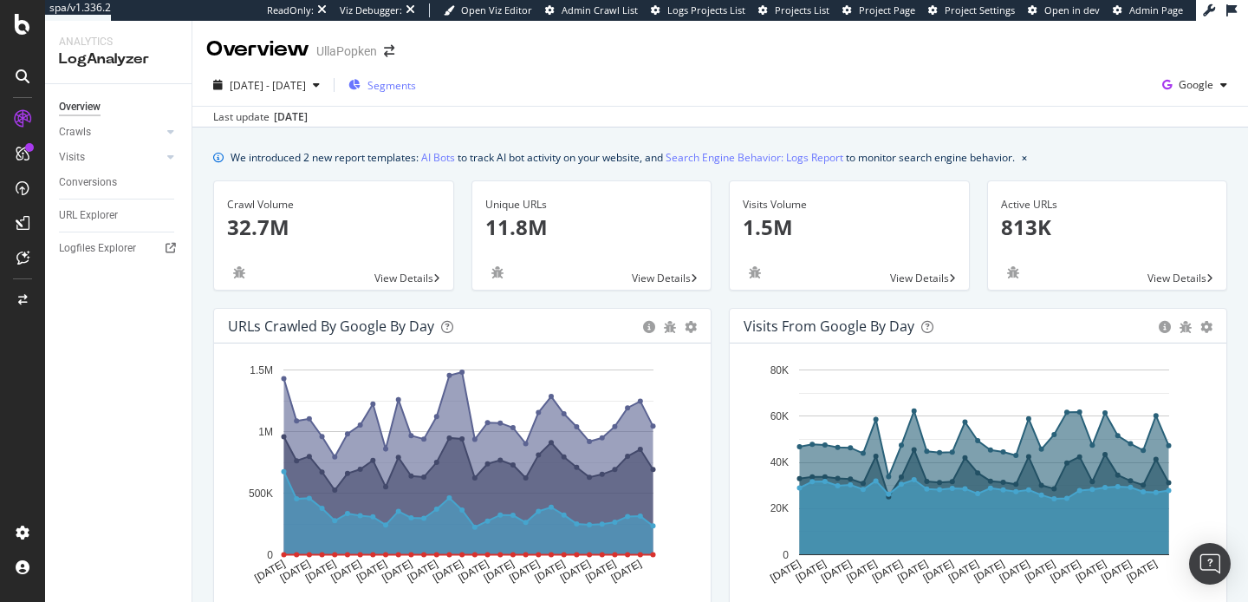
click at [423, 89] on button "Segments" at bounding box center [382, 85] width 81 height 28
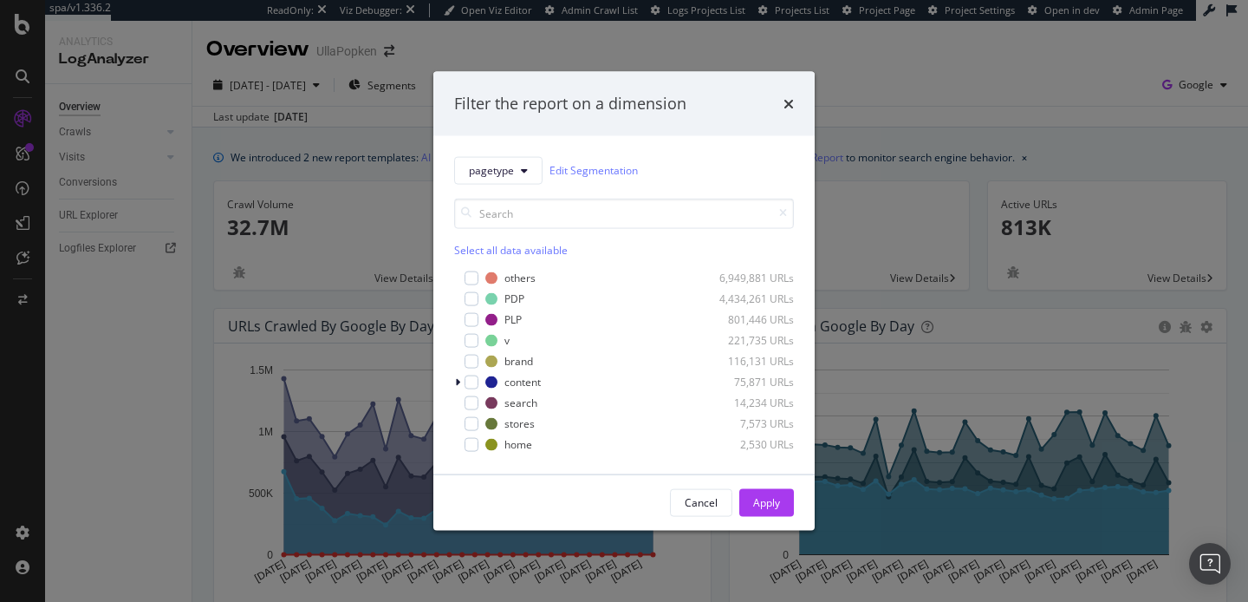
click at [585, 56] on div "Filter the report on a dimension pagetype Edit Segmentation Select all data ava…" at bounding box center [624, 301] width 1248 height 602
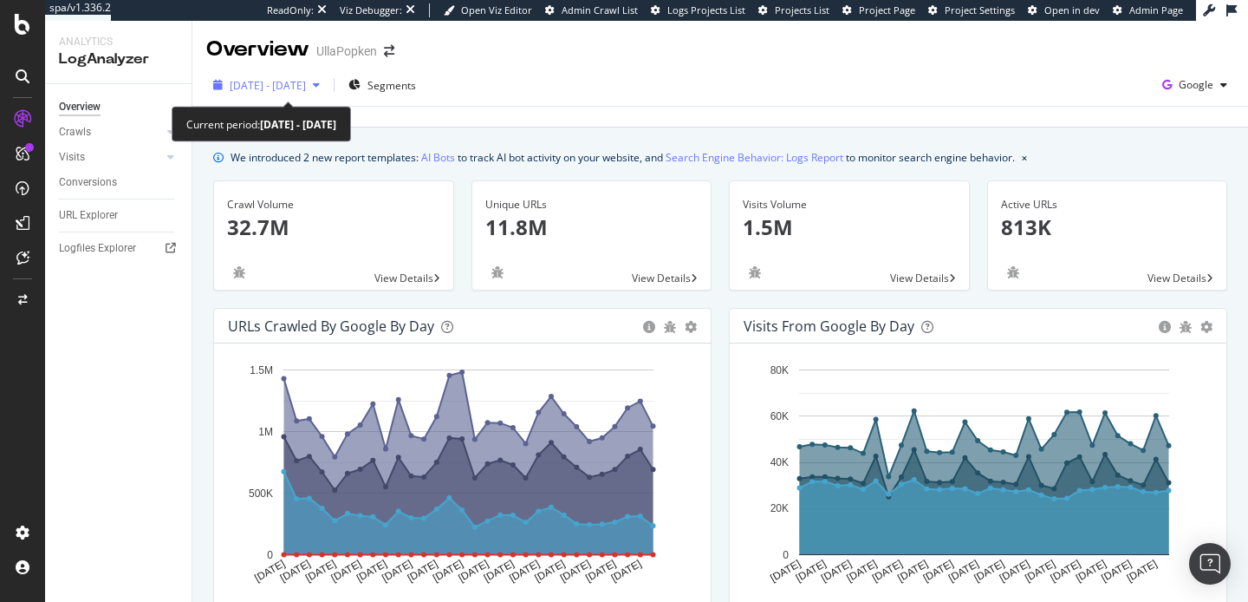
click at [320, 90] on icon "button" at bounding box center [316, 85] width 7 height 10
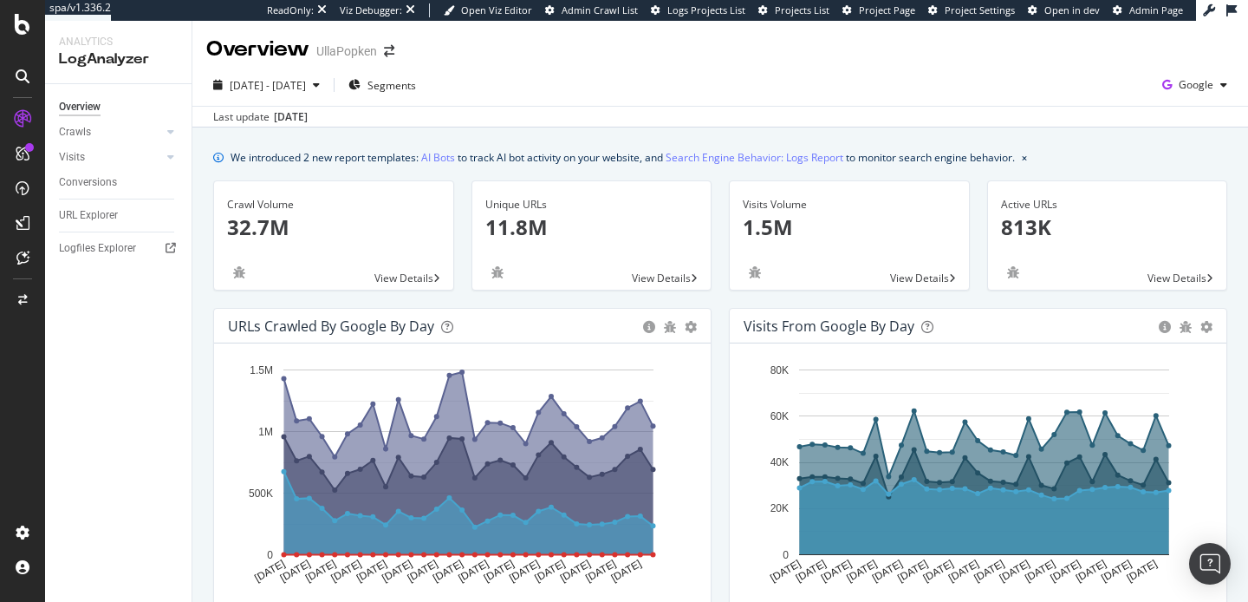
click at [517, 94] on div "2025 Jul. 19th - Aug. 17th Segments Google" at bounding box center [720, 88] width 1056 height 35
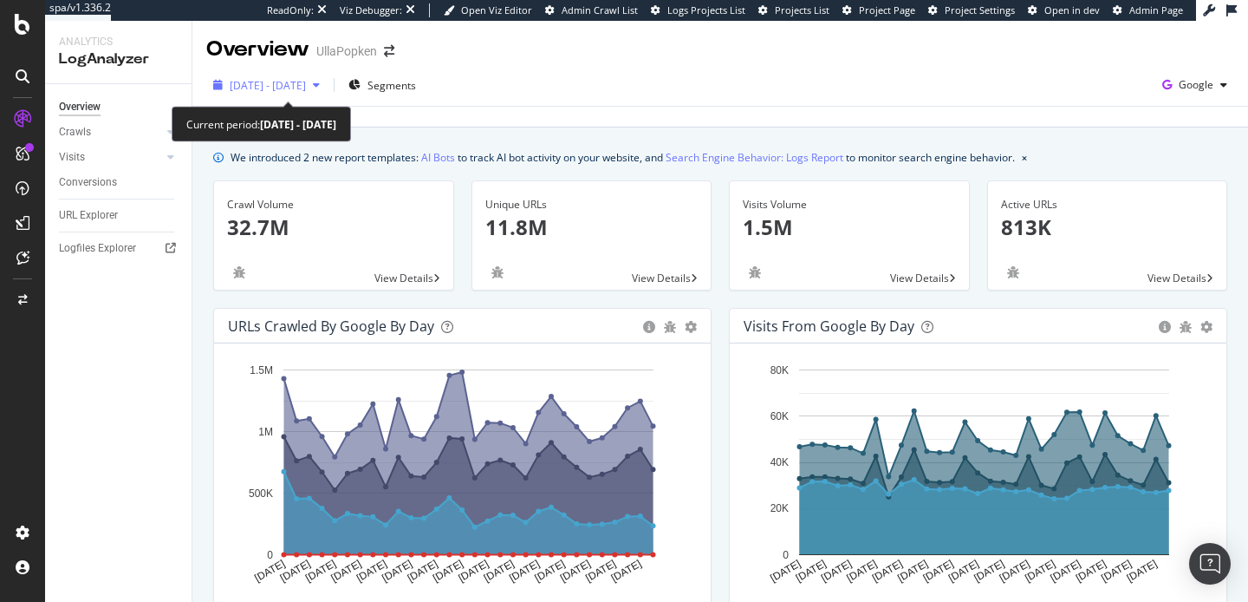
click at [327, 81] on div "button" at bounding box center [316, 85] width 21 height 10
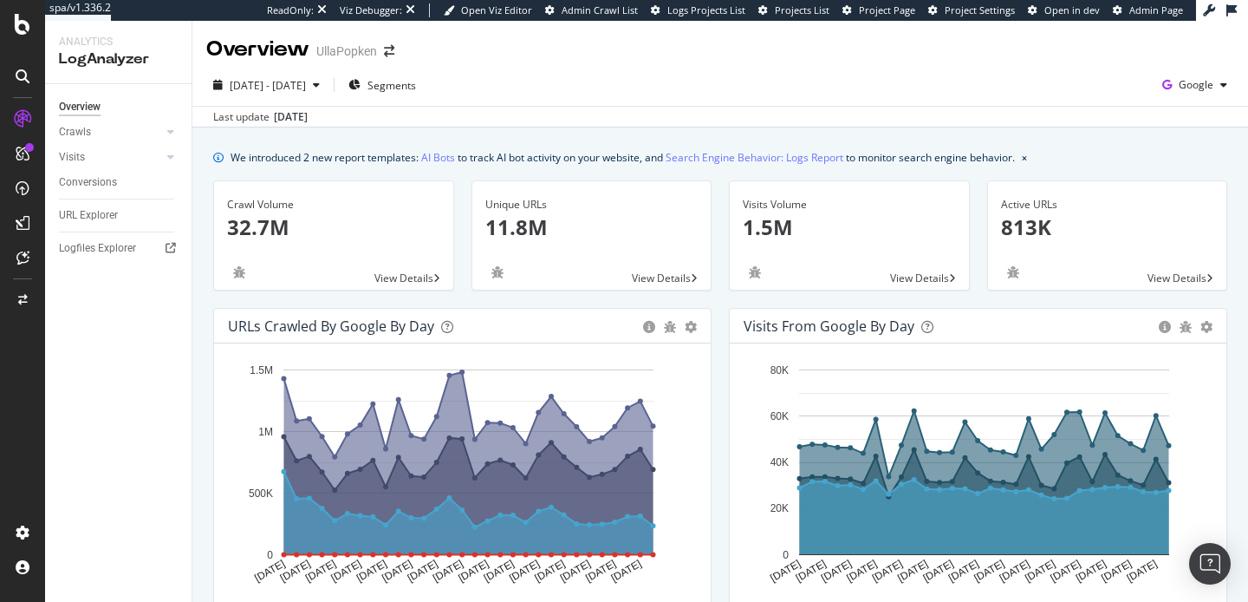
click at [498, 81] on div "2025 Jul. 19th - Aug. 17th Segments Google" at bounding box center [720, 88] width 1056 height 35
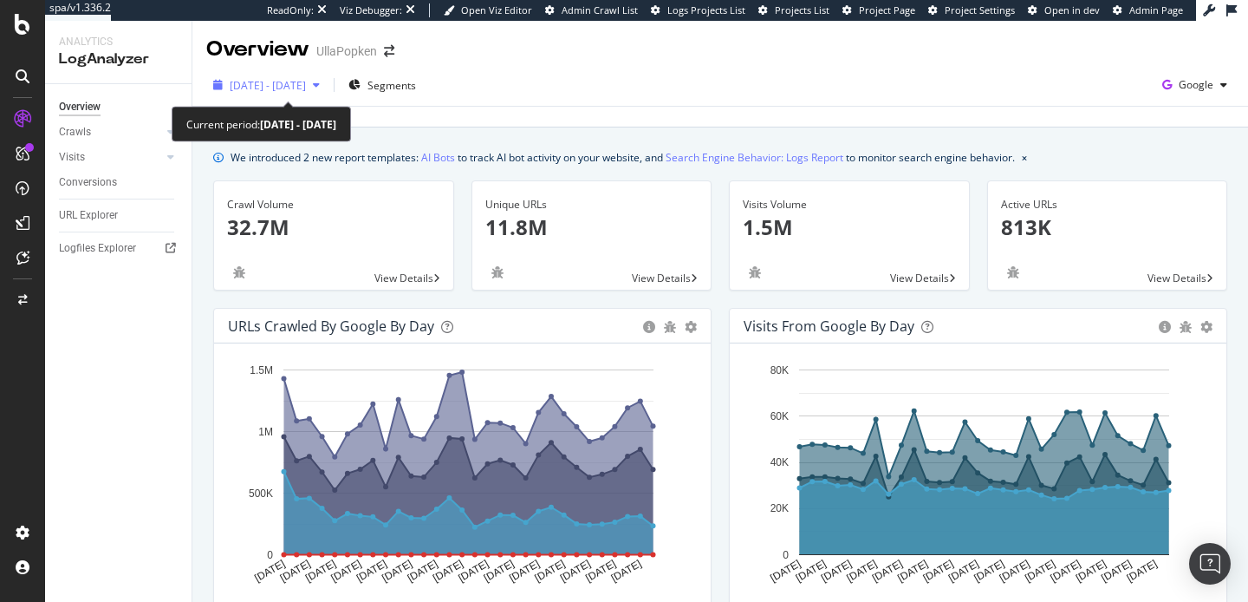
click at [320, 86] on icon "button" at bounding box center [316, 85] width 7 height 10
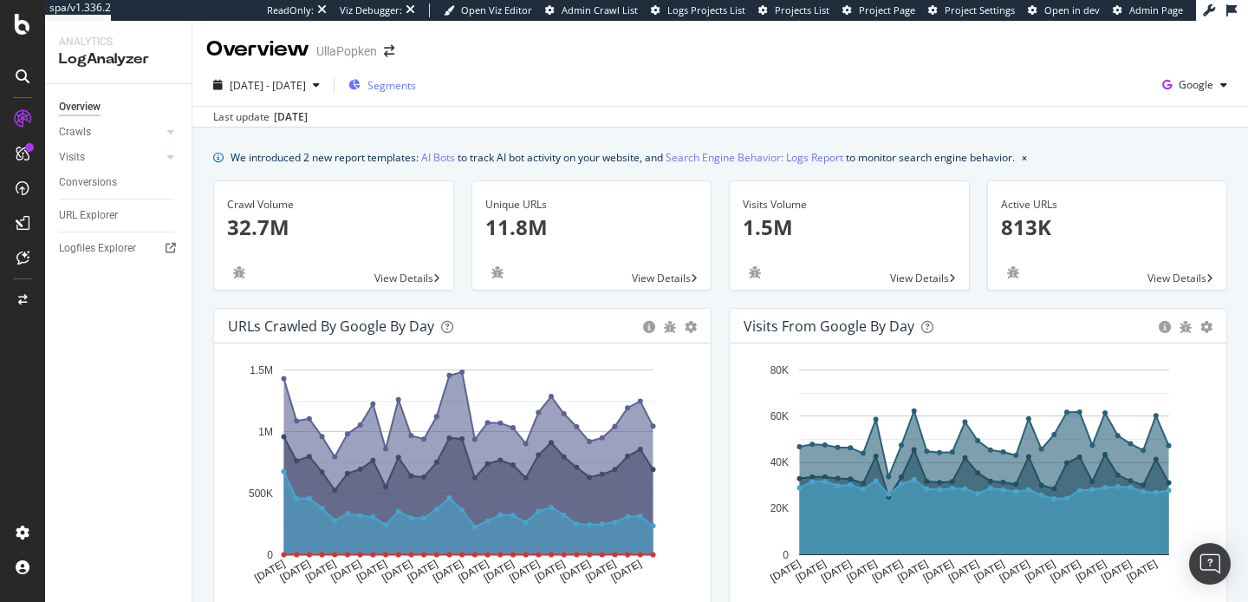
click at [416, 90] on span "Segments" at bounding box center [392, 85] width 49 height 15
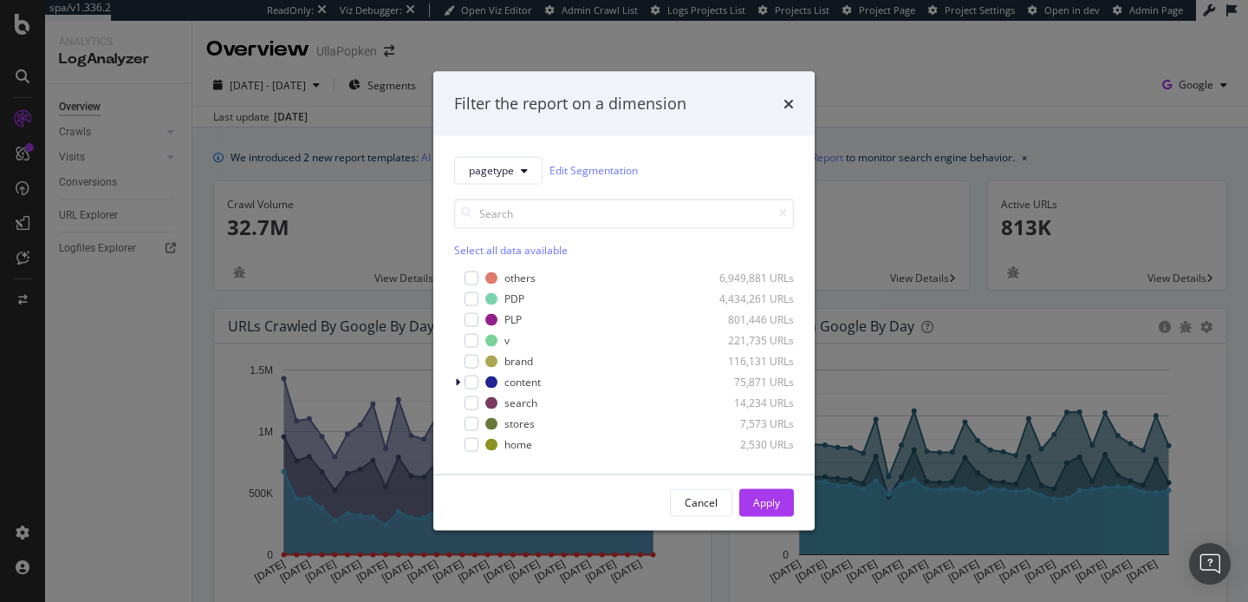
click at [491, 55] on div "Filter the report on a dimension pagetype Edit Segmentation Select all data ava…" at bounding box center [624, 301] width 1248 height 602
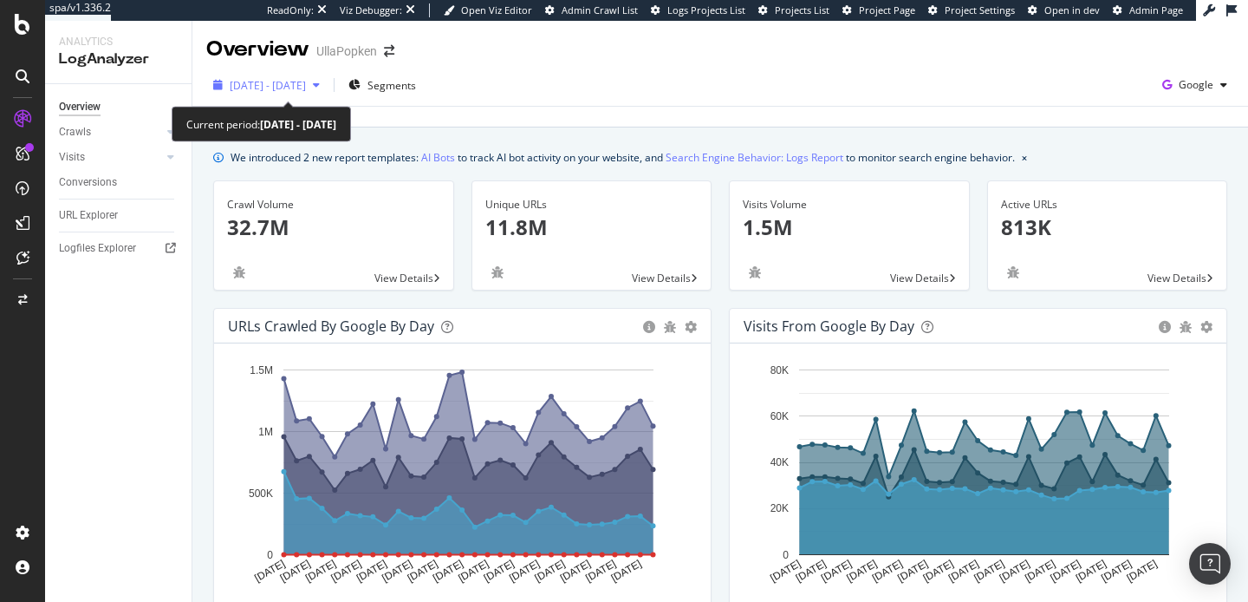
click at [327, 88] on div "button" at bounding box center [316, 85] width 21 height 10
click at [327, 85] on div "button" at bounding box center [316, 85] width 21 height 10
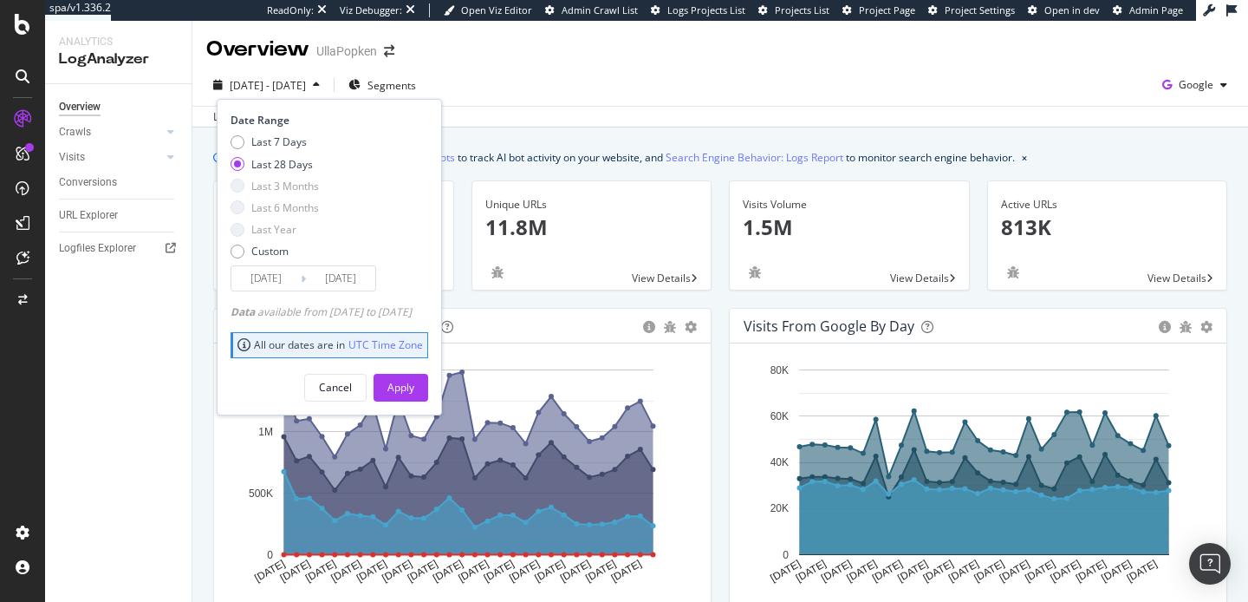
click at [522, 59] on div "Overview UllaPopken" at bounding box center [720, 42] width 1056 height 43
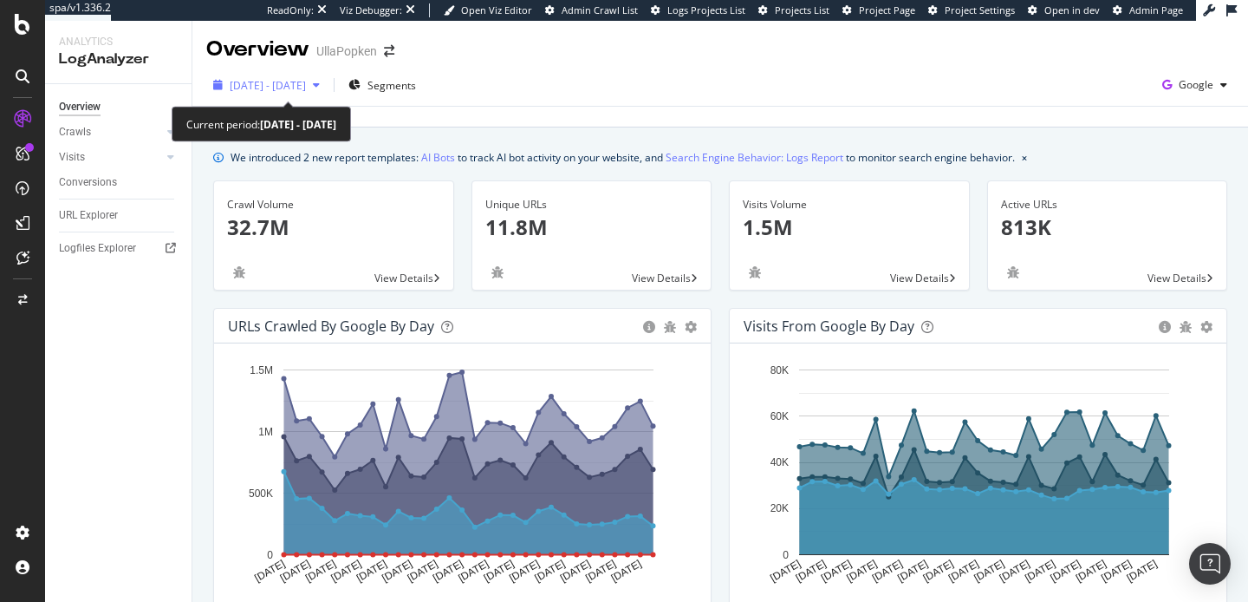
click at [320, 84] on icon "button" at bounding box center [316, 85] width 7 height 10
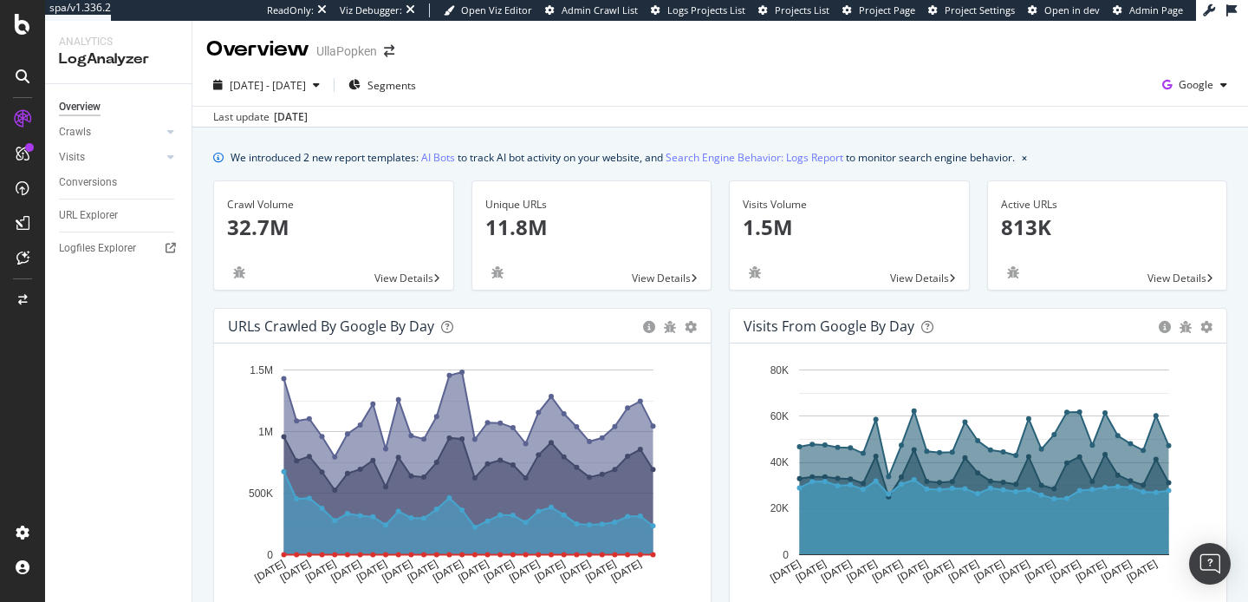
click at [574, 82] on div "2025 Jul. 19th - Aug. 17th Segments Google" at bounding box center [720, 88] width 1056 height 35
drag, startPoint x: 1212, startPoint y: 59, endPoint x: 864, endPoint y: 68, distance: 347.8
click at [1221, 86] on icon "button" at bounding box center [1224, 85] width 7 height 10
click at [941, 69] on div "2025 Jul. 19th - Aug. 17th Segments Google Last update Aug. 18, 2025" at bounding box center [720, 95] width 1056 height 63
click at [1156, 87] on icon "button" at bounding box center [1167, 85] width 23 height 24
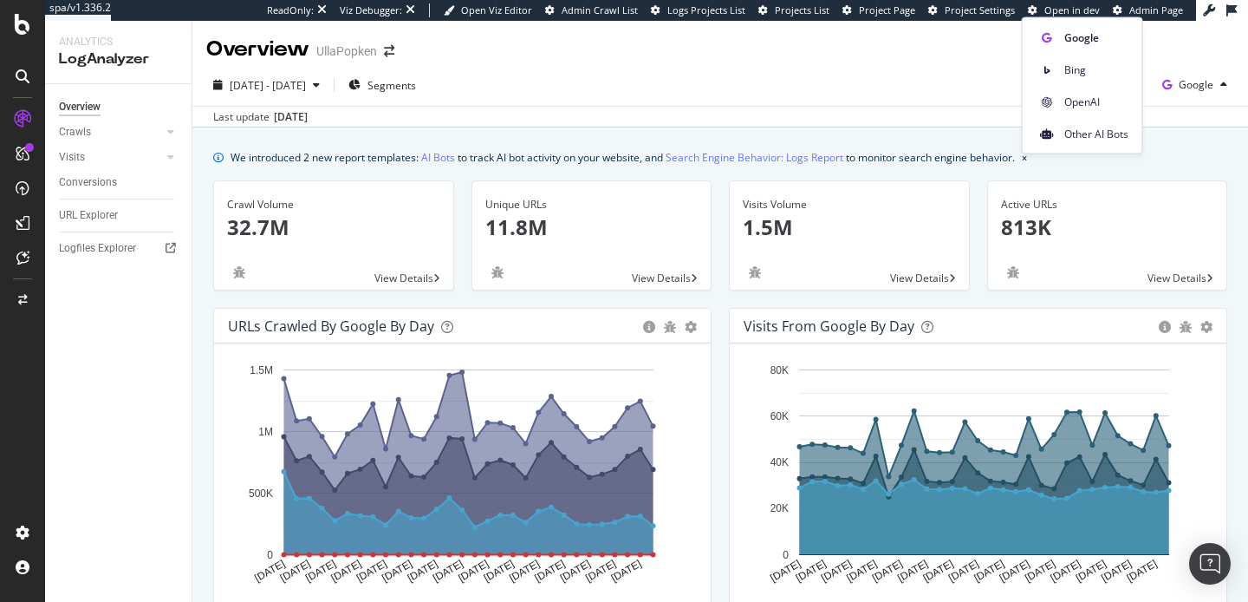
click at [734, 108] on div "Last update Aug. 18, 2025" at bounding box center [720, 116] width 1056 height 21
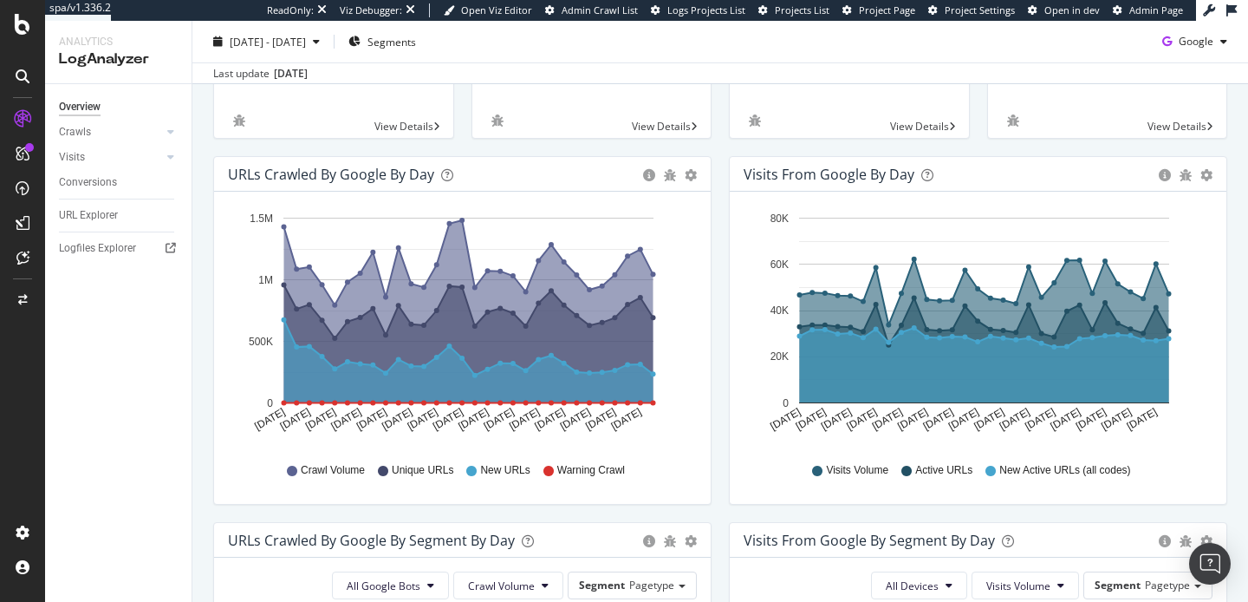
scroll to position [34, 0]
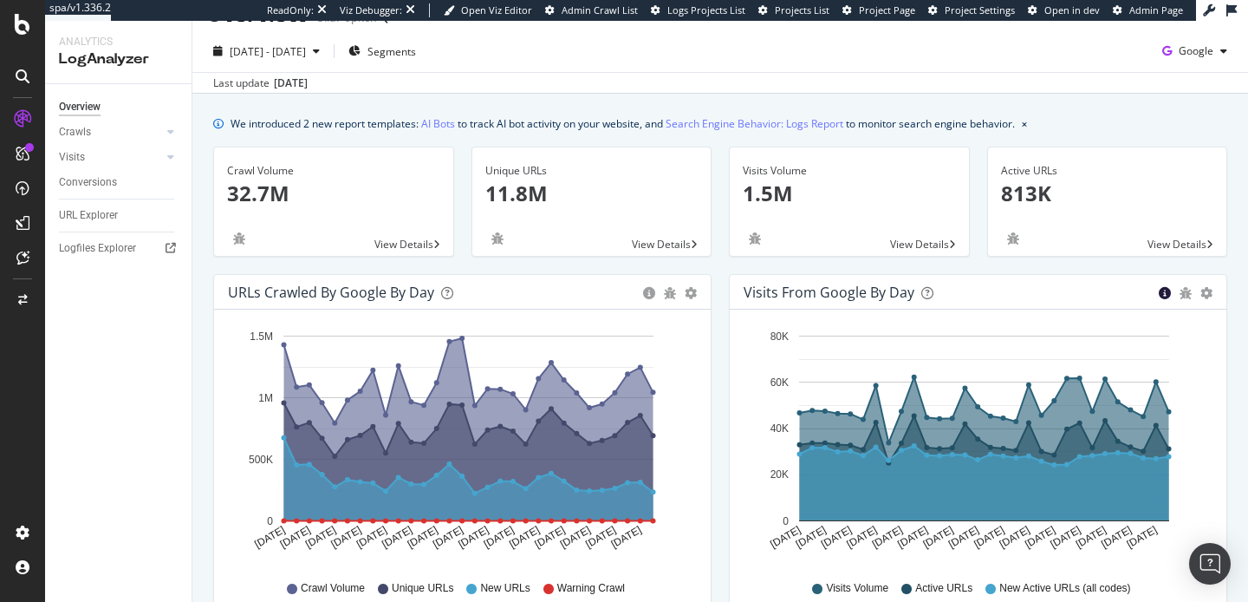
click at [1159, 293] on icon "circle-info" at bounding box center [1165, 293] width 12 height 12
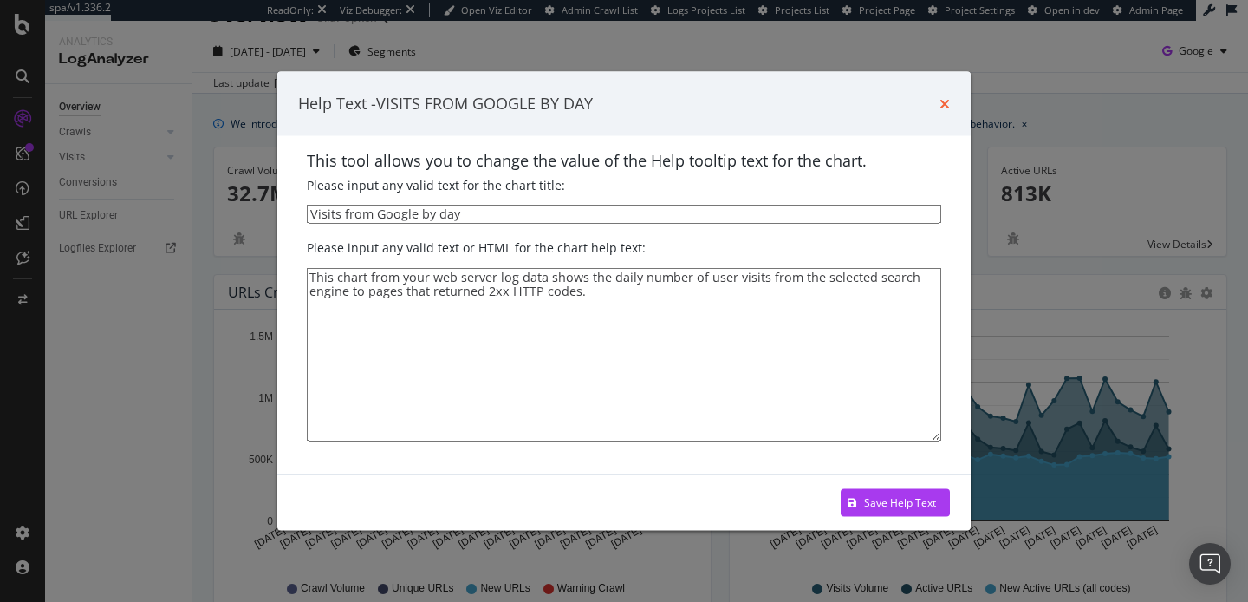
click at [941, 103] on icon "times" at bounding box center [945, 103] width 10 height 14
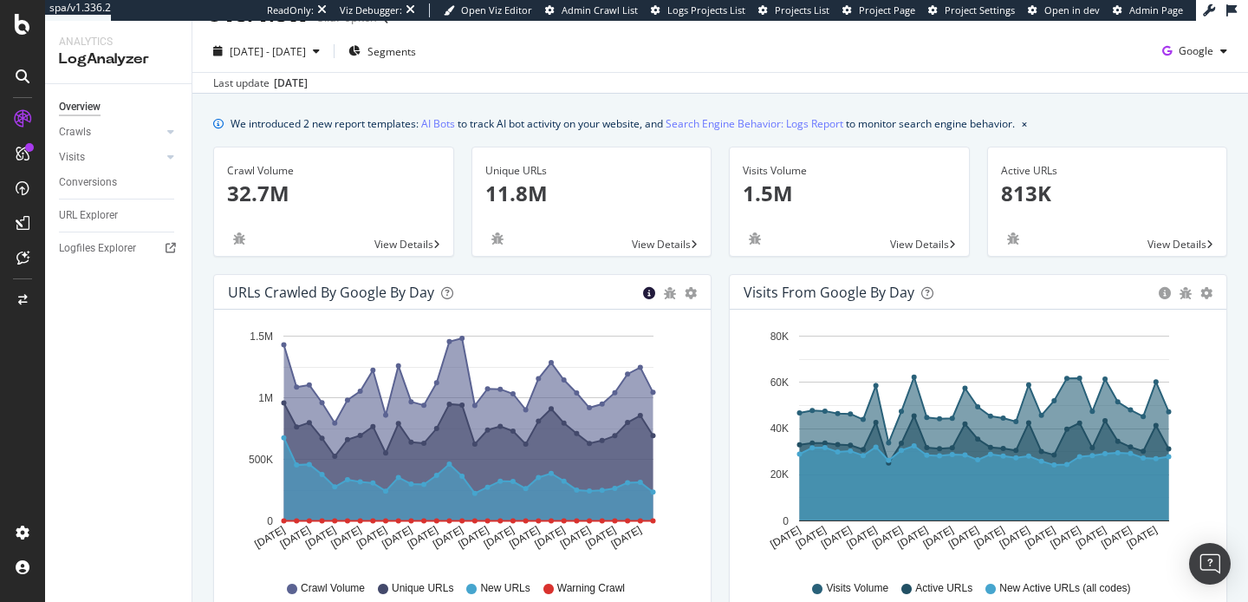
click at [643, 293] on icon "circle-info" at bounding box center [649, 293] width 12 height 12
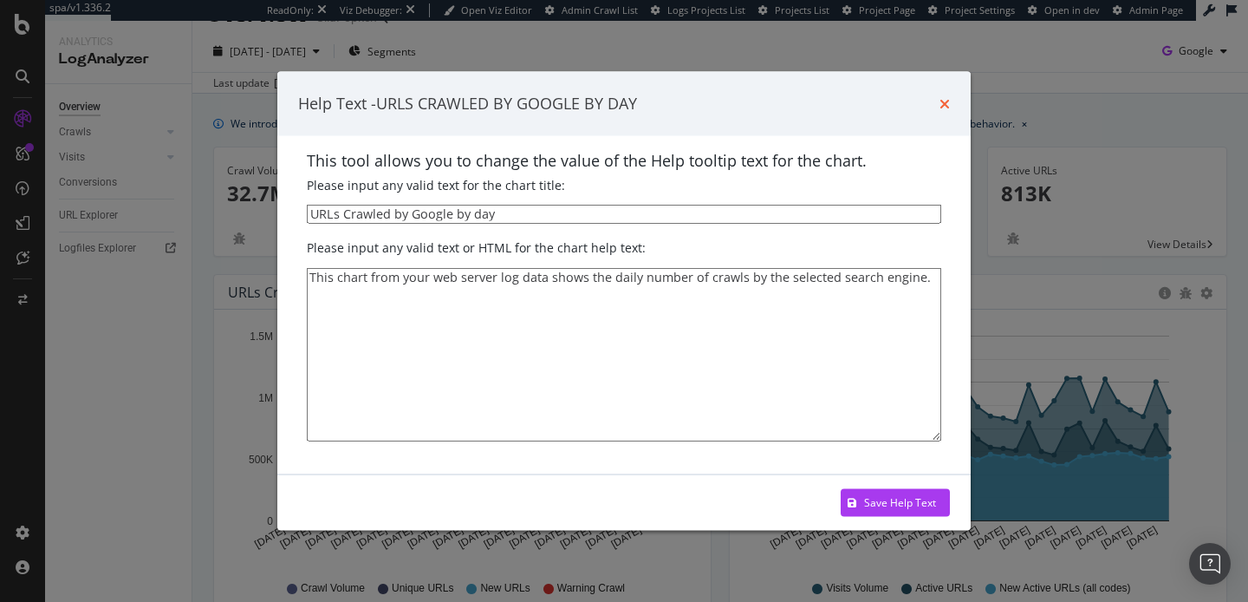
click at [941, 105] on icon "times" at bounding box center [945, 103] width 10 height 14
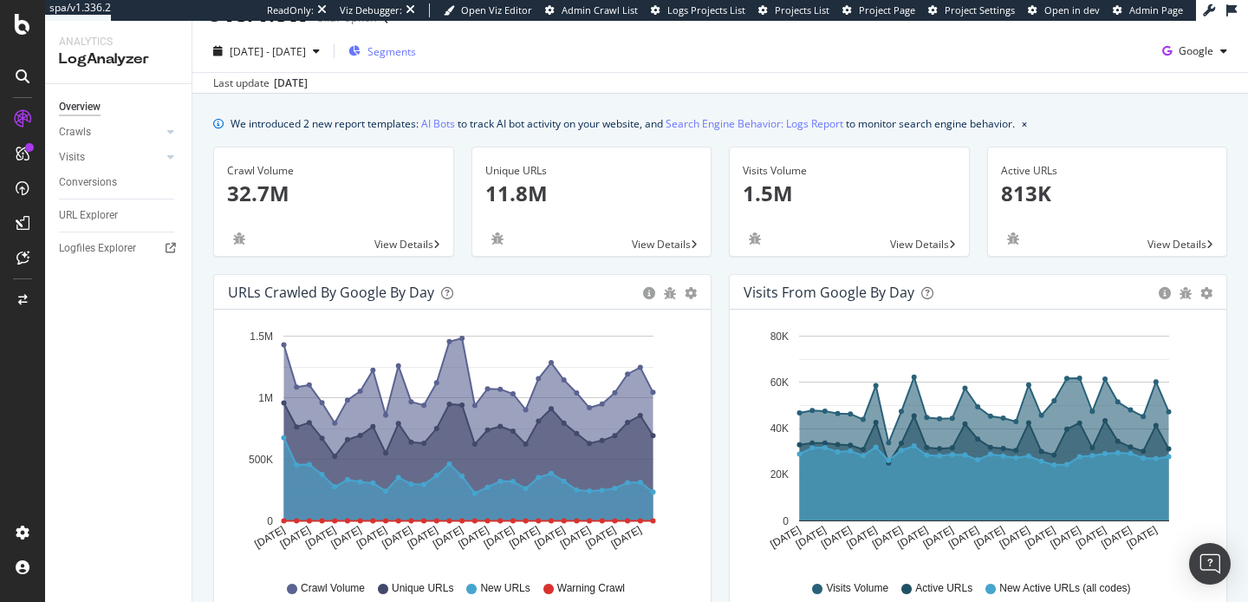
click at [416, 53] on span "Segments" at bounding box center [392, 51] width 49 height 15
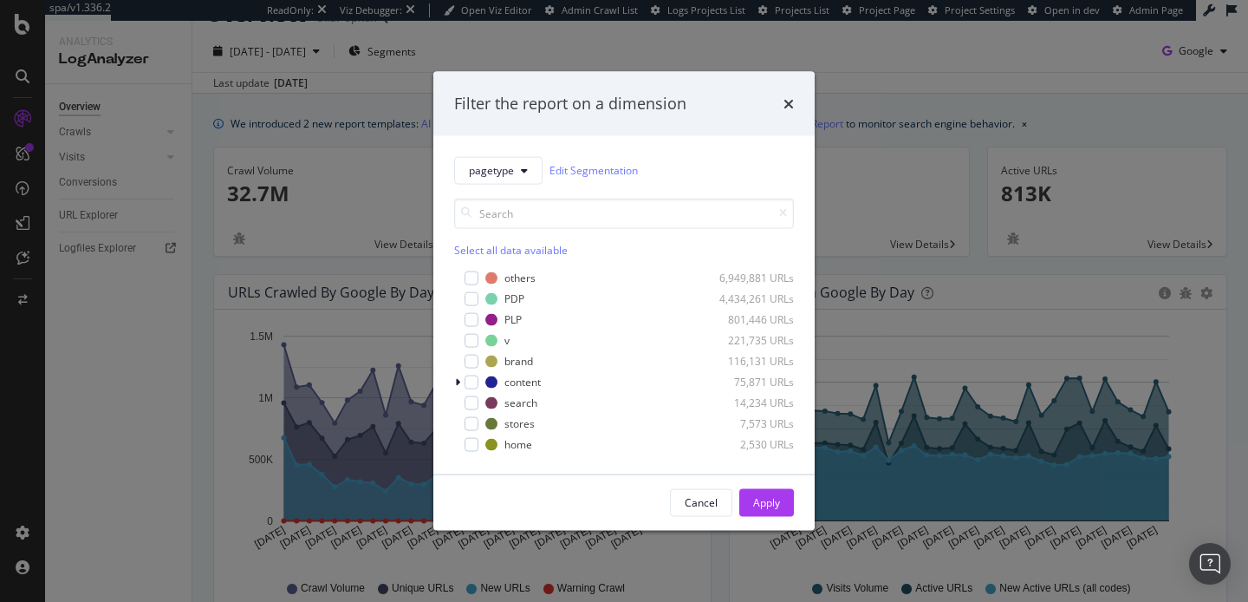
click at [503, 54] on div "Filter the report on a dimension pagetype Edit Segmentation Select all data ava…" at bounding box center [624, 301] width 1248 height 602
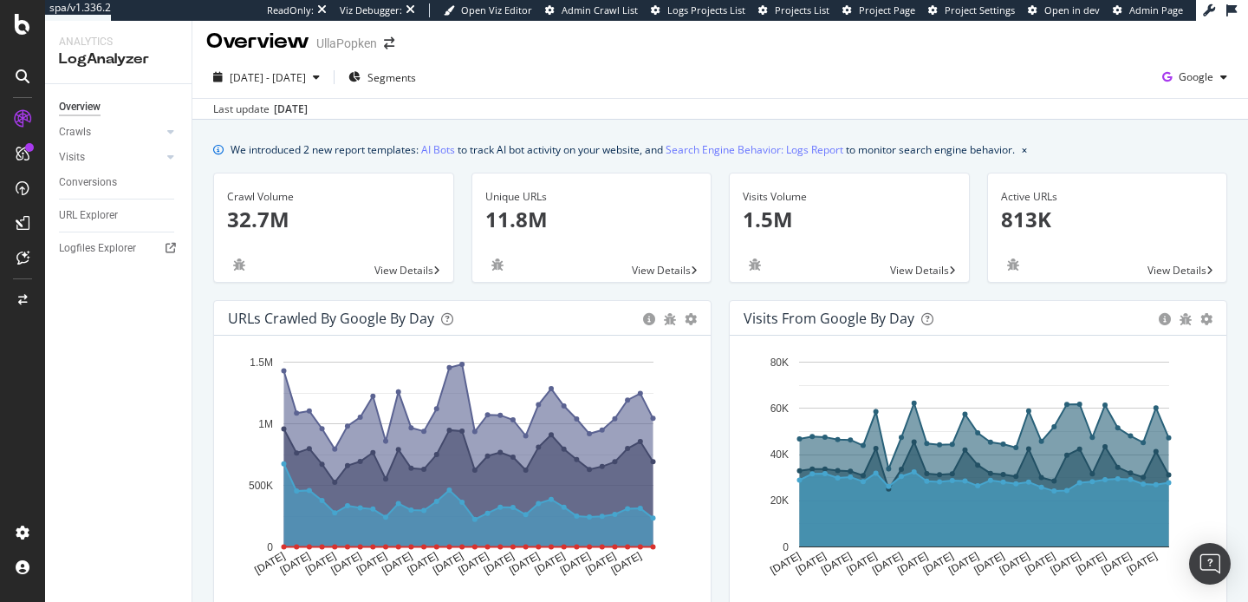
scroll to position [0, 0]
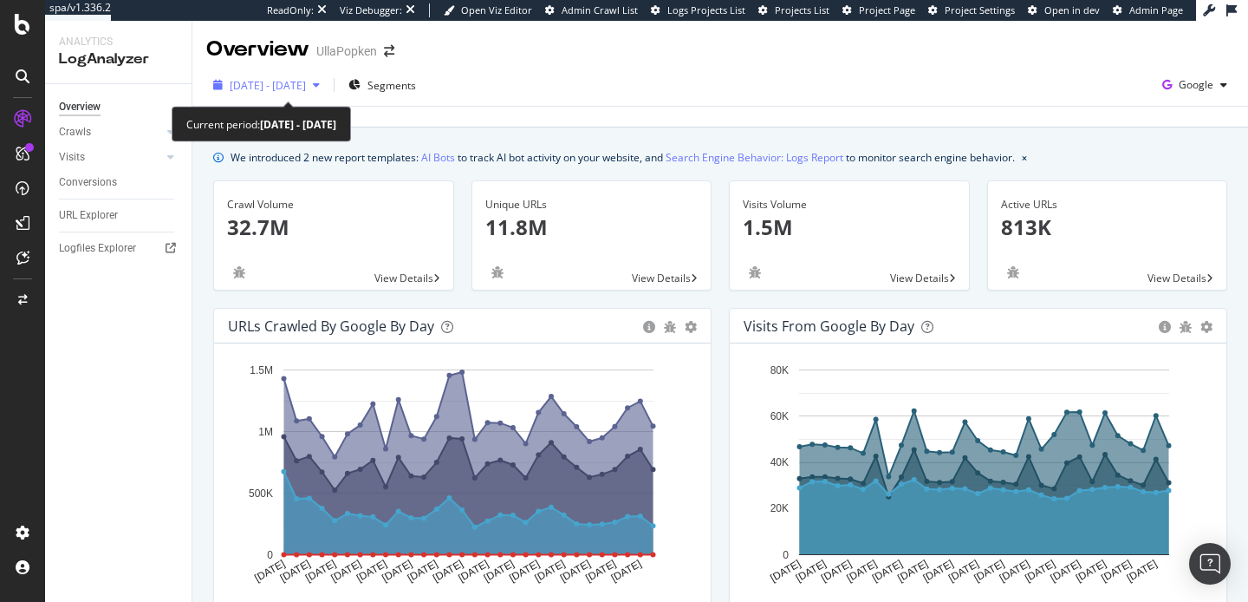
click at [327, 84] on div "button" at bounding box center [316, 85] width 21 height 10
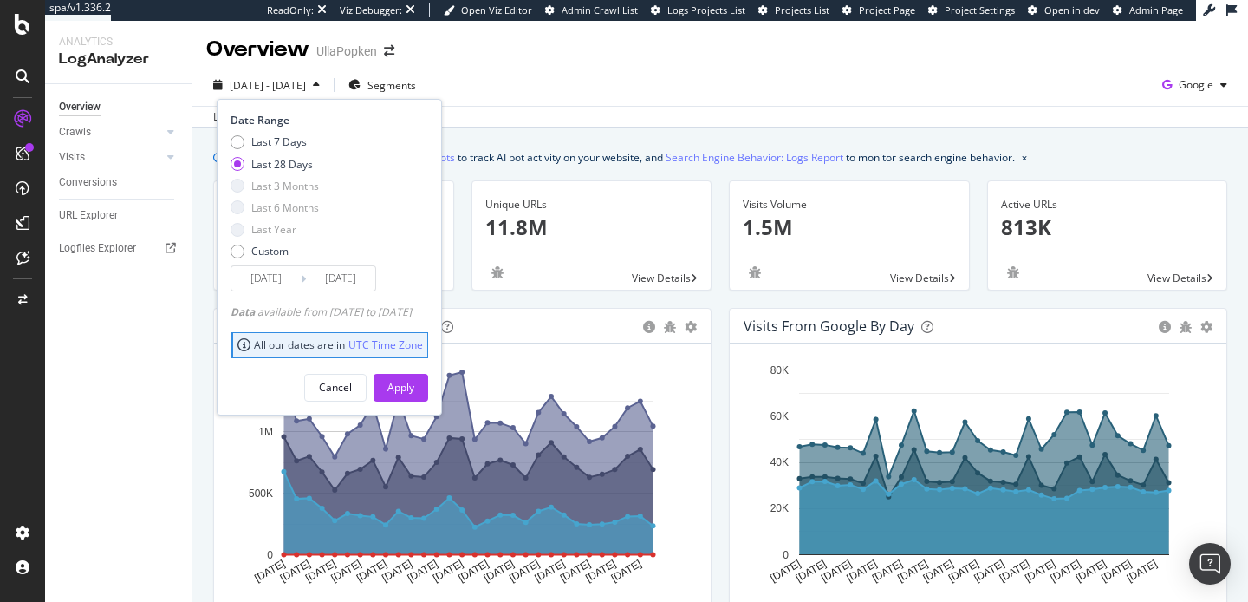
click at [566, 84] on div "2025 Jul. 19th - Aug. 17th Segments Date Range Last 7 Days Last 28 Days Last 3 …" at bounding box center [720, 88] width 1056 height 35
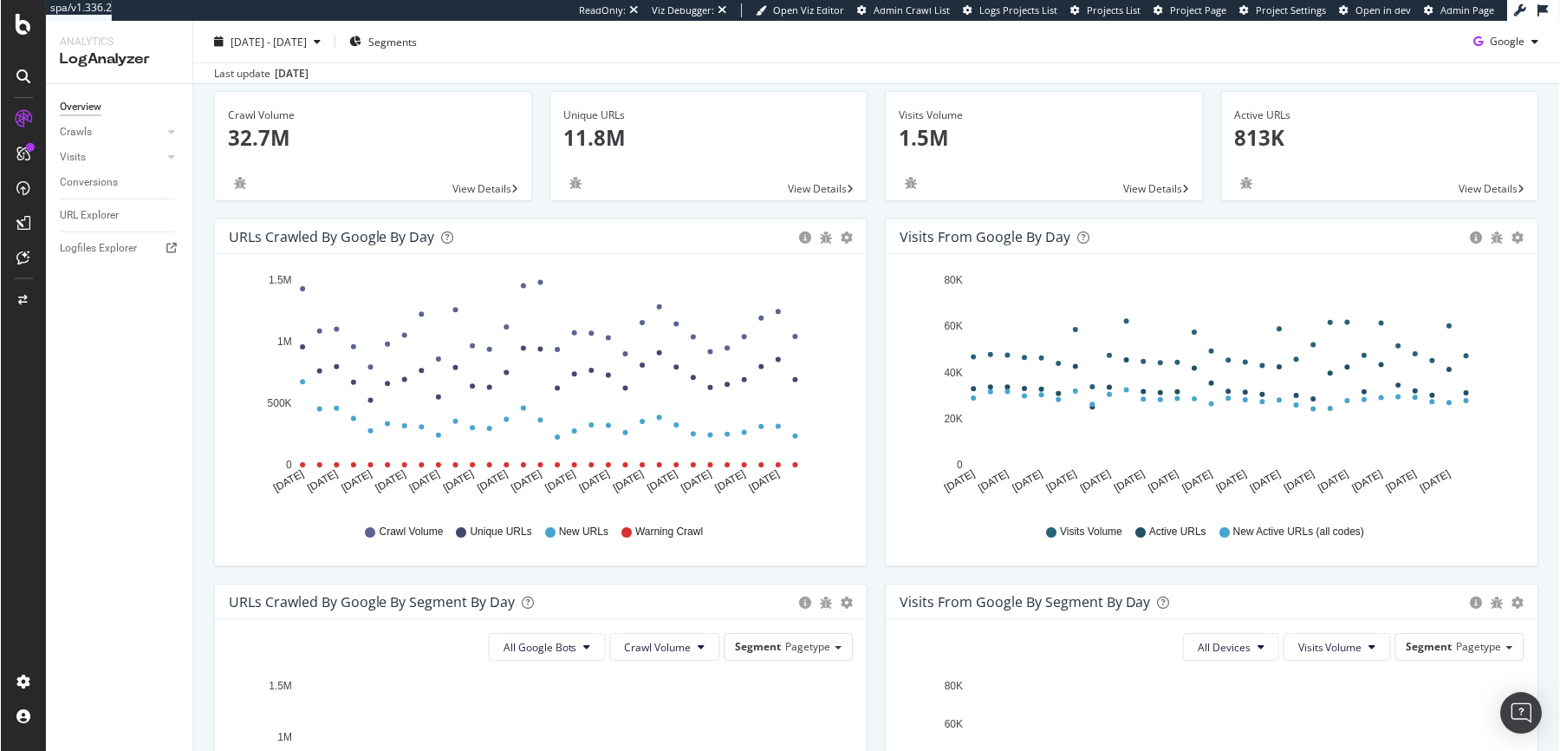
scroll to position [53, 0]
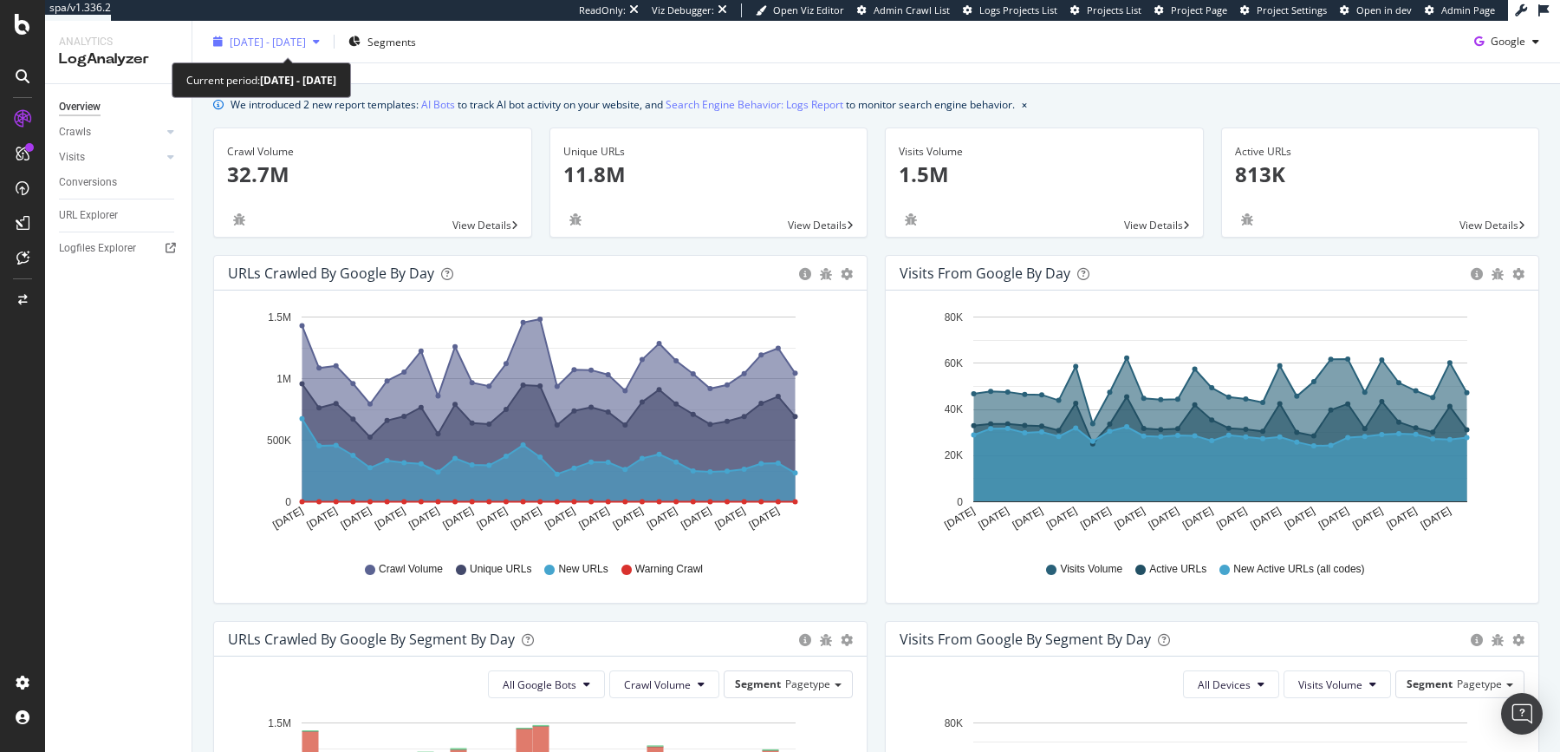
click at [273, 50] on div "2025 Jul. 19th - Aug. 17th" at bounding box center [266, 42] width 120 height 26
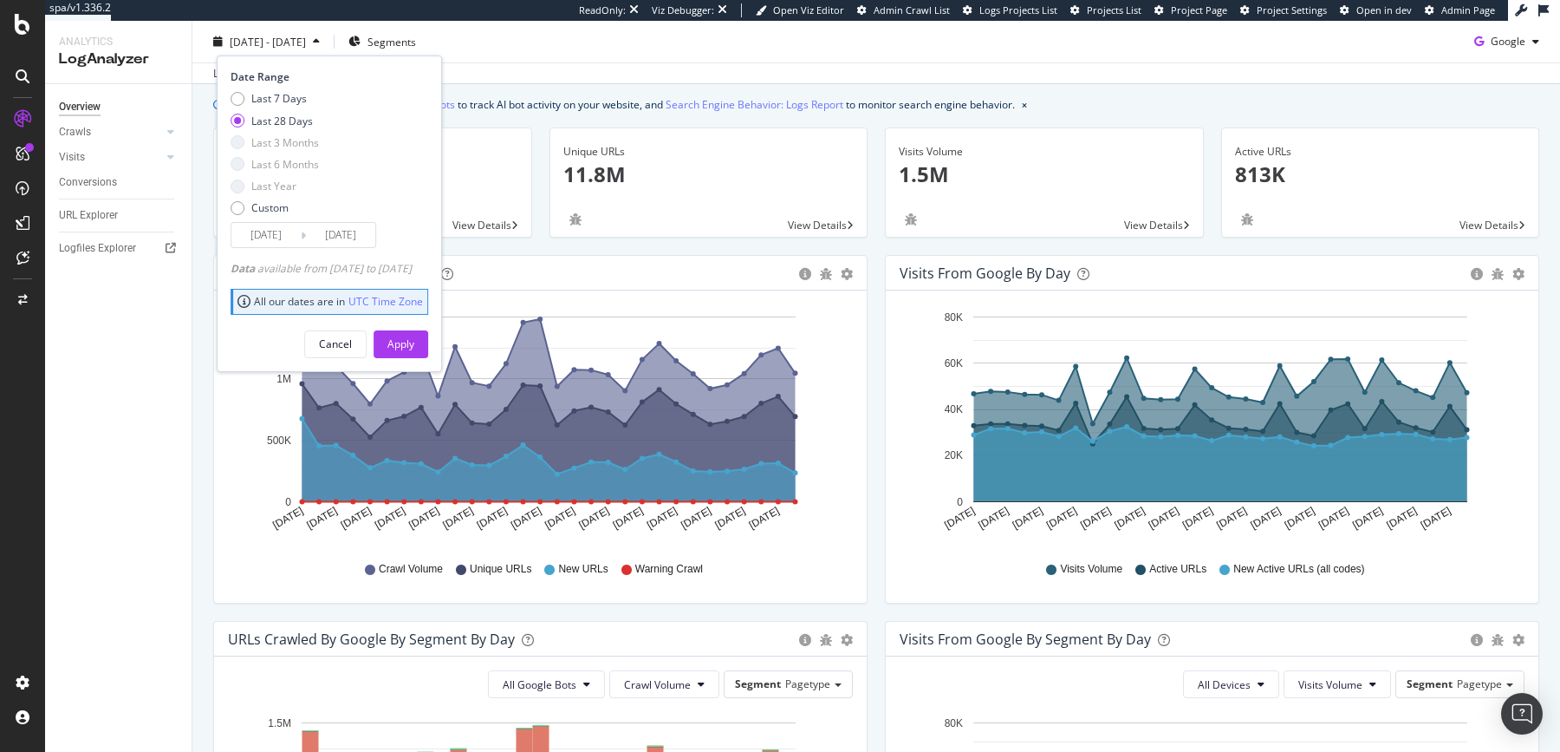
click at [163, 370] on div "Overview Crawls Daily Distribution Segments Distribution HTTP Codes Resources V…" at bounding box center [118, 418] width 147 height 668
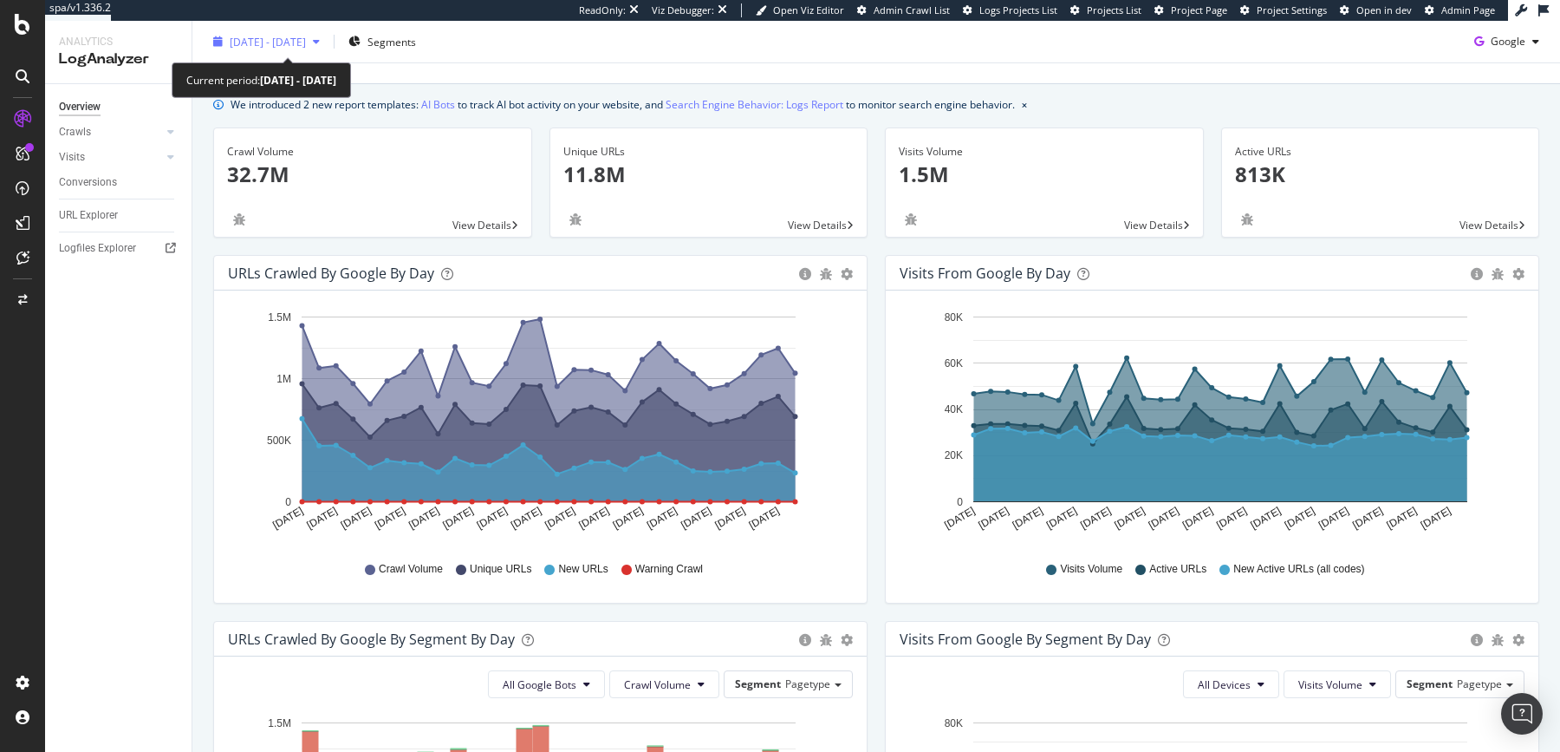
click at [306, 42] on span "2025 Jul. 19th - Aug. 17th" at bounding box center [268, 41] width 76 height 15
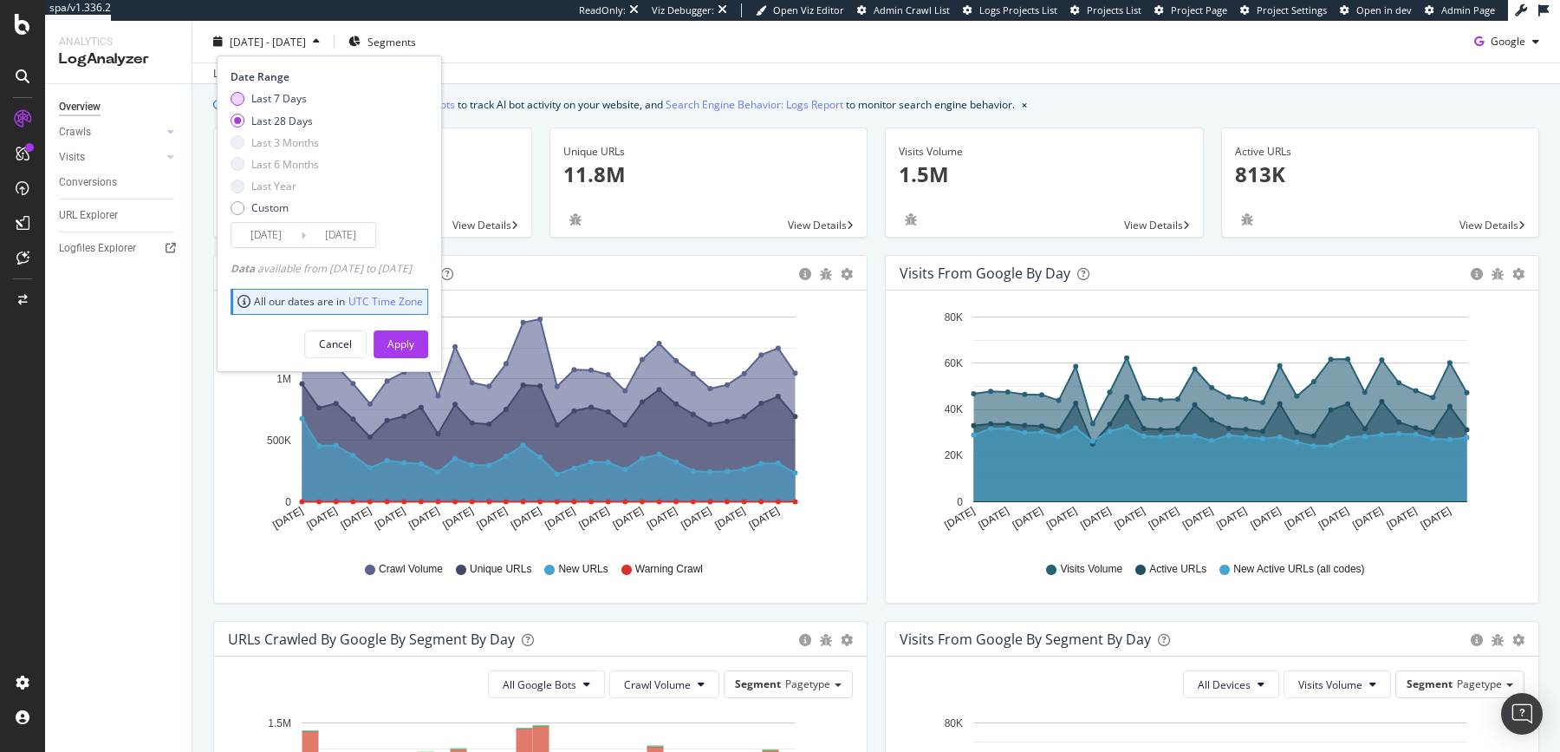
click at [296, 94] on div "Last 7 Days" at bounding box center [278, 98] width 55 height 15
type input "2025/08/11"
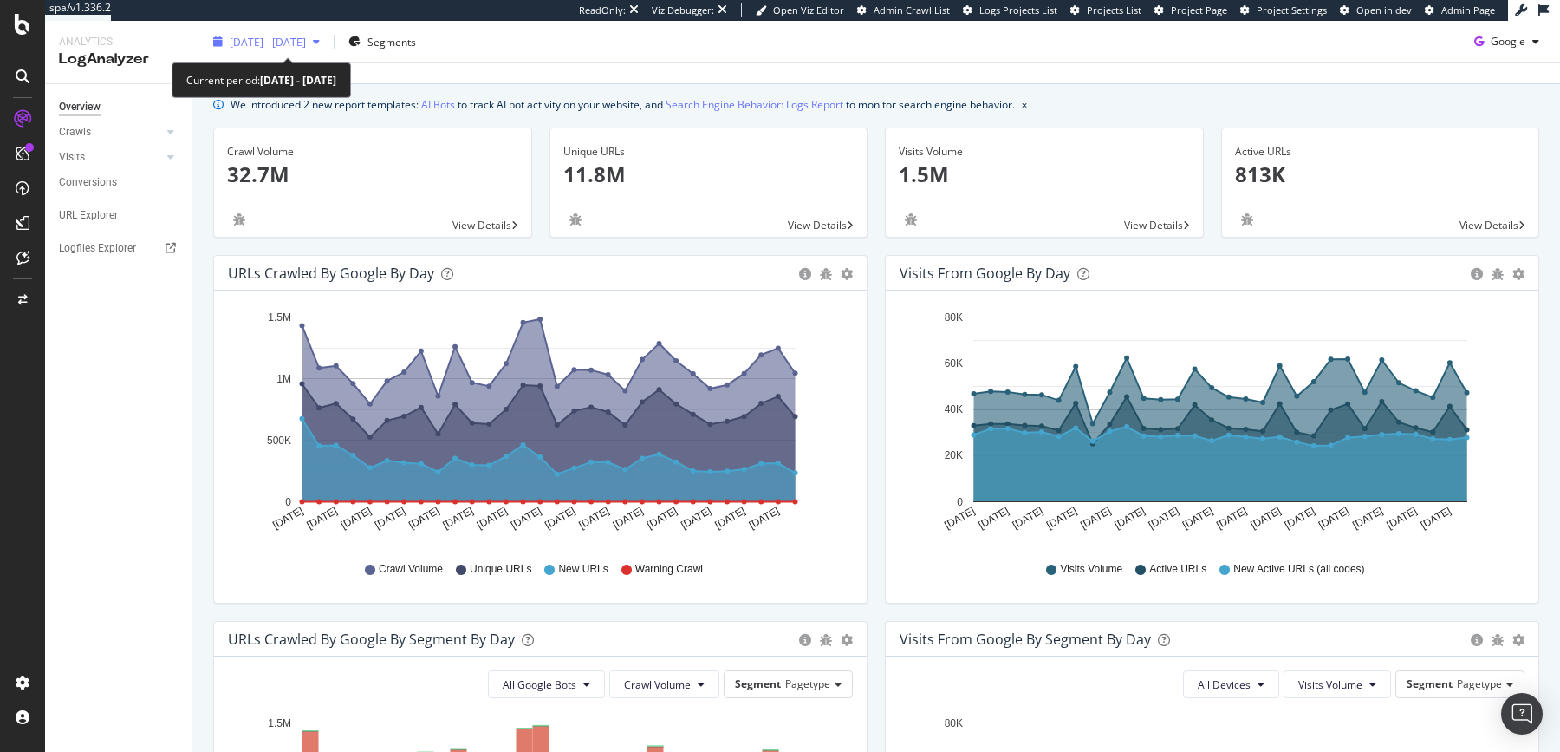
click at [306, 39] on span "2025 Jul. 19th - Aug. 17th" at bounding box center [268, 41] width 76 height 15
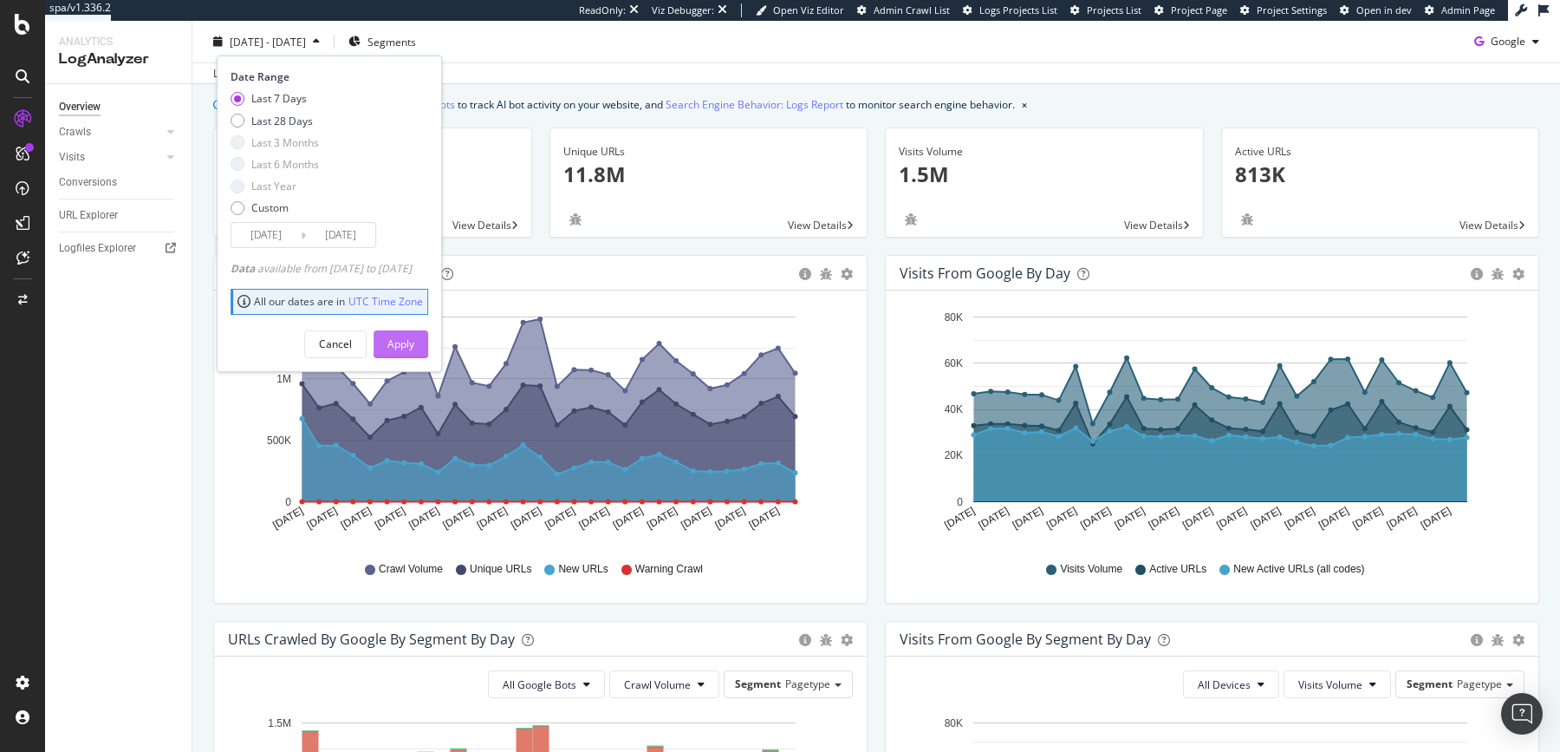
click at [414, 350] on div "Apply" at bounding box center [400, 343] width 27 height 26
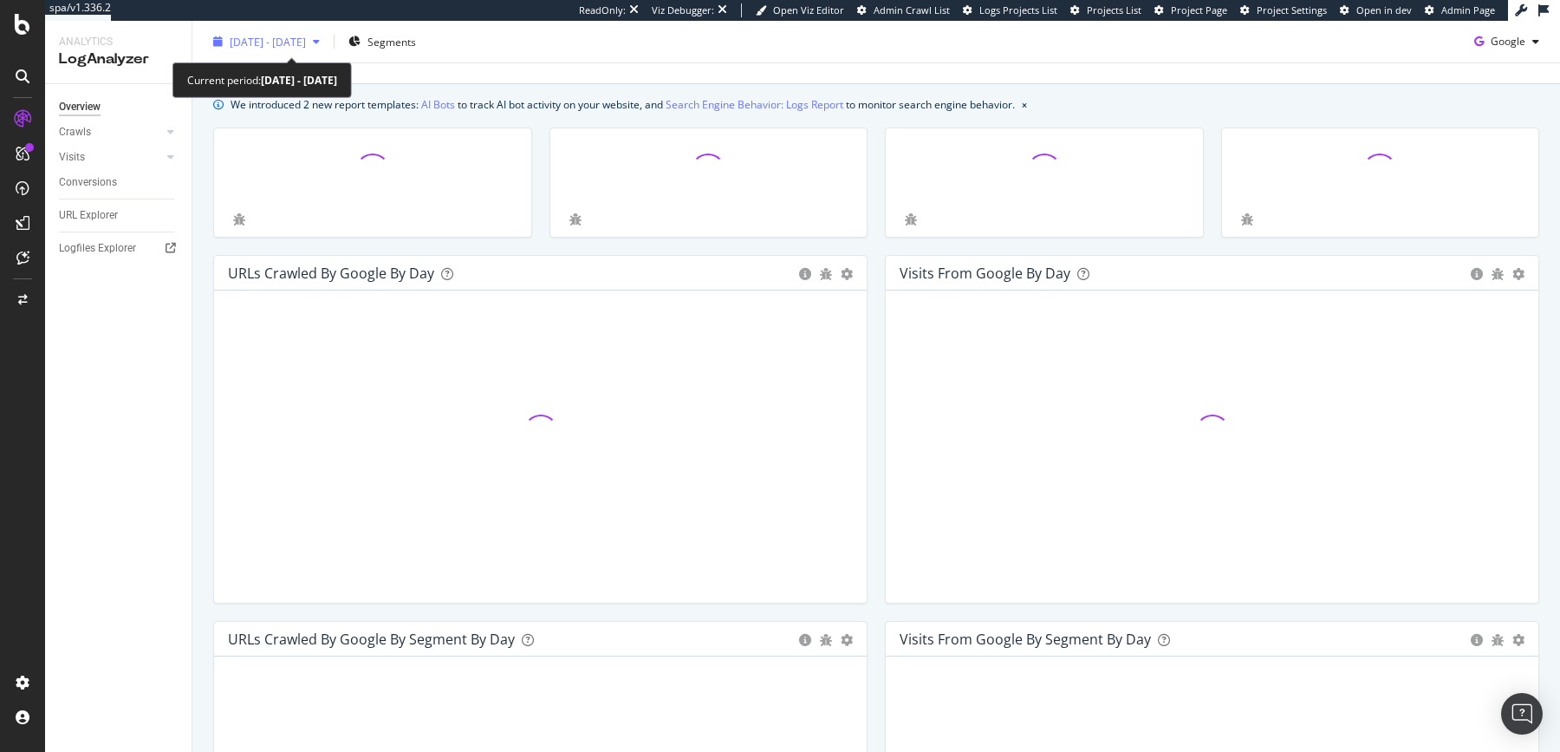
click at [306, 42] on span "2025 Aug. 11th - Aug. 17th" at bounding box center [268, 41] width 76 height 15
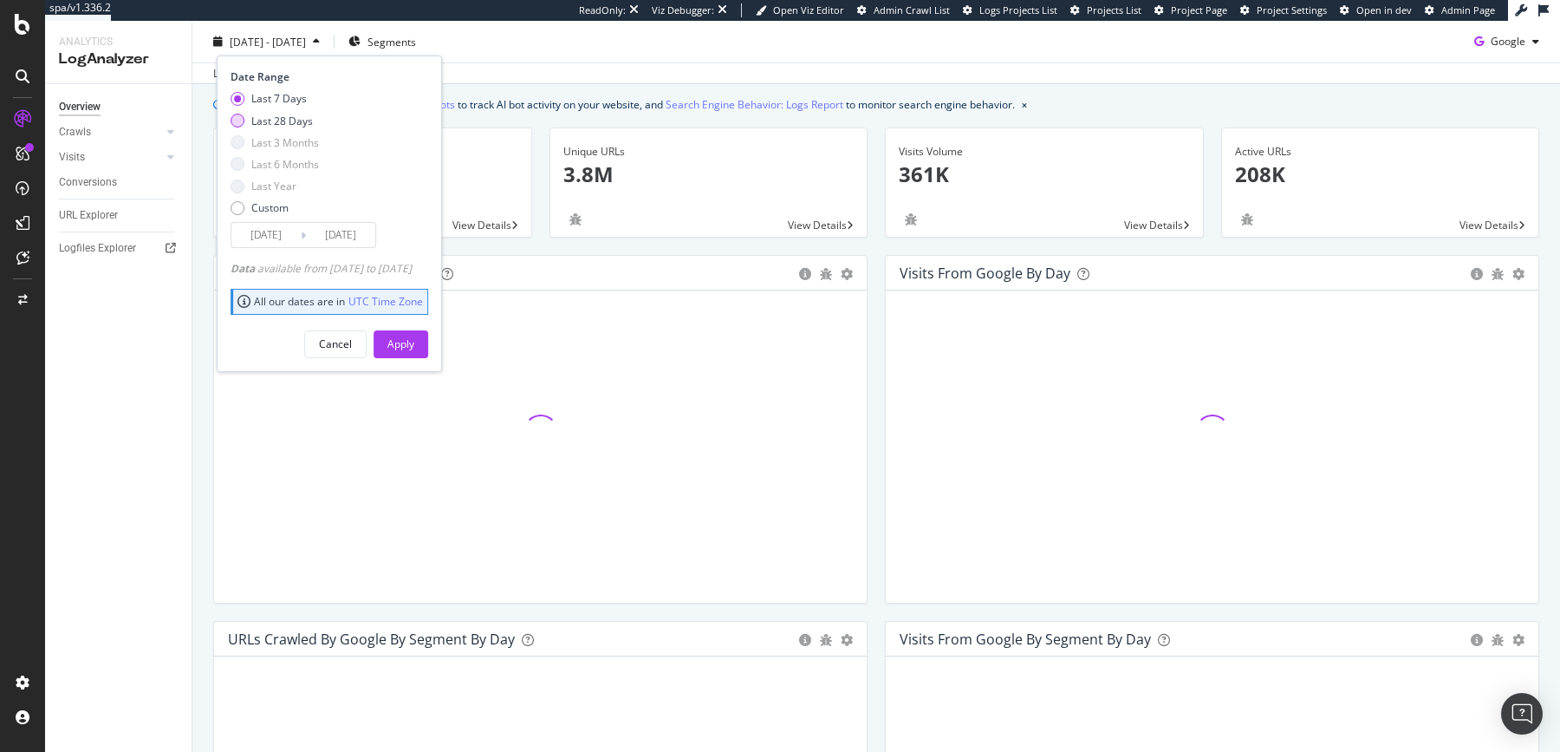
click at [240, 122] on div "Last 28 Days" at bounding box center [238, 121] width 14 height 14
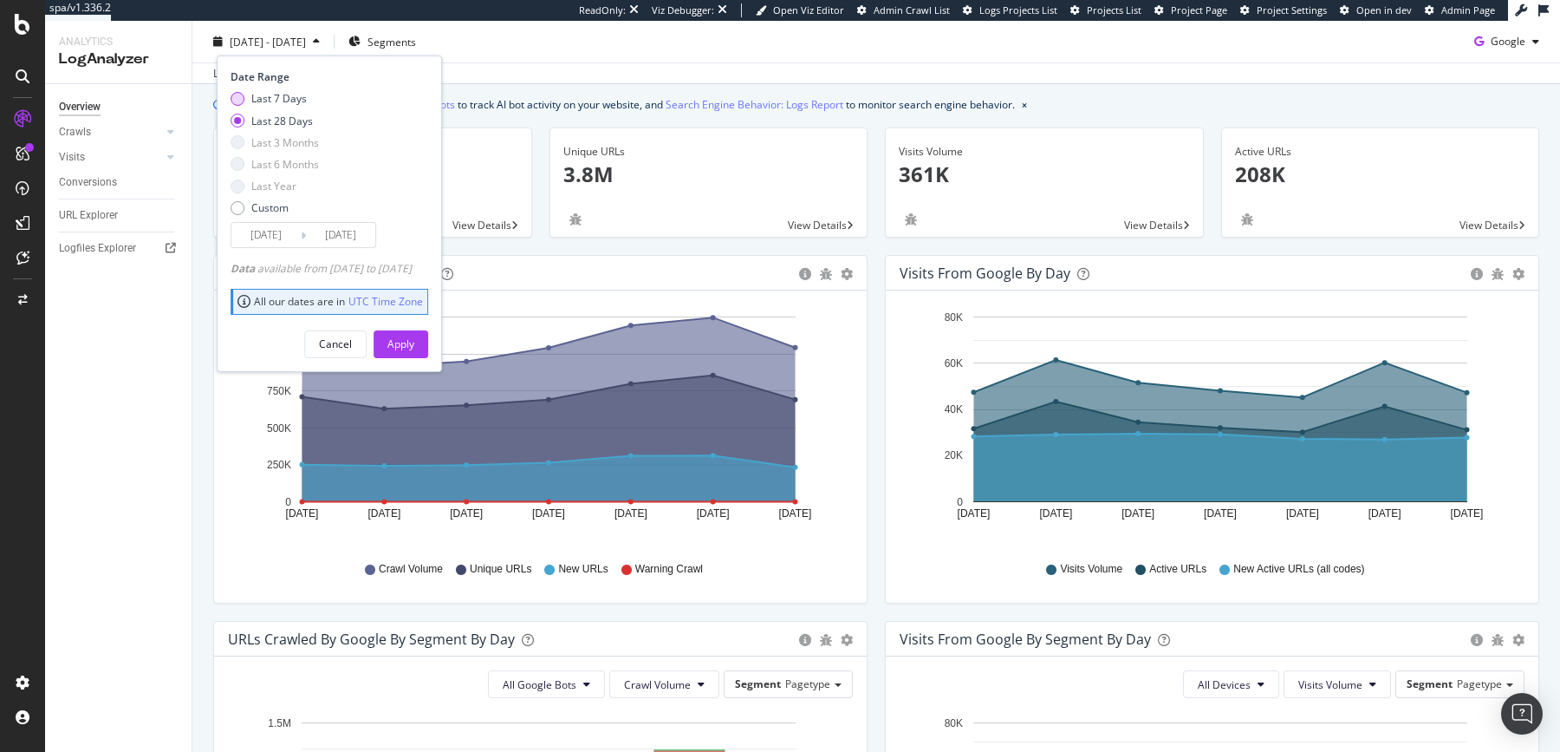
click at [242, 101] on div "Last 7 Days" at bounding box center [238, 99] width 14 height 14
click at [235, 122] on div "Last 28 Days" at bounding box center [238, 121] width 14 height 14
type input "2025/07/21"
click at [410, 336] on button "Apply" at bounding box center [401, 343] width 55 height 28
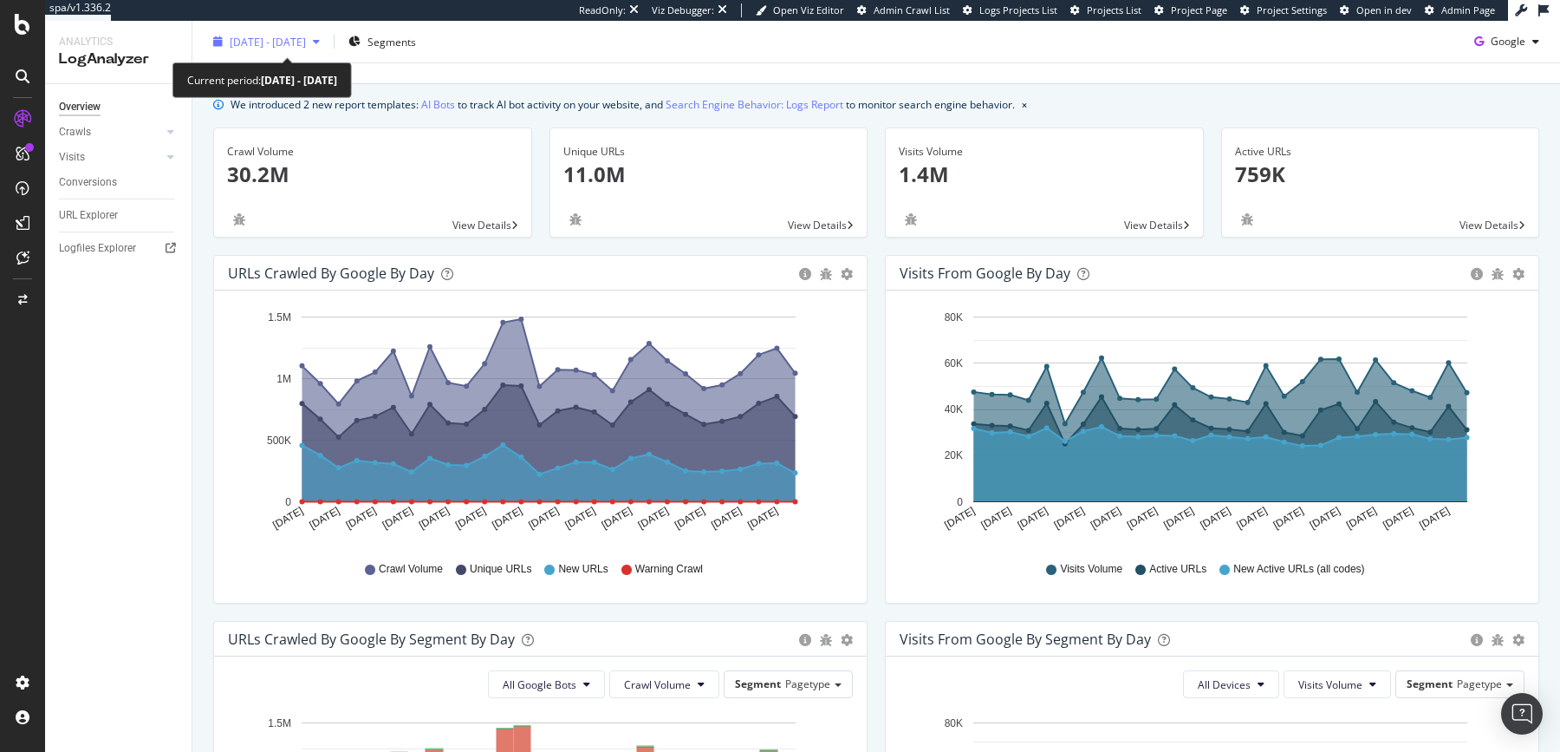
click at [275, 31] on div "2025 Jul. 21st - Aug. 17th" at bounding box center [266, 42] width 120 height 26
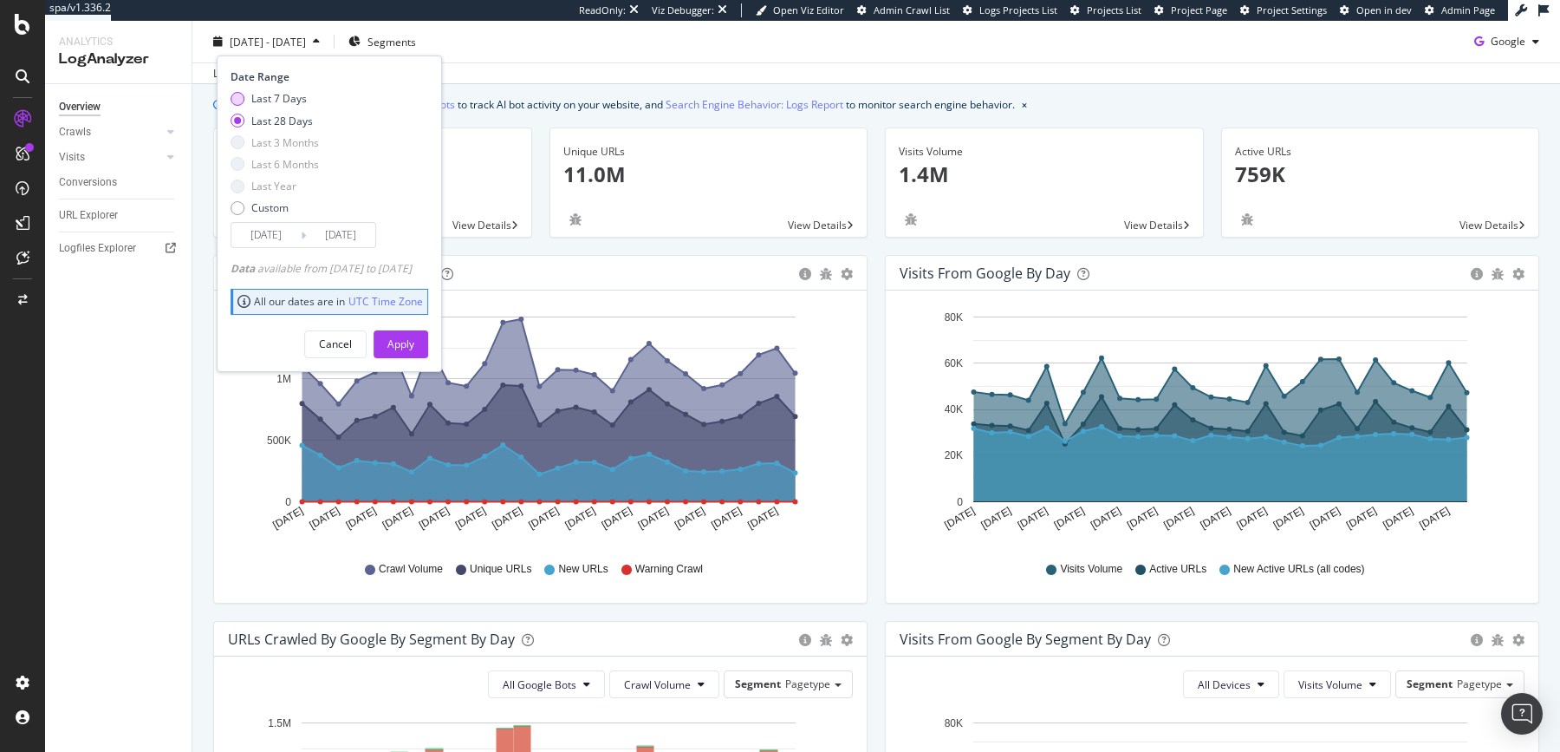
click at [264, 101] on div "Last 7 Days" at bounding box center [278, 98] width 55 height 15
type input "2025/08/11"
click at [414, 338] on div "Apply" at bounding box center [400, 343] width 27 height 15
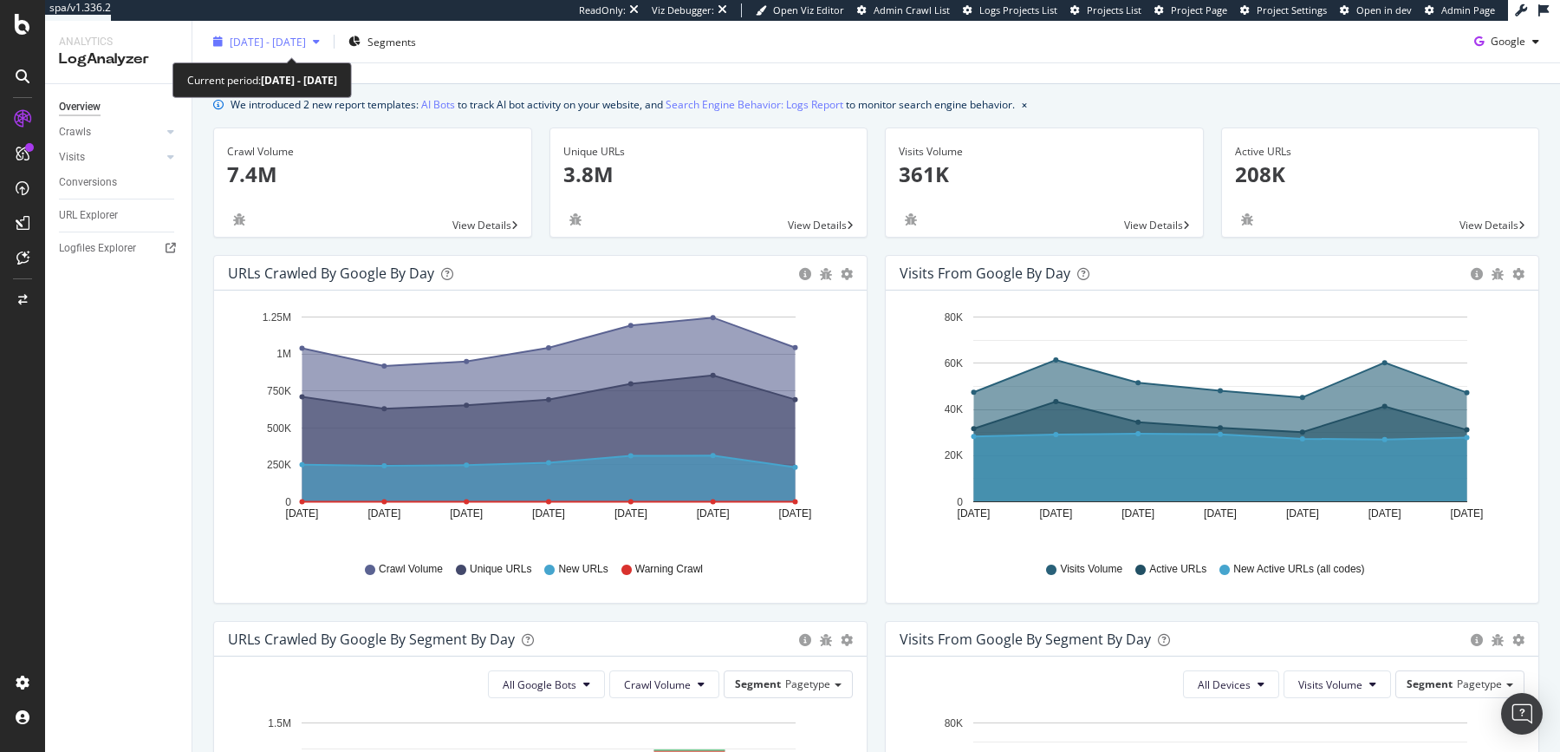
click at [306, 46] on span "2025 Aug. 11th - Aug. 17th" at bounding box center [268, 41] width 76 height 15
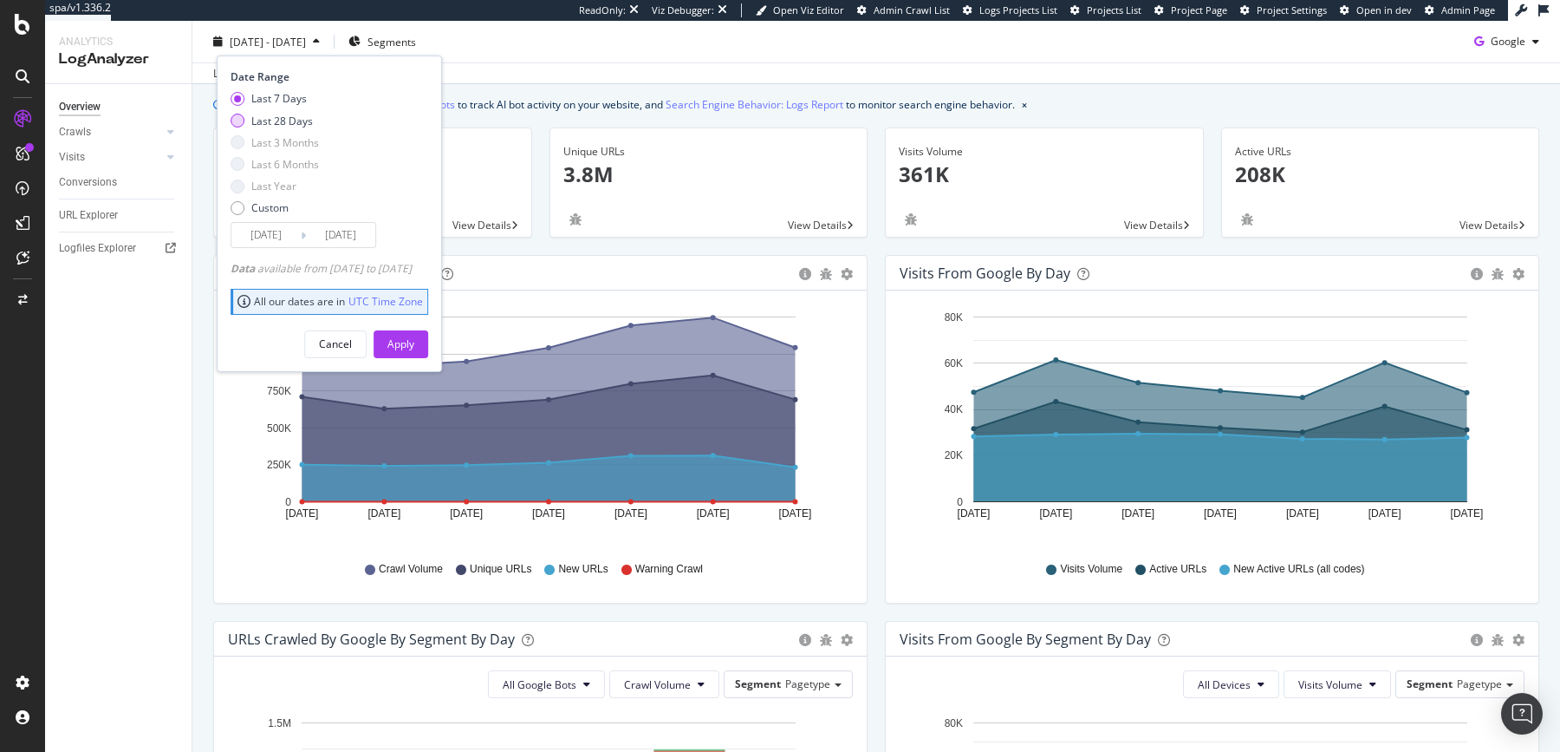
click at [302, 117] on div "Last 28 Days" at bounding box center [282, 120] width 62 height 15
type input "2025/07/21"
click at [414, 340] on div "Apply" at bounding box center [400, 343] width 27 height 15
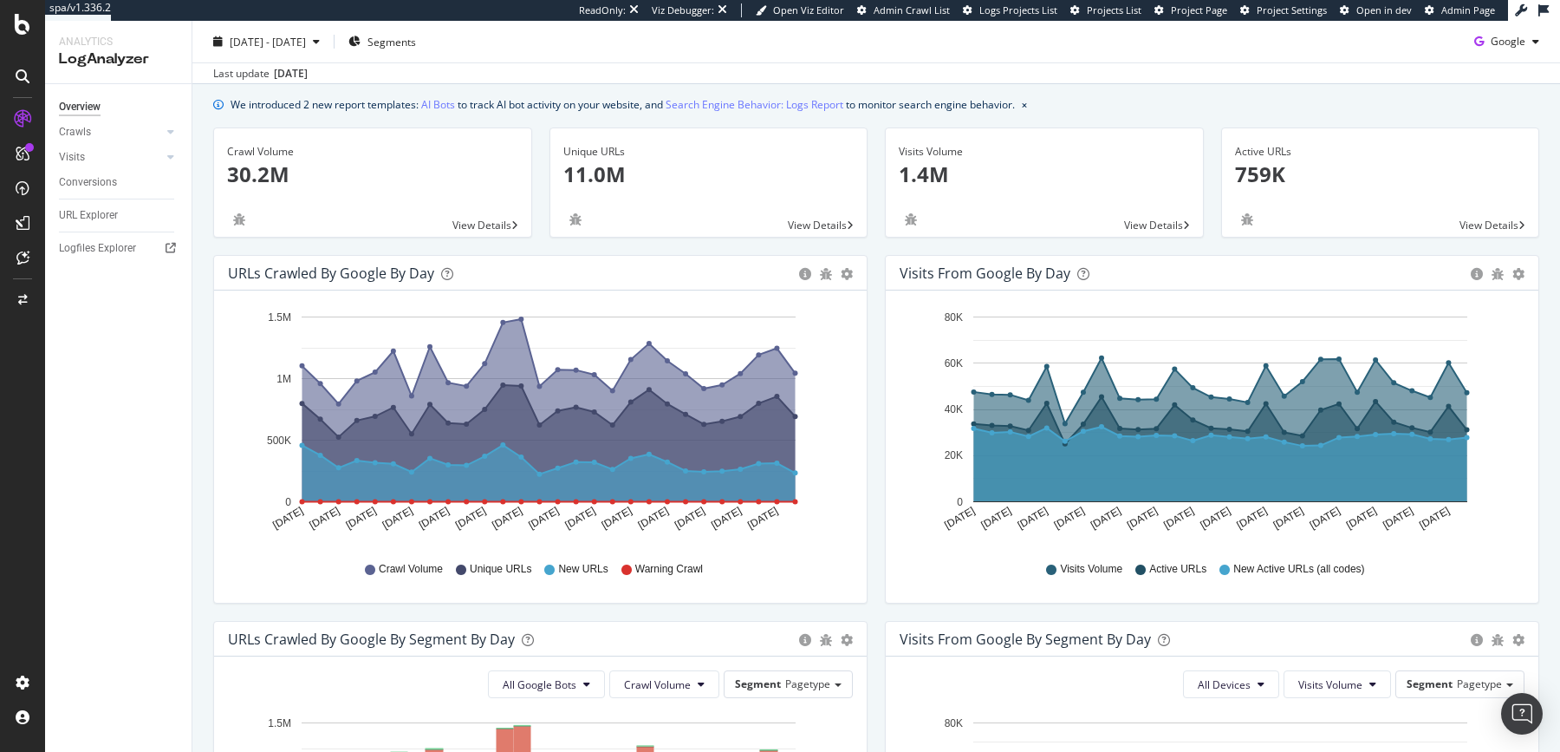
click at [492, 194] on div "Crawl Volume 30.2M" at bounding box center [372, 170] width 291 height 84
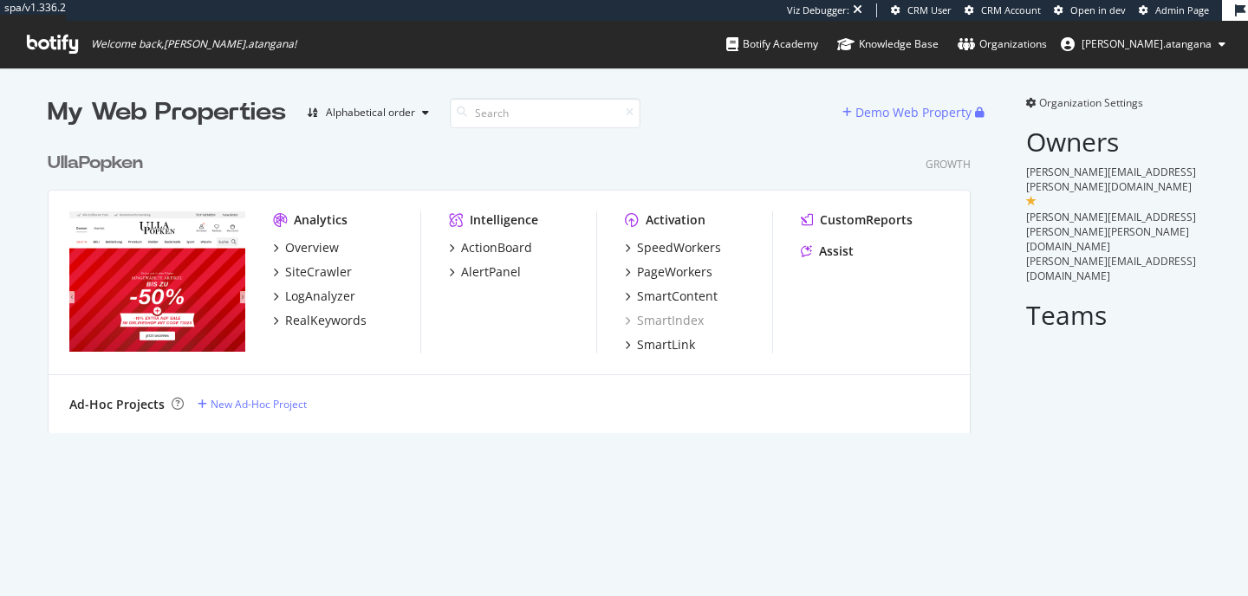
scroll to position [290, 924]
click at [301, 297] on div "LogAnalyzer" at bounding box center [320, 296] width 70 height 17
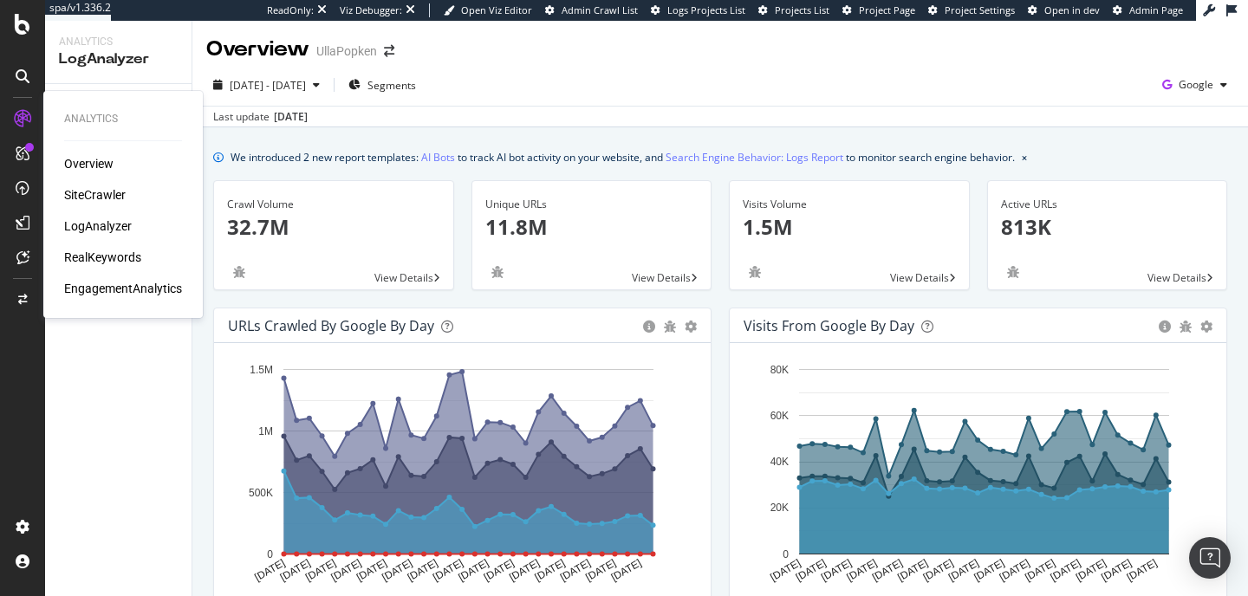
click at [101, 226] on div "LogAnalyzer" at bounding box center [98, 226] width 68 height 17
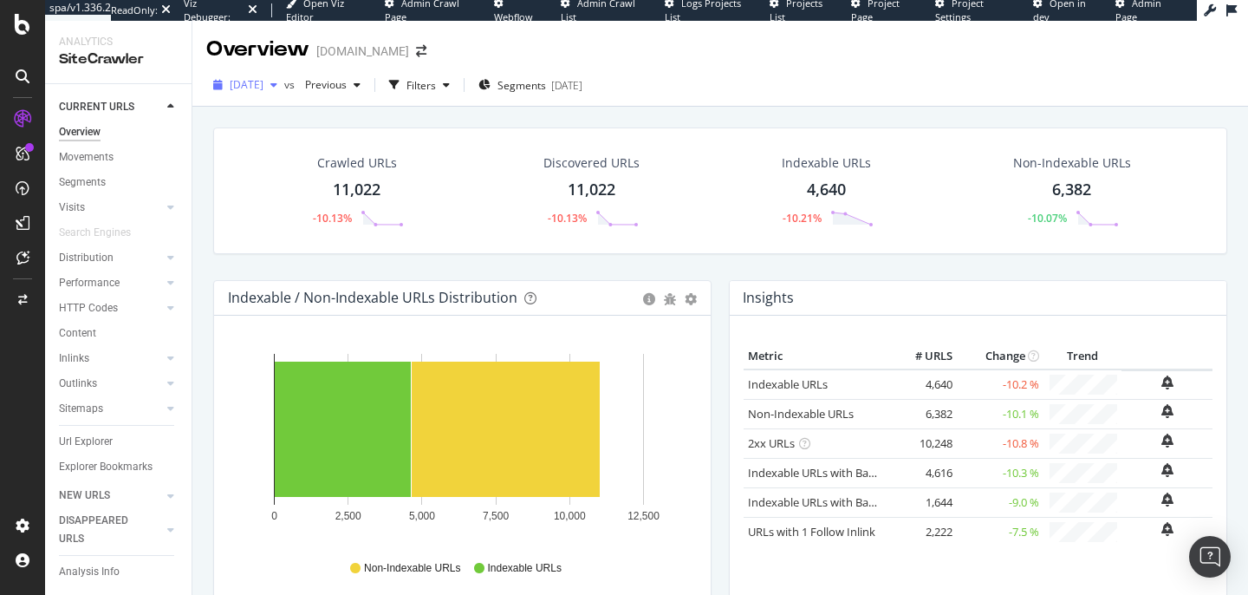
click at [264, 88] on span "[DATE]" at bounding box center [247, 84] width 34 height 15
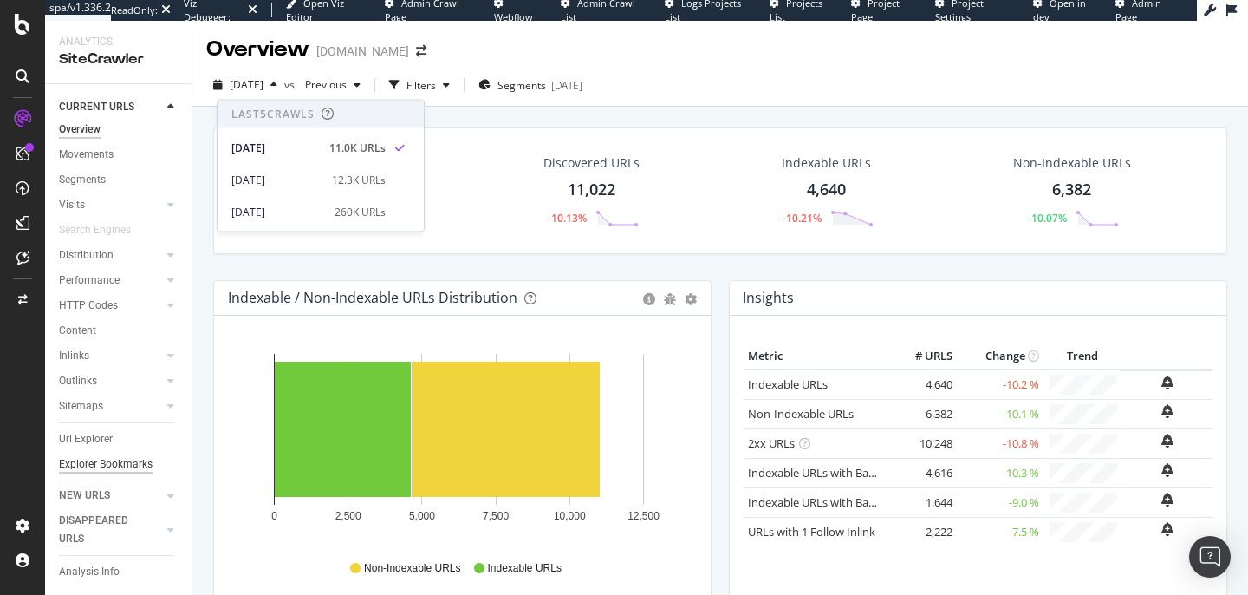
scroll to position [3, 0]
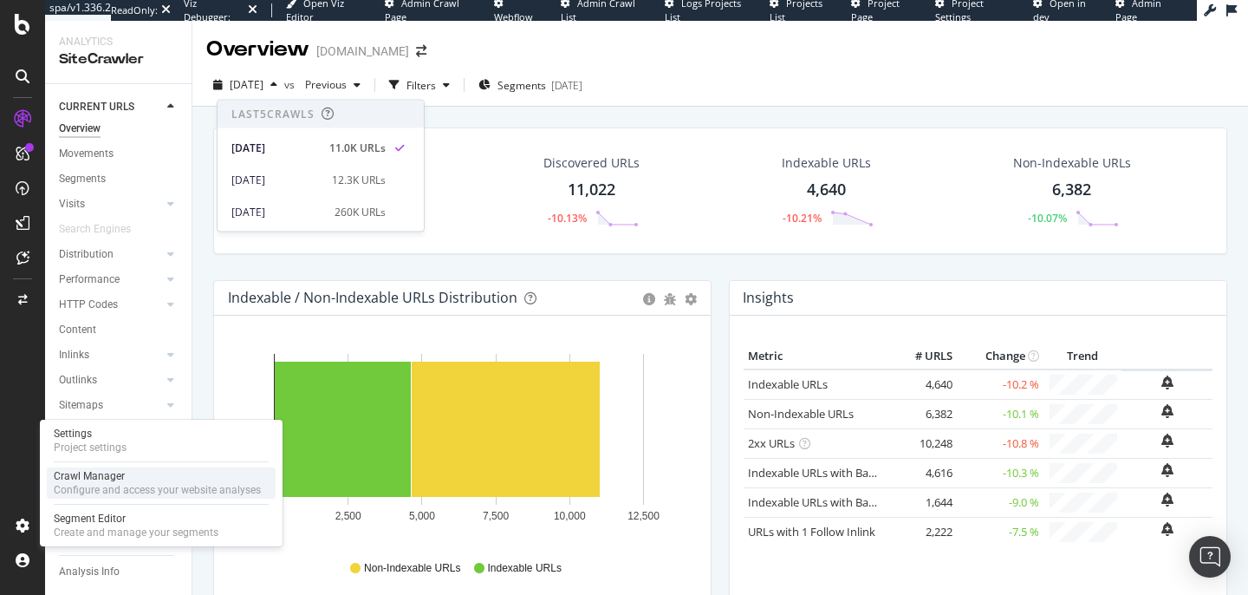
click at [92, 488] on div "Configure and access your website analyses" at bounding box center [157, 490] width 207 height 14
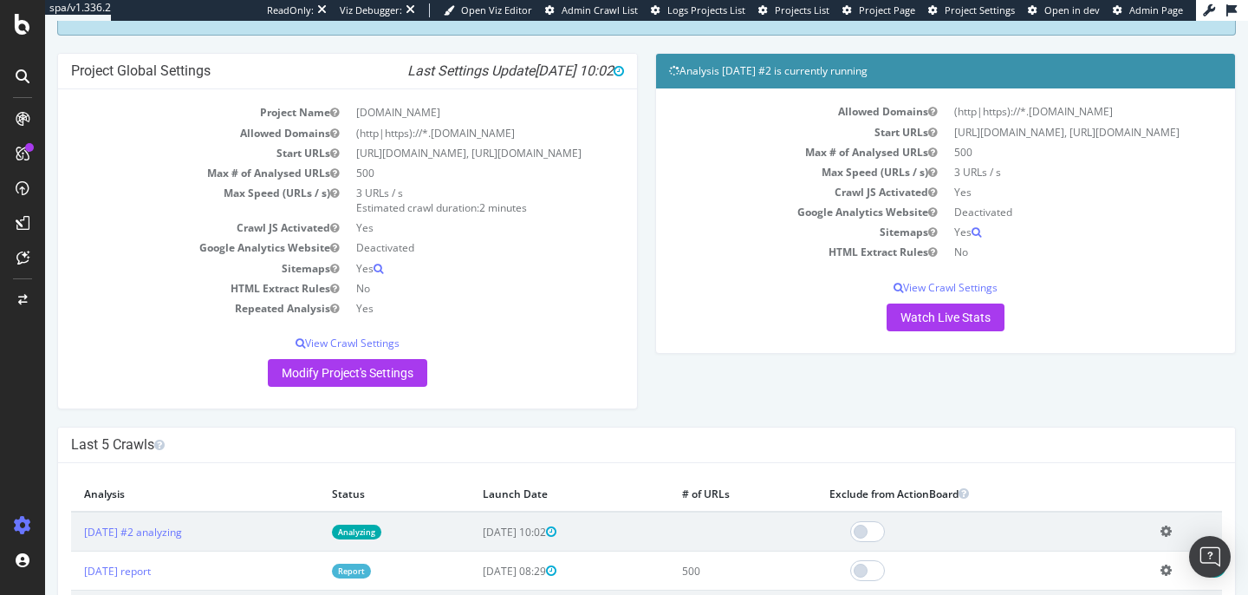
scroll to position [115, 0]
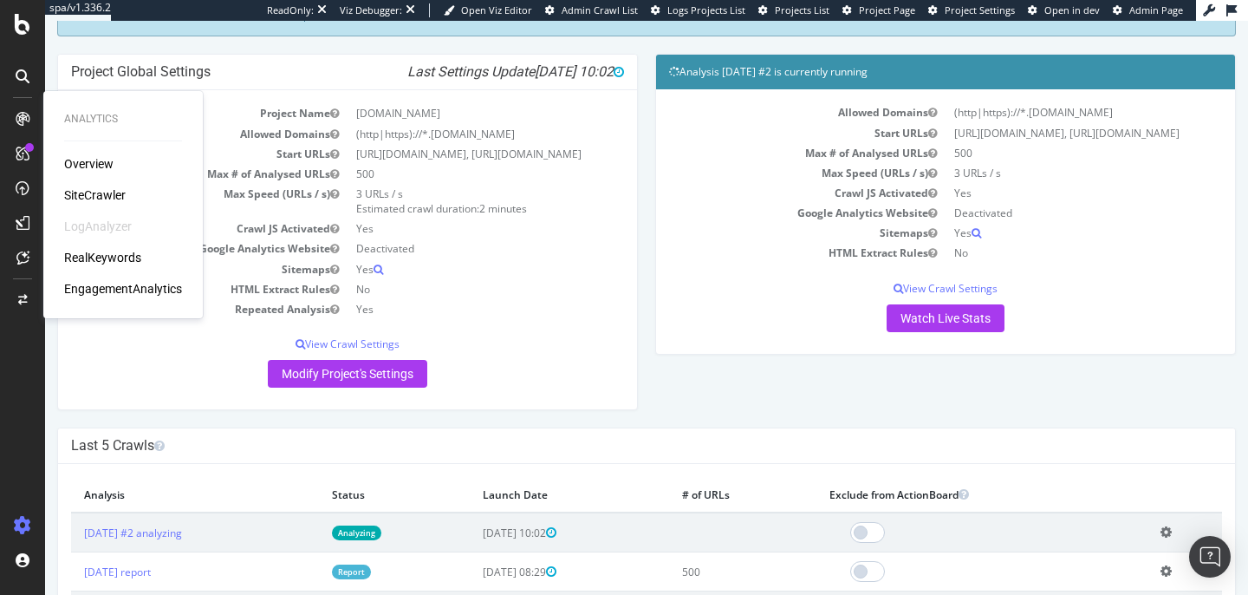
click at [92, 191] on div "SiteCrawler" at bounding box center [95, 194] width 62 height 17
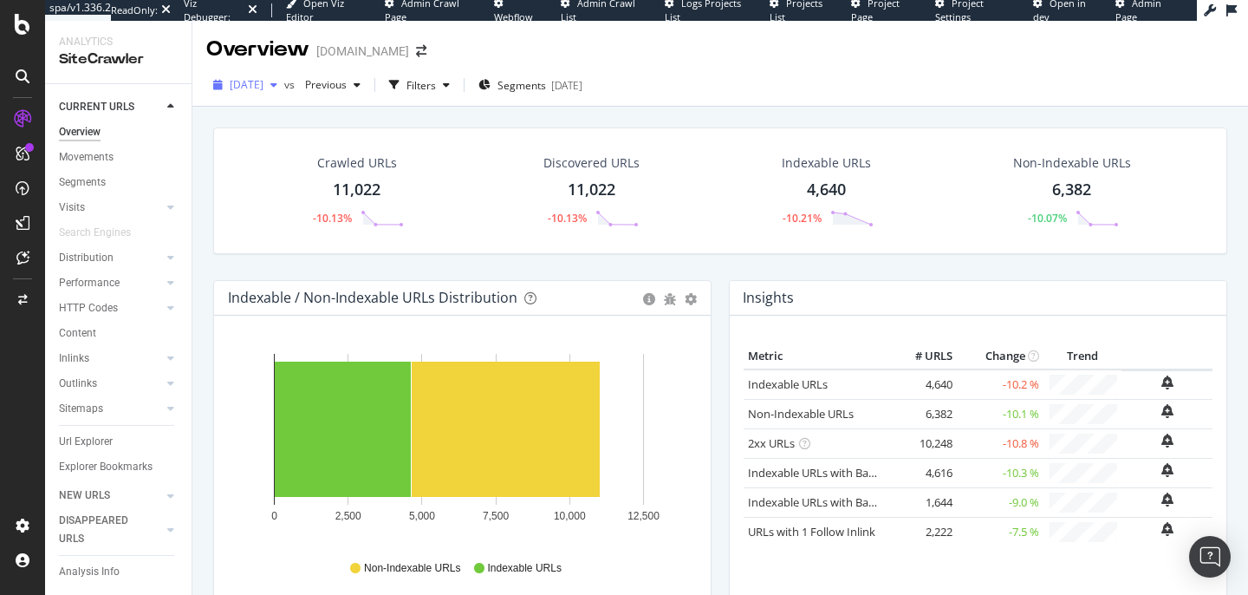
click at [264, 82] on span "2025 Aug. 4th" at bounding box center [247, 84] width 34 height 15
click at [247, 85] on span "2025 Aug. 4th" at bounding box center [247, 84] width 34 height 15
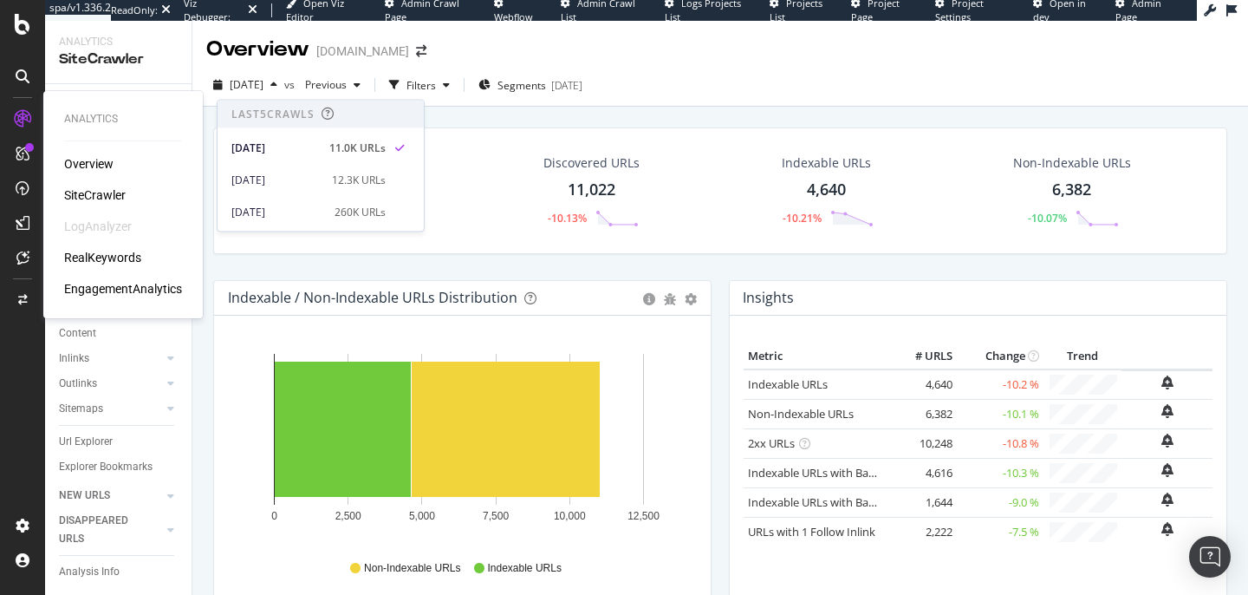
click at [70, 160] on div "Overview" at bounding box center [88, 163] width 49 height 17
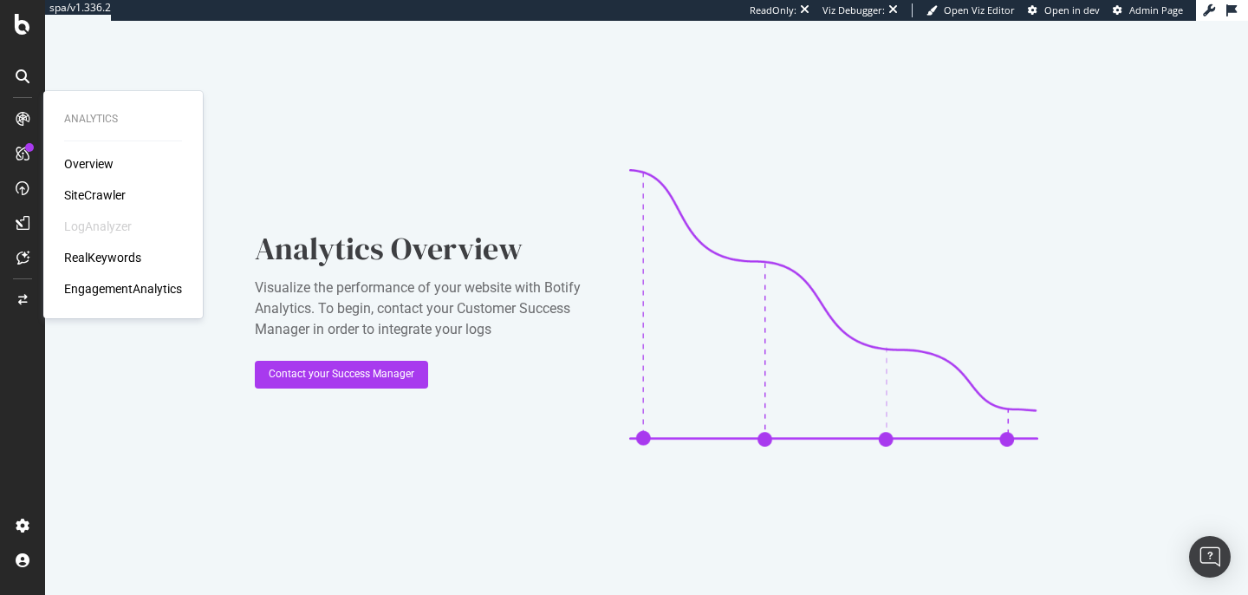
click at [65, 160] on div "Overview" at bounding box center [88, 163] width 49 height 17
click at [78, 200] on div "SiteCrawler" at bounding box center [95, 194] width 62 height 17
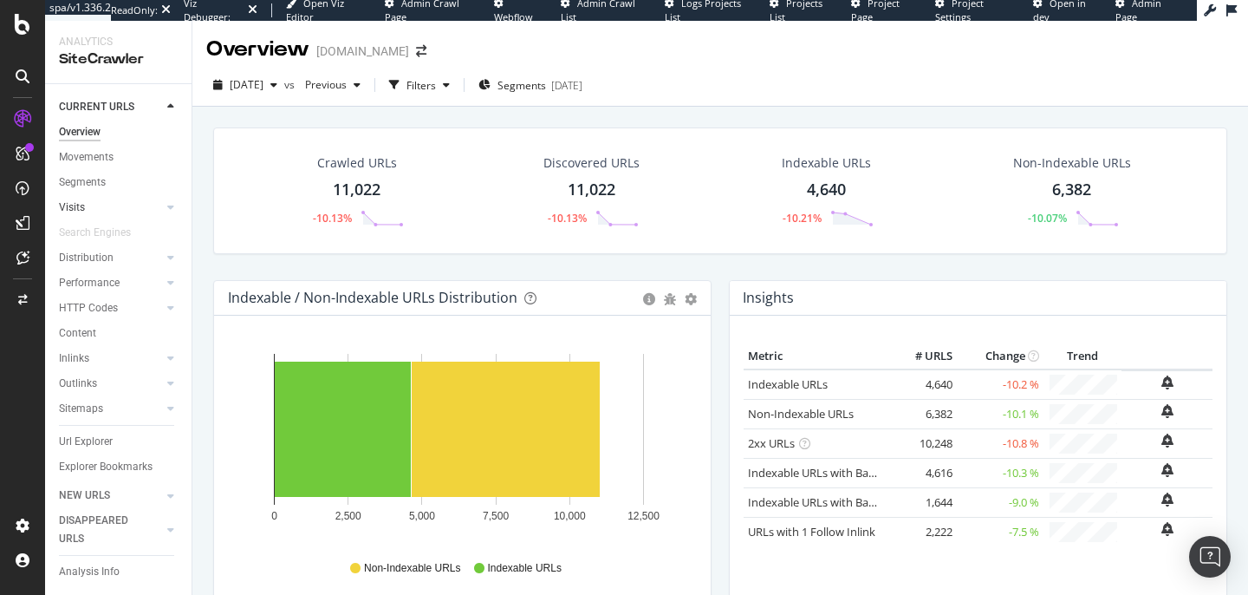
click at [86, 205] on link "Visits" at bounding box center [110, 208] width 103 height 18
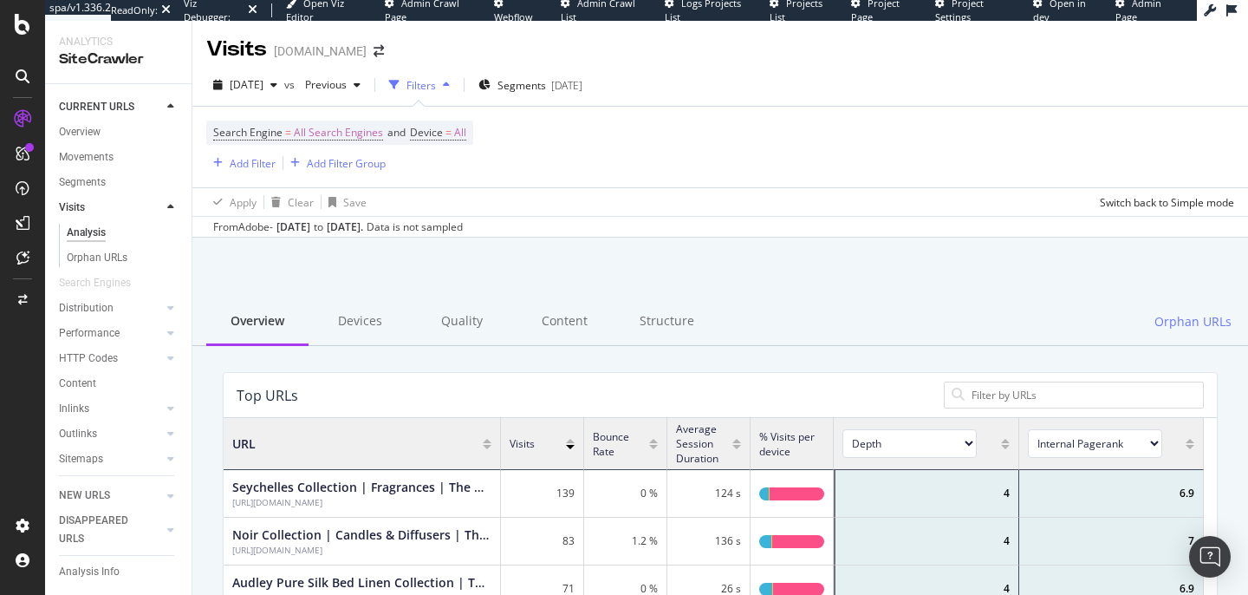
scroll to position [507, 967]
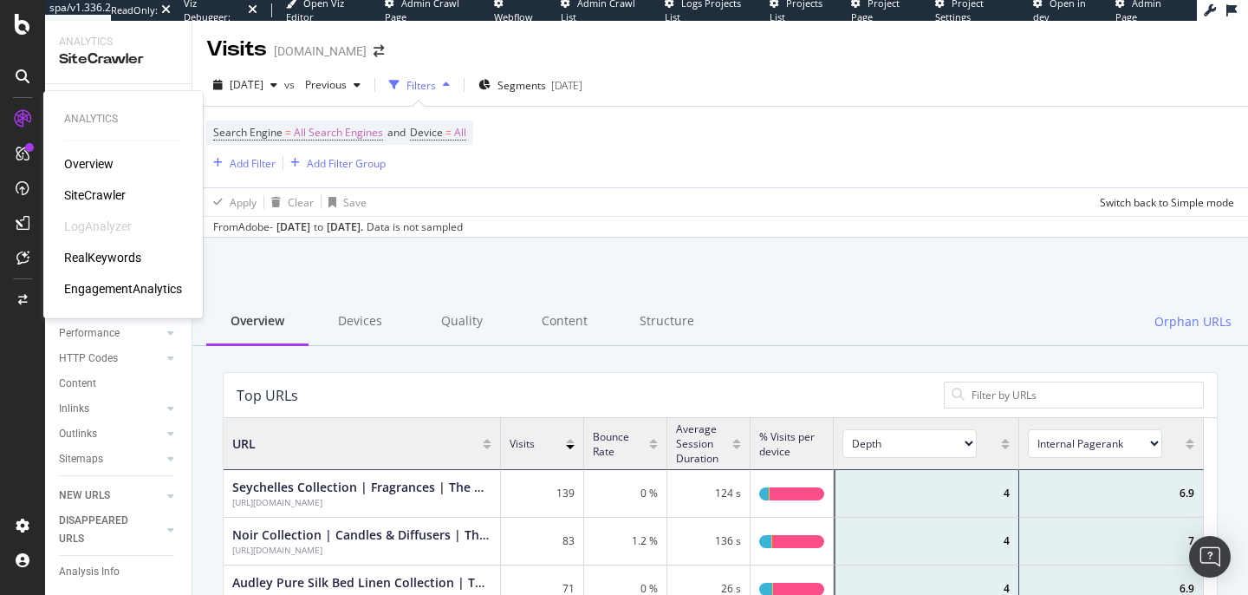
click at [83, 161] on div "Overview" at bounding box center [88, 163] width 49 height 17
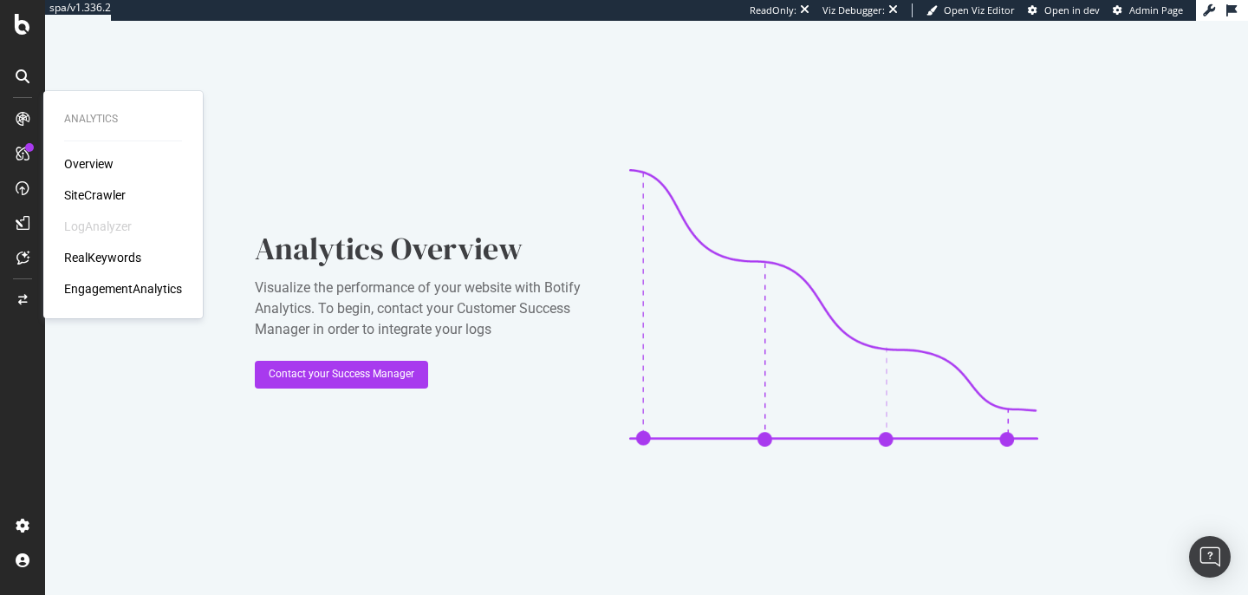
click at [88, 191] on div "SiteCrawler" at bounding box center [95, 194] width 62 height 17
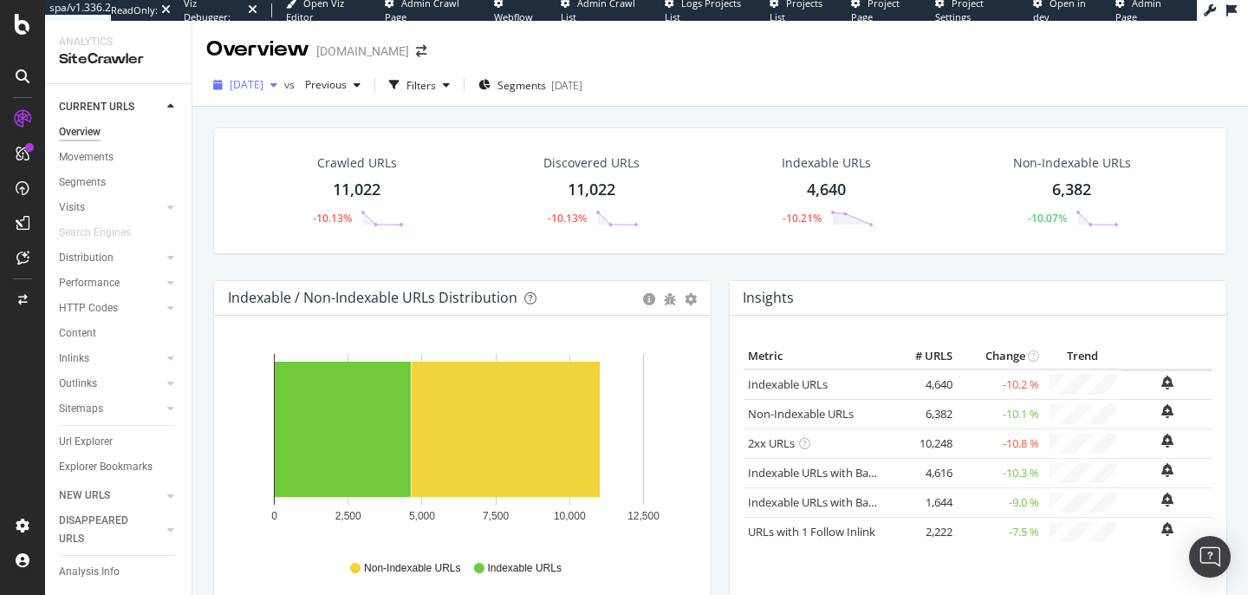
click at [284, 91] on div "2025 Aug. 4th" at bounding box center [245, 85] width 78 height 26
click at [730, 76] on div "2025 Aug. 4th vs Previous Filters Segments 2025-08-01" at bounding box center [720, 88] width 1056 height 35
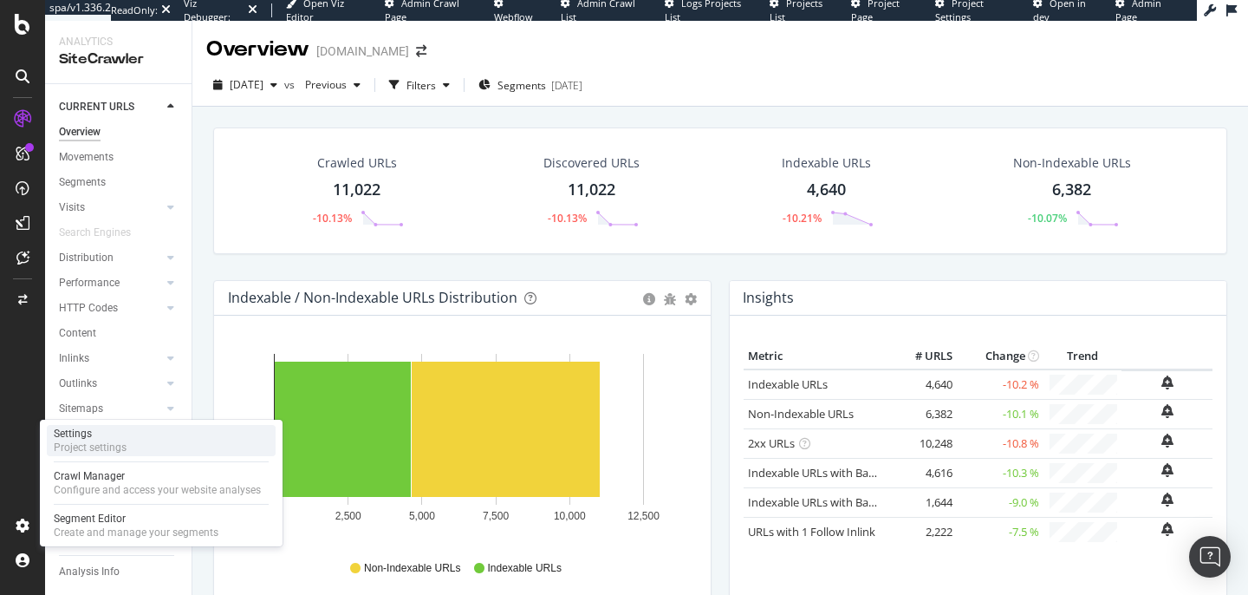
click at [92, 449] on div "Project settings" at bounding box center [90, 447] width 73 height 14
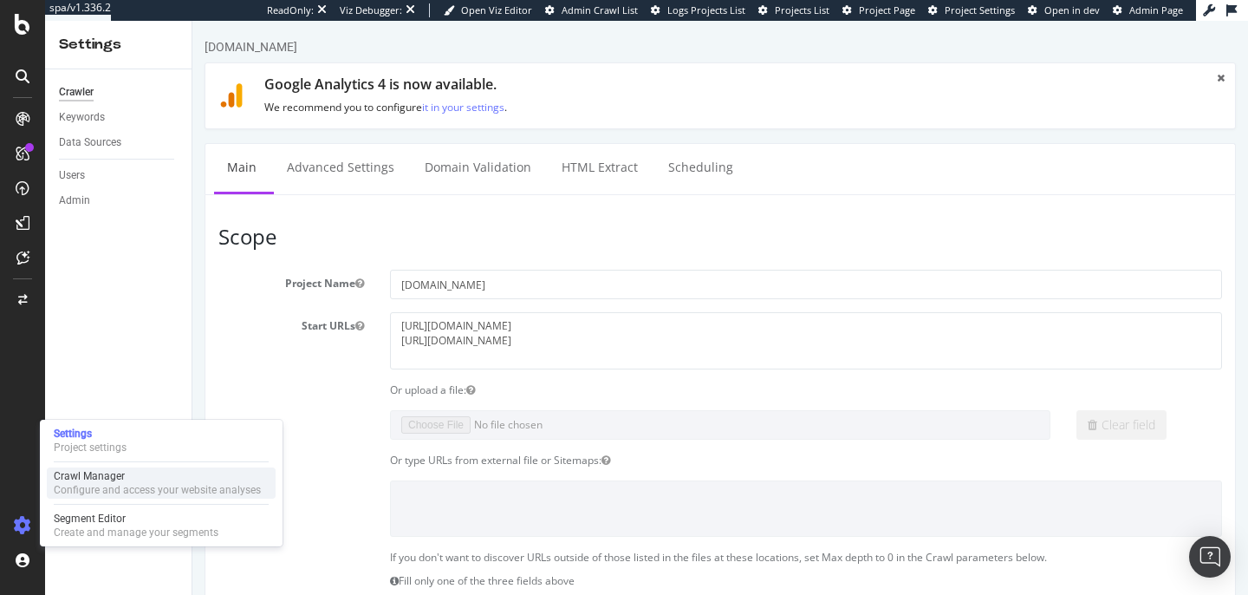
click at [88, 489] on div "Configure and access your website analyses" at bounding box center [157, 490] width 207 height 14
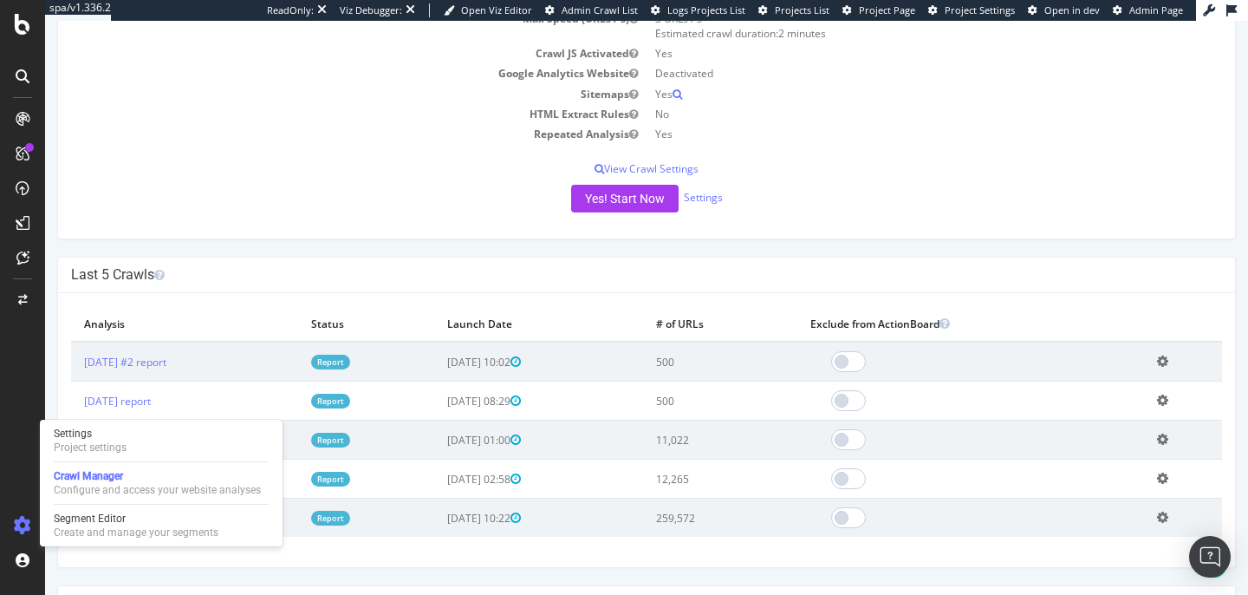
scroll to position [298, 0]
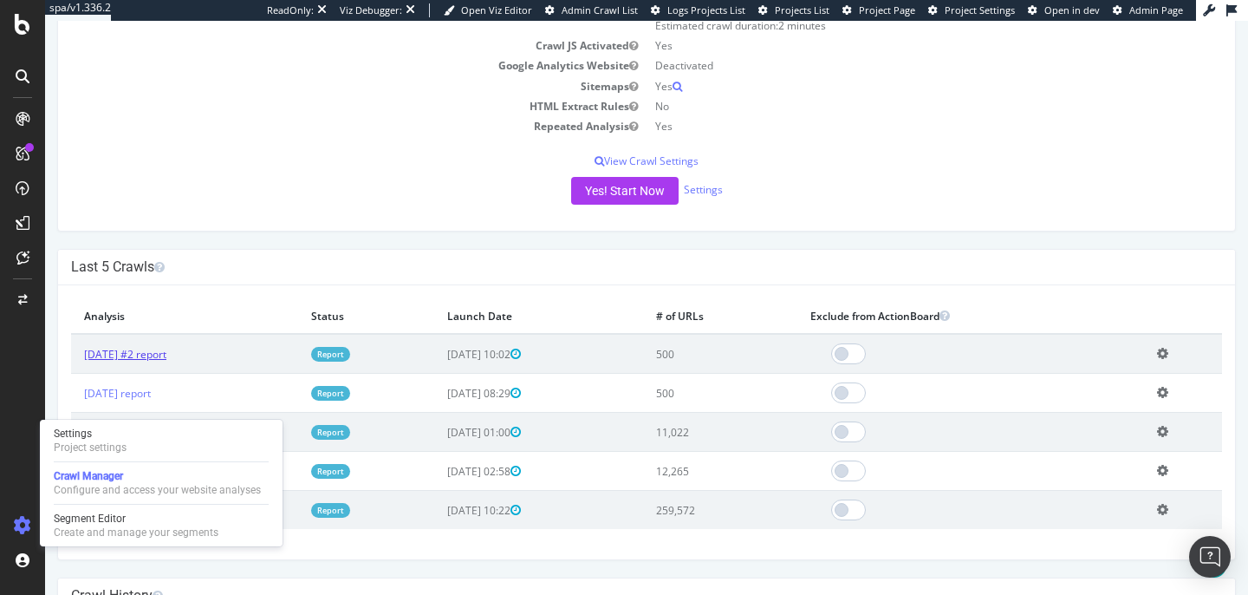
click at [152, 355] on link "2025 Aug. 18th #2 report" at bounding box center [125, 354] width 82 height 15
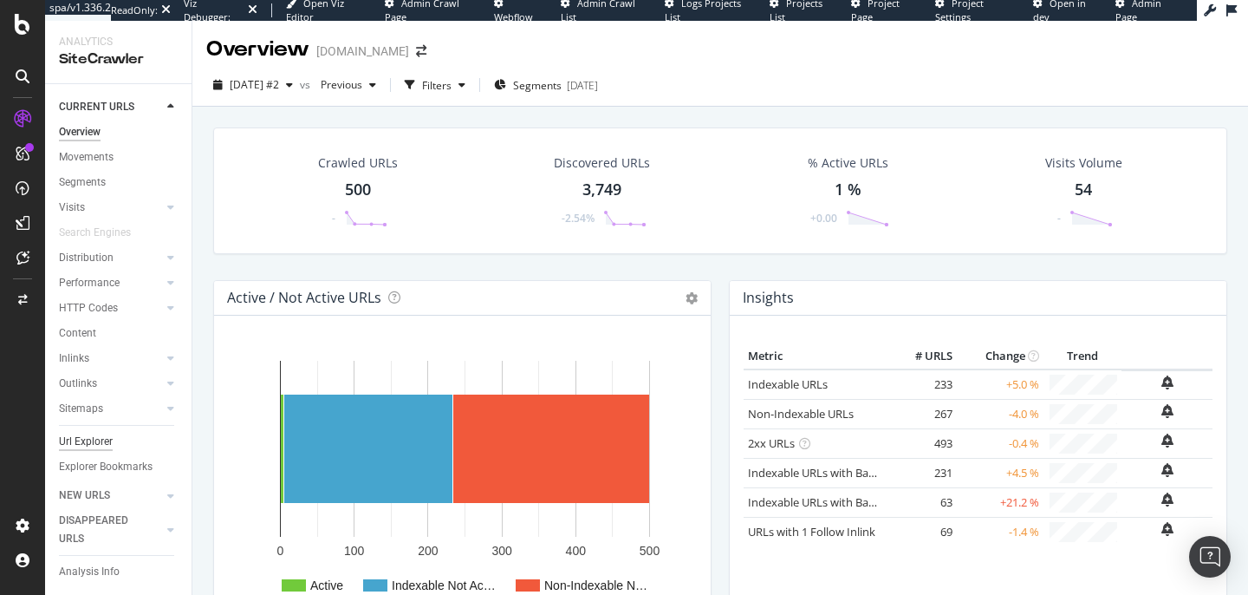
click at [87, 447] on div "Url Explorer" at bounding box center [86, 442] width 54 height 18
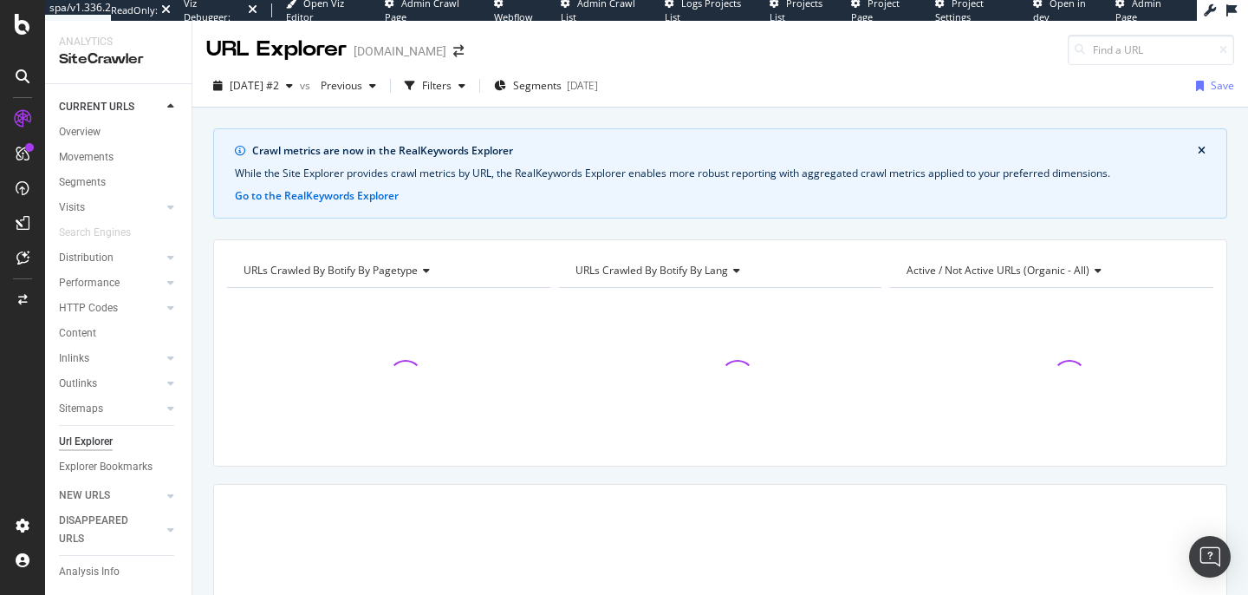
scroll to position [26, 0]
click at [1112, 47] on input at bounding box center [1151, 50] width 166 height 30
type input "Format name: Common referrer User agent"
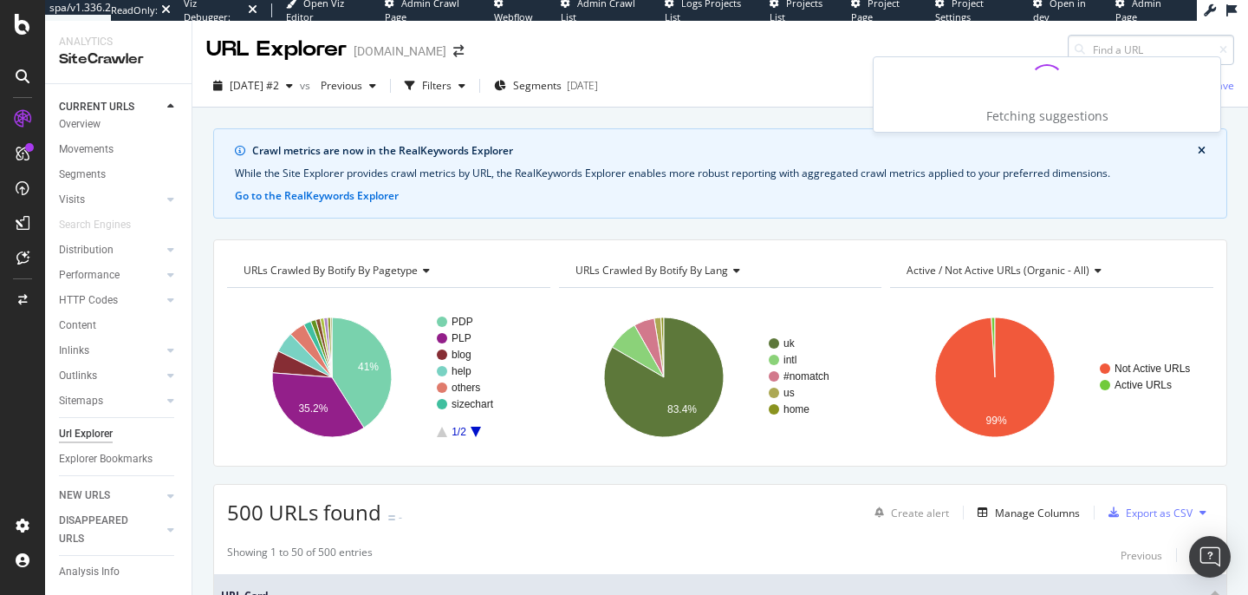
scroll to position [0, 0]
click at [1079, 53] on input "d1" at bounding box center [1151, 50] width 166 height 30
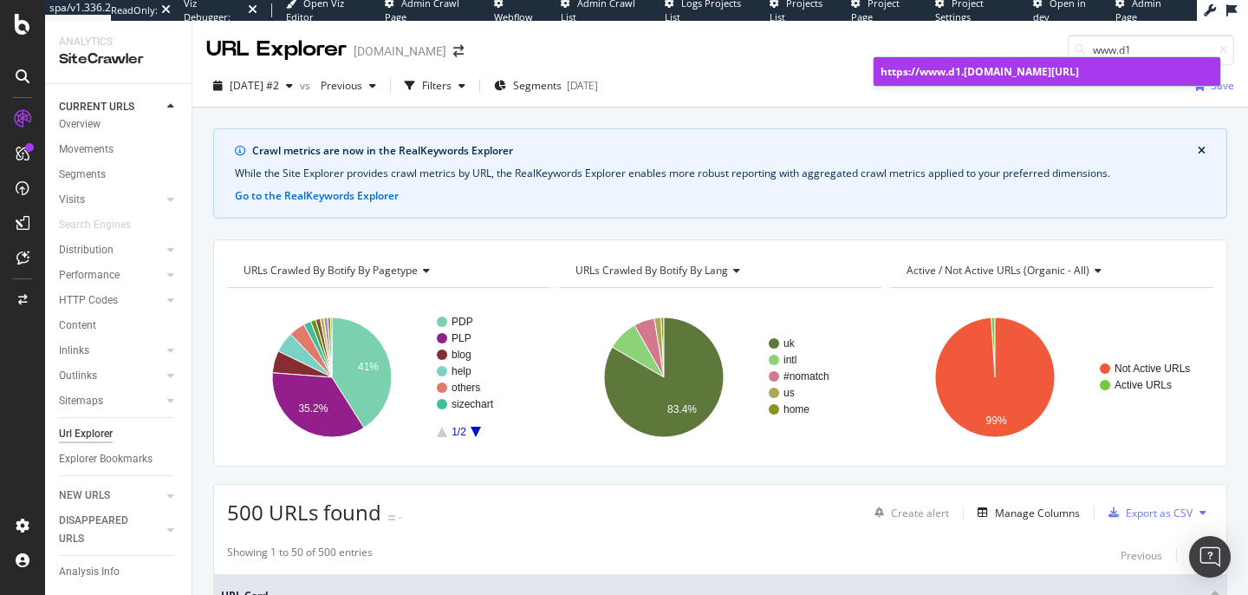
type input "www.d1"
click at [1053, 71] on div "https:// www.d1 .thewhitecompany.com/uk/" at bounding box center [1047, 71] width 333 height 15
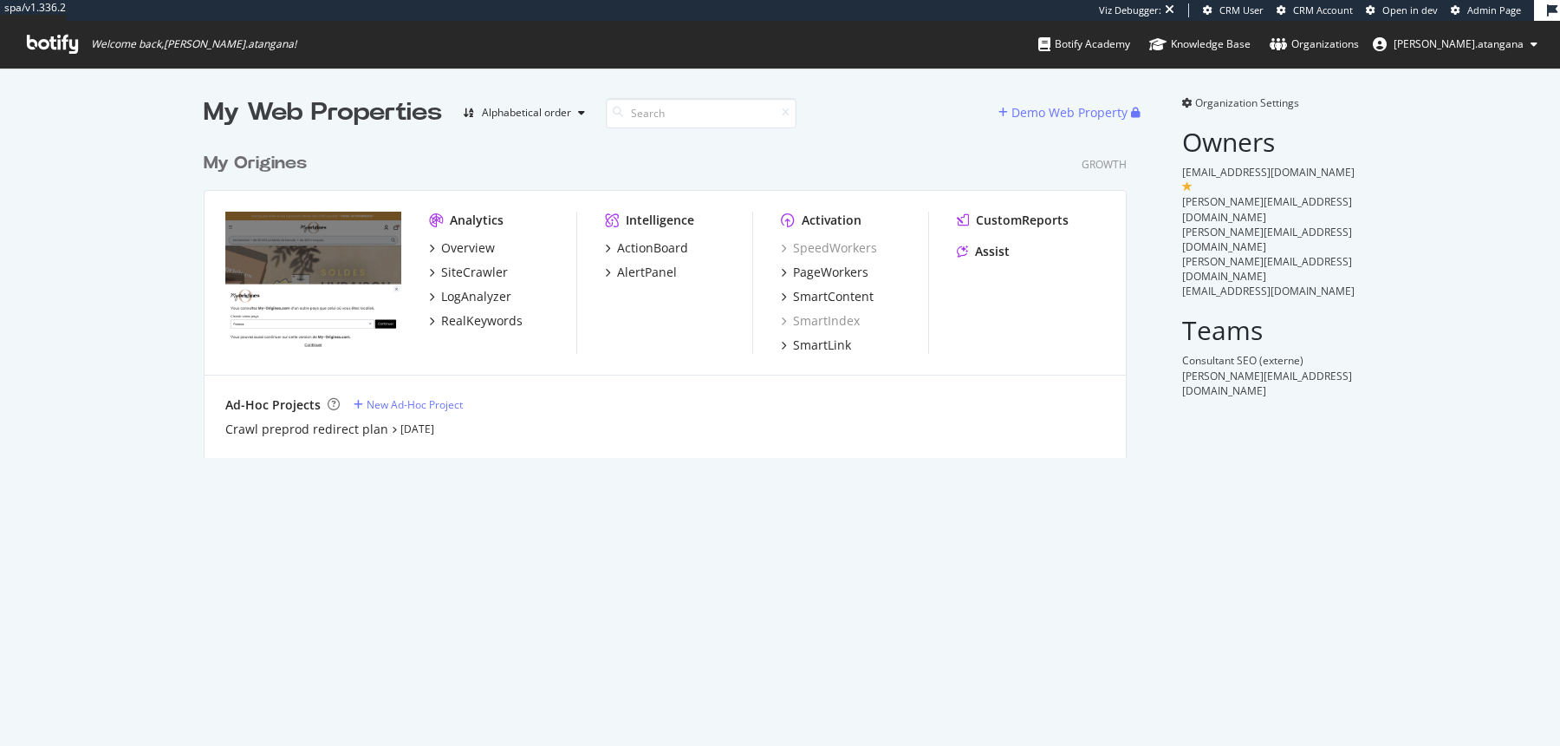
scroll to position [328, 936]
click at [847, 277] on div "PageWorkers" at bounding box center [830, 272] width 75 height 17
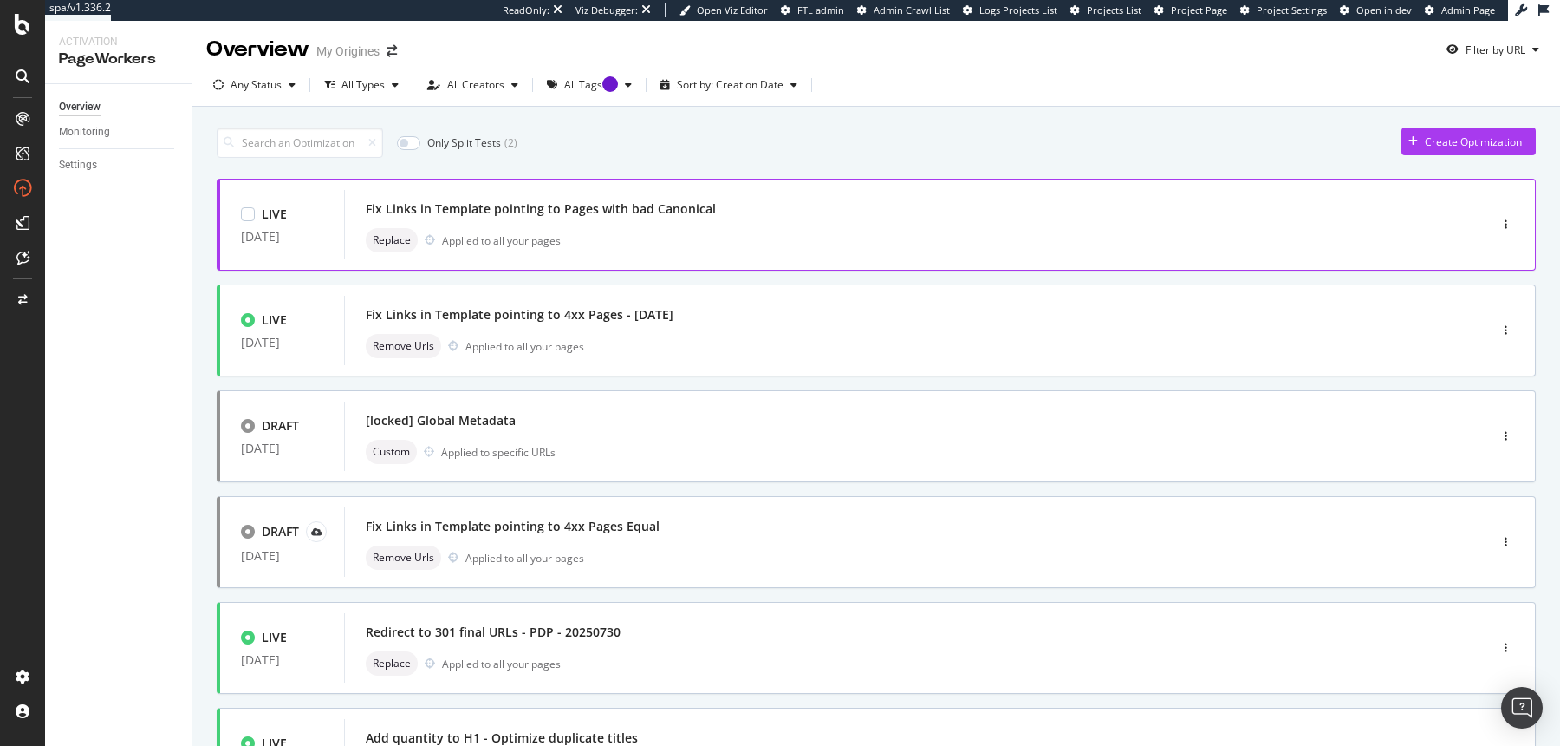
click at [686, 240] on div "Replace Applied to all your pages" at bounding box center [890, 240] width 1049 height 24
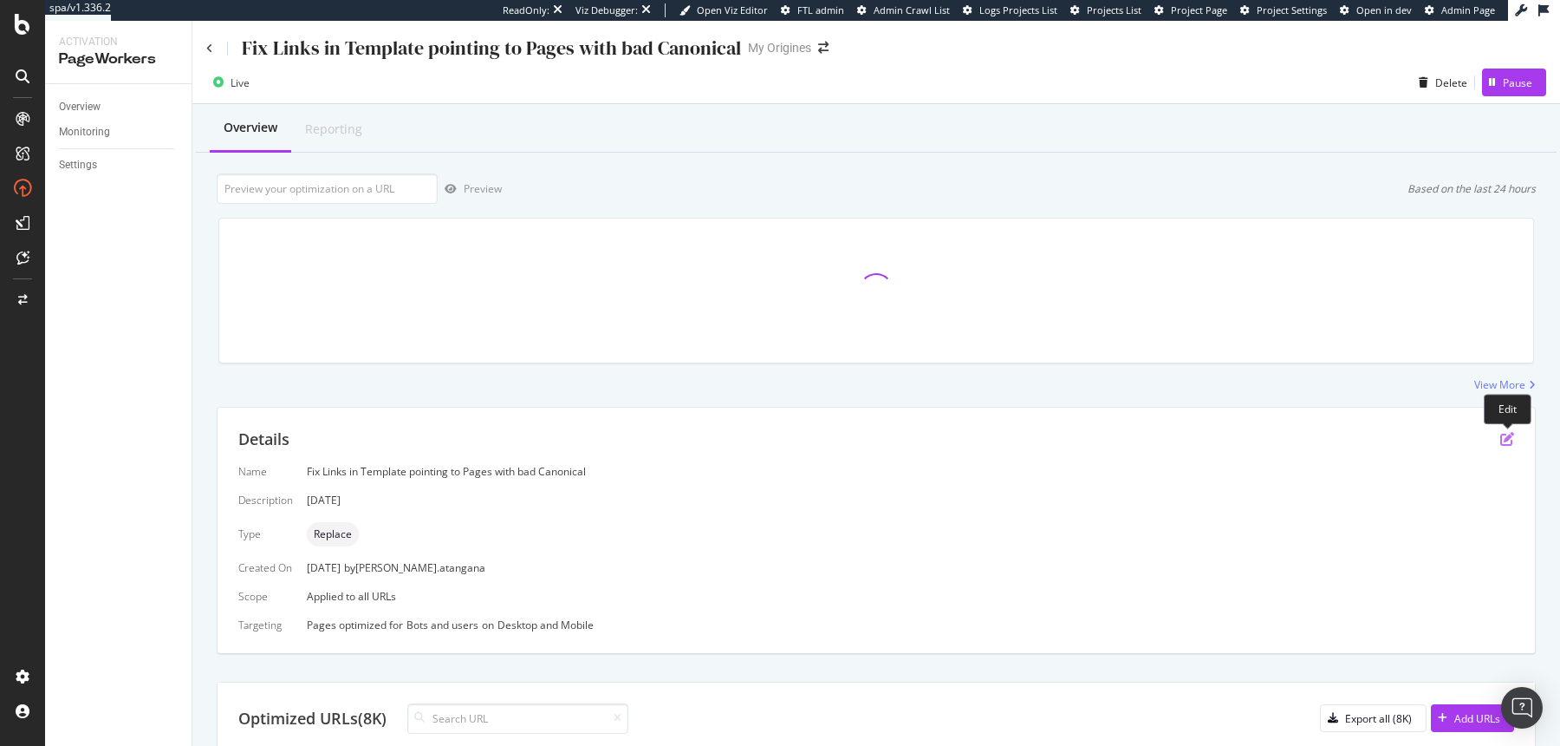
click at [1505, 436] on icon "pen-to-square" at bounding box center [1508, 439] width 14 height 14
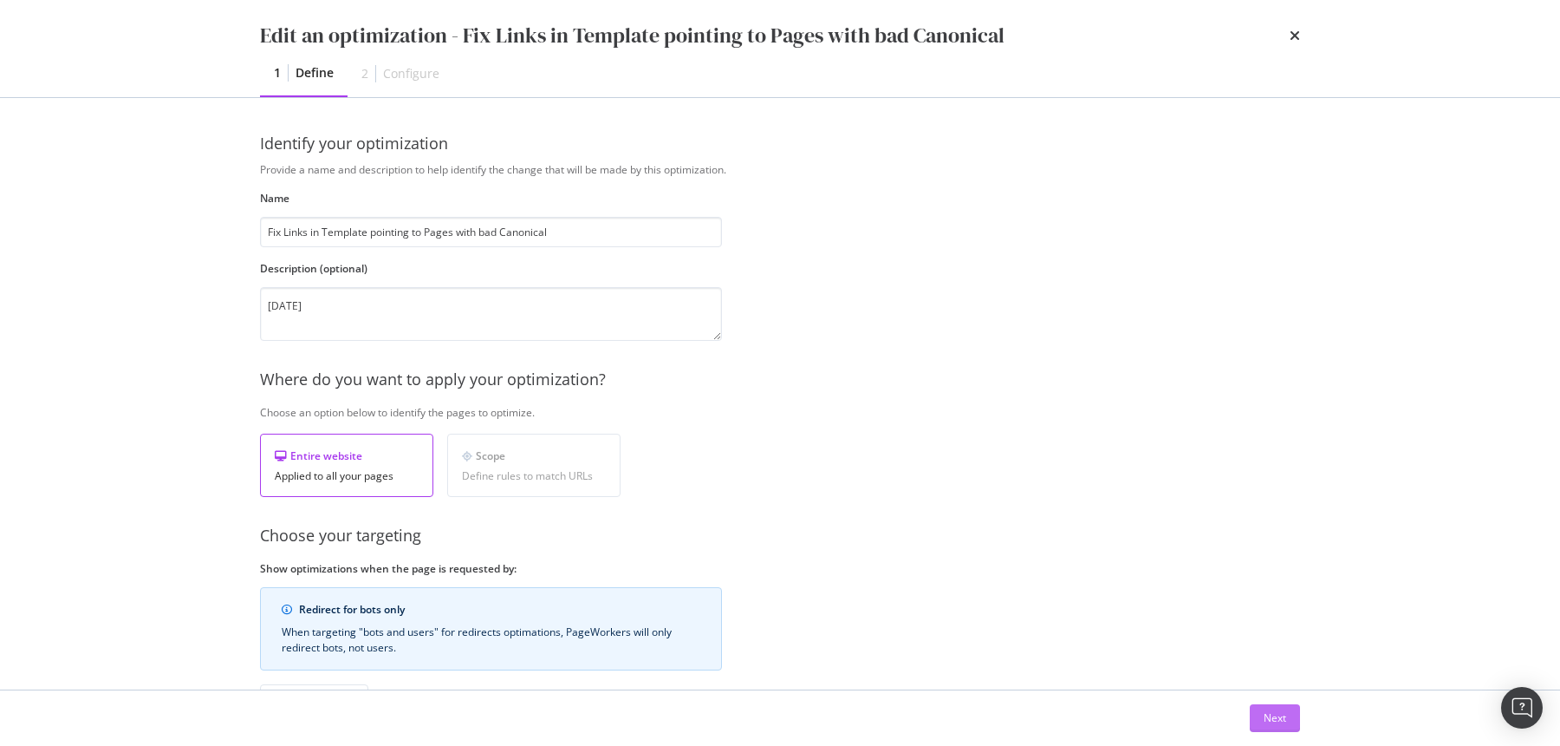
click at [1279, 717] on div "Next" at bounding box center [1275, 717] width 23 height 15
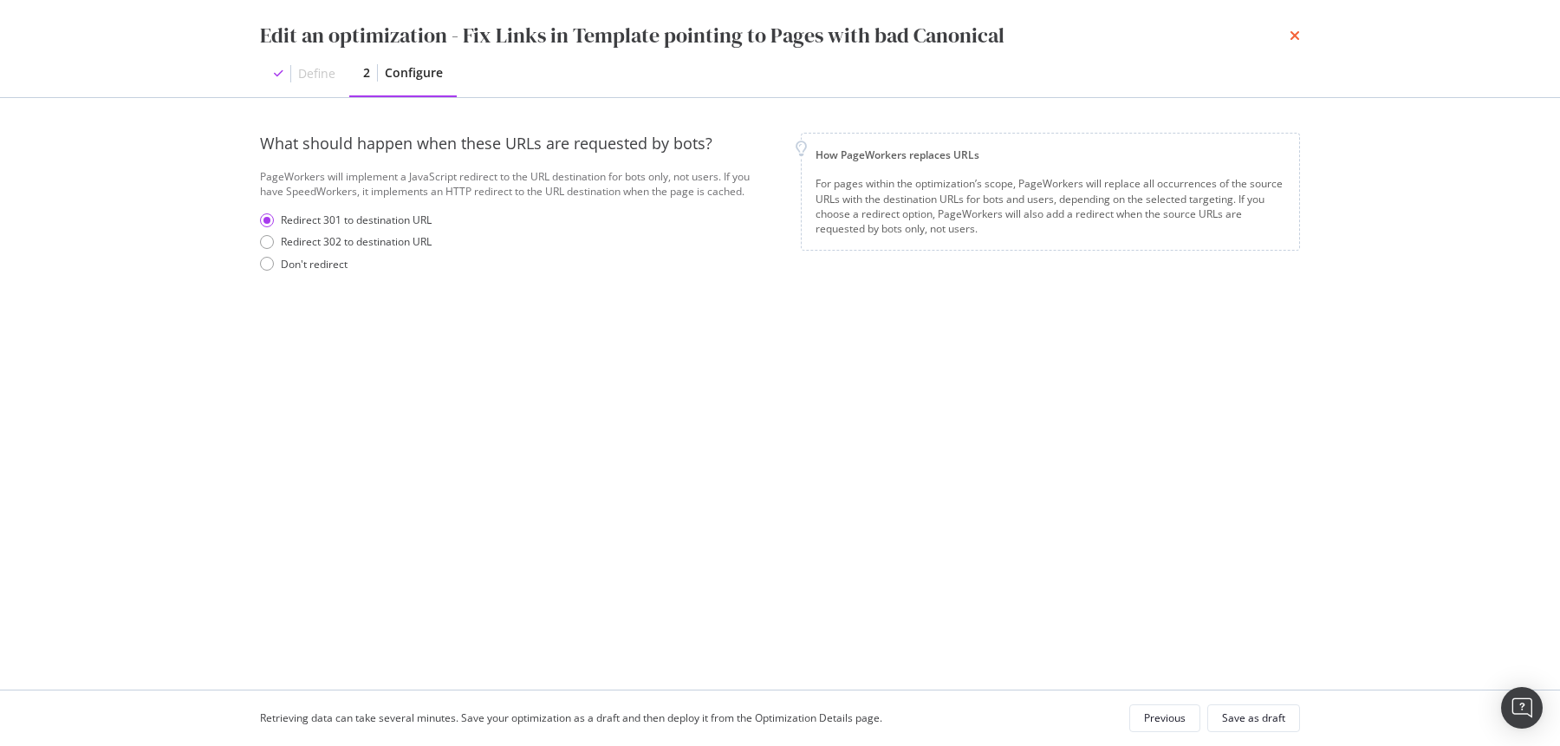
click at [1298, 30] on icon "times" at bounding box center [1295, 36] width 10 height 14
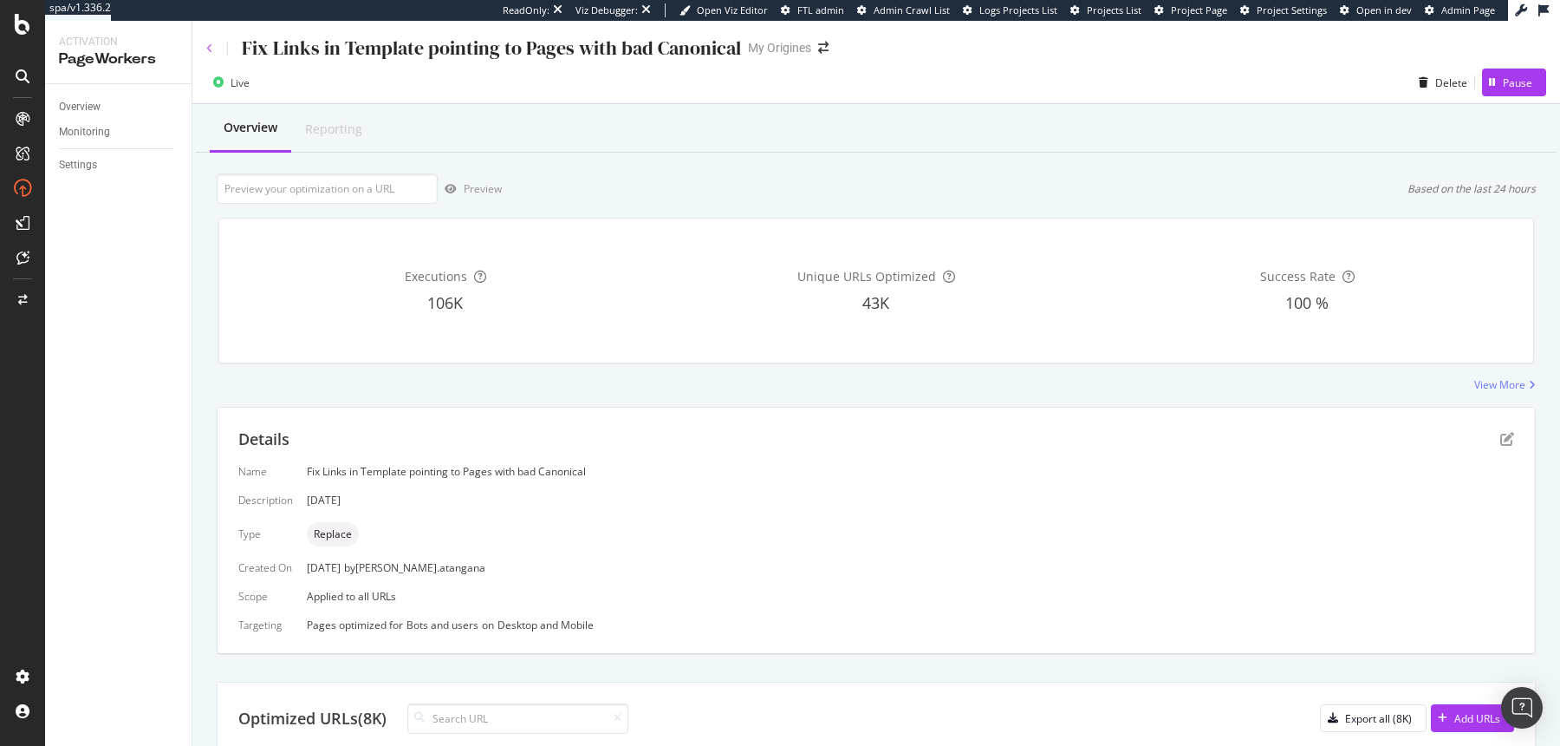
click at [211, 52] on icon at bounding box center [209, 48] width 7 height 10
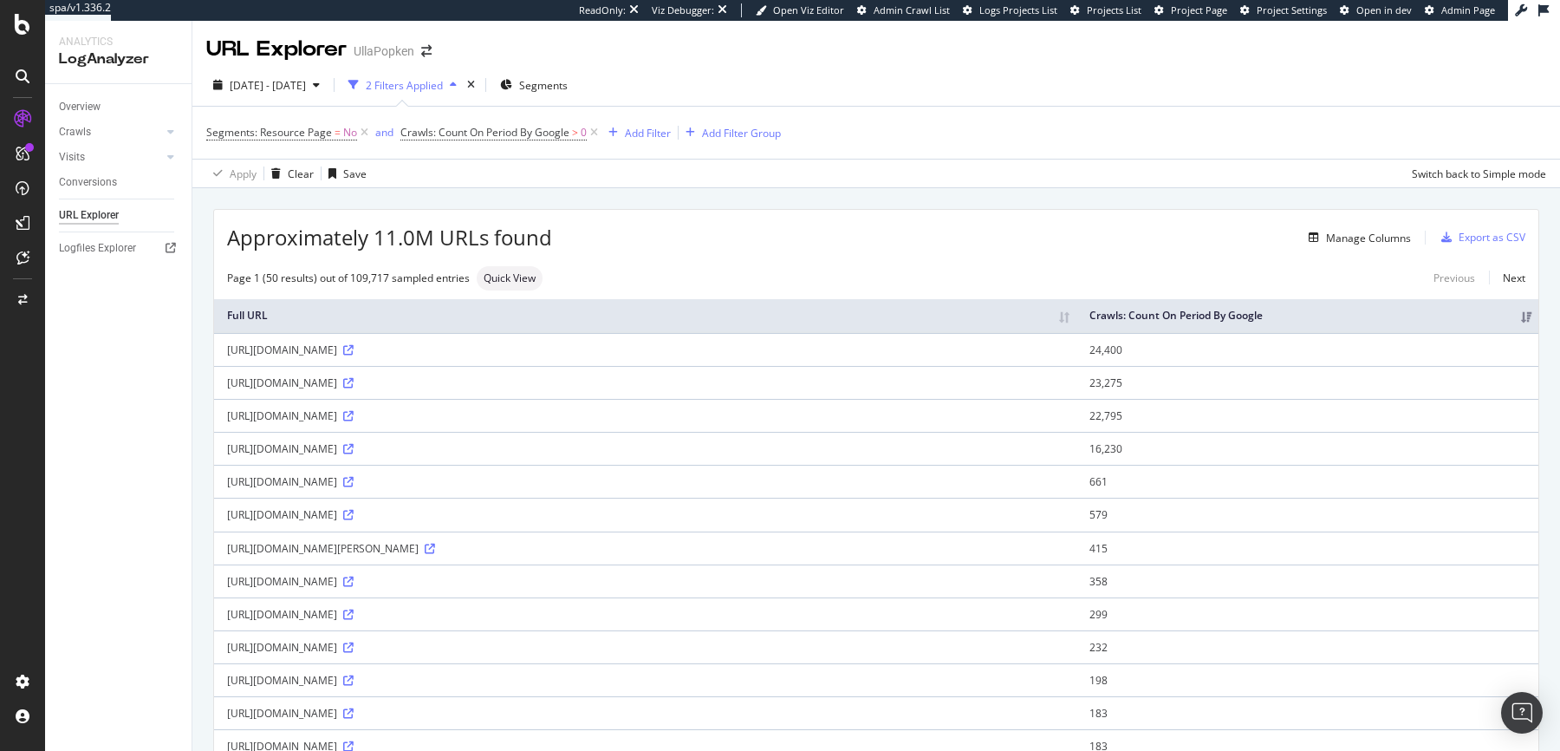
click at [75, 94] on div "Overview Crawls Daily Distribution Segments Distribution HTTP Codes Resources V…" at bounding box center [118, 417] width 147 height 667
click at [76, 99] on div "Overview" at bounding box center [80, 107] width 42 height 18
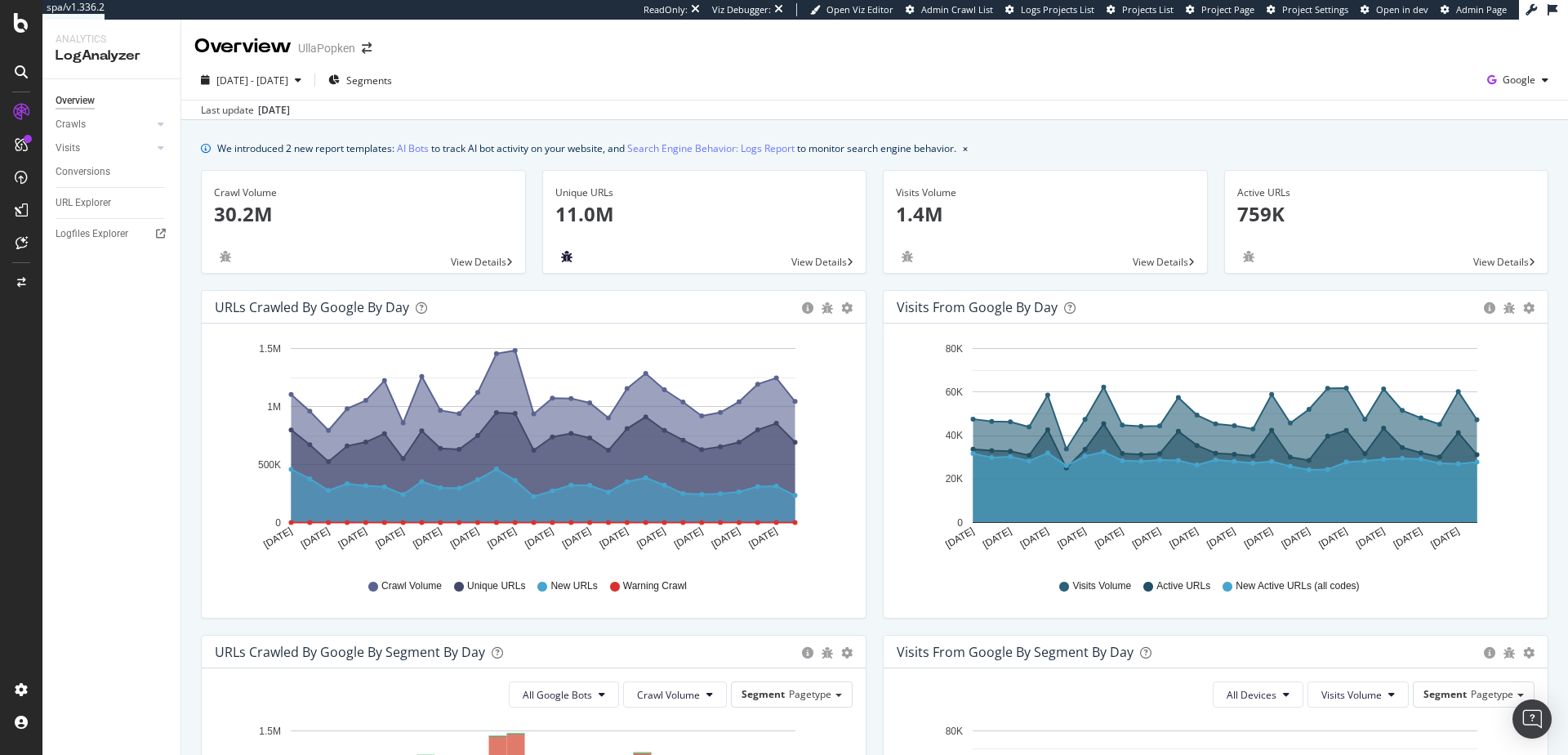
click at [562, 258] on icon "bug" at bounding box center [567, 256] width 11 height 11
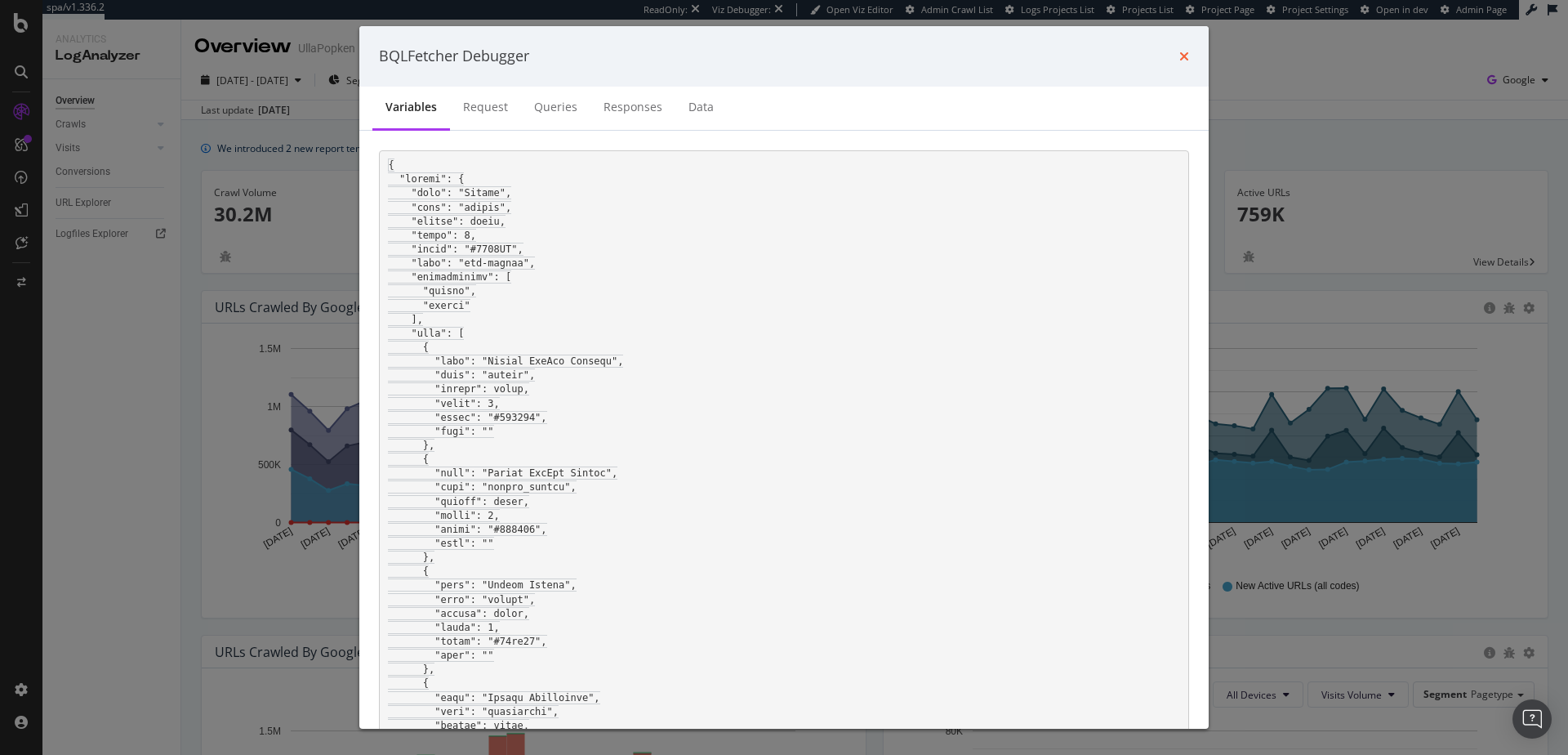
click at [1187, 54] on icon "times" at bounding box center [1184, 57] width 9 height 13
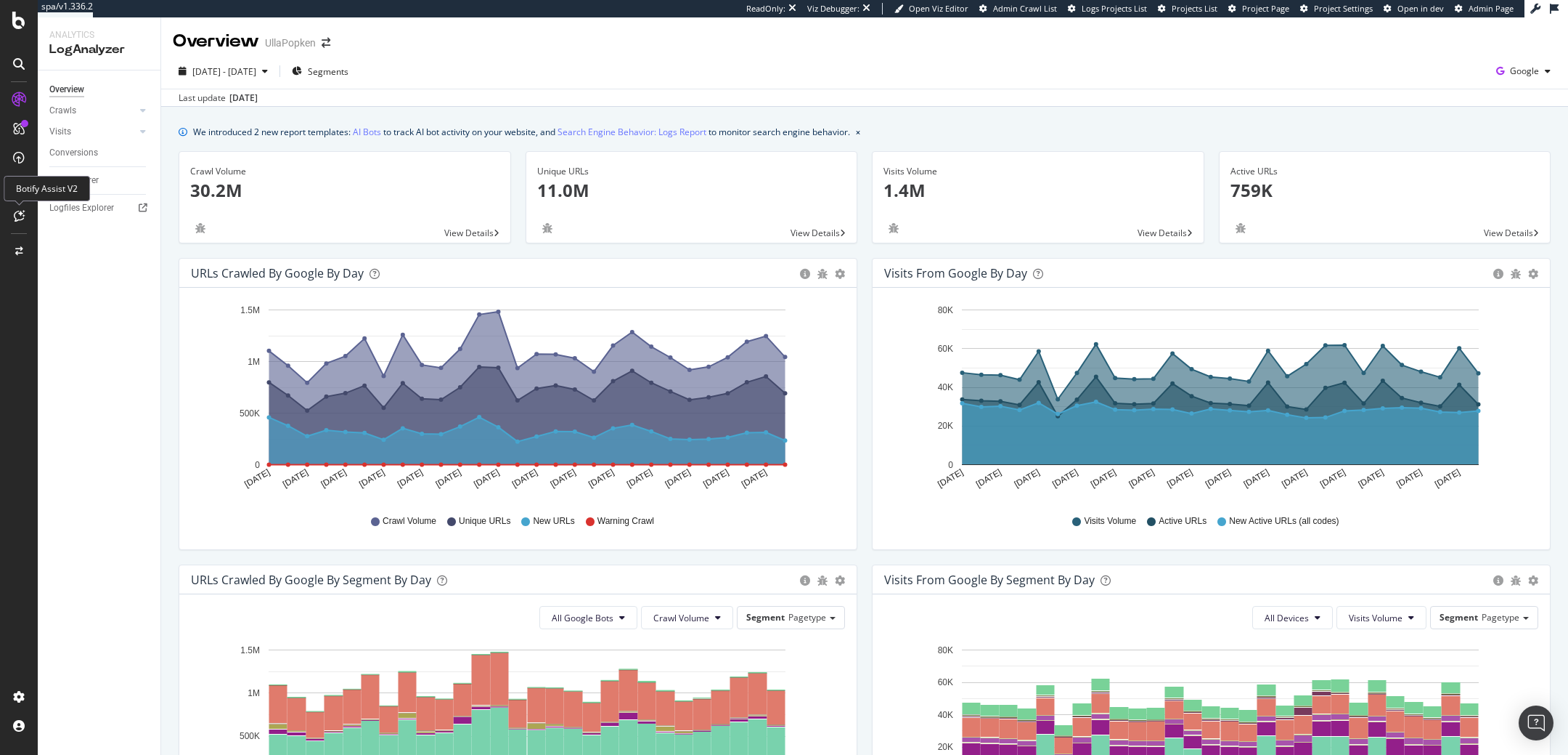
click at [22, 212] on icon at bounding box center [18, 216] width 11 height 12
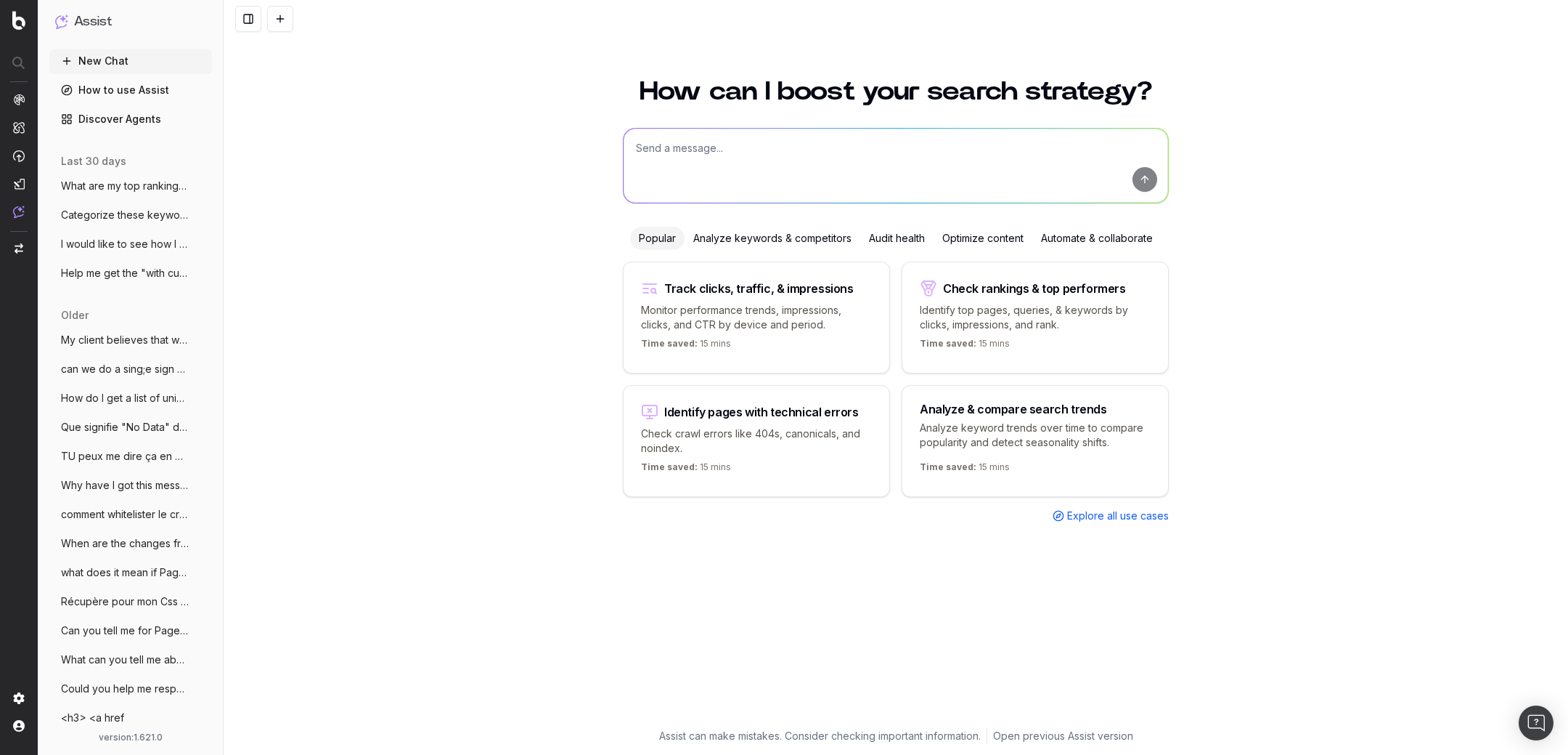
click at [708, 168] on textarea at bounding box center [896, 165] width 544 height 74
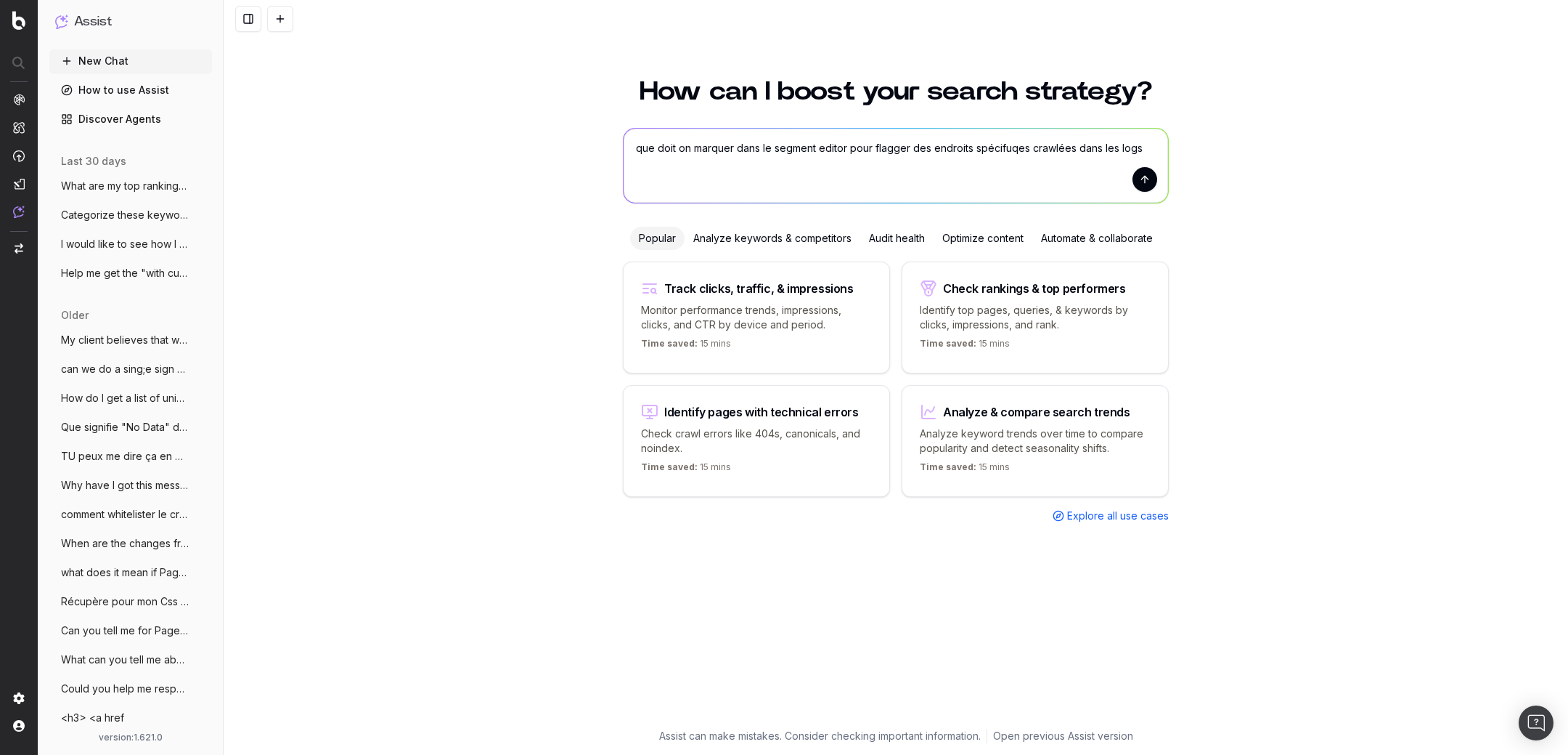
click at [978, 146] on textarea "que doit on marquer dans le segment editor pour flagger des endroits spécifuqes…" at bounding box center [896, 165] width 544 height 74
type textarea "que doit on marquer dans le segment editor pour flagger des endroits spécifique…"
click at [1142, 176] on button "submit" at bounding box center [1144, 178] width 24 height 24
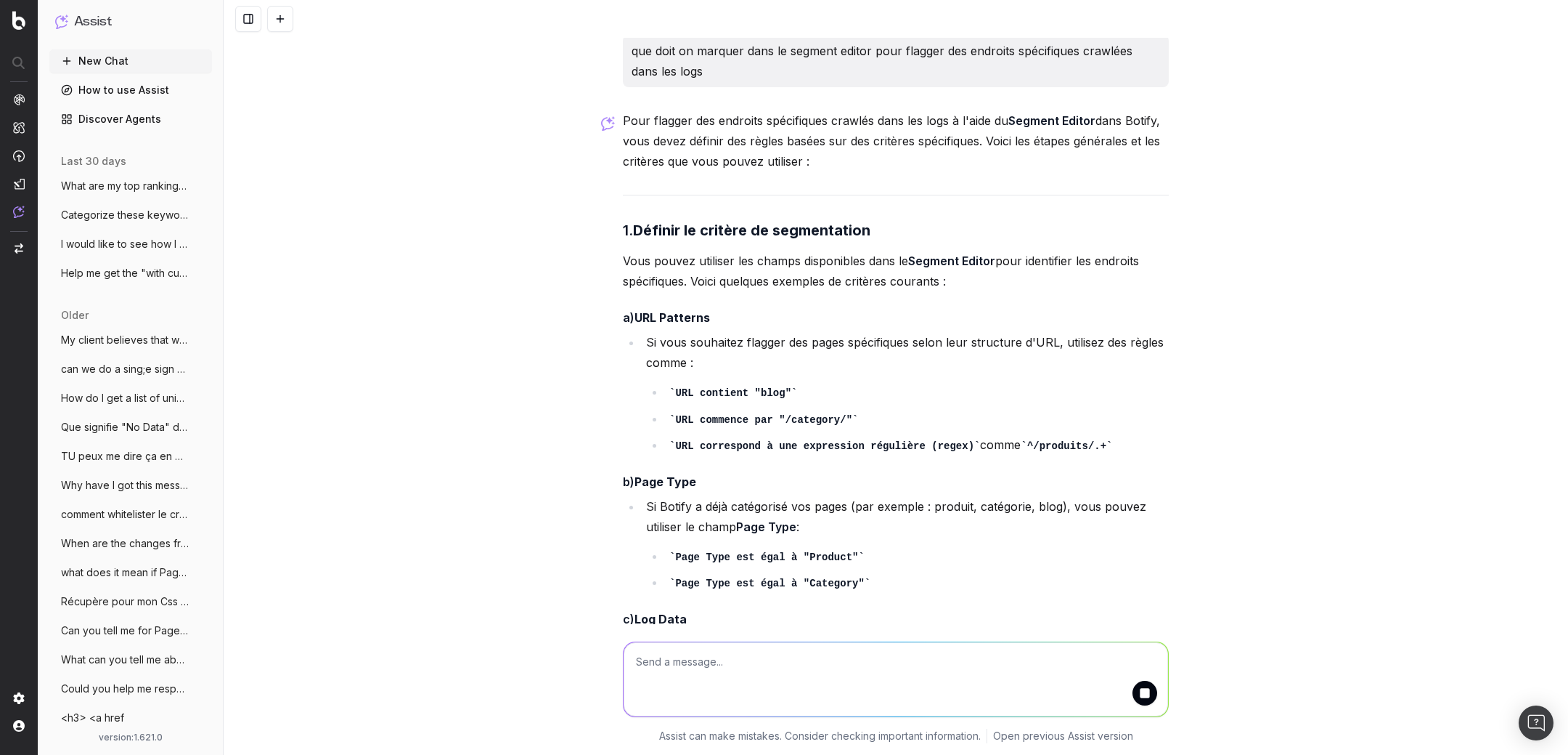
scroll to position [341, 0]
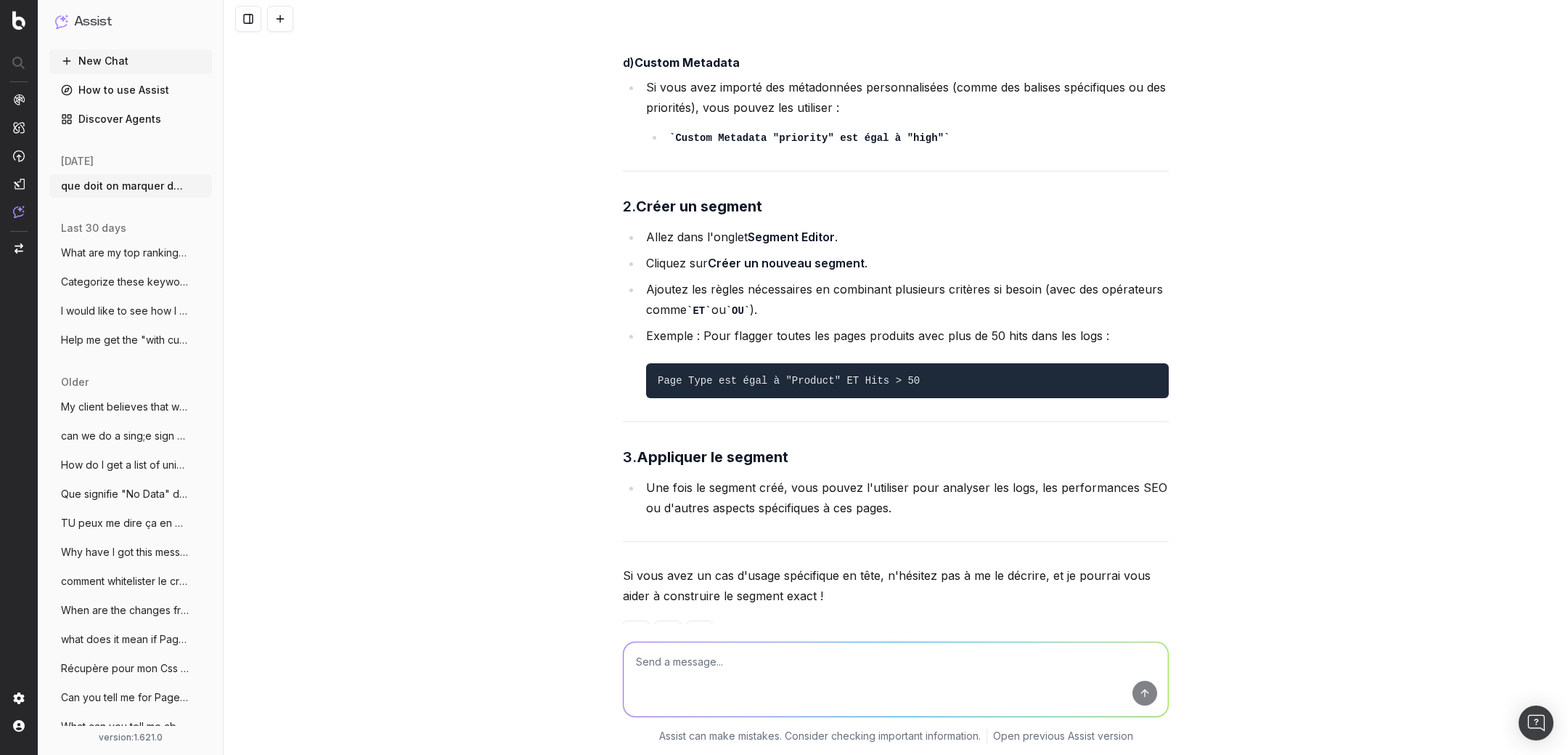
scroll to position [743, 0]
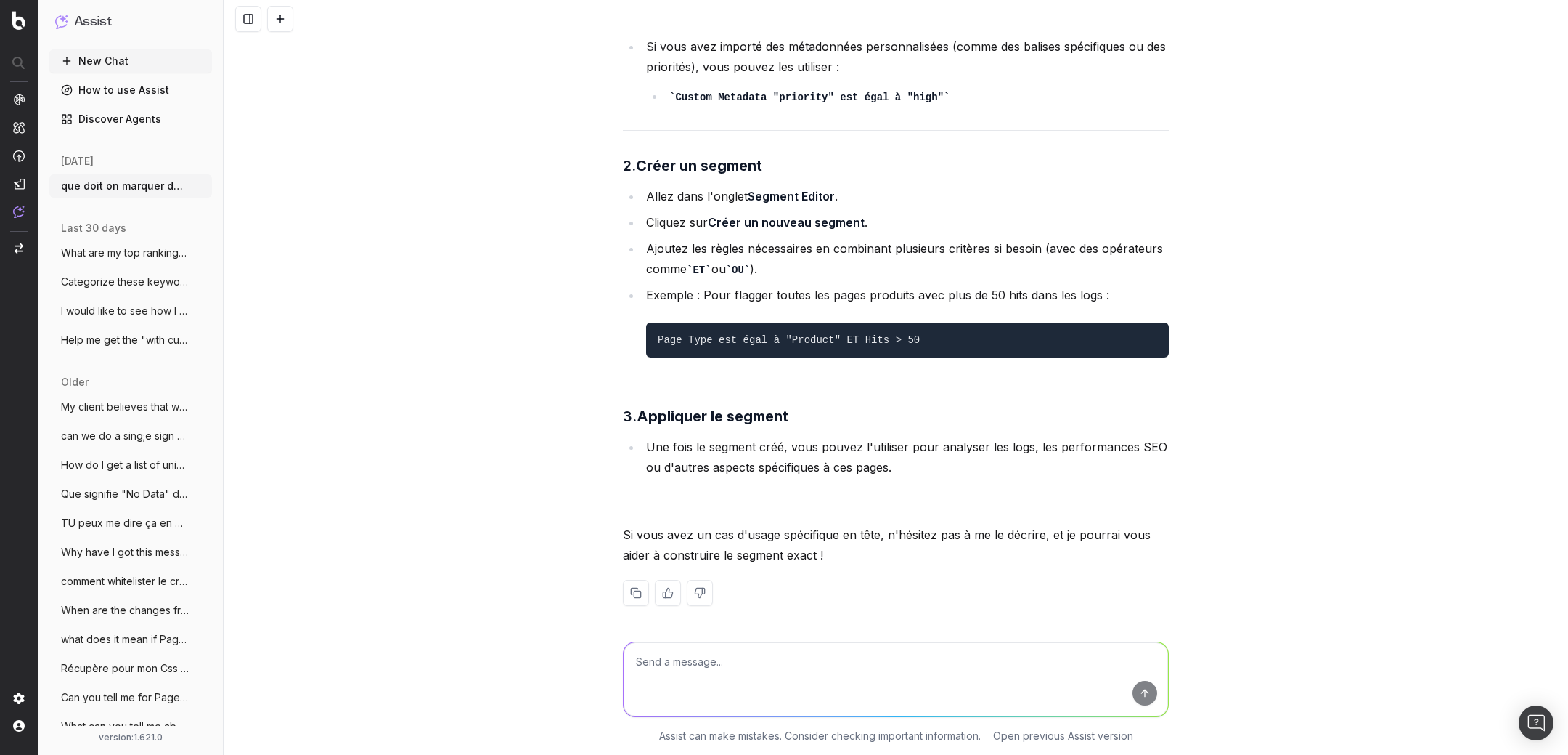
click at [668, 660] on textarea at bounding box center [896, 679] width 544 height 74
type textarea "Par exemple si je veux savoir si GOogle a crawlé mon blog je dois mettre quoi ?"
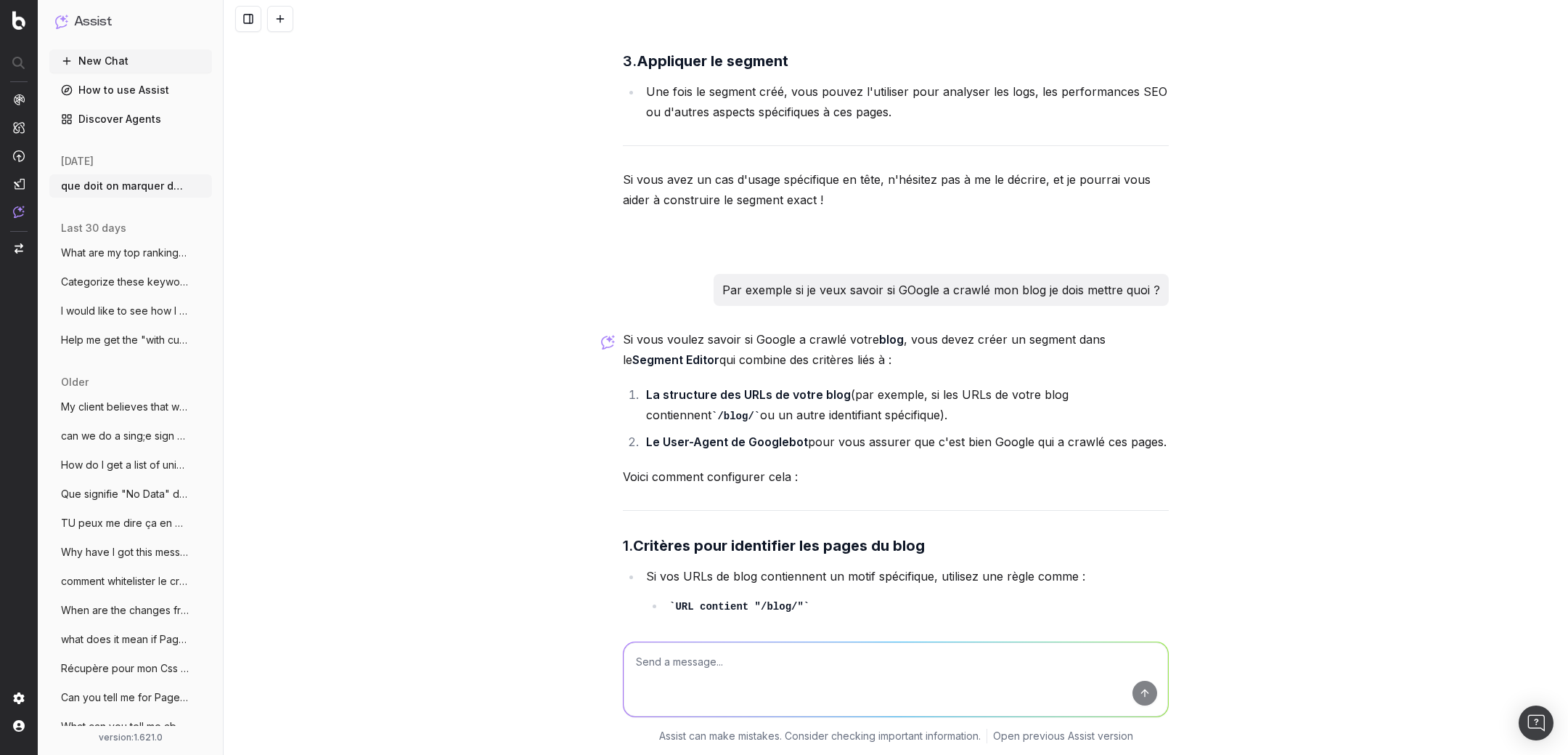
scroll to position [800, 0]
